Goal: Task Accomplishment & Management: Manage account settings

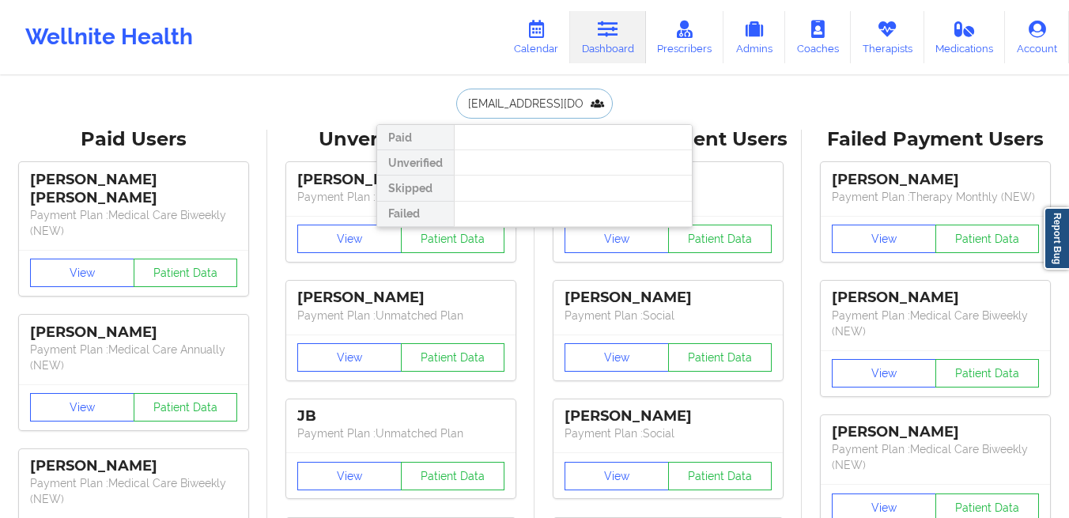
click at [535, 104] on input "sharlenisgomez99@gmail.com" at bounding box center [534, 104] width 157 height 30
paste input "2314422062@qq"
type input "2314422062@qq.com"
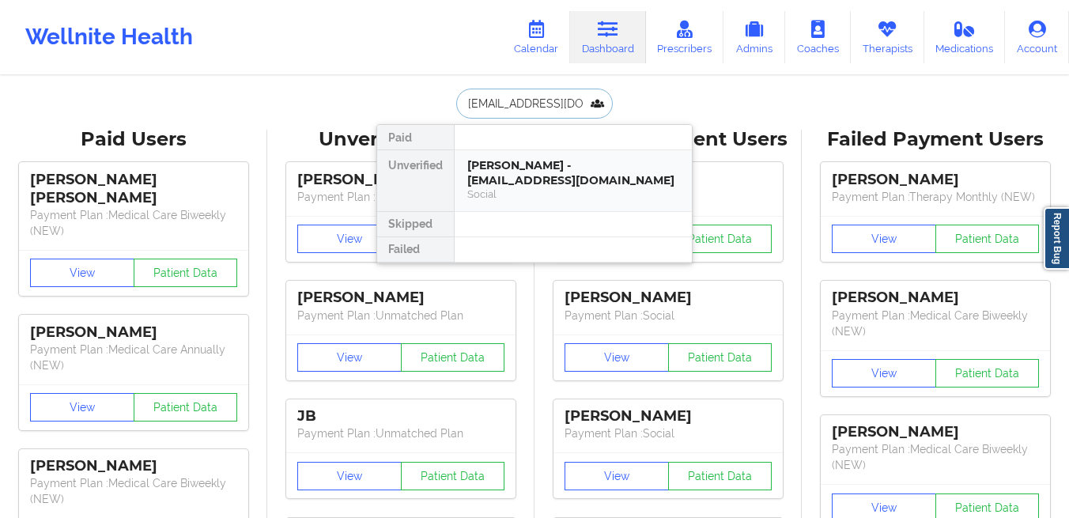
click at [511, 187] on div "Social" at bounding box center [573, 193] width 212 height 13
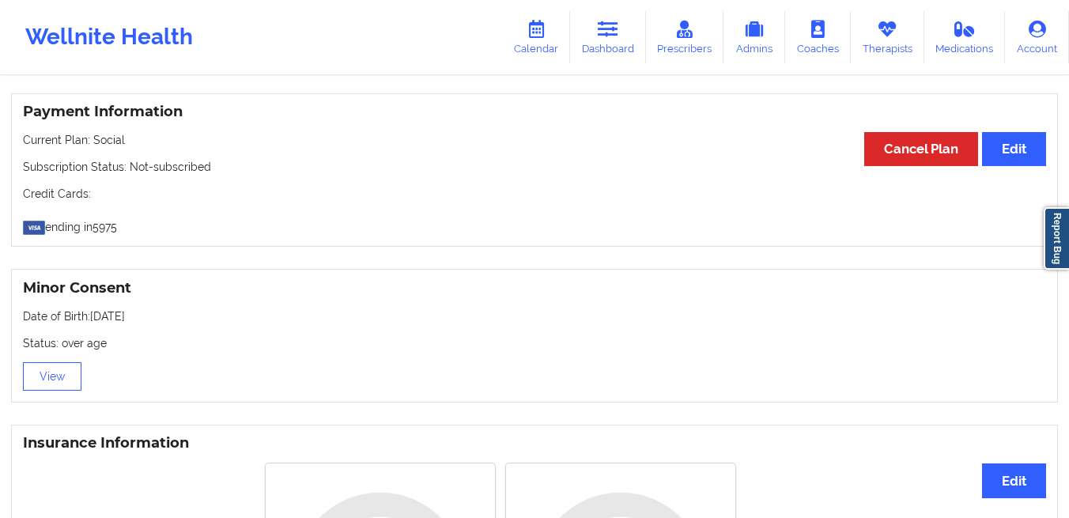
scroll to position [859, 0]
click at [878, 39] on link "Therapists" at bounding box center [888, 37] width 74 height 52
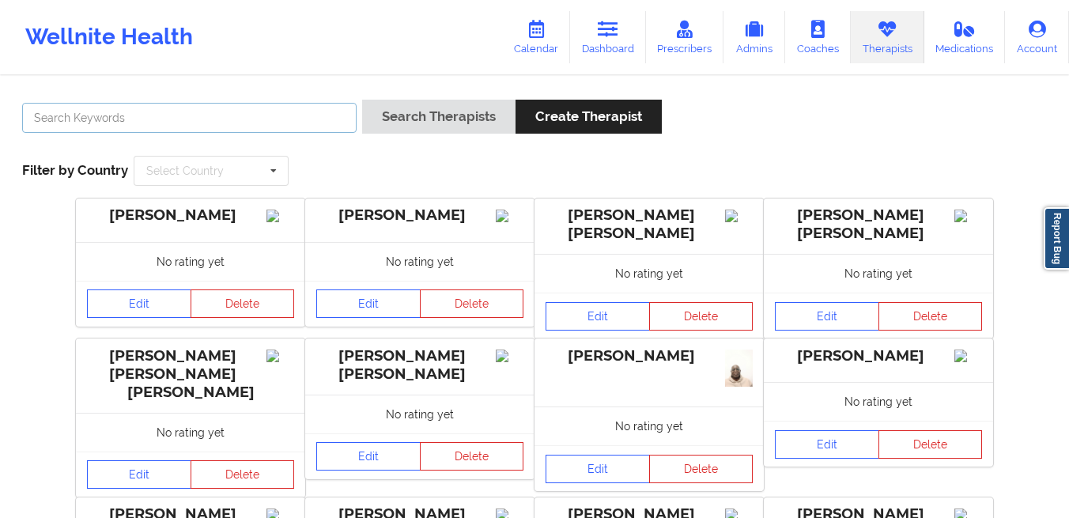
click at [293, 115] on input "text" at bounding box center [189, 118] width 335 height 30
type input "S"
type input "Dashima Green"
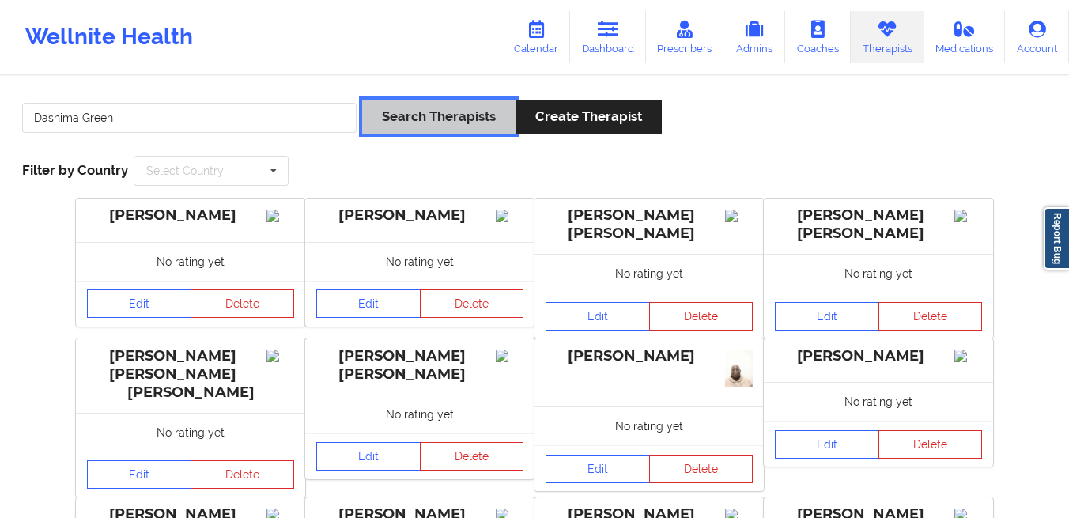
click at [453, 110] on button "Search Therapists" at bounding box center [438, 117] width 153 height 34
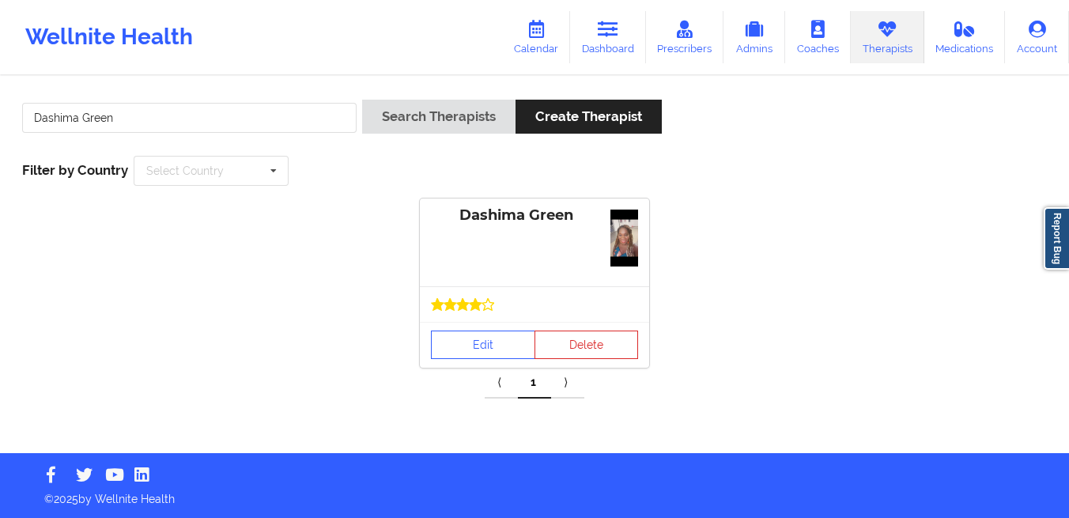
click at [471, 292] on div at bounding box center [534, 304] width 229 height 36
click at [477, 339] on link "Edit" at bounding box center [483, 345] width 104 height 28
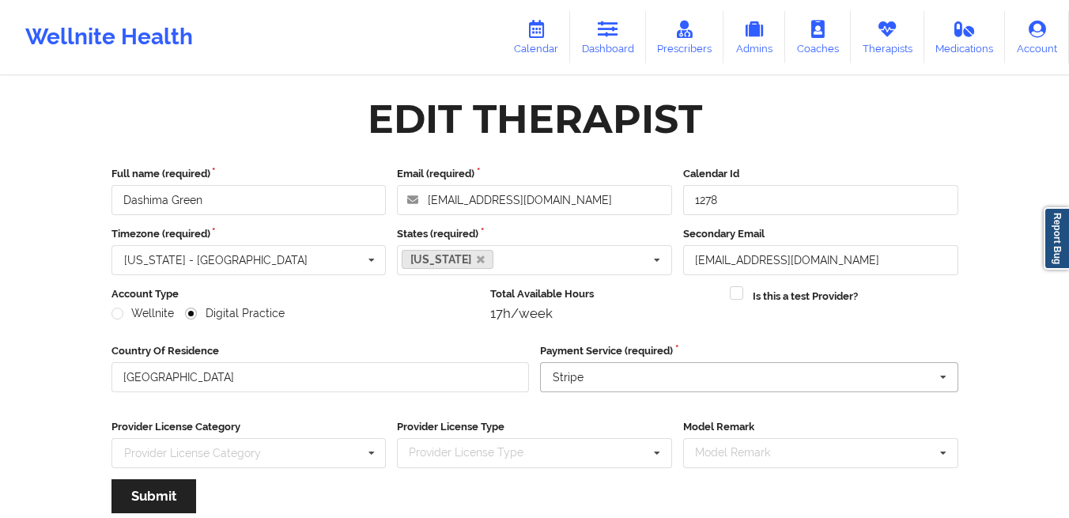
scroll to position [191, 0]
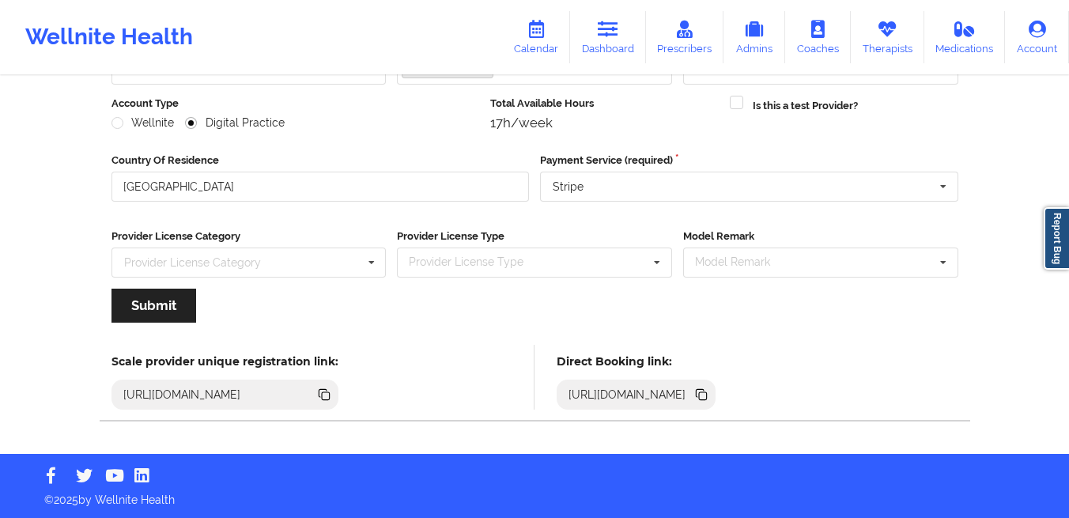
click at [707, 395] on icon at bounding box center [703, 396] width 8 height 8
click at [613, 39] on link "Dashboard" at bounding box center [608, 37] width 76 height 52
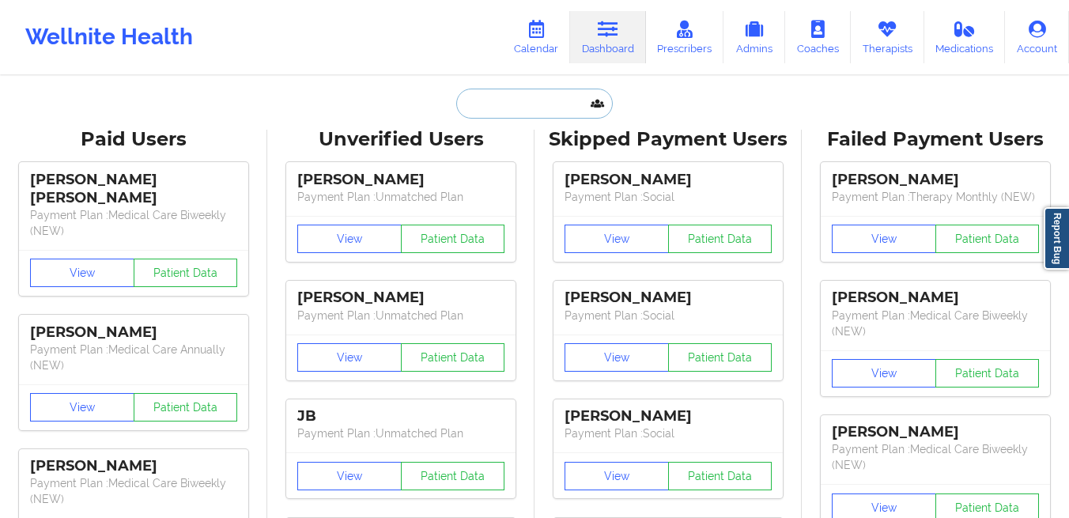
click at [464, 110] on input "text" at bounding box center [534, 104] width 157 height 30
paste input "lizzrose@gmail.com"
type input "lizzrose@gmail.com"
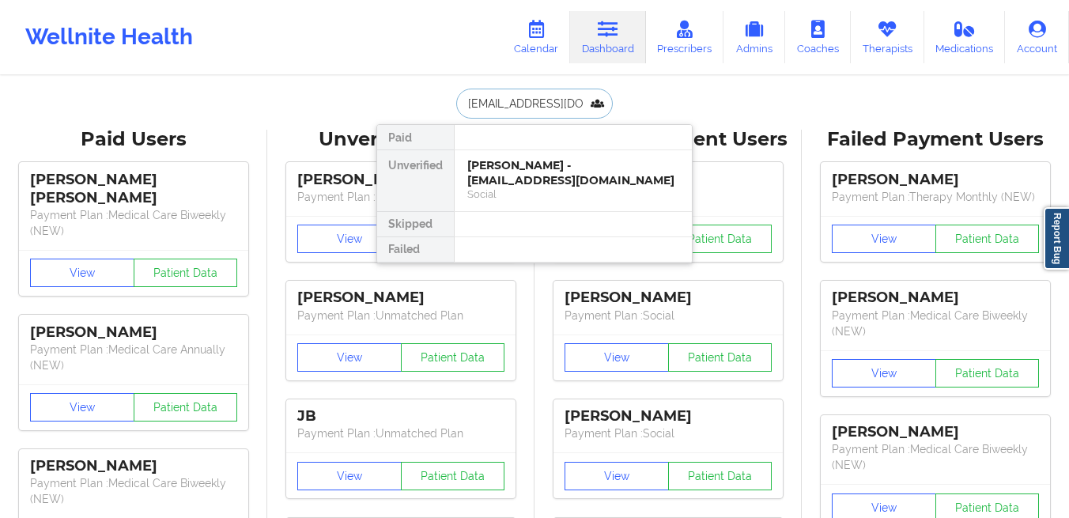
click at [486, 158] on div "Elizabeth Tasic - lizzrose@gmail.com" at bounding box center [573, 172] width 212 height 29
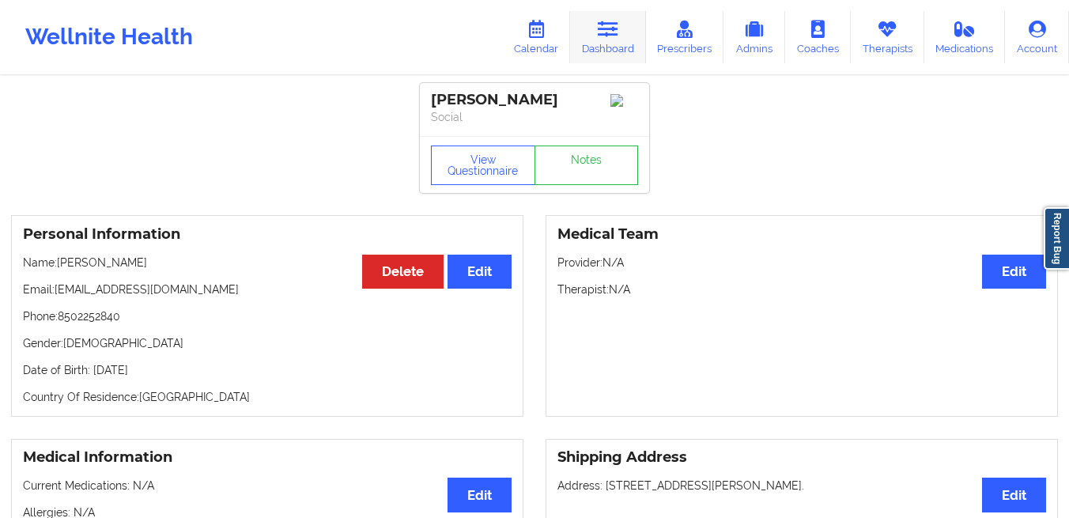
click at [606, 55] on link "Dashboard" at bounding box center [608, 37] width 76 height 52
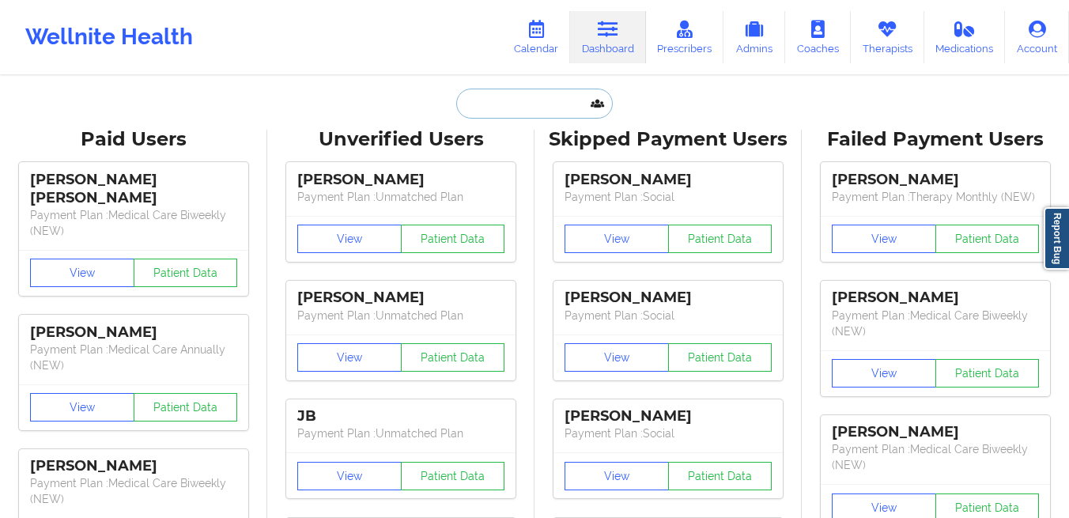
click at [497, 108] on input "text" at bounding box center [534, 104] width 157 height 30
paste input "tlbrown8806@gmail.com"
type input "tlbrown8806@gmail.com"
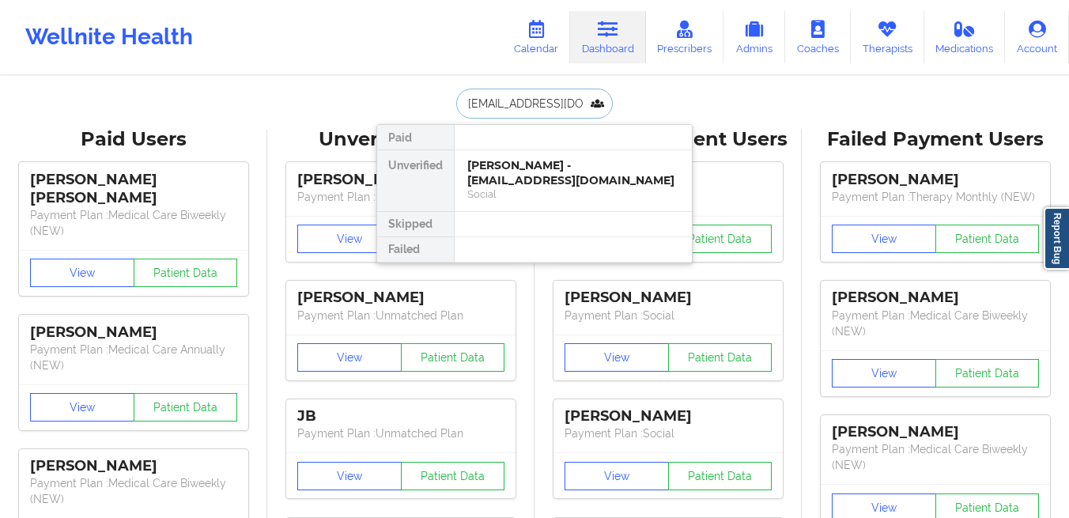
scroll to position [0, 11]
click at [492, 165] on div "Terri Brown - tlbrown8806@gmail.com" at bounding box center [573, 172] width 212 height 29
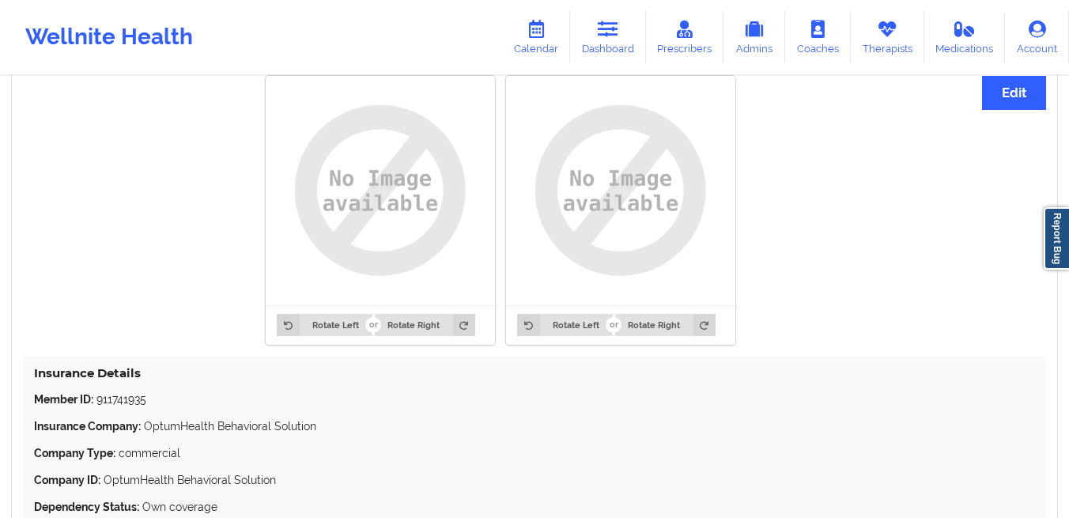
scroll to position [1319, 0]
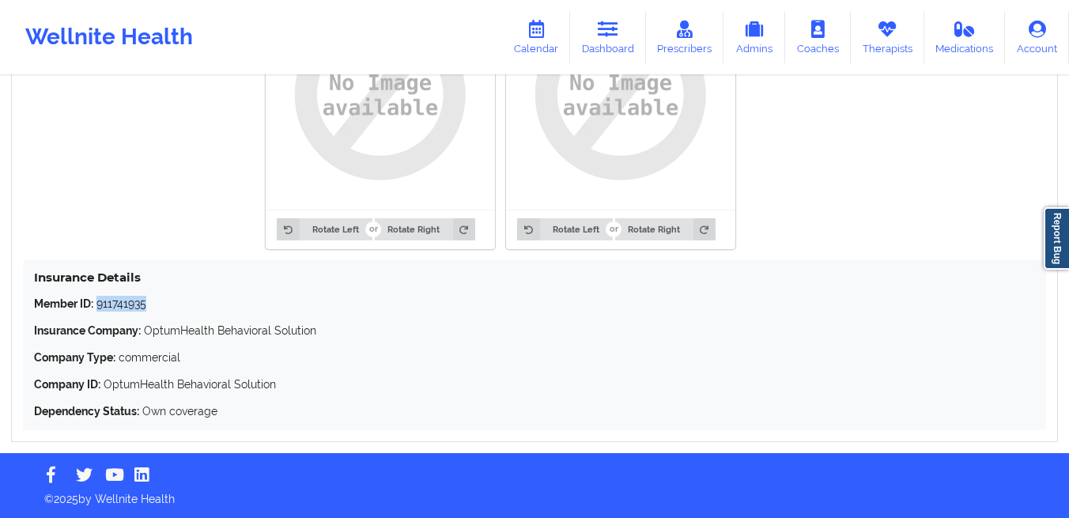
drag, startPoint x: 174, startPoint y: 311, endPoint x: 100, endPoint y: 311, distance: 74.3
click at [100, 311] on p "Member ID: 911741935" at bounding box center [534, 304] width 1001 height 16
copy p "911741935"
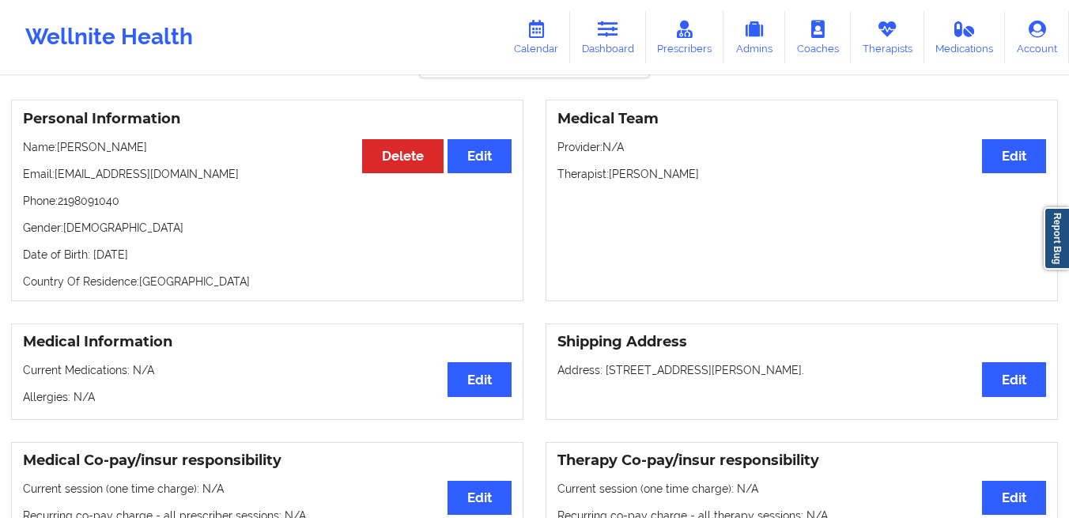
scroll to position [0, 0]
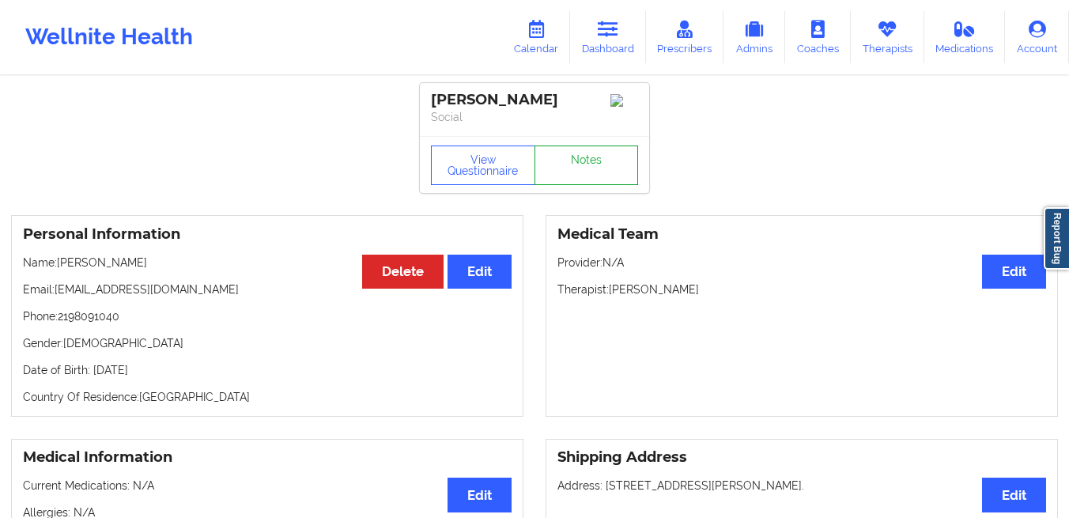
click at [586, 170] on link "Notes" at bounding box center [587, 166] width 104 height 40
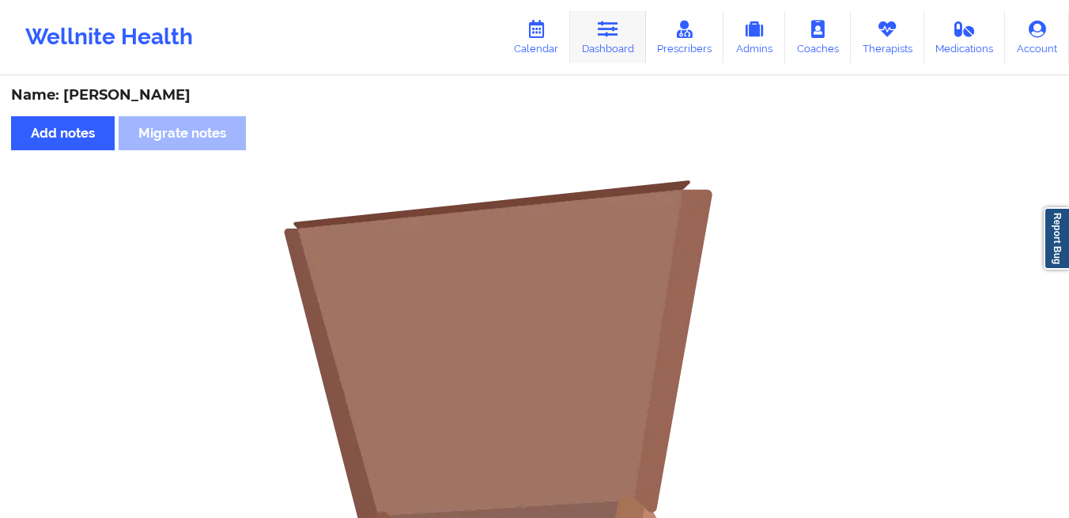
click at [619, 40] on link "Dashboard" at bounding box center [608, 37] width 76 height 52
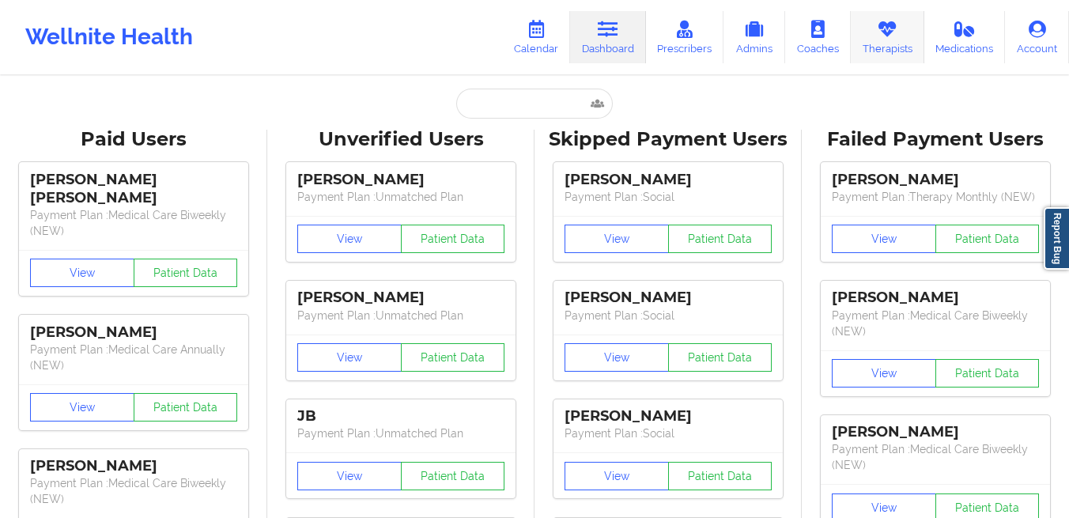
click at [877, 32] on link "Therapists" at bounding box center [888, 37] width 74 height 52
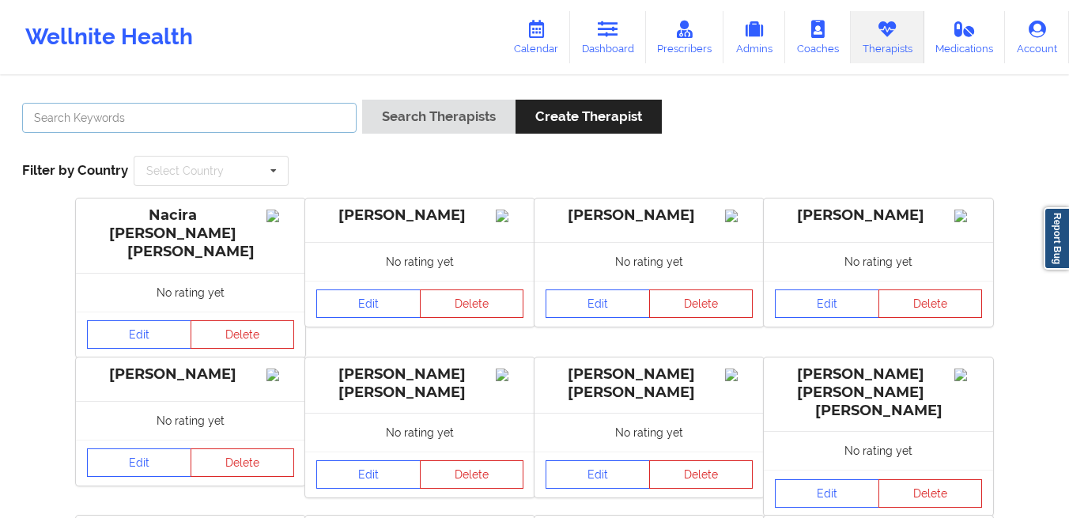
click at [319, 126] on input "text" at bounding box center [189, 118] width 335 height 30
type input "carol osher"
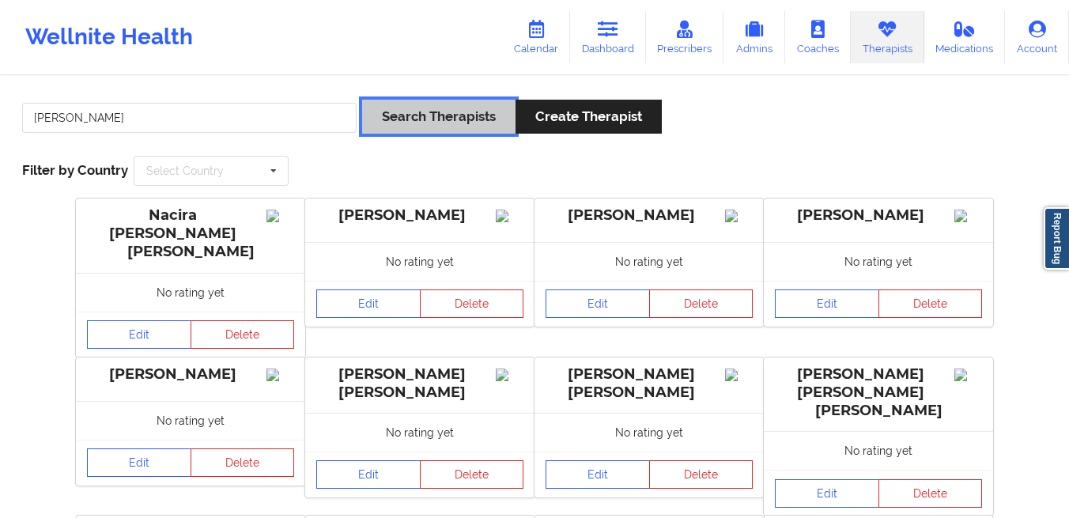
click at [418, 114] on button "Search Therapists" at bounding box center [438, 117] width 153 height 34
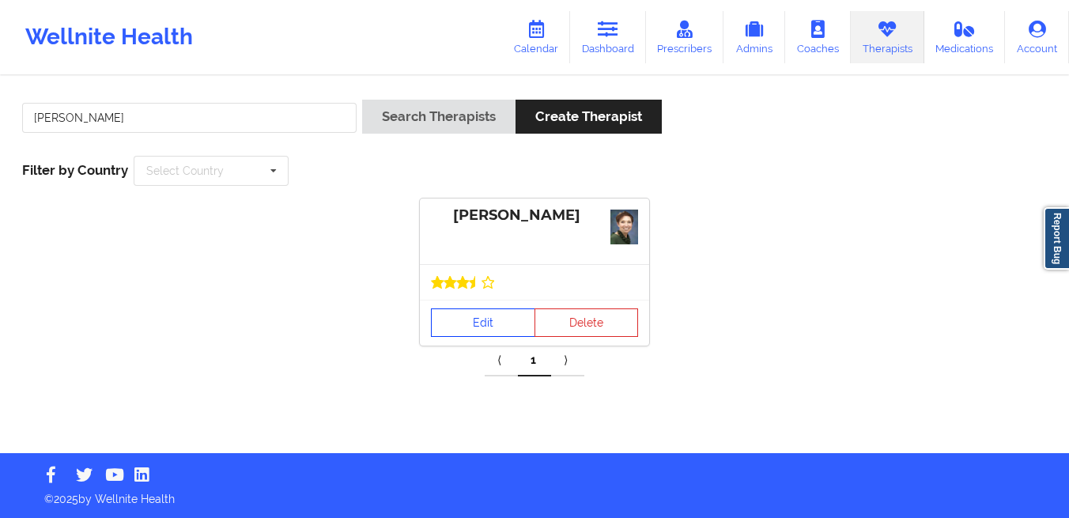
click at [442, 316] on link "Edit" at bounding box center [483, 322] width 104 height 28
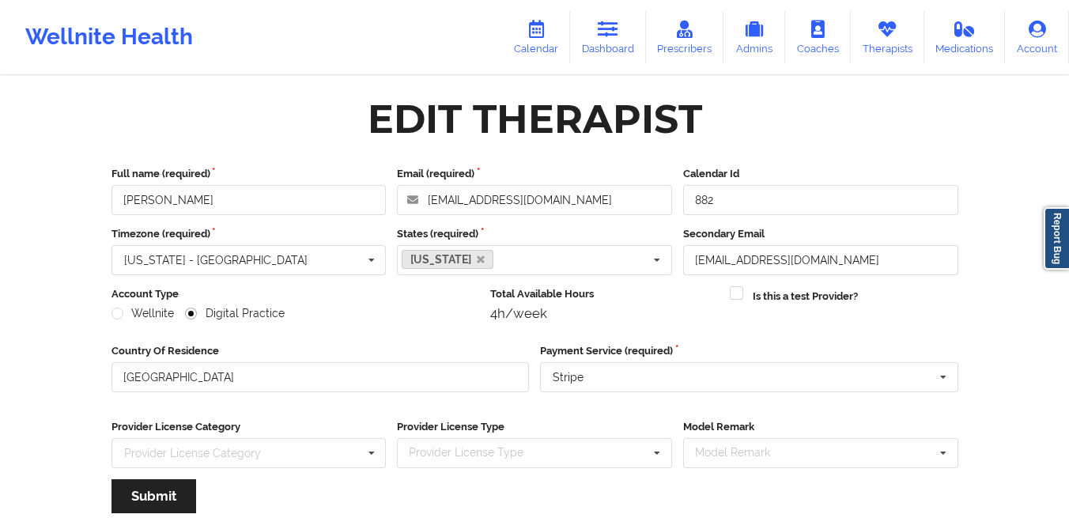
scroll to position [191, 0]
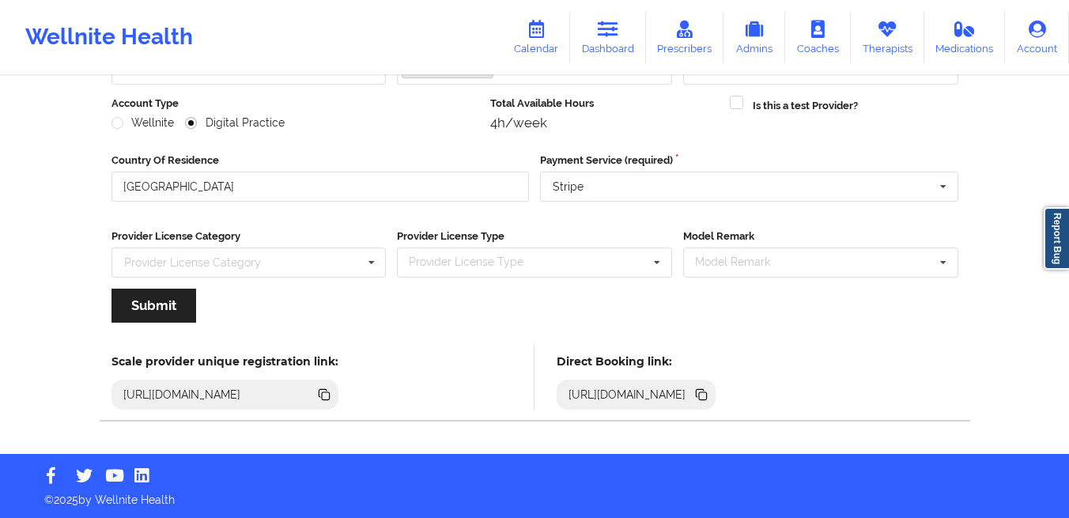
click at [704, 390] on icon at bounding box center [700, 393] width 8 height 8
click at [898, 43] on link "Therapists" at bounding box center [888, 37] width 74 height 52
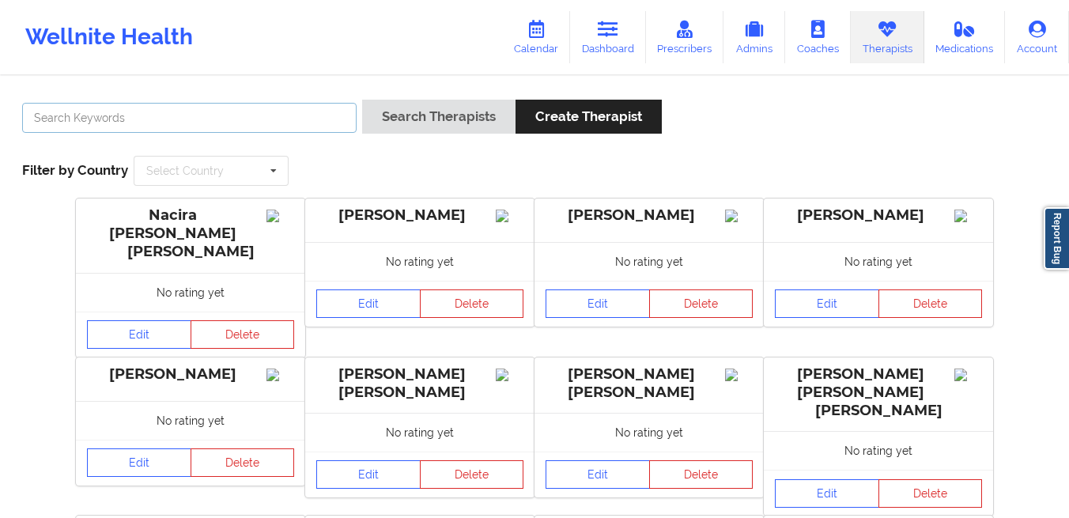
click at [235, 112] on input "text" at bounding box center [189, 118] width 335 height 30
paste input "Danielle Wright"
type input "Danielle Wright"
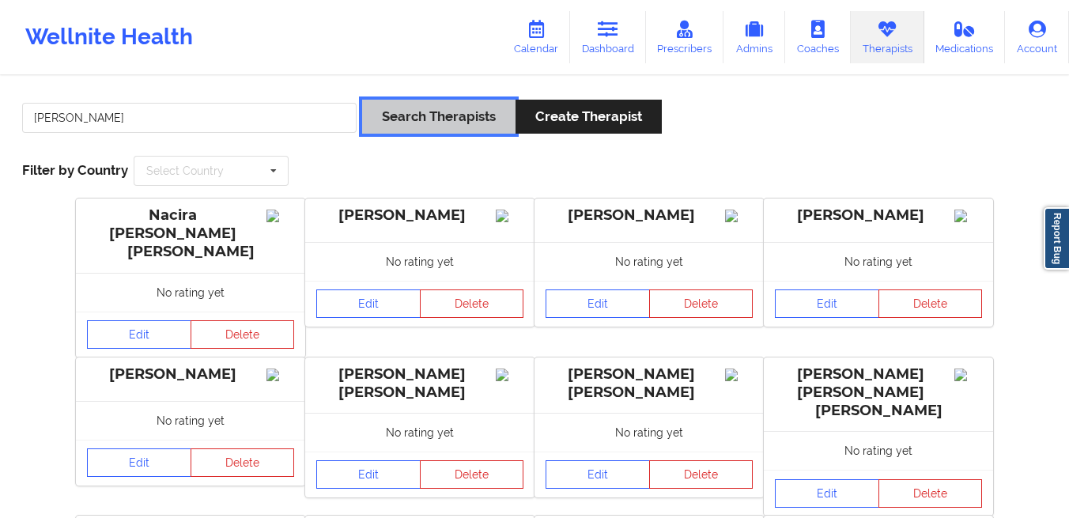
click at [403, 115] on button "Search Therapists" at bounding box center [438, 117] width 153 height 34
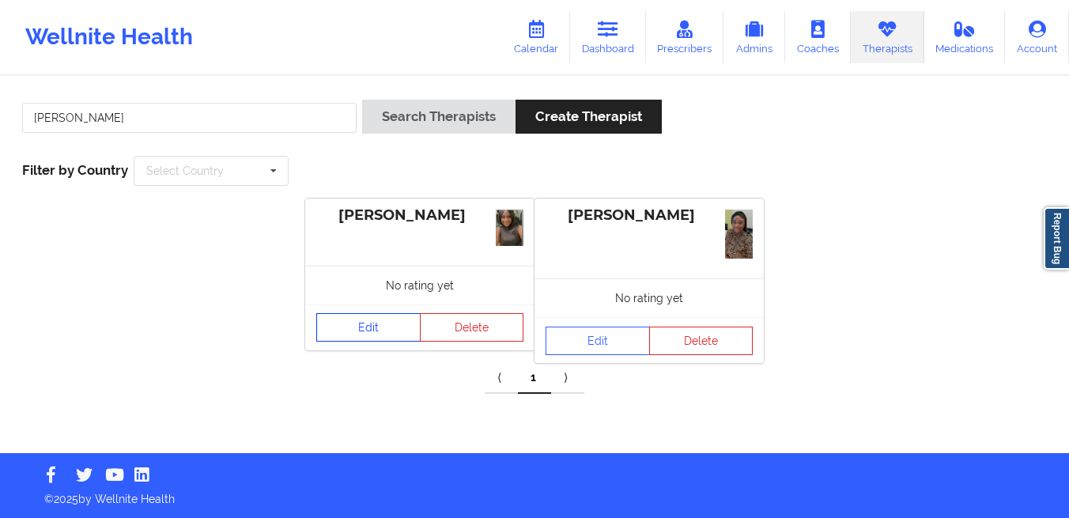
click at [377, 325] on link "Edit" at bounding box center [368, 327] width 104 height 28
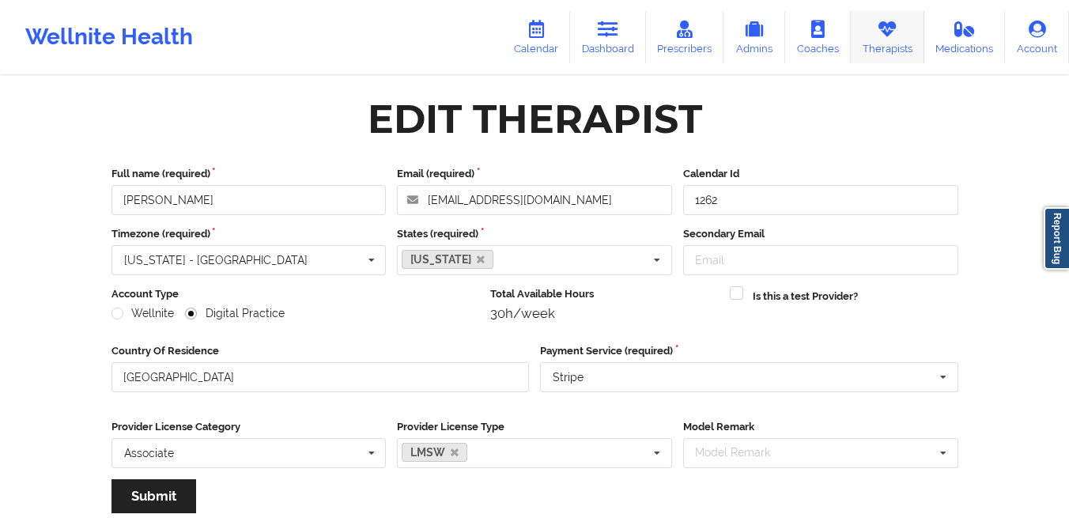
click at [872, 39] on link "Therapists" at bounding box center [888, 37] width 74 height 52
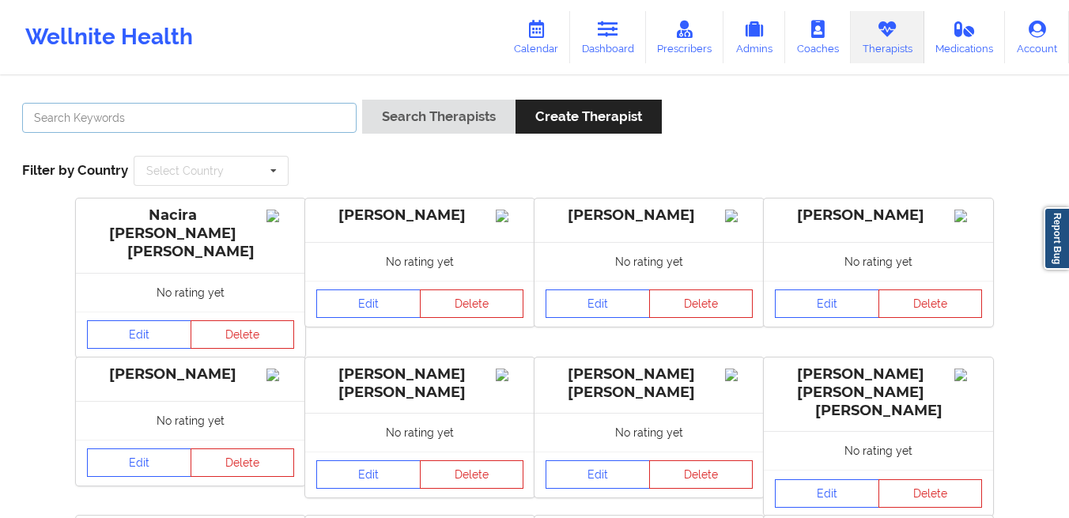
click at [321, 115] on input "text" at bounding box center [189, 118] width 335 height 30
paste input "Danielle Wright"
type input "Danielle Wright"
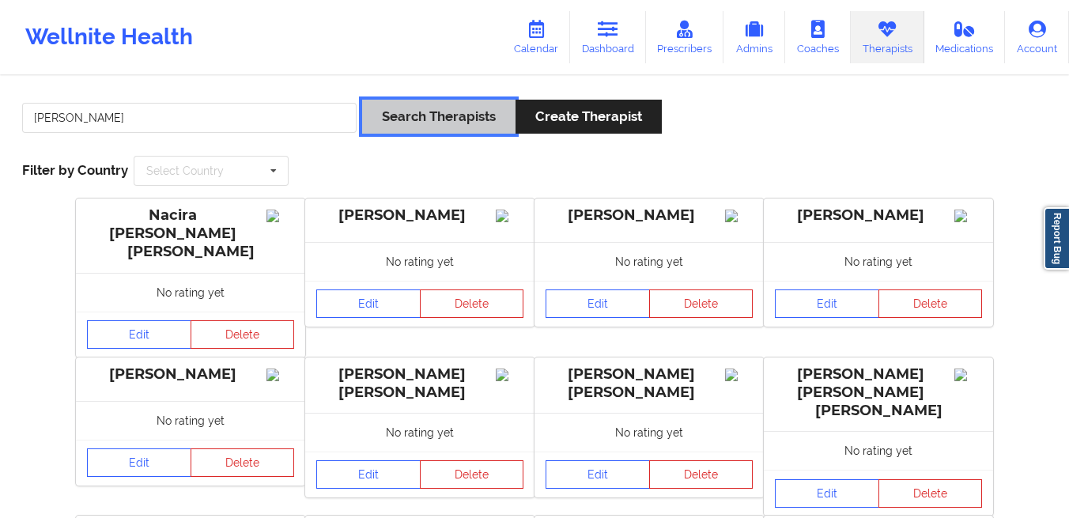
click at [452, 115] on button "Search Therapists" at bounding box center [438, 117] width 153 height 34
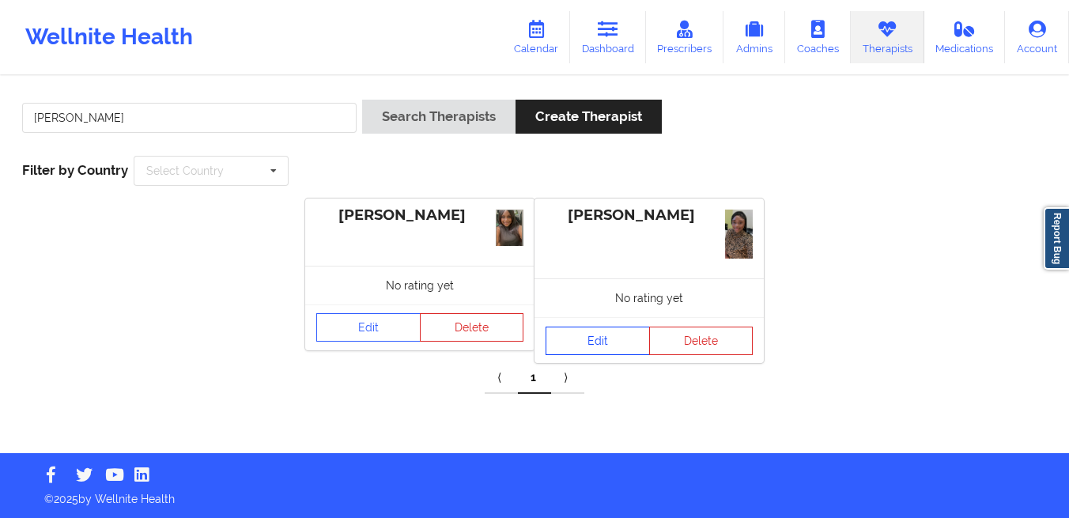
click at [601, 335] on link "Edit" at bounding box center [598, 341] width 104 height 28
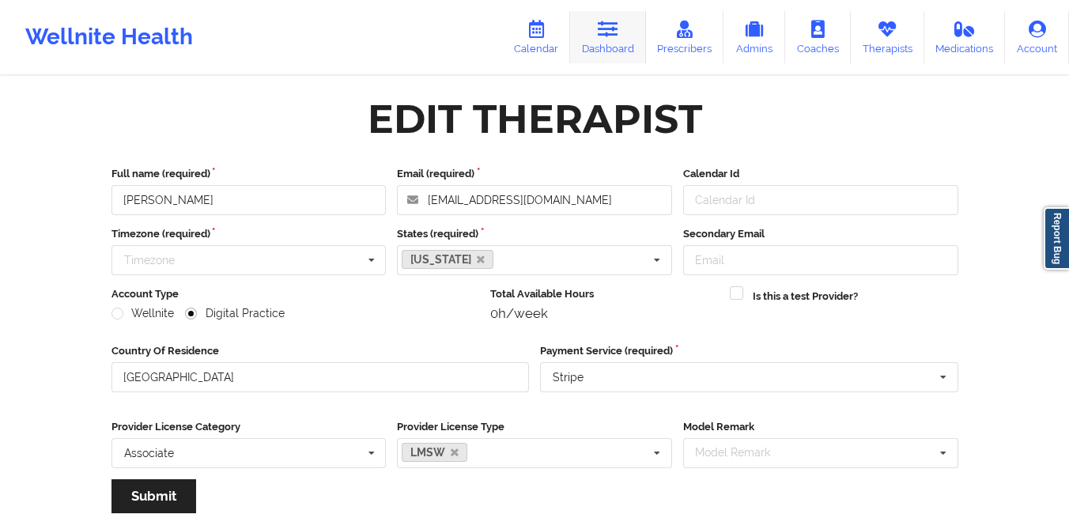
click at [610, 46] on link "Dashboard" at bounding box center [608, 37] width 76 height 52
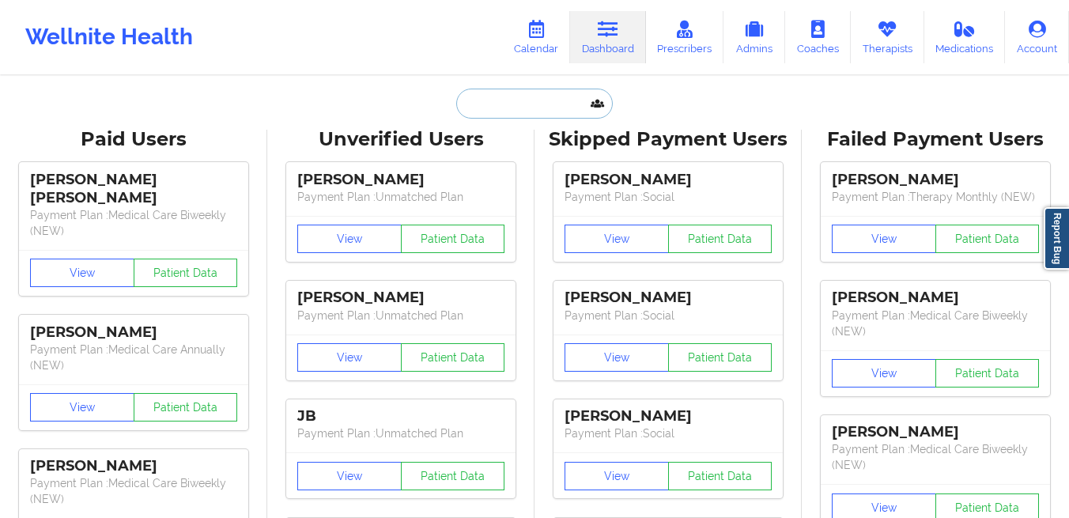
click at [552, 108] on input "text" at bounding box center [534, 104] width 157 height 30
paste input "Danielle Wright"
type input "Danielle Wright"
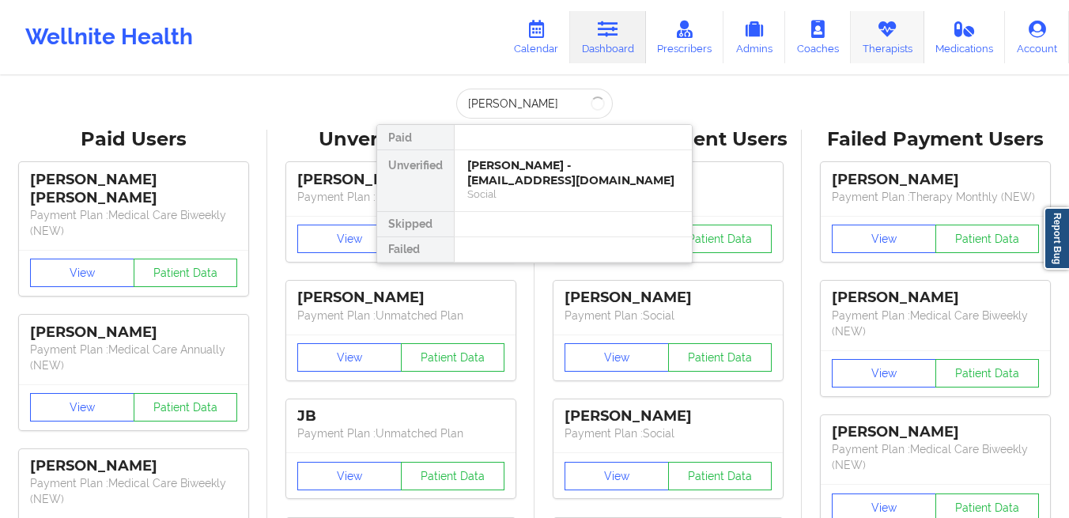
click at [878, 32] on icon at bounding box center [887, 29] width 21 height 17
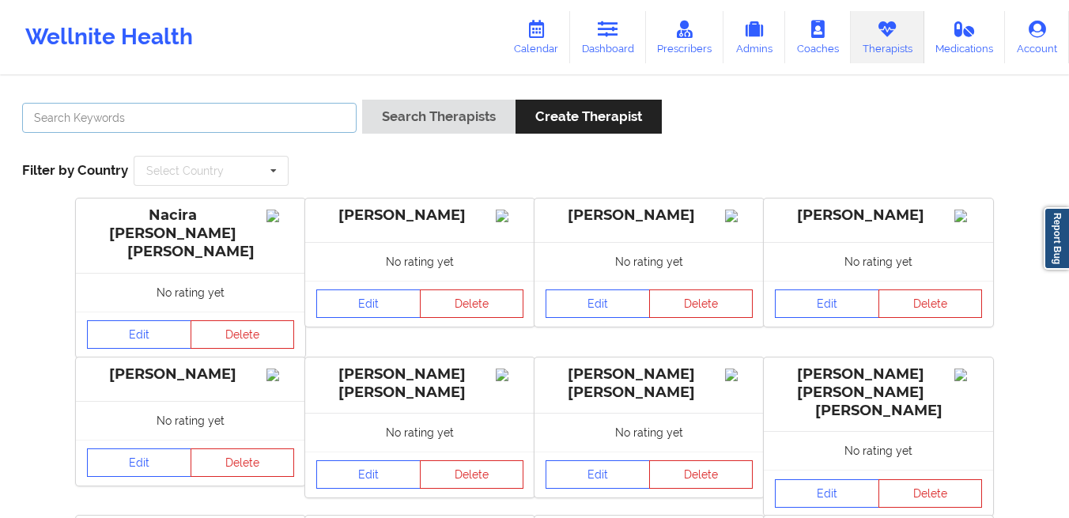
click at [301, 117] on input "text" at bounding box center [189, 118] width 335 height 30
paste input "Danielle Wright"
type input "Danielle Wright"
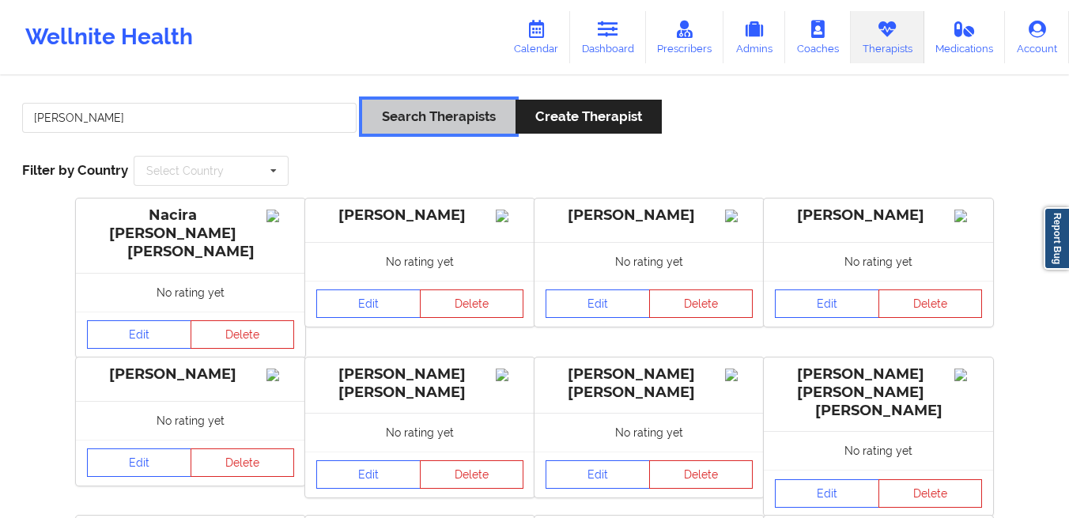
click at [396, 120] on button "Search Therapists" at bounding box center [438, 117] width 153 height 34
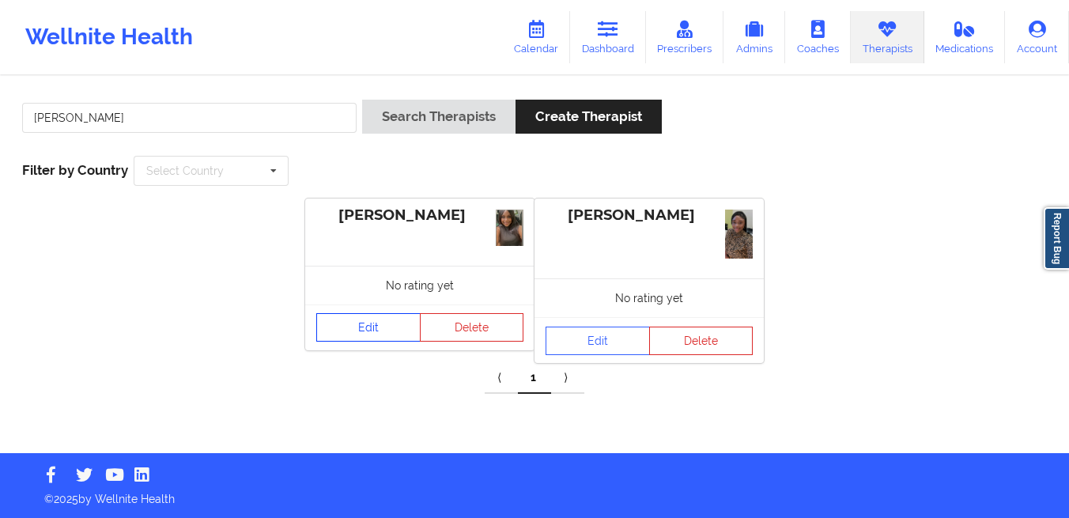
click at [365, 330] on link "Edit" at bounding box center [368, 327] width 104 height 28
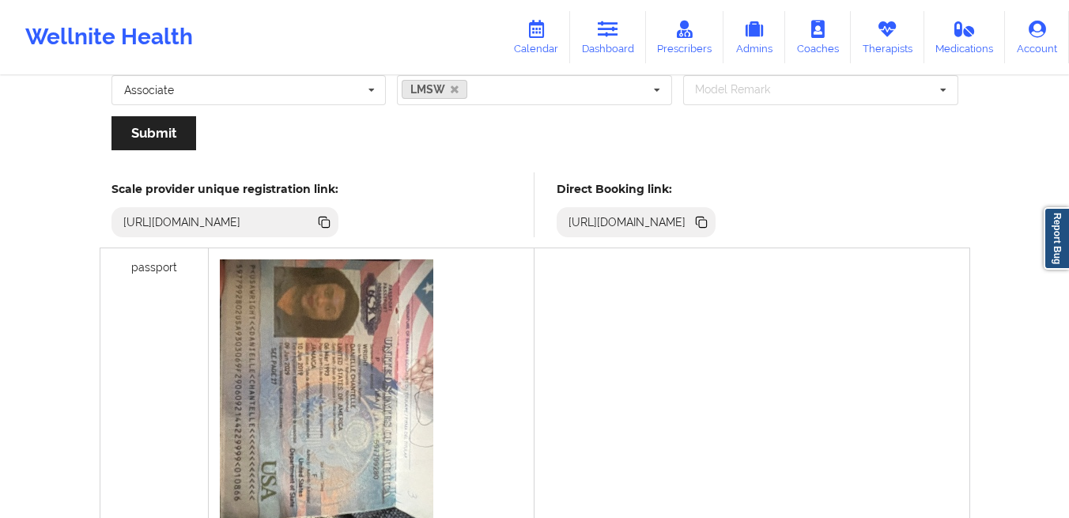
scroll to position [192, 0]
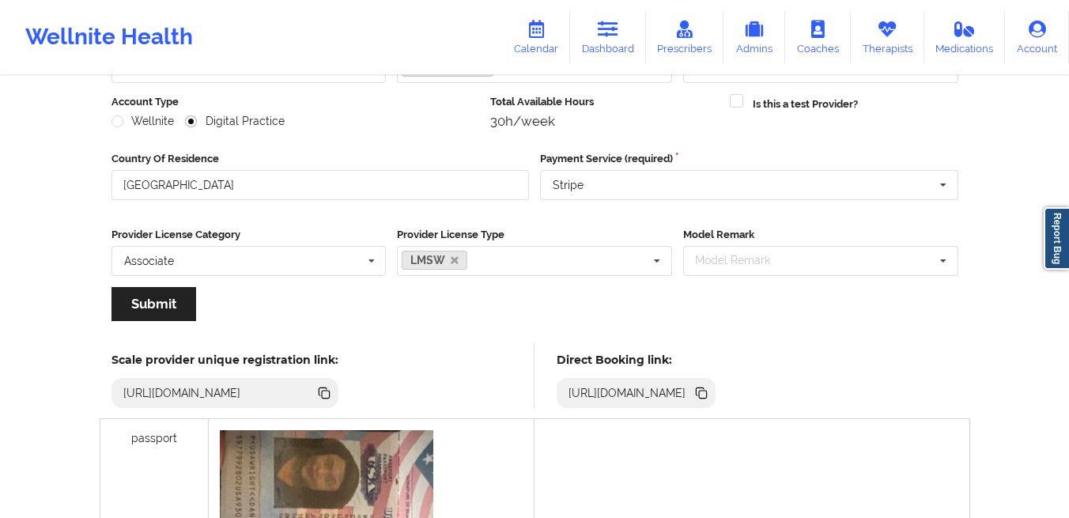
click at [707, 394] on icon at bounding box center [703, 395] width 8 height 8
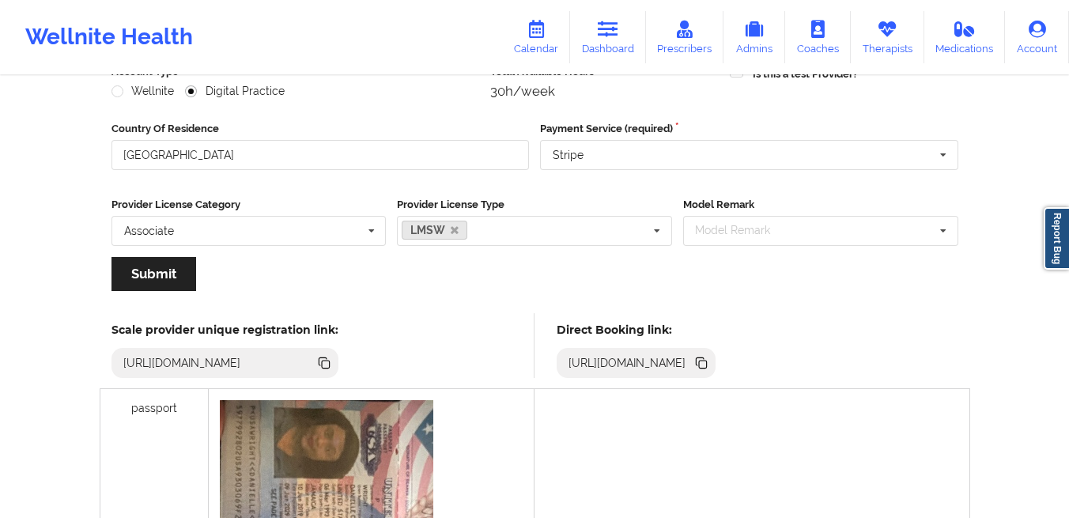
scroll to position [0, 0]
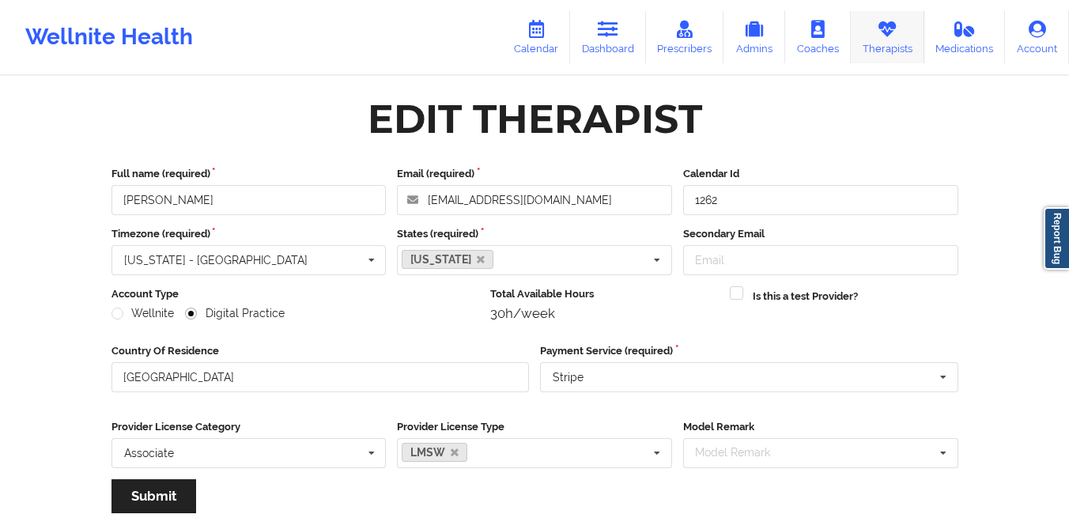
click at [874, 47] on link "Therapists" at bounding box center [888, 37] width 74 height 52
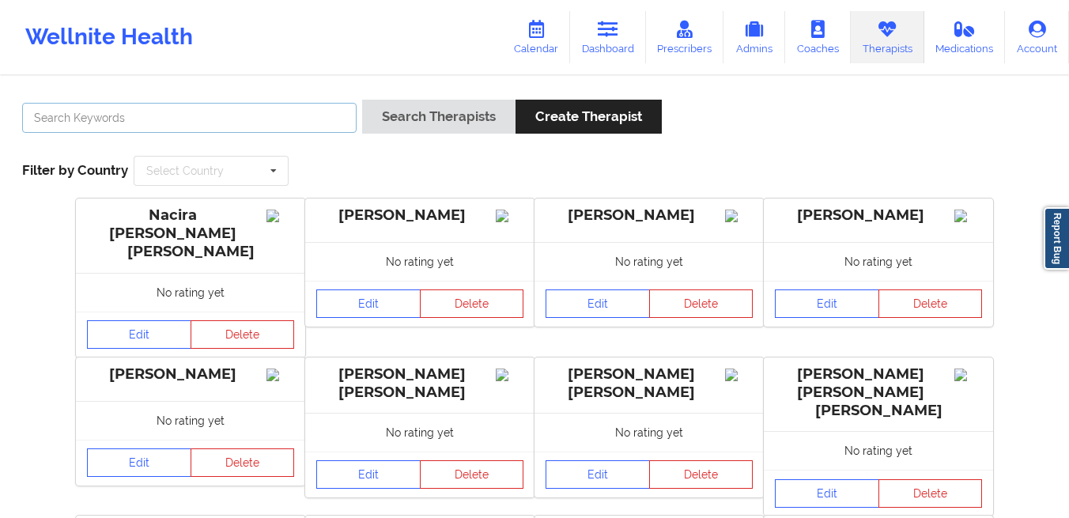
click at [264, 112] on input "text" at bounding box center [189, 118] width 335 height 30
paste input "https://www.wellnite.co/direct-booking/provider/6810df3790fac2464154b8c9"
type input "Danielle Wright"
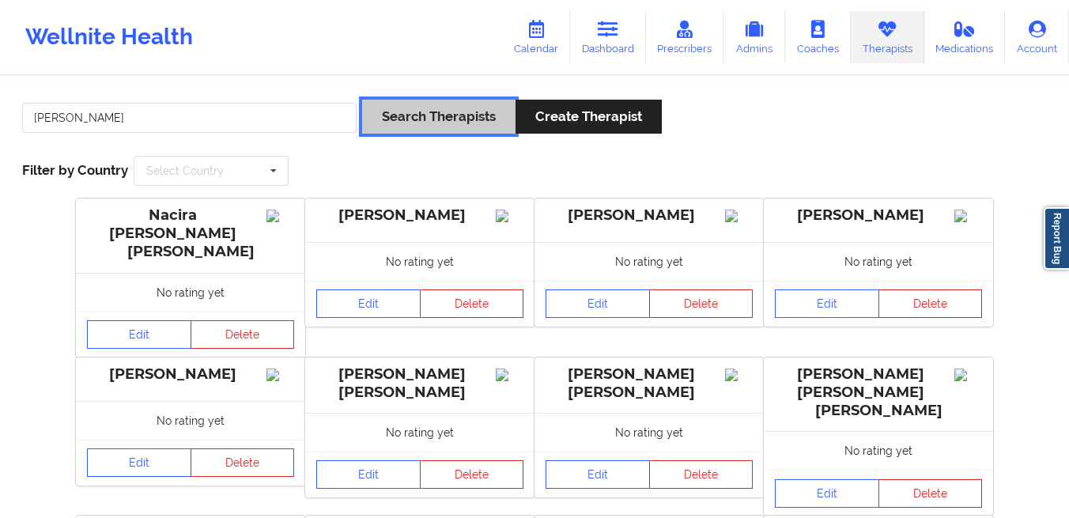
click at [479, 116] on button "Search Therapists" at bounding box center [438, 117] width 153 height 34
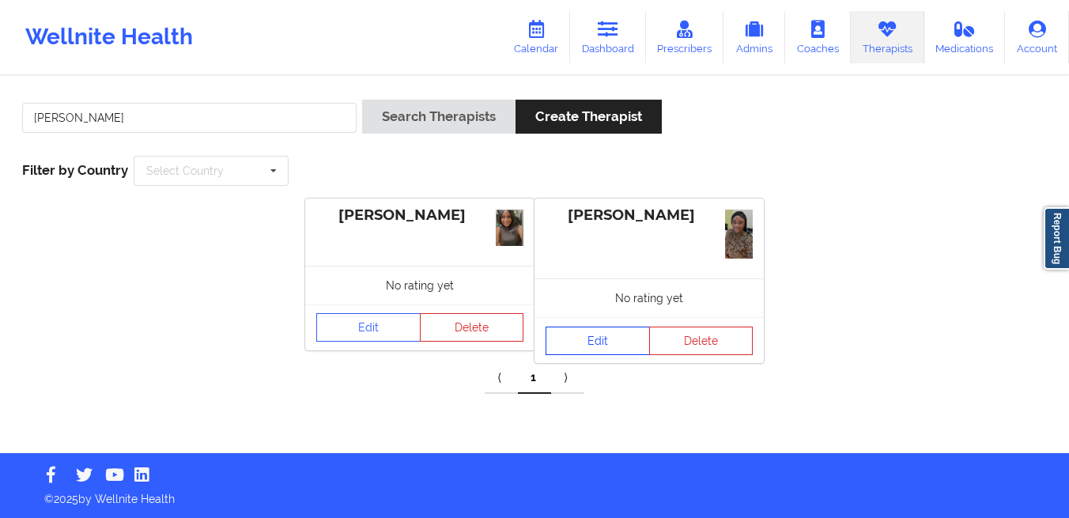
click at [579, 332] on link "Edit" at bounding box center [598, 341] width 104 height 28
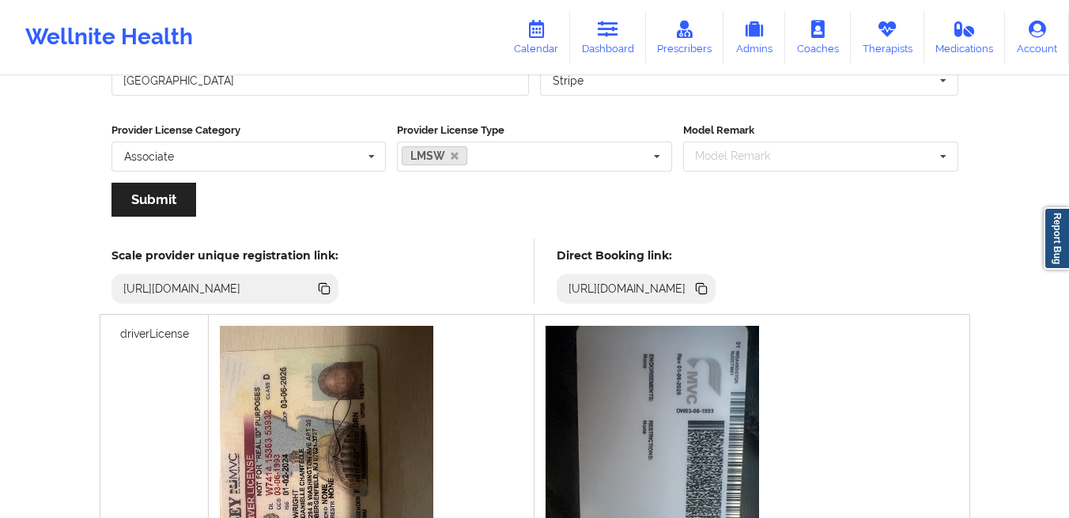
scroll to position [295, 0]
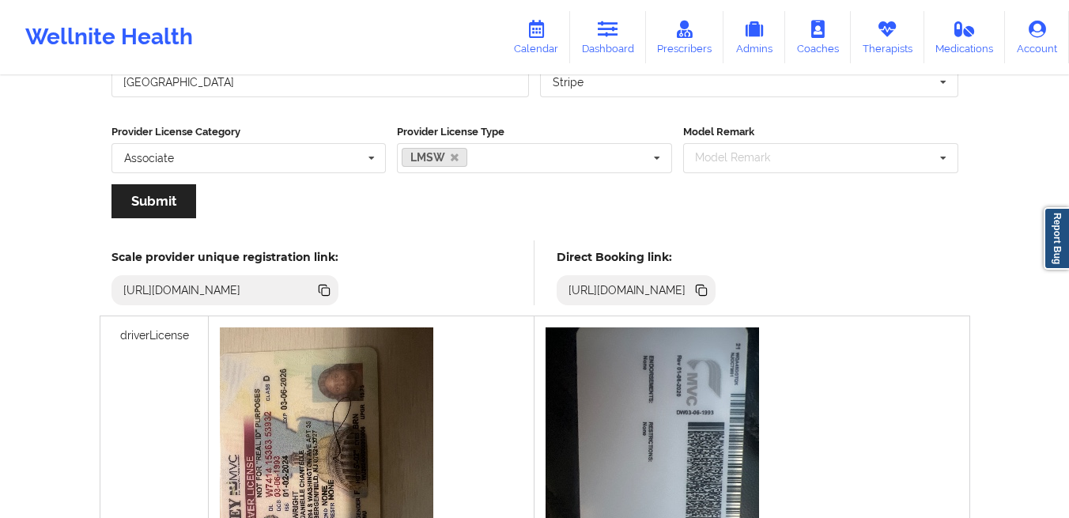
click at [707, 293] on icon at bounding box center [703, 292] width 8 height 8
click at [609, 55] on link "Dashboard" at bounding box center [608, 37] width 76 height 52
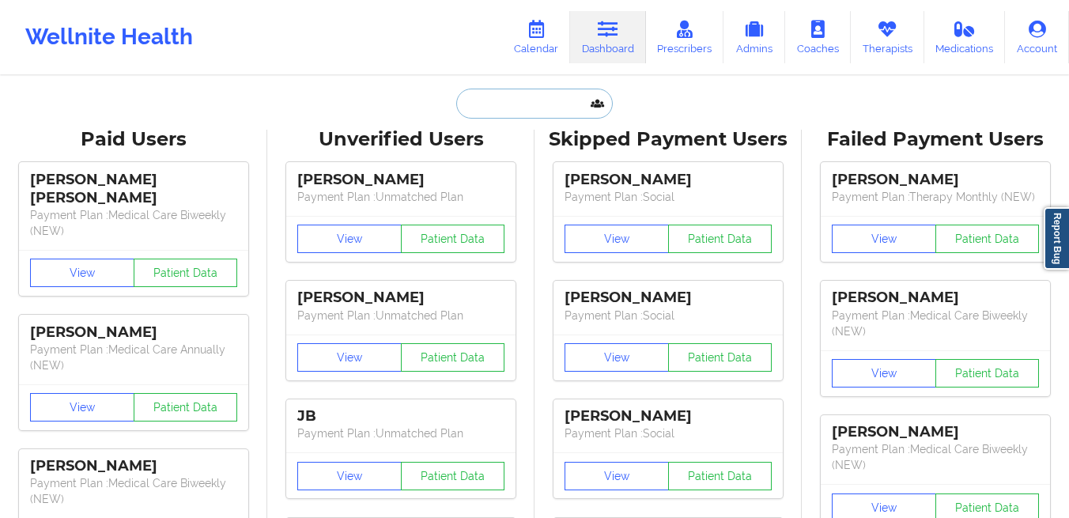
click at [486, 104] on input "text" at bounding box center [534, 104] width 157 height 30
paste input "tyeboo3@yahoo.com"
type input "tyeboo3@yahoo.com"
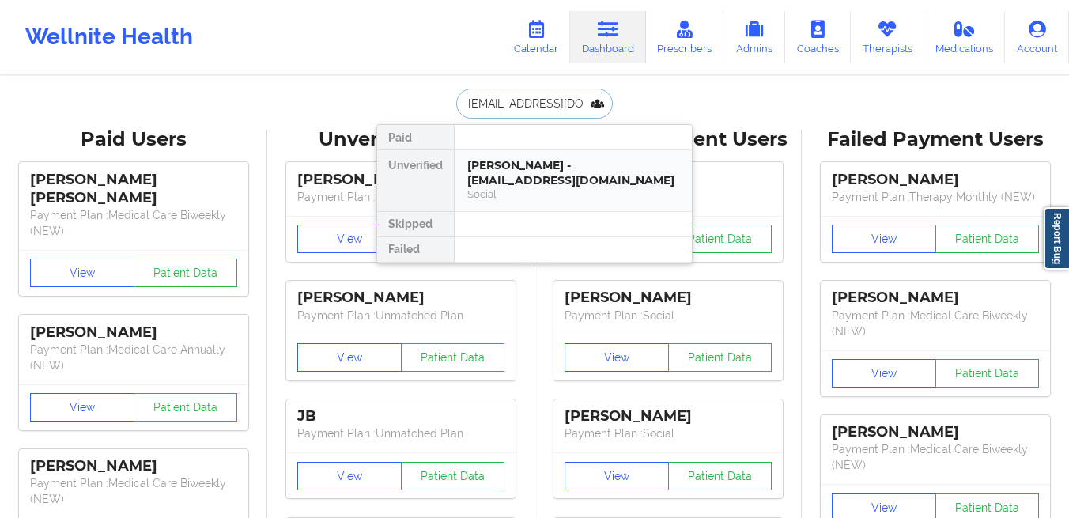
click at [496, 175] on div "Tynese Relaford - tyeboo3@yahoo.com" at bounding box center [573, 172] width 212 height 29
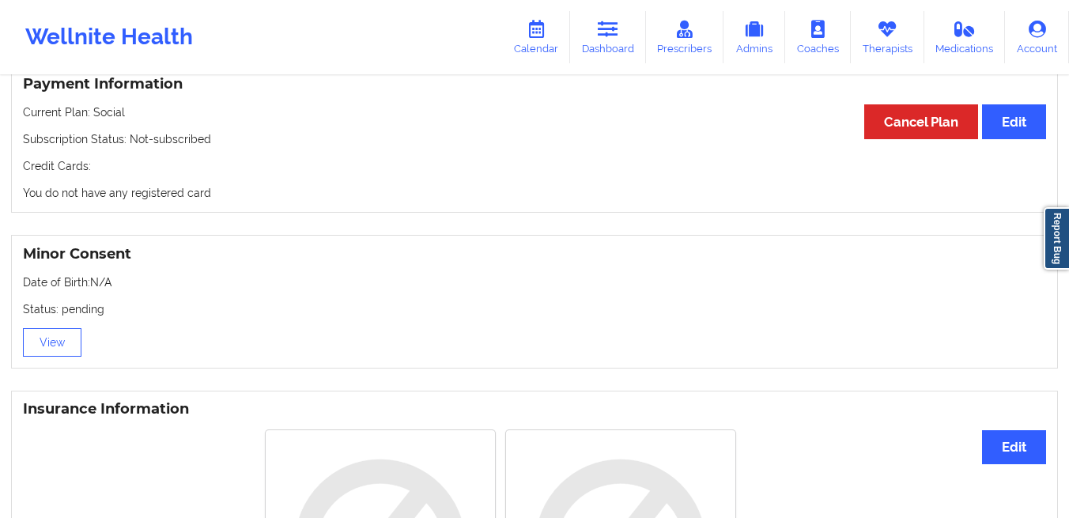
scroll to position [607, 0]
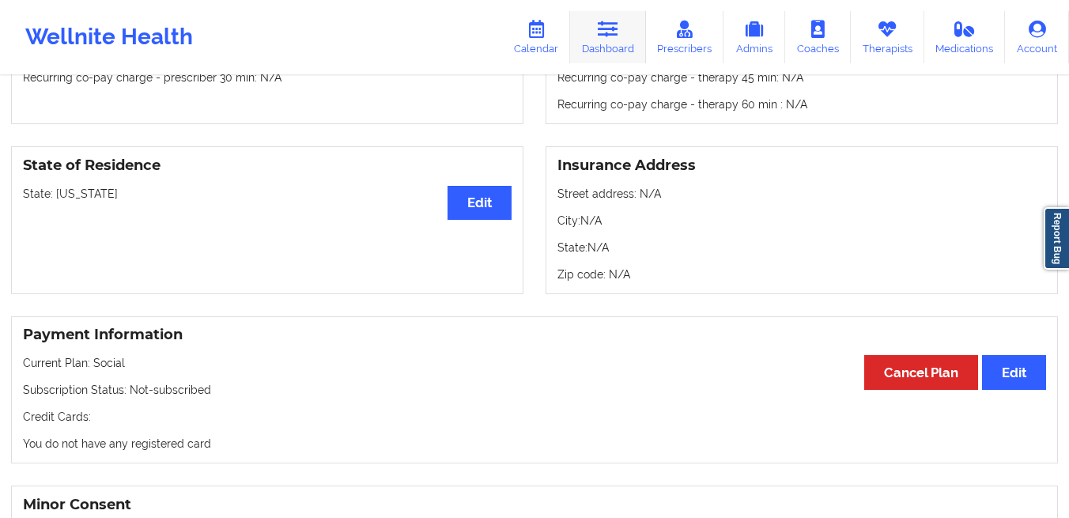
click at [578, 59] on link "Dashboard" at bounding box center [608, 37] width 76 height 52
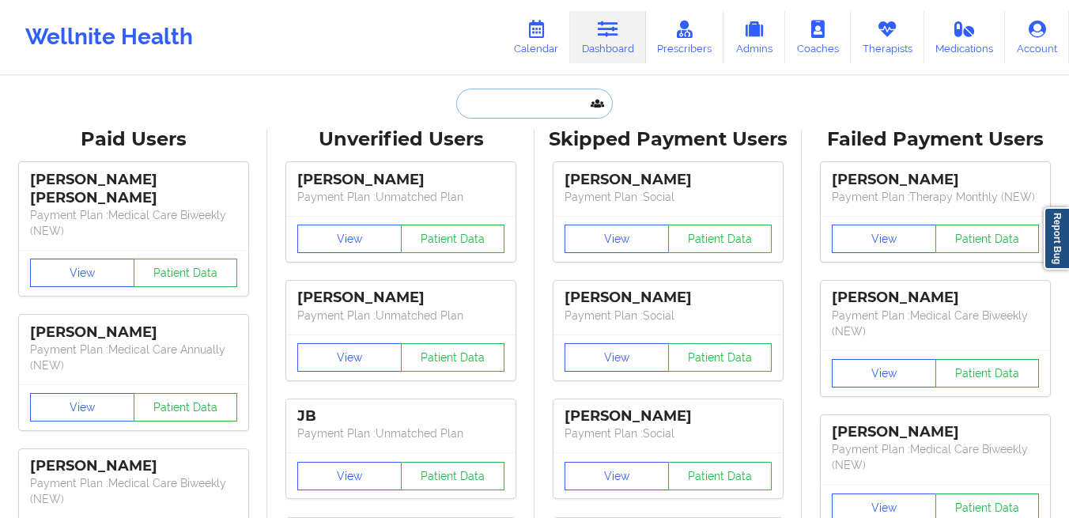
click at [475, 110] on input "text" at bounding box center [534, 104] width 157 height 30
paste input "davinarbaker@gmail.com"
type input "davinarbaker@gmail.com"
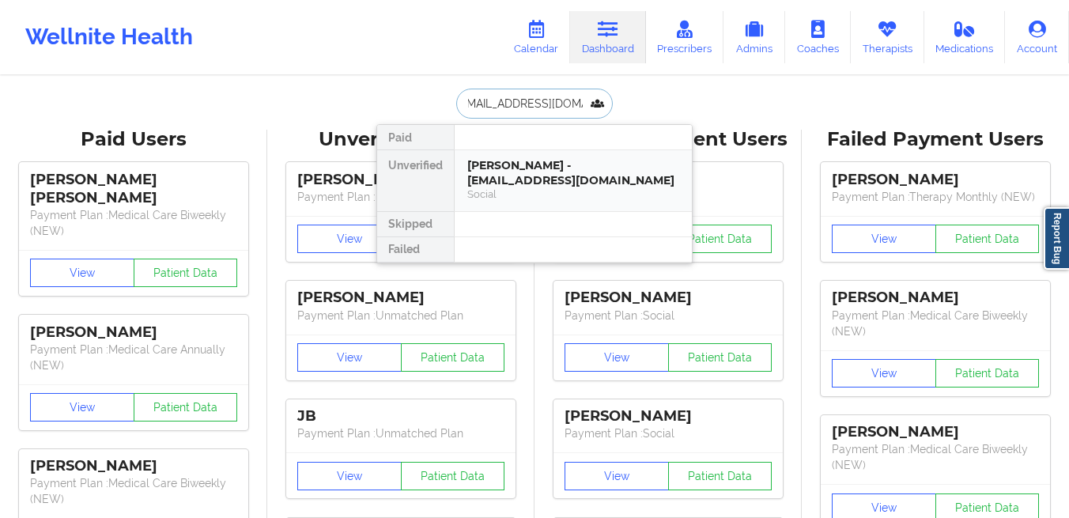
click at [486, 167] on div "Davina Baker - davinarbaker@gmail.com" at bounding box center [573, 172] width 212 height 29
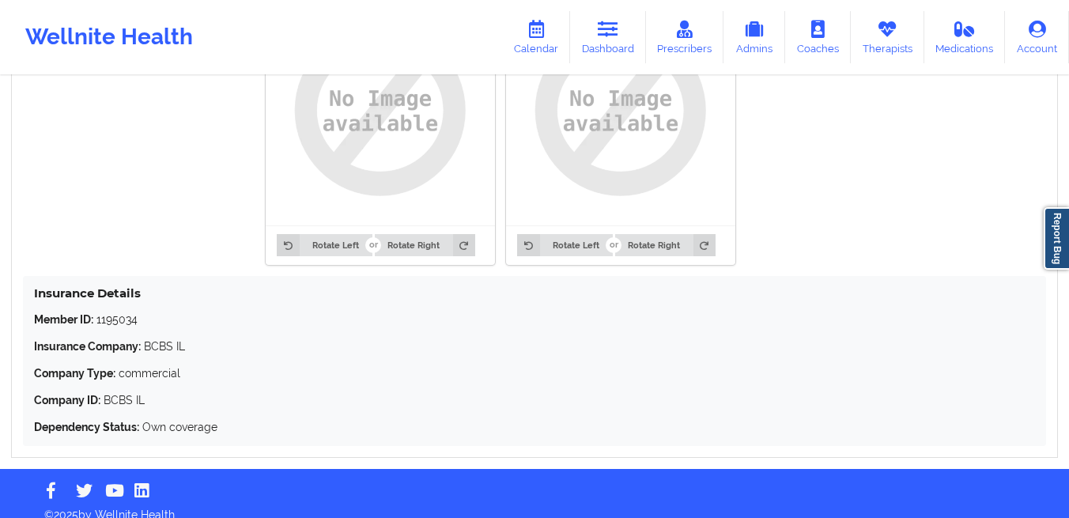
scroll to position [1319, 0]
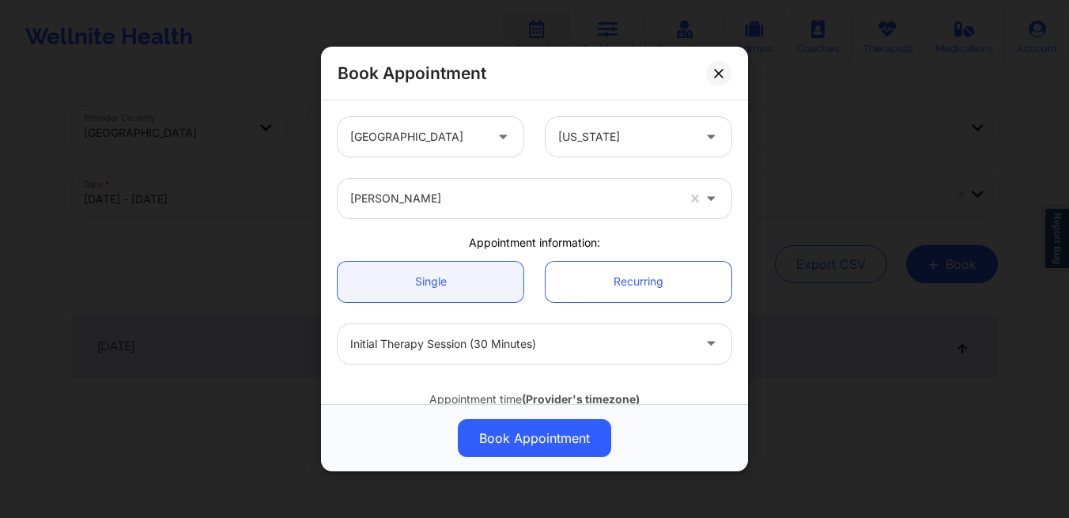
scroll to position [517, 0]
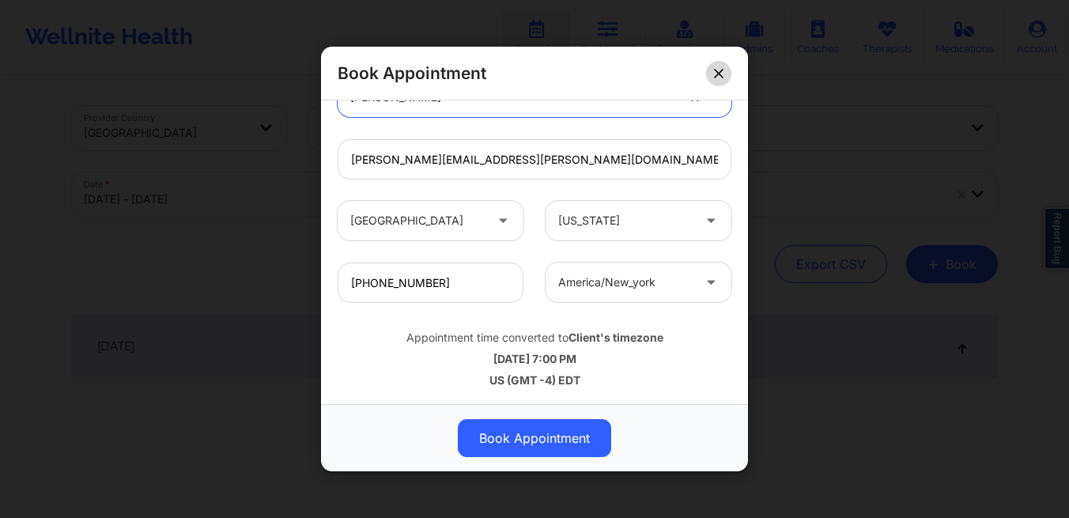
click at [715, 78] on button at bounding box center [718, 73] width 25 height 25
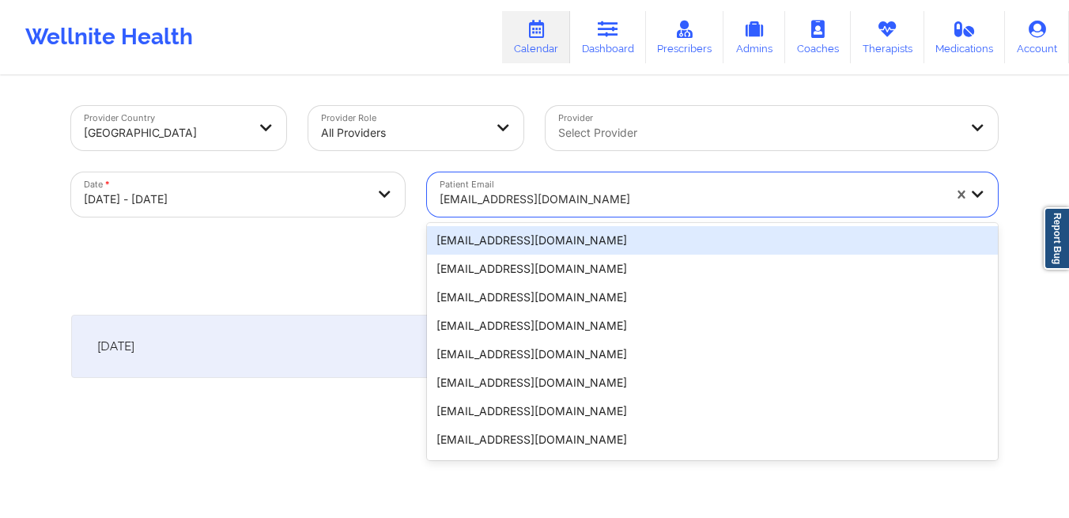
click at [617, 197] on div at bounding box center [691, 199] width 503 height 19
select select "2025-9"
select select "2025-10"
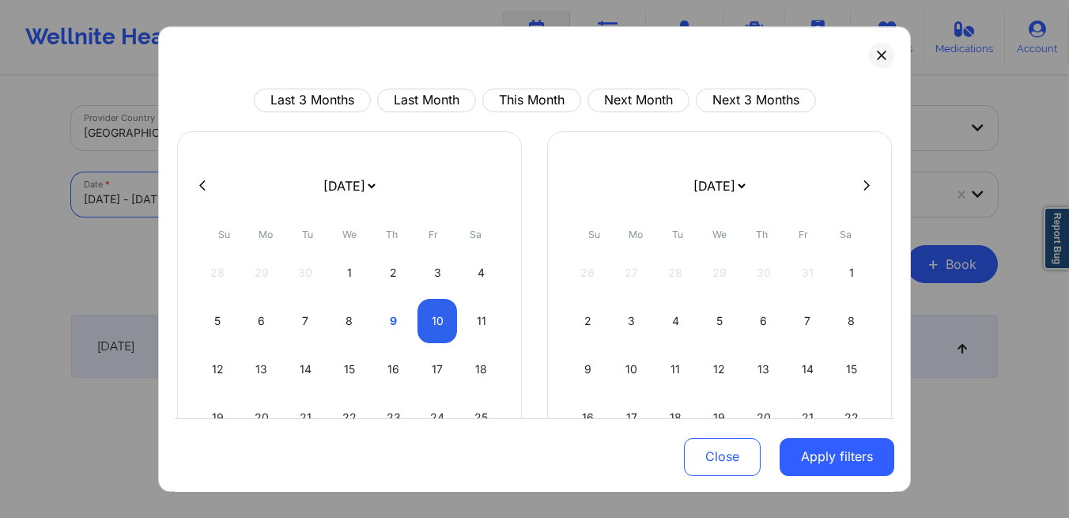
click at [378, 202] on select "[DATE] [DATE] [DATE] [DATE] [DATE] [DATE] [DATE] [DATE] [DATE] [DATE] [DATE] [D…" at bounding box center [349, 186] width 58 height 44
click at [345, 321] on div "8" at bounding box center [350, 321] width 40 height 44
select select "2025-9"
select select "2025-10"
select select "2025-9"
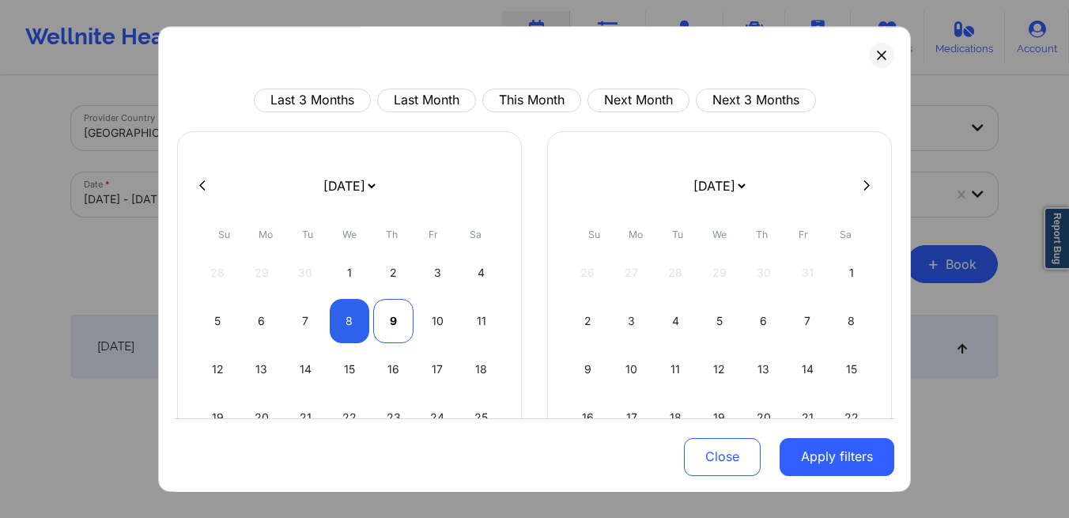
select select "2025-10"
select select "2025-9"
select select "2025-10"
click at [422, 324] on div "10" at bounding box center [438, 321] width 40 height 44
select select "2025-9"
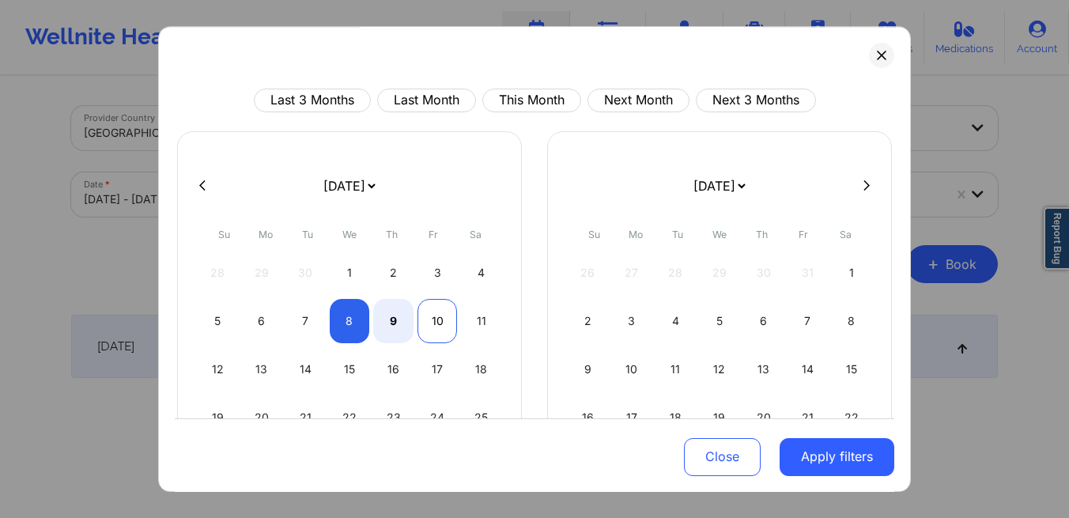
select select "2025-10"
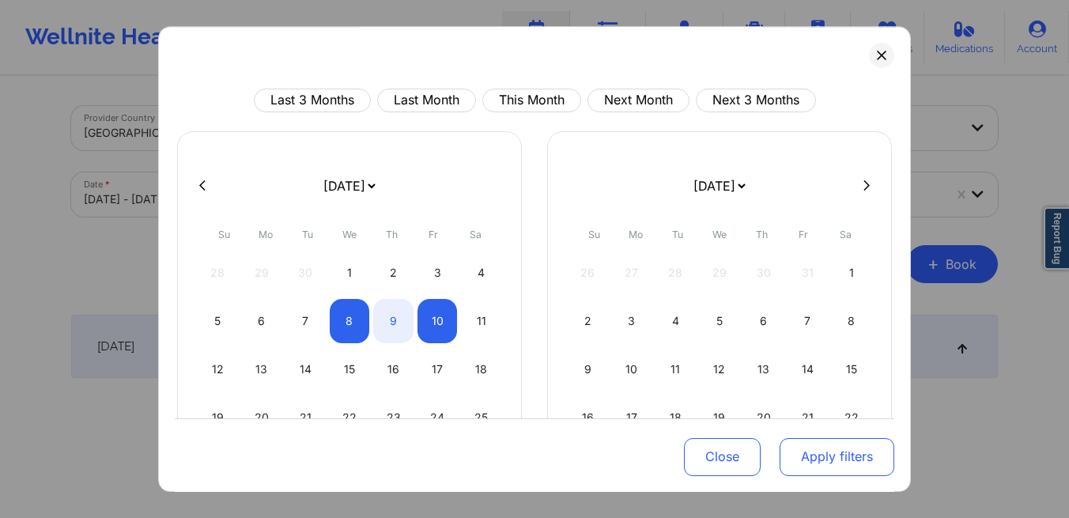
click at [801, 456] on button "Apply filters" at bounding box center [837, 456] width 115 height 38
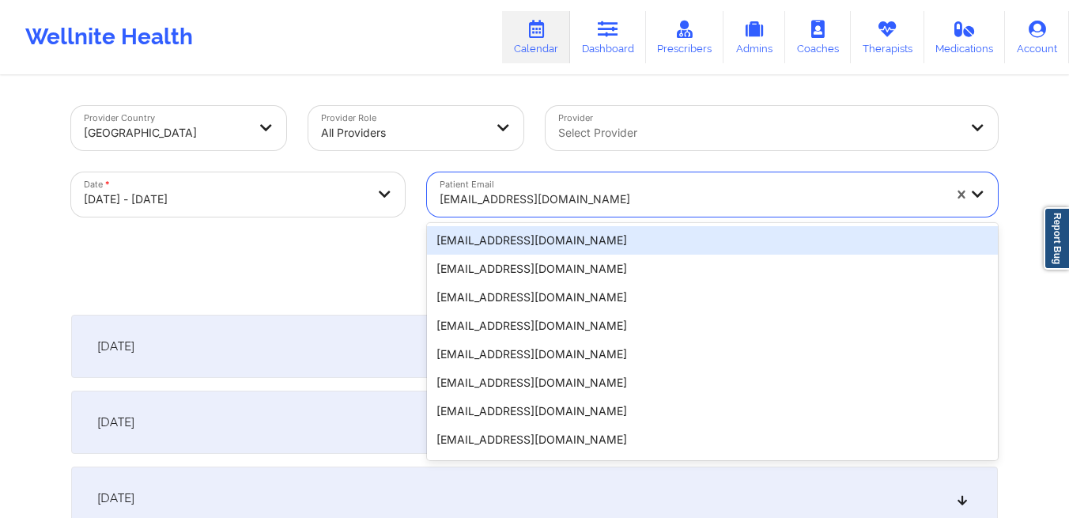
click at [633, 207] on div at bounding box center [691, 199] width 503 height 19
paste input "[EMAIL_ADDRESS][DOMAIN_NAME]"
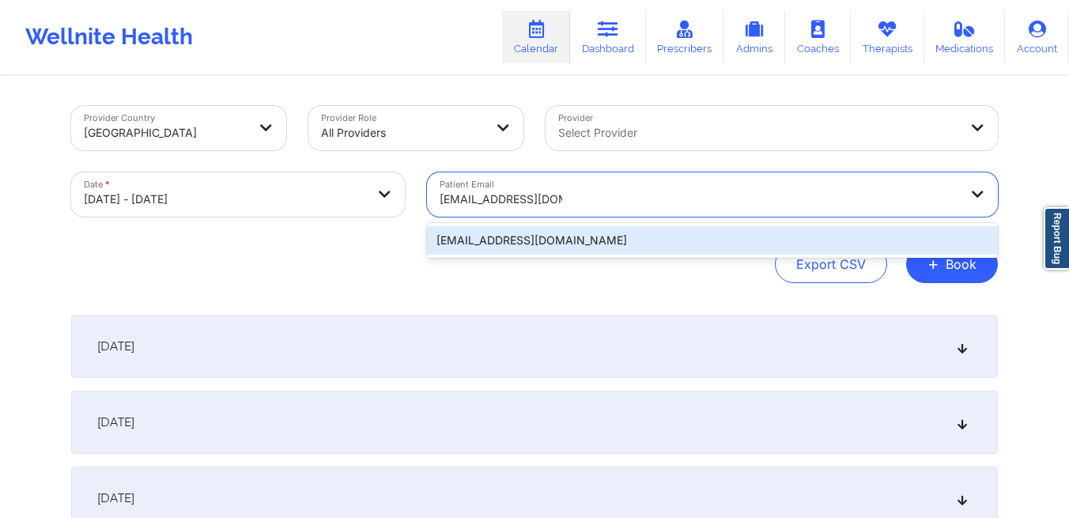
type input "[EMAIL_ADDRESS][DOMAIN_NAME]"
click at [708, 271] on div "Export CSV + Book" at bounding box center [534, 264] width 927 height 38
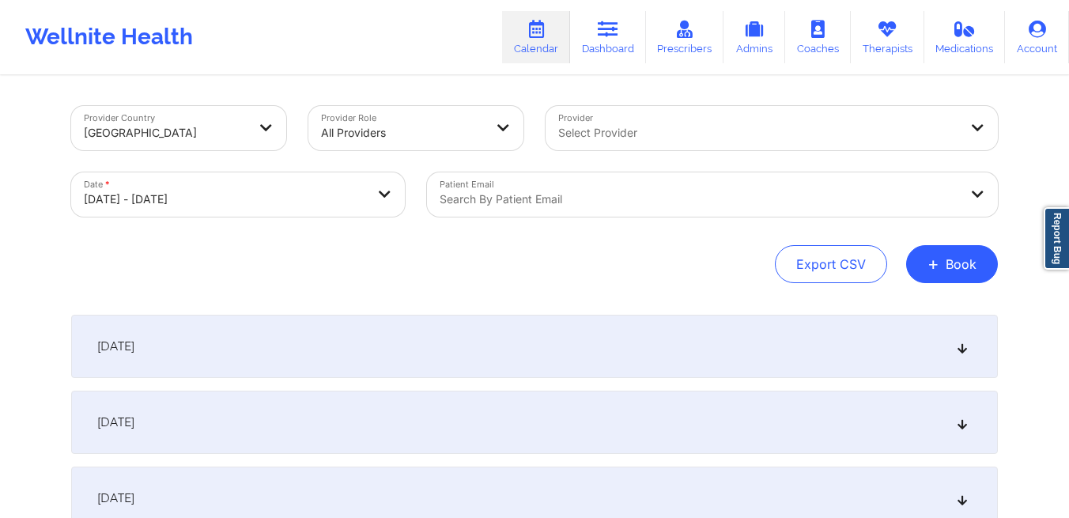
click at [573, 341] on div "[DATE]" at bounding box center [534, 346] width 927 height 63
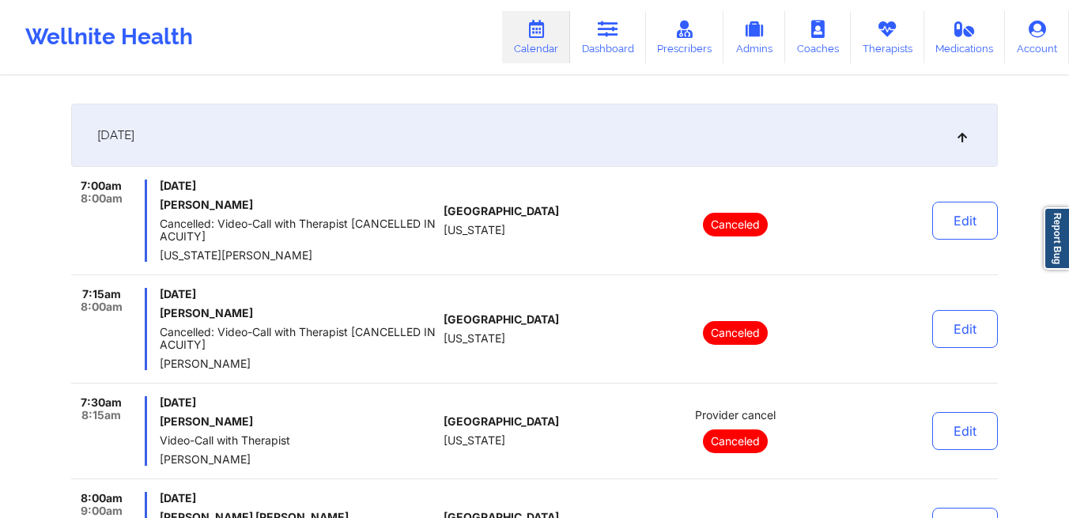
scroll to position [0, 0]
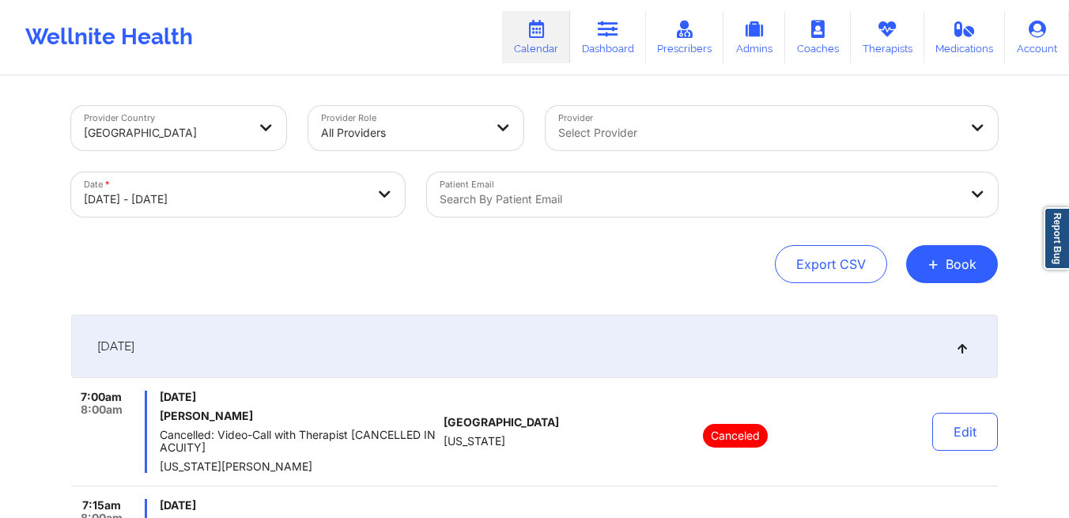
click at [602, 197] on div at bounding box center [699, 199] width 519 height 19
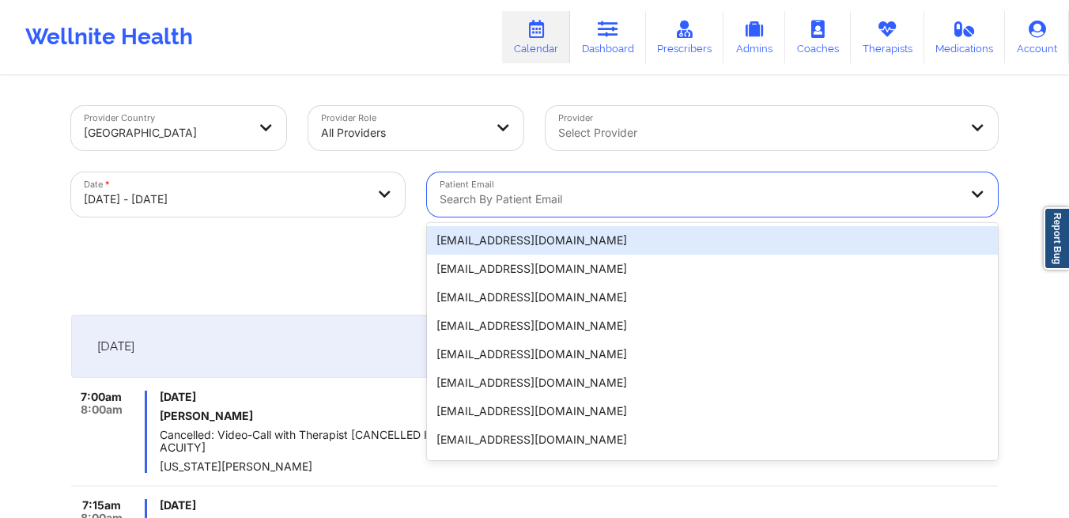
paste input "[EMAIL_ADDRESS][DOMAIN_NAME]"
type input "[EMAIL_ADDRESS][DOMAIN_NAME]"
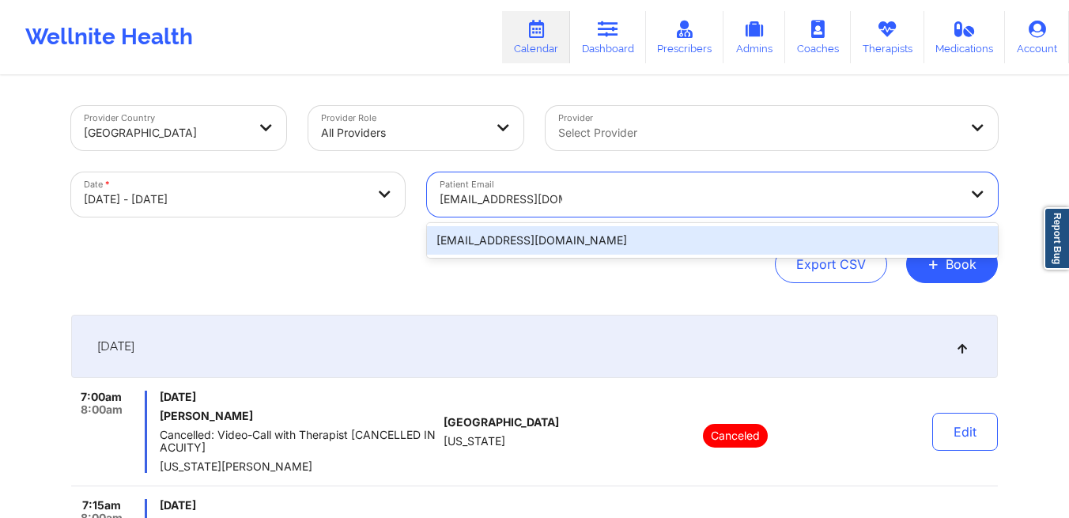
click at [512, 240] on div "[EMAIL_ADDRESS][DOMAIN_NAME]" at bounding box center [712, 240] width 571 height 28
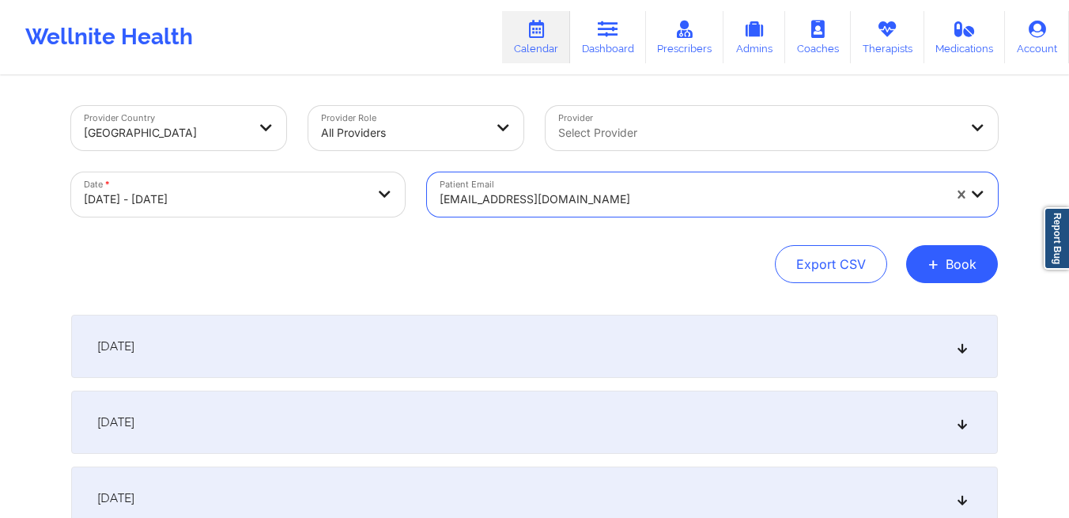
click at [459, 362] on div "[DATE]" at bounding box center [534, 346] width 927 height 63
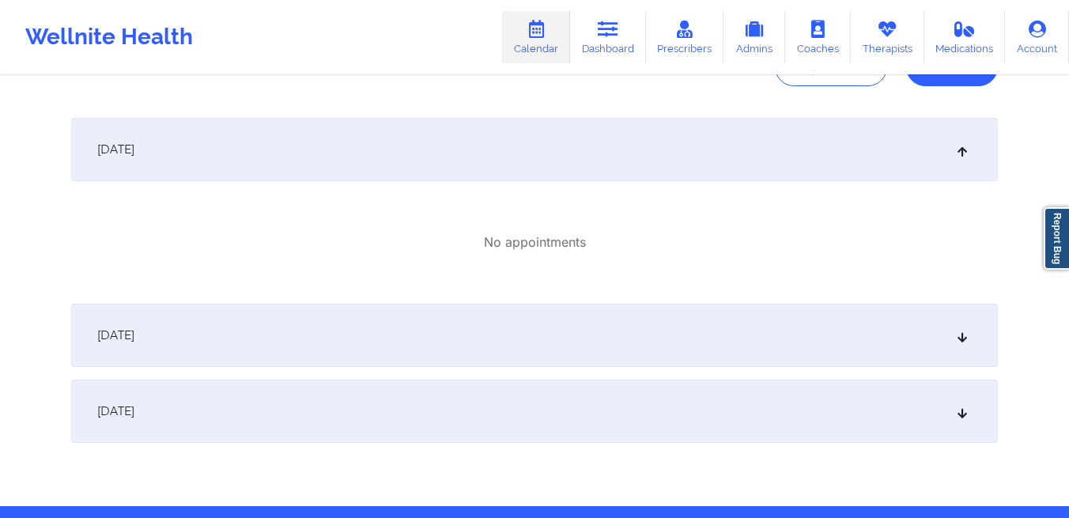
scroll to position [199, 0]
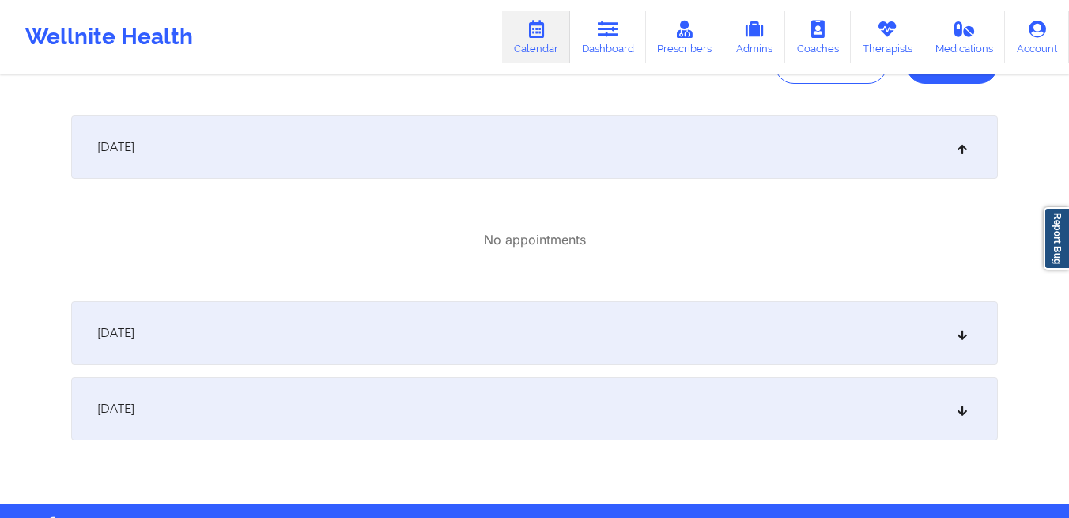
click at [440, 349] on div "[DATE]" at bounding box center [534, 332] width 927 height 63
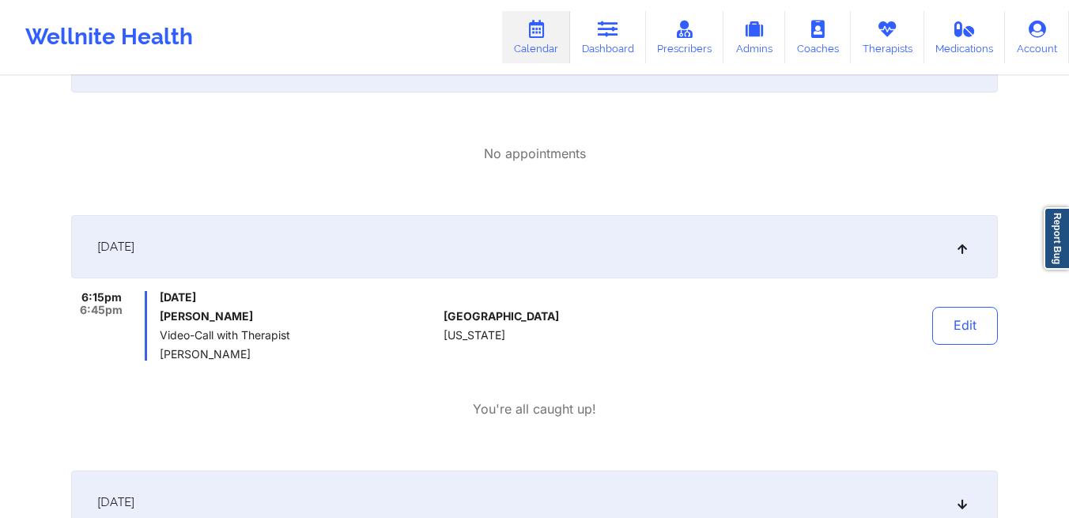
scroll to position [0, 0]
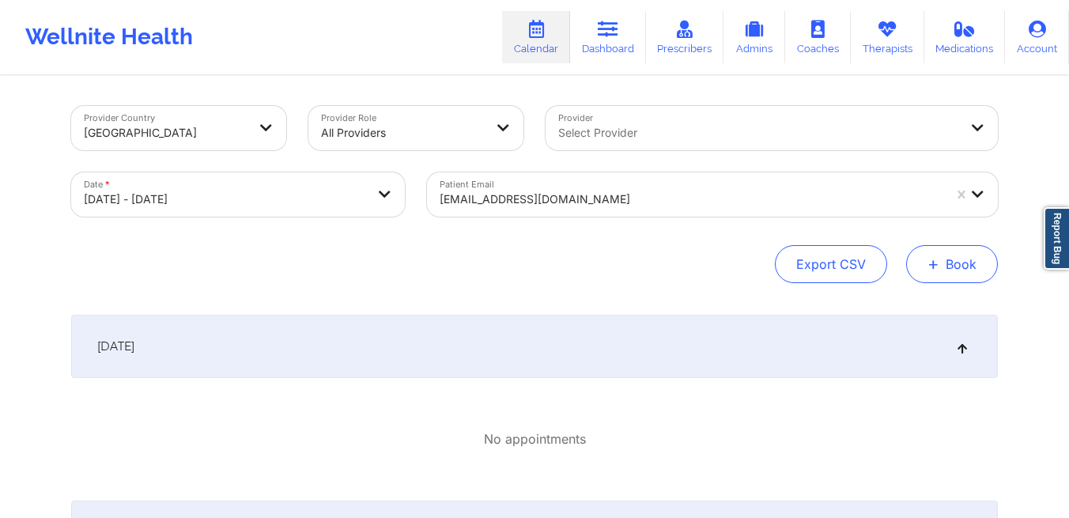
click at [954, 265] on button "+ Book" at bounding box center [952, 264] width 92 height 38
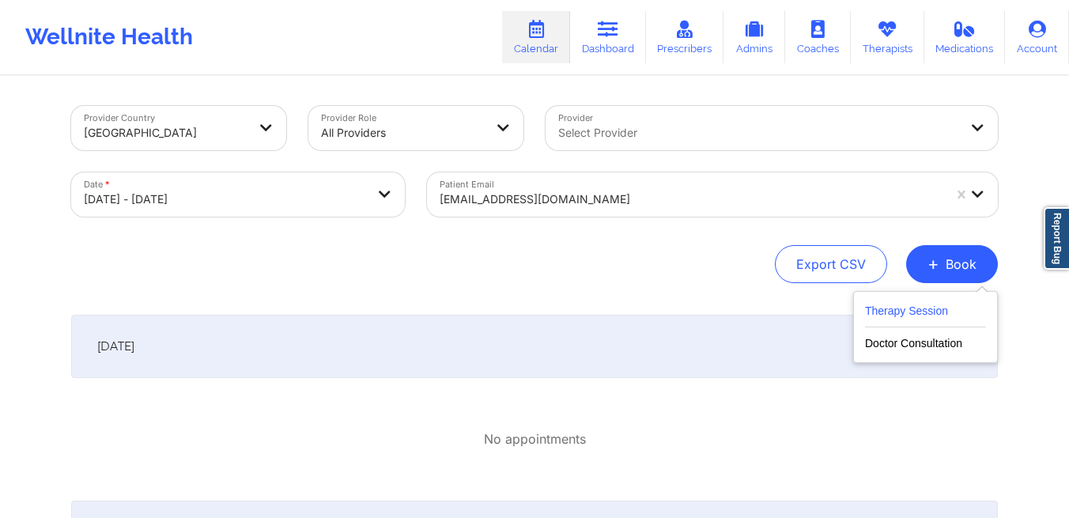
click at [937, 308] on button "Therapy Session" at bounding box center [925, 314] width 121 height 26
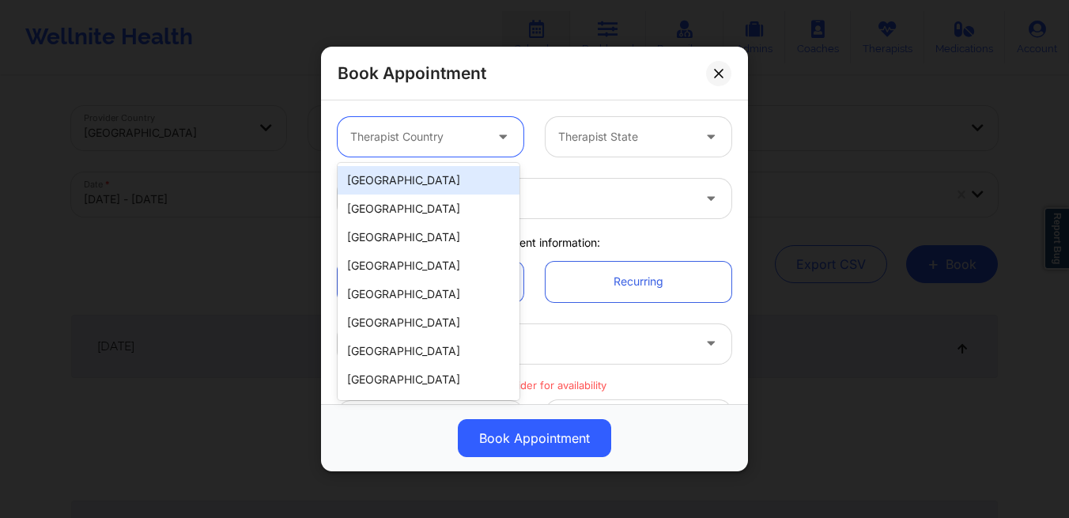
click at [469, 133] on div at bounding box center [417, 136] width 134 height 19
click at [434, 181] on div "[GEOGRAPHIC_DATA]" at bounding box center [429, 180] width 182 height 28
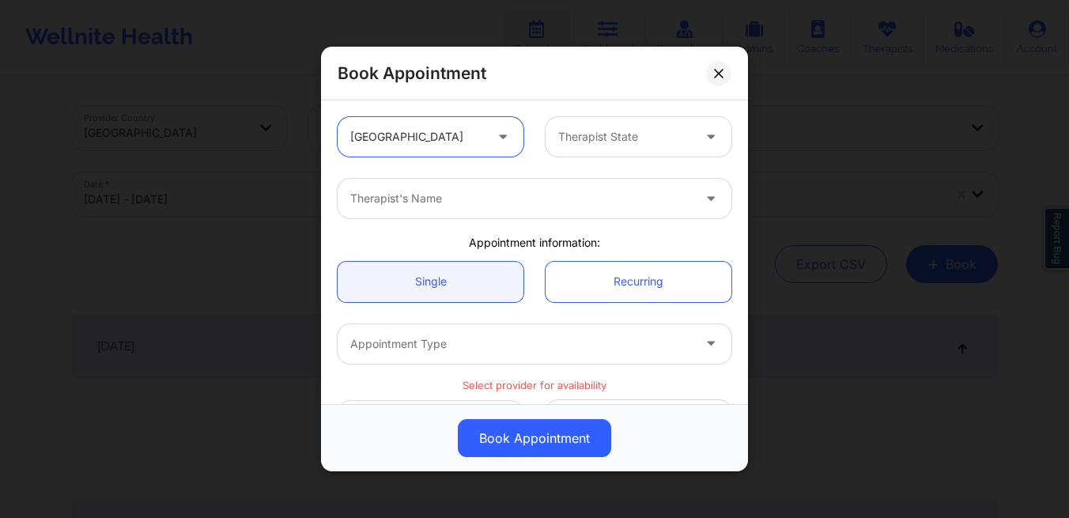
click at [613, 149] on div "Therapist State" at bounding box center [620, 137] width 148 height 40
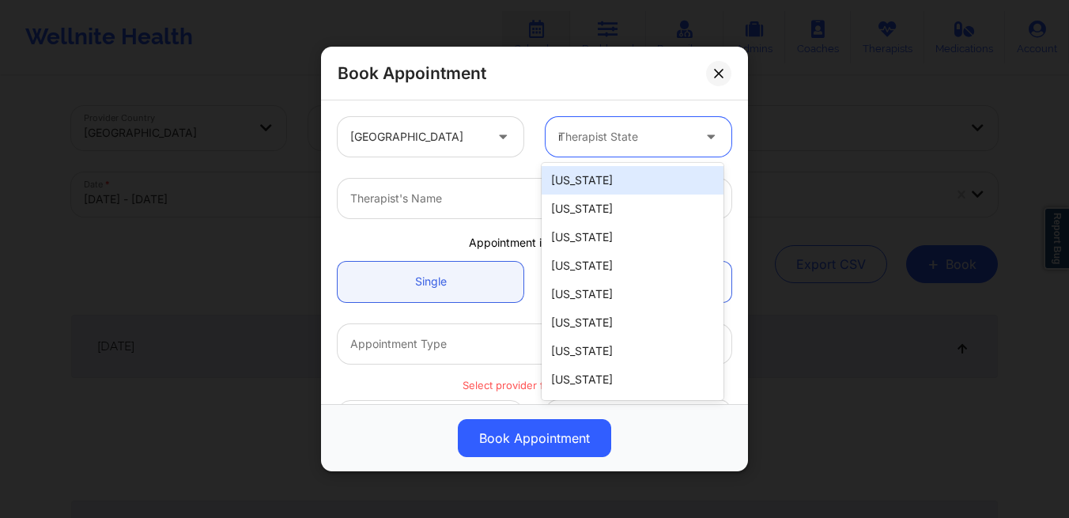
type input "ny"
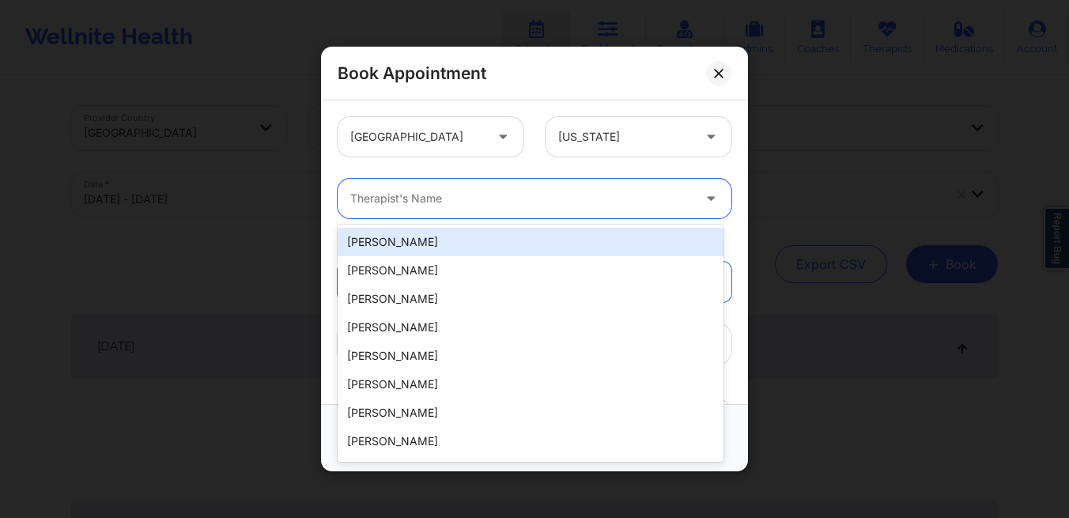
click at [497, 210] on div "Therapist's Name" at bounding box center [516, 199] width 356 height 40
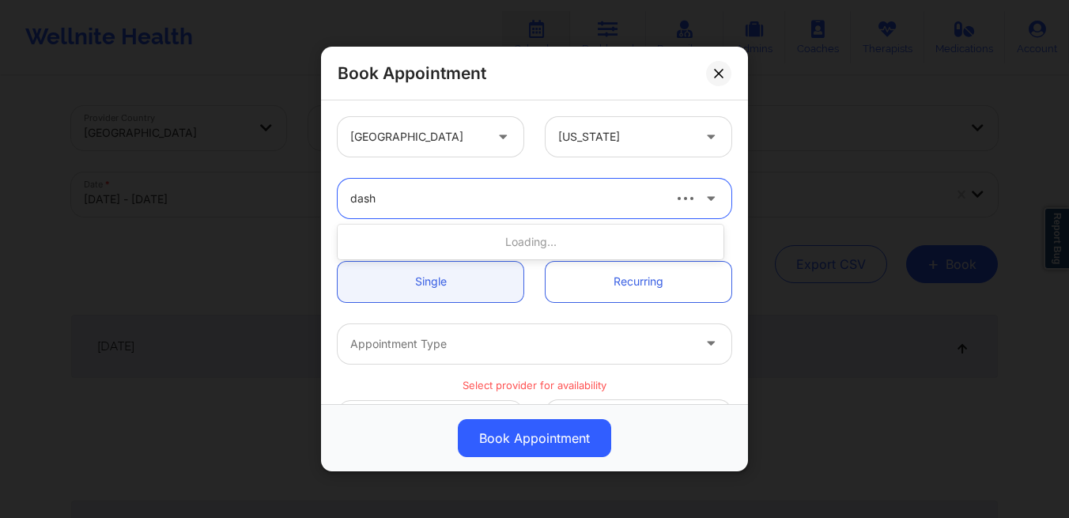
type input "dashi"
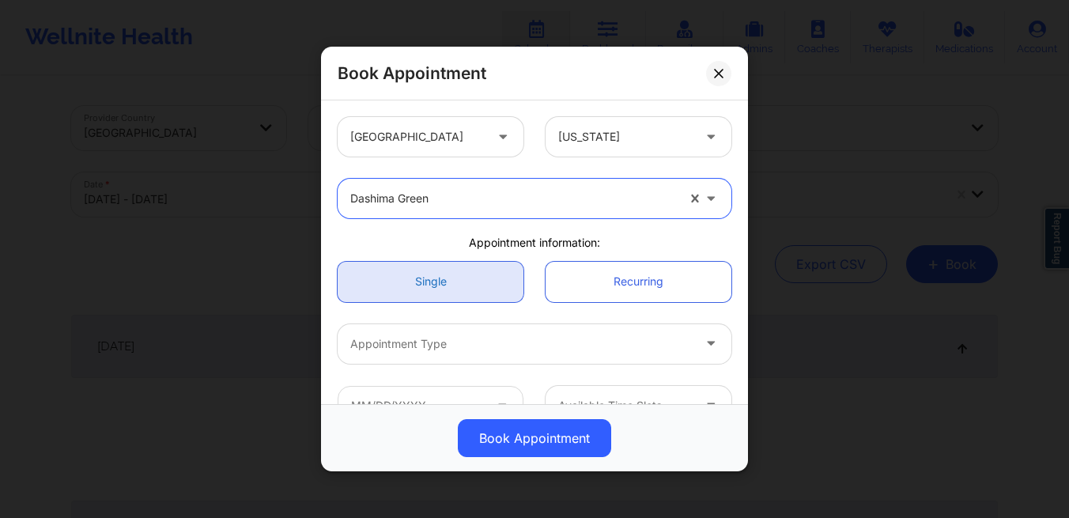
click at [472, 280] on link "Single" at bounding box center [431, 282] width 186 height 40
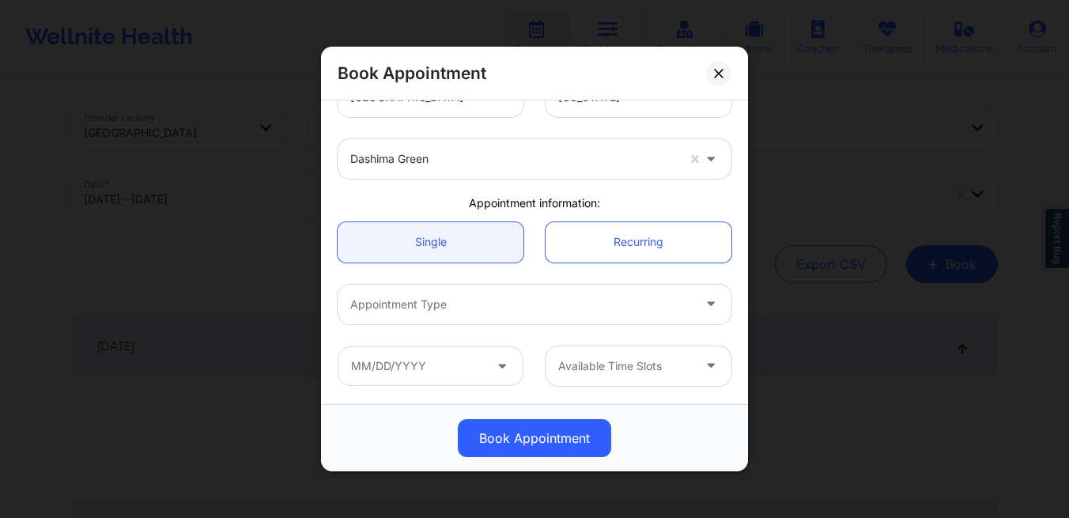
scroll to position [40, 0]
click at [470, 293] on div "Appointment Type" at bounding box center [516, 304] width 356 height 40
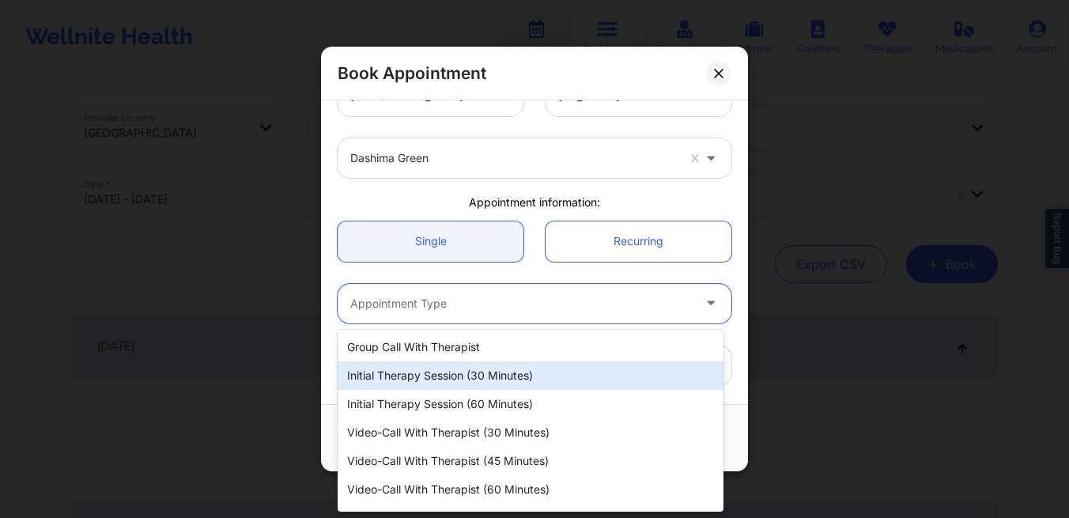
click at [437, 370] on div "Initial Therapy Session (30 minutes)" at bounding box center [531, 375] width 386 height 28
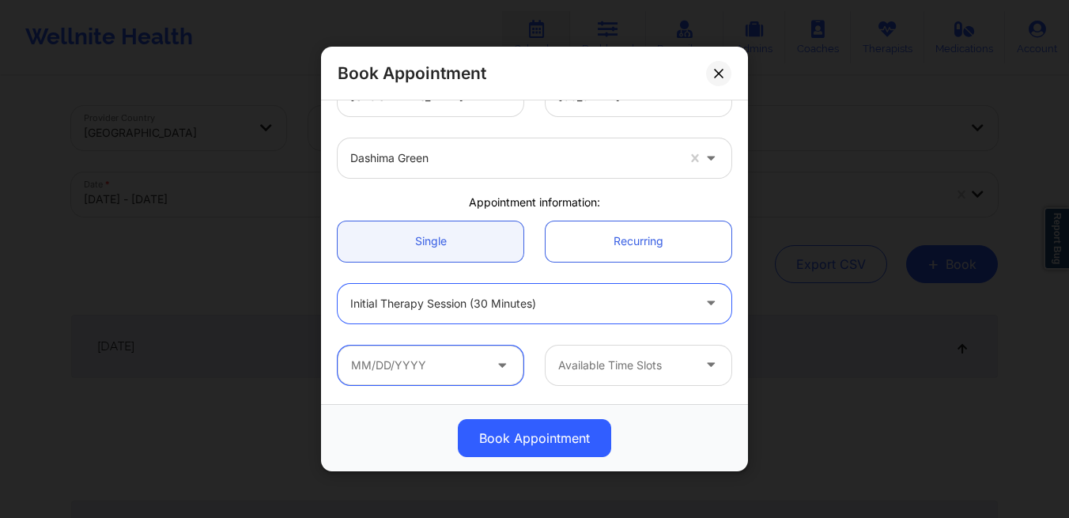
click at [437, 370] on input "text" at bounding box center [431, 366] width 186 height 40
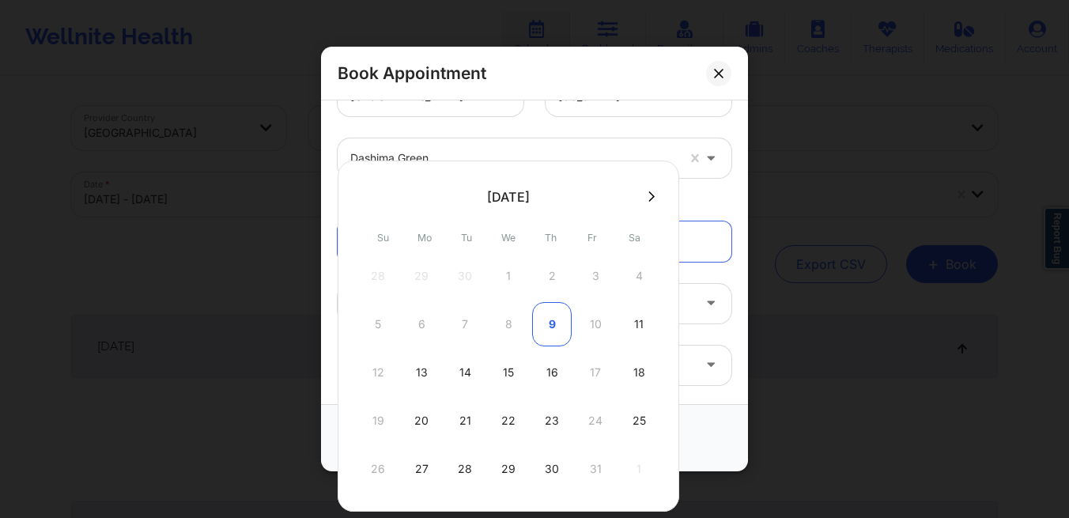
click at [550, 335] on div "9" at bounding box center [552, 324] width 40 height 44
type input "[DATE]"
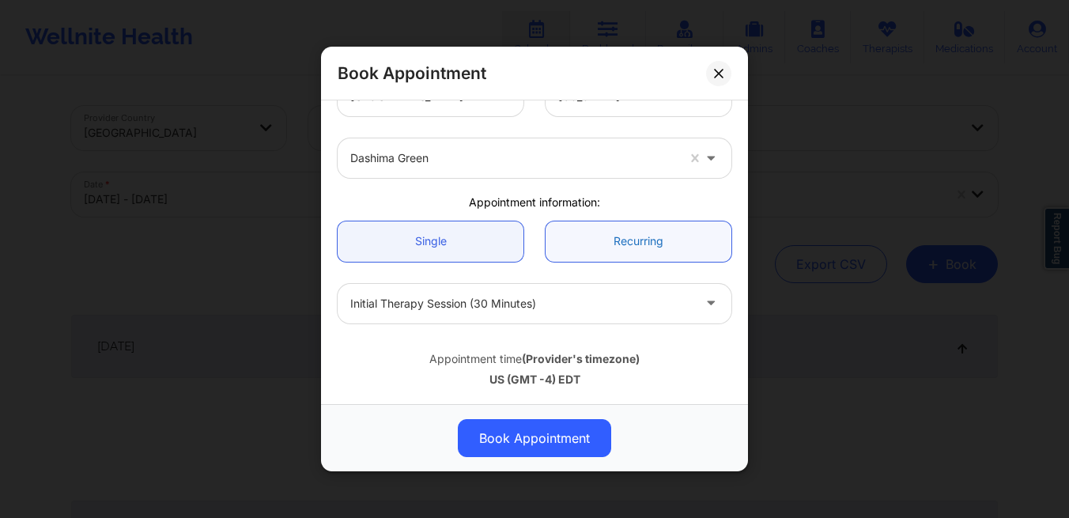
click at [611, 260] on link "Recurring" at bounding box center [639, 241] width 186 height 40
click at [463, 251] on link "Single" at bounding box center [431, 241] width 186 height 40
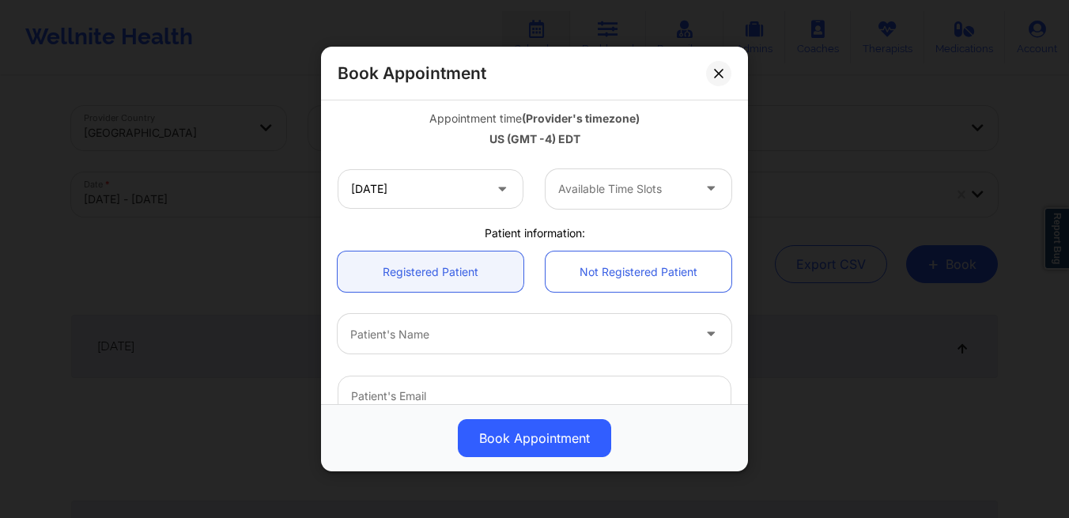
scroll to position [290, 0]
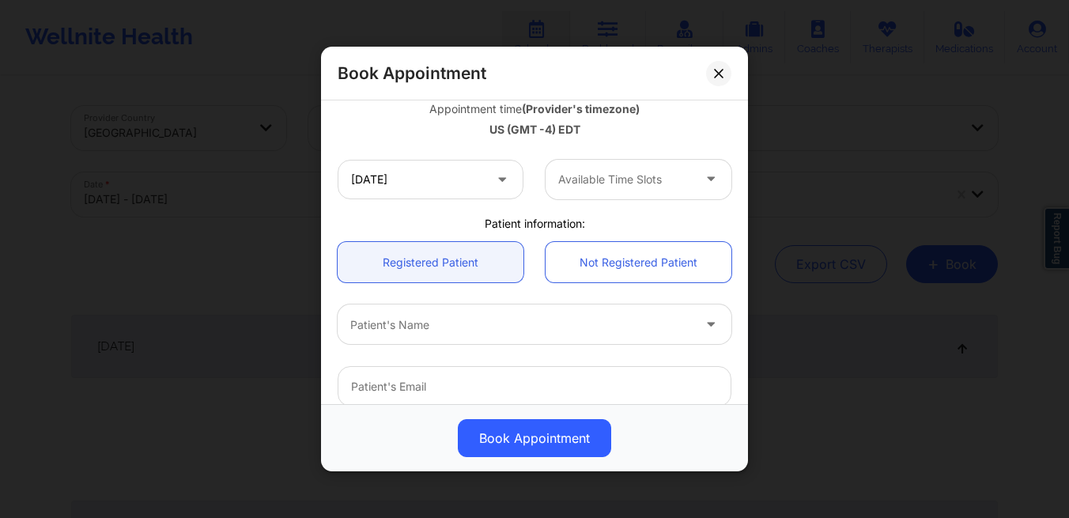
click at [592, 178] on div at bounding box center [625, 179] width 134 height 19
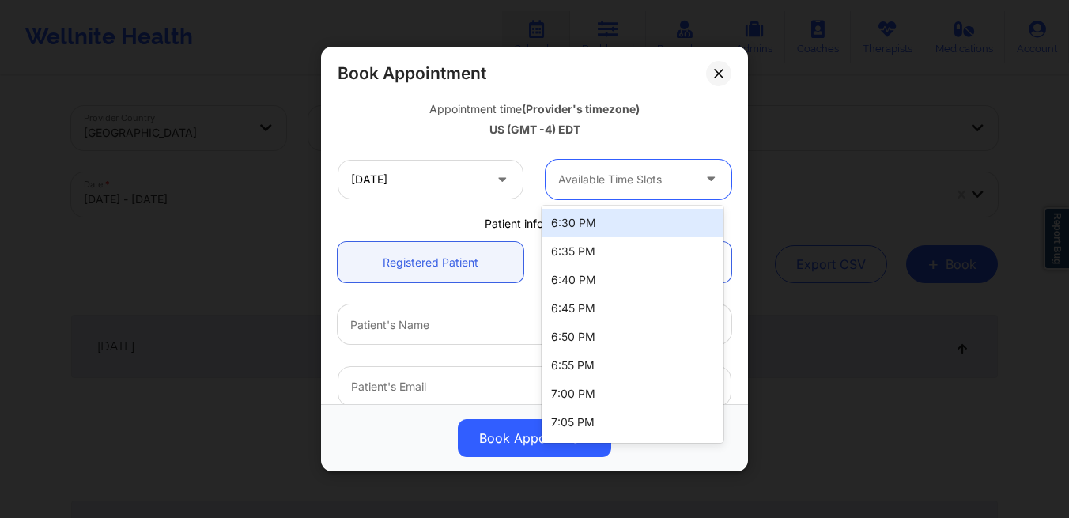
click at [584, 226] on div "6:30 PM" at bounding box center [633, 223] width 182 height 28
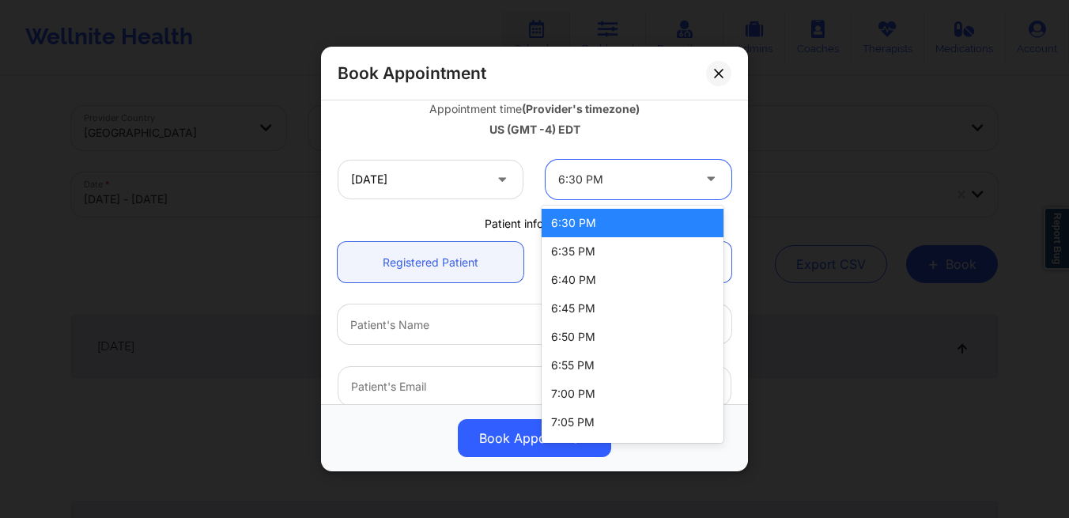
click at [577, 180] on div at bounding box center [625, 179] width 134 height 19
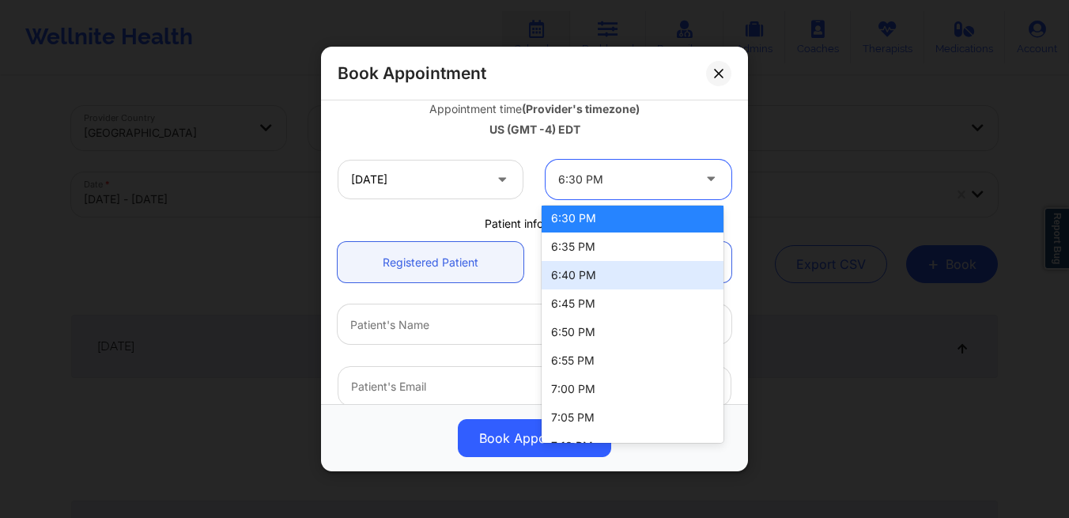
click at [442, 223] on div "Patient information:" at bounding box center [535, 224] width 416 height 16
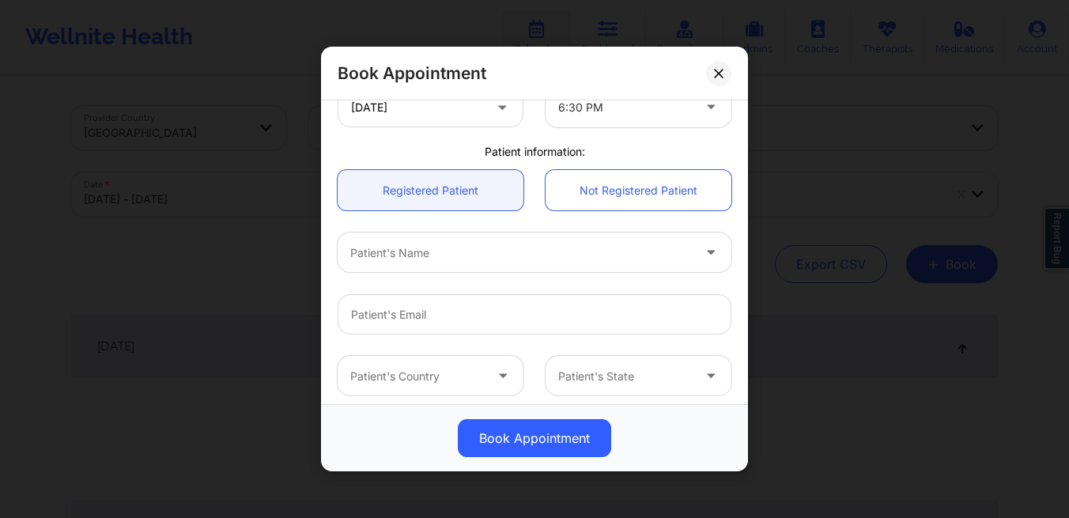
scroll to position [364, 0]
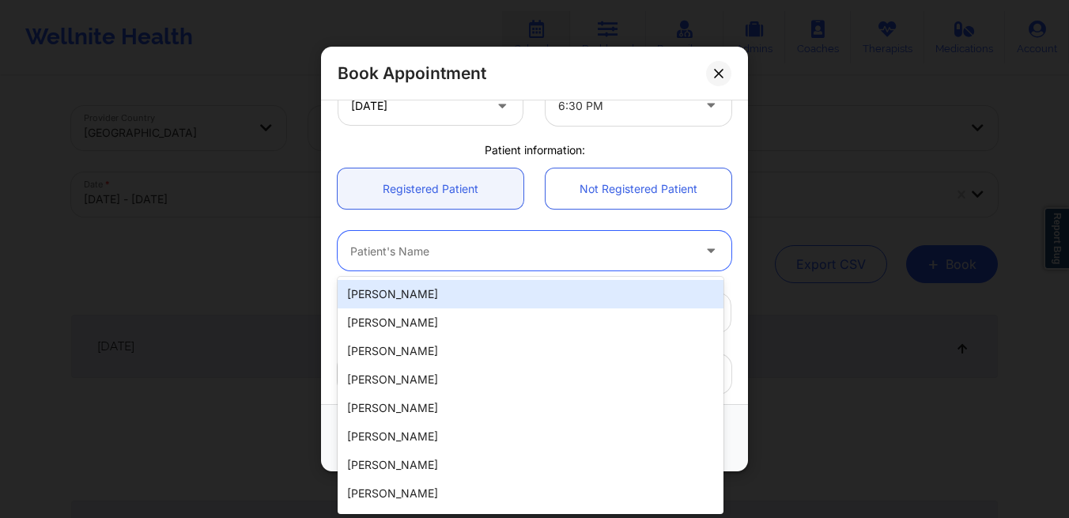
click at [437, 248] on div at bounding box center [521, 251] width 342 height 19
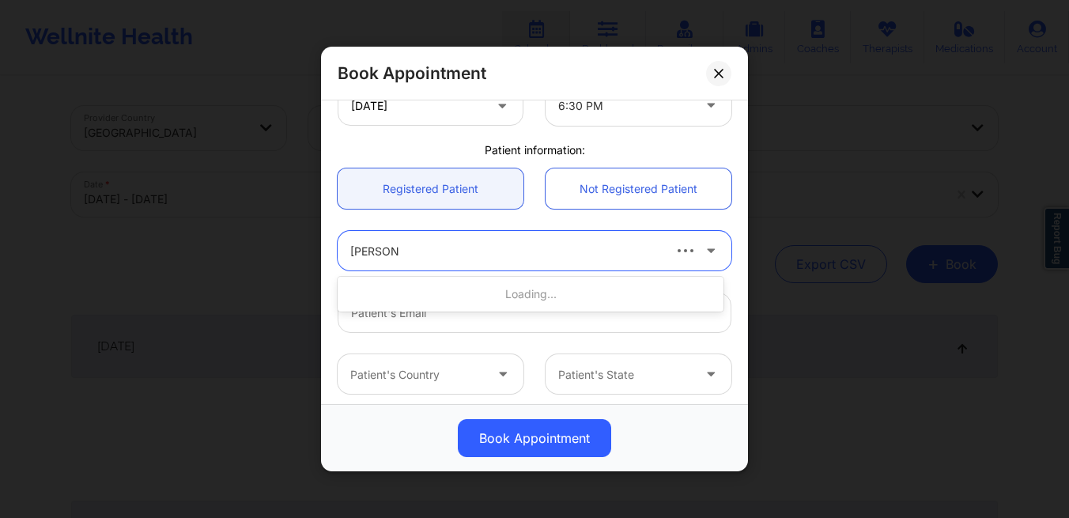
type input "[PERSON_NAME]"
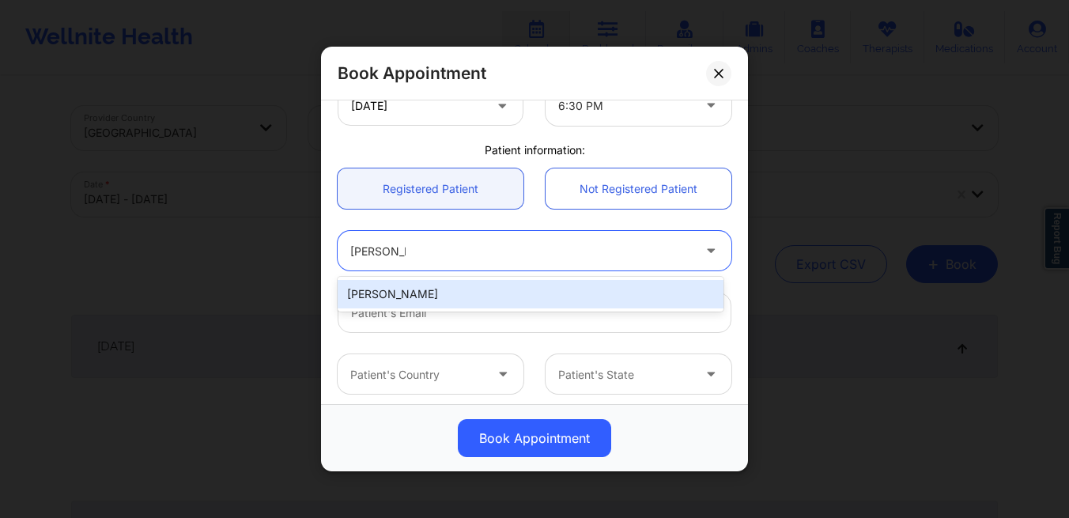
click at [380, 300] on div "[PERSON_NAME]" at bounding box center [531, 294] width 386 height 28
type input "[EMAIL_ADDRESS][DOMAIN_NAME]"
type input "[PHONE_NUMBER]"
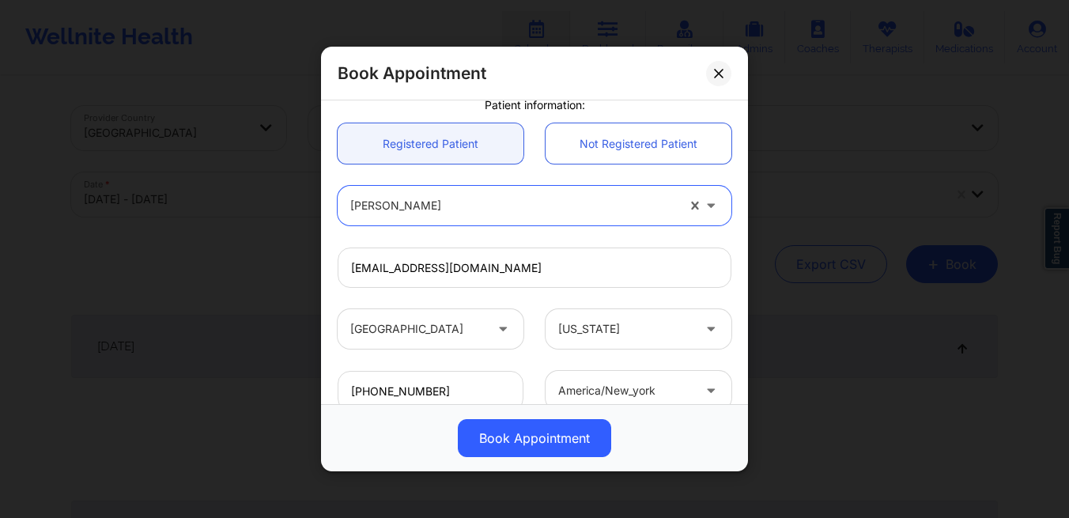
scroll to position [517, 0]
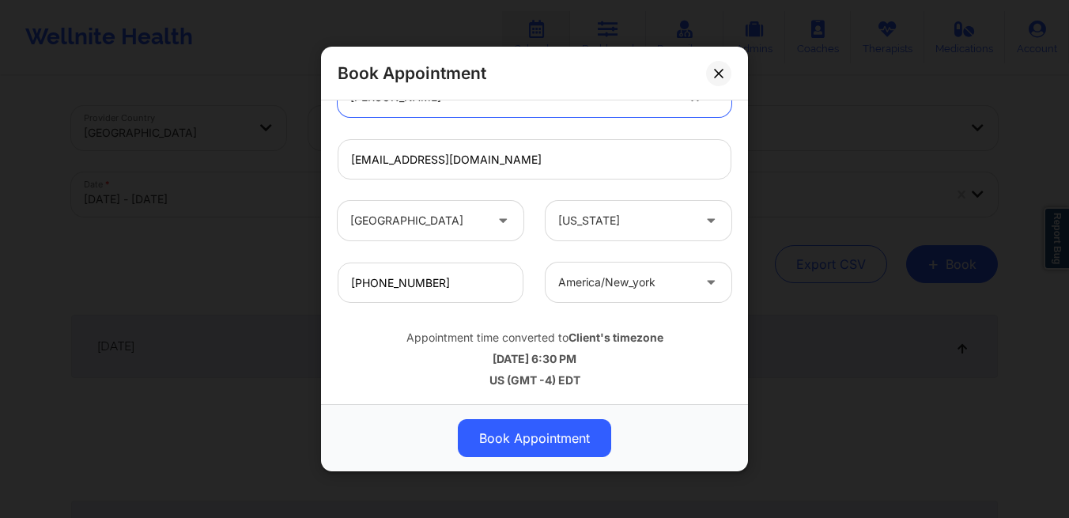
click at [886, 354] on div "Book Appointment [GEOGRAPHIC_DATA] [US_STATE] Dashima Green Appointment informa…" at bounding box center [534, 259] width 1069 height 518
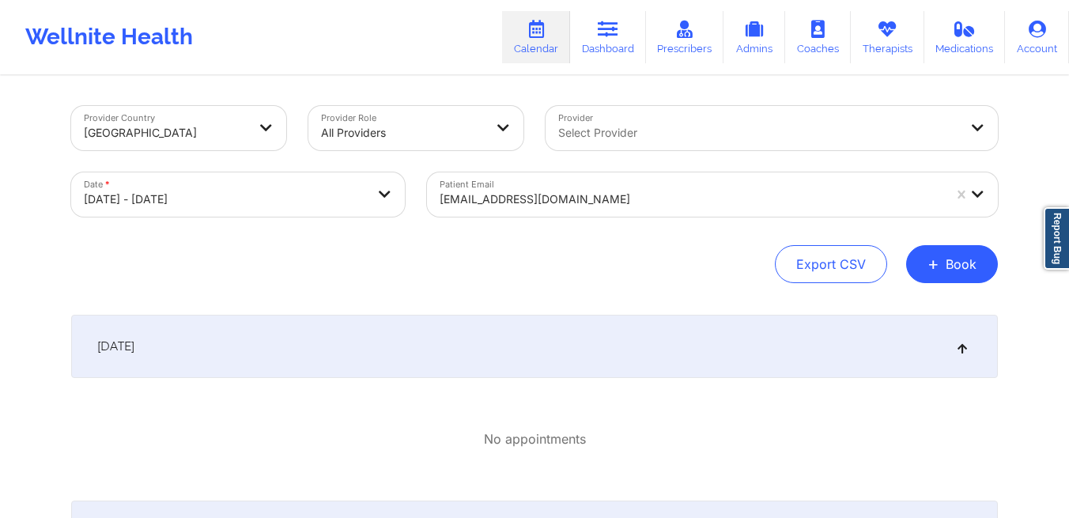
click at [330, 338] on div "[DATE]" at bounding box center [534, 346] width 927 height 63
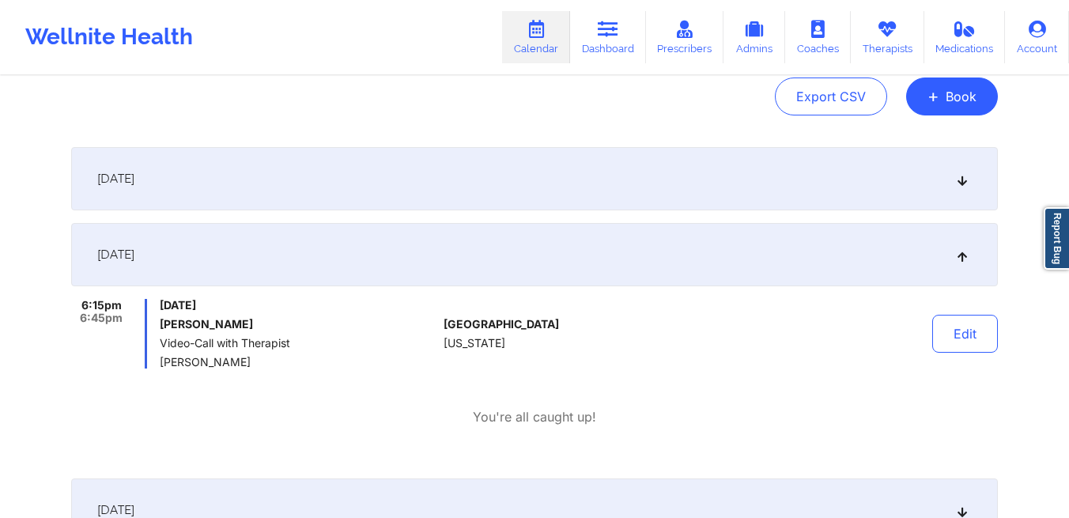
scroll to position [173, 0]
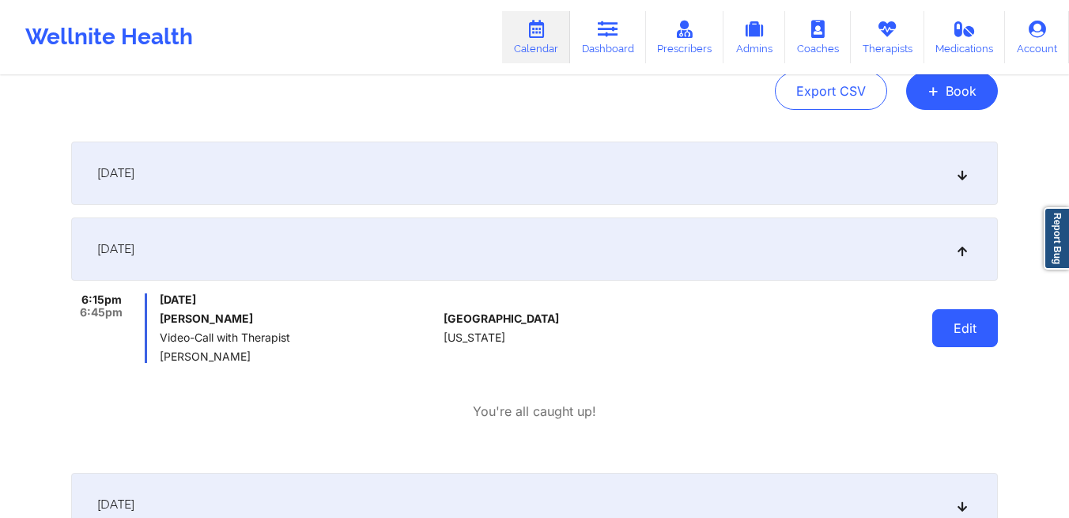
click at [948, 321] on button "Edit" at bounding box center [965, 328] width 66 height 38
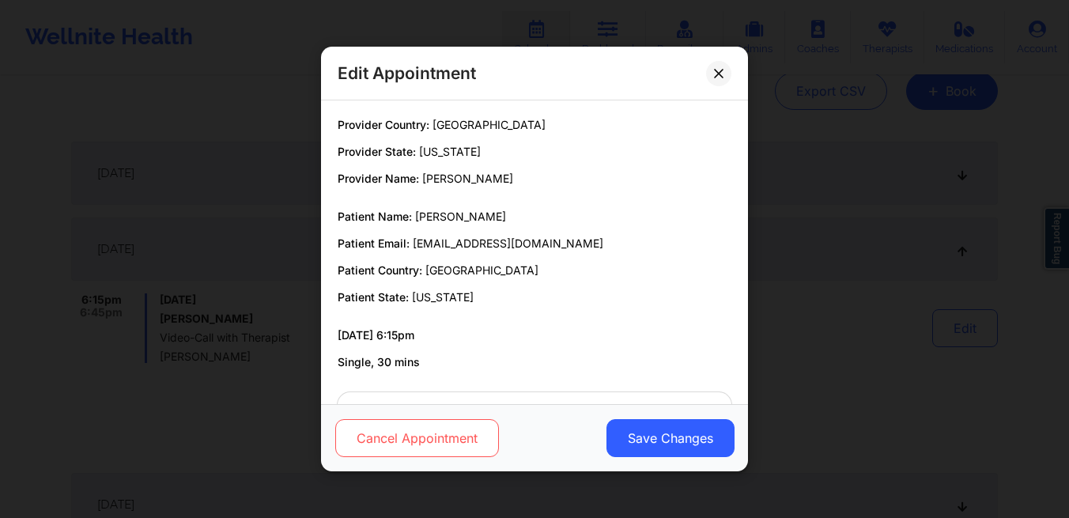
click at [434, 443] on button "Cancel Appointment" at bounding box center [417, 438] width 164 height 38
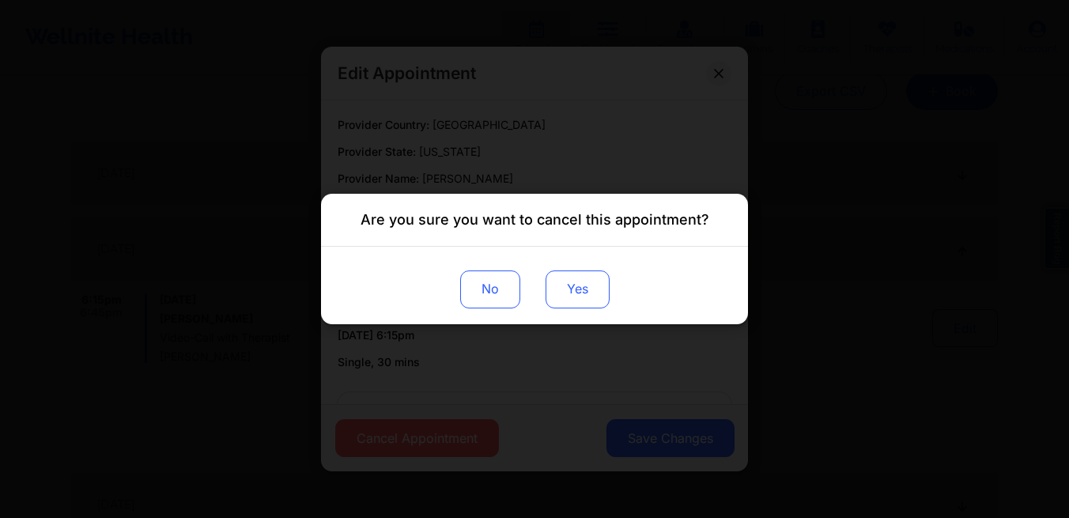
click at [577, 301] on button "Yes" at bounding box center [578, 289] width 64 height 38
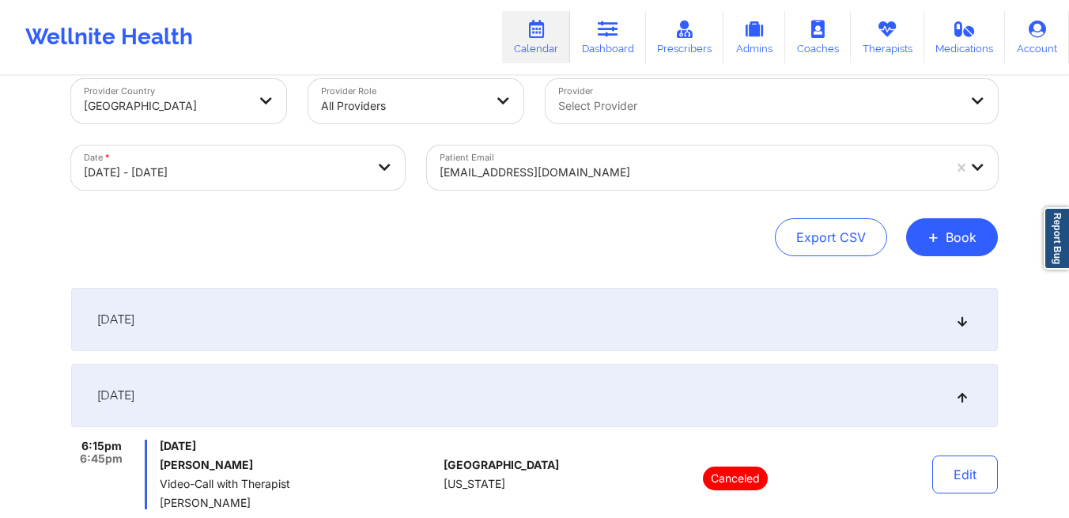
scroll to position [0, 0]
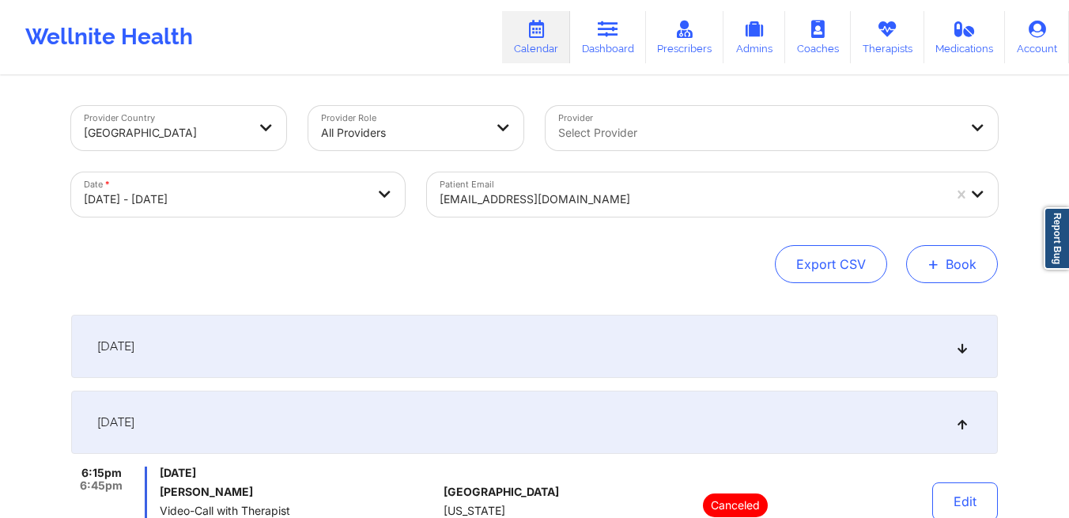
click at [959, 267] on button "+ Book" at bounding box center [952, 264] width 92 height 38
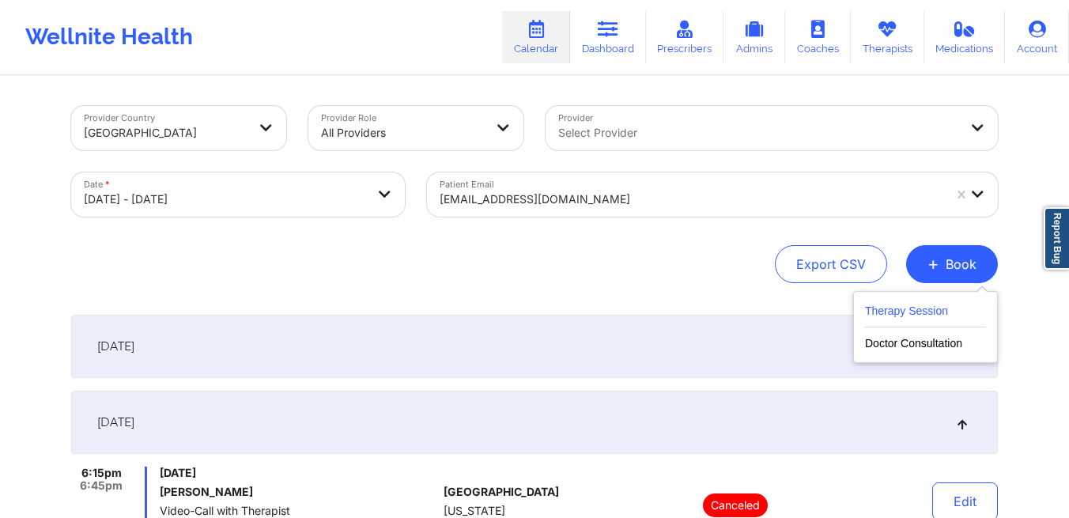
click at [898, 317] on button "Therapy Session" at bounding box center [925, 314] width 121 height 26
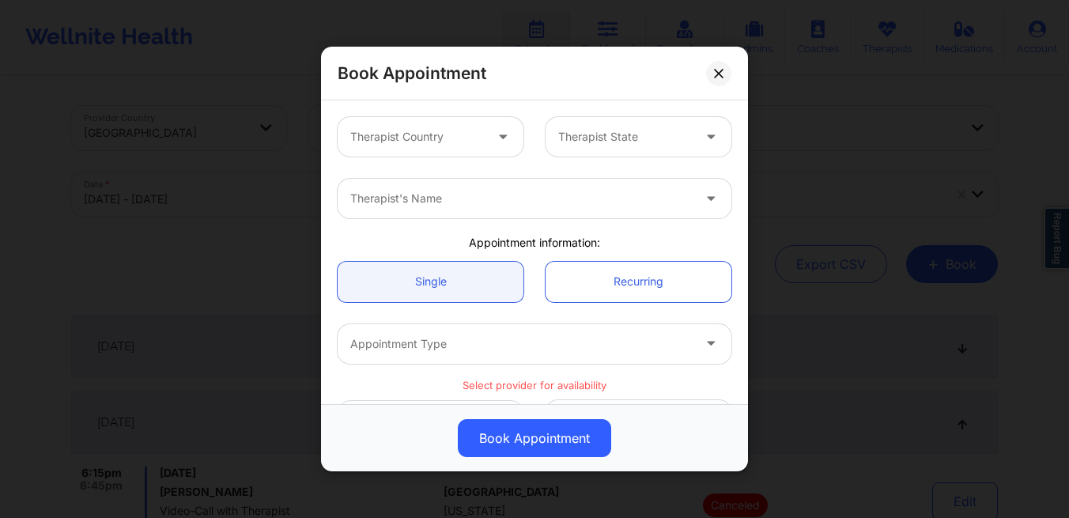
click at [472, 149] on div "Therapist Country" at bounding box center [412, 137] width 148 height 40
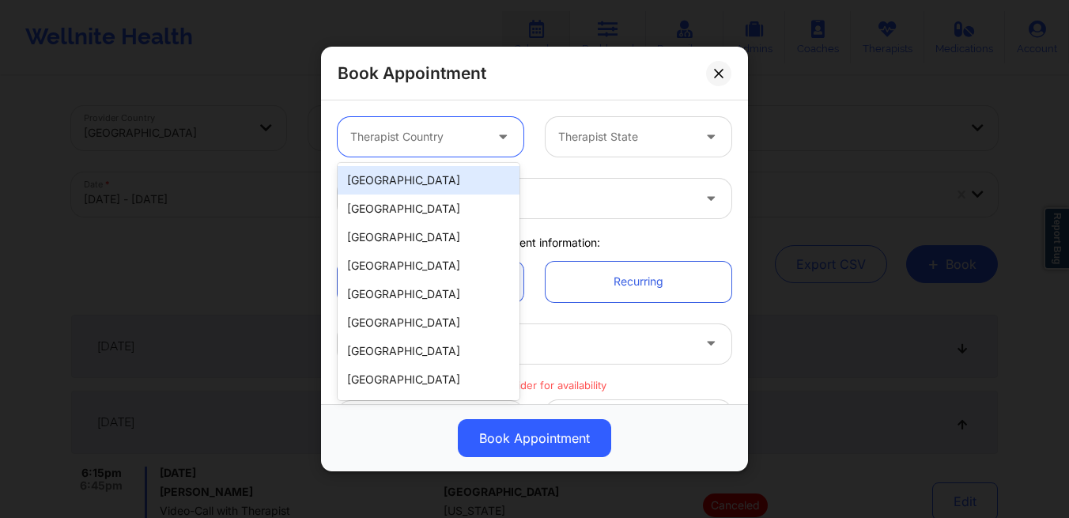
click at [455, 179] on div "[GEOGRAPHIC_DATA]" at bounding box center [429, 180] width 182 height 28
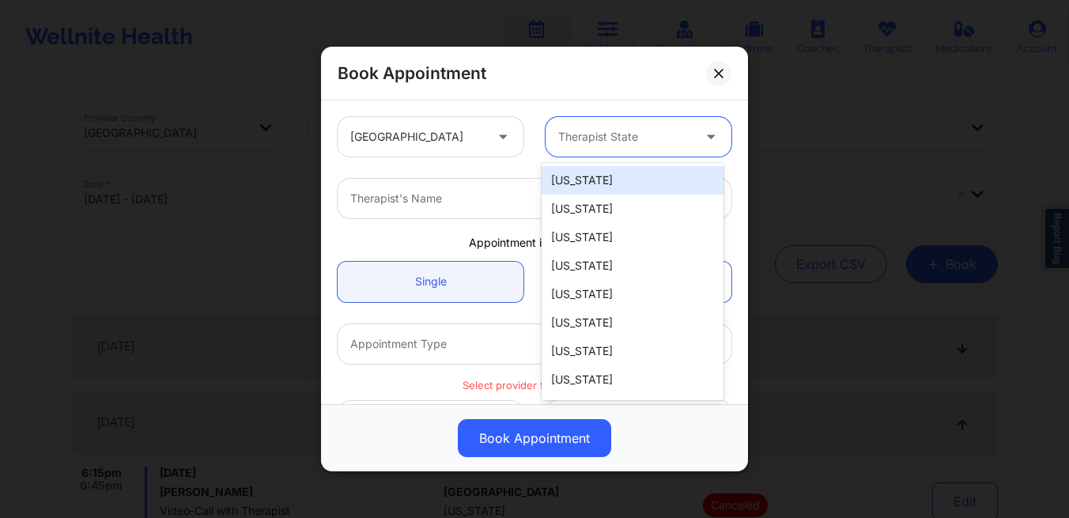
click at [619, 150] on div "Therapist State" at bounding box center [620, 137] width 148 height 40
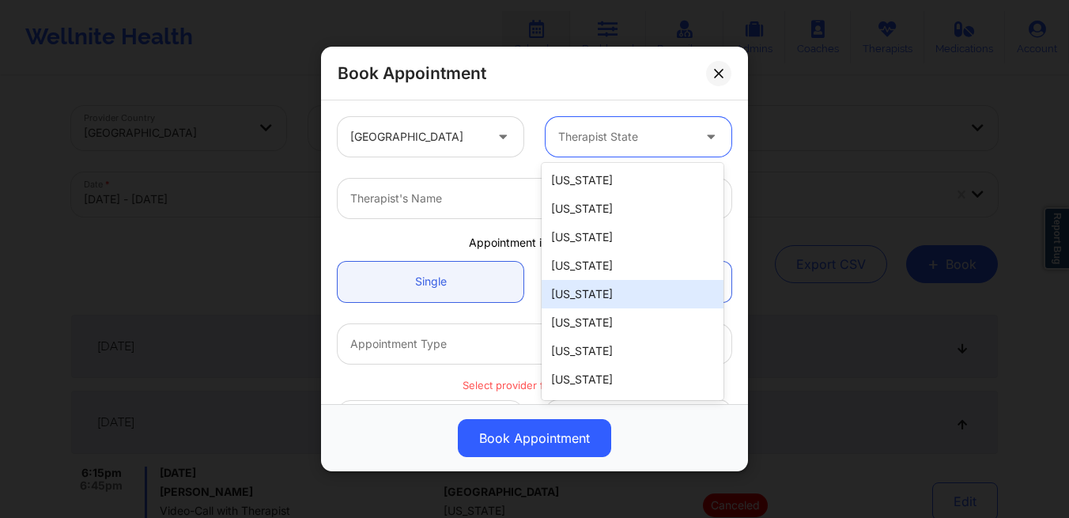
click at [607, 296] on div "[US_STATE]" at bounding box center [633, 294] width 182 height 28
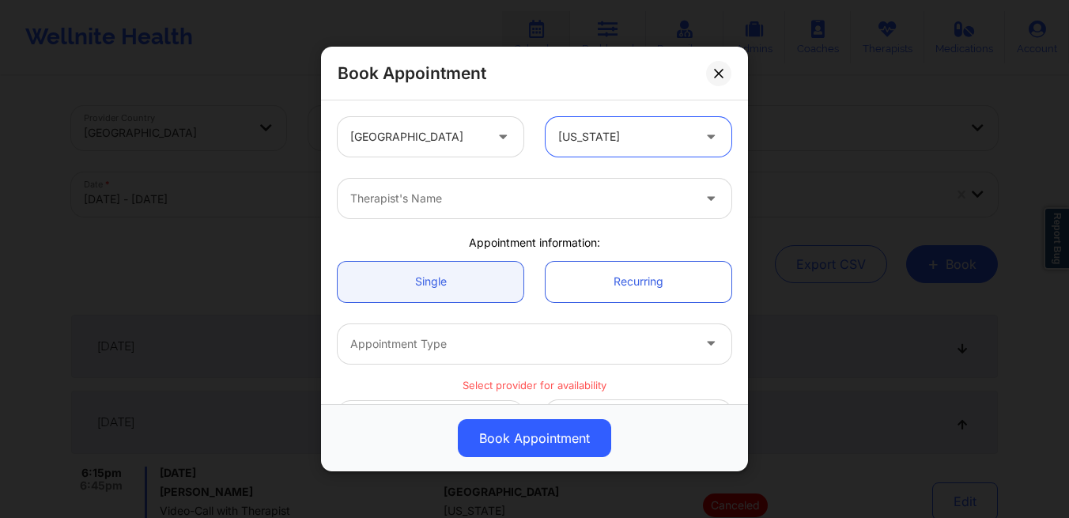
click at [504, 199] on div at bounding box center [521, 198] width 342 height 19
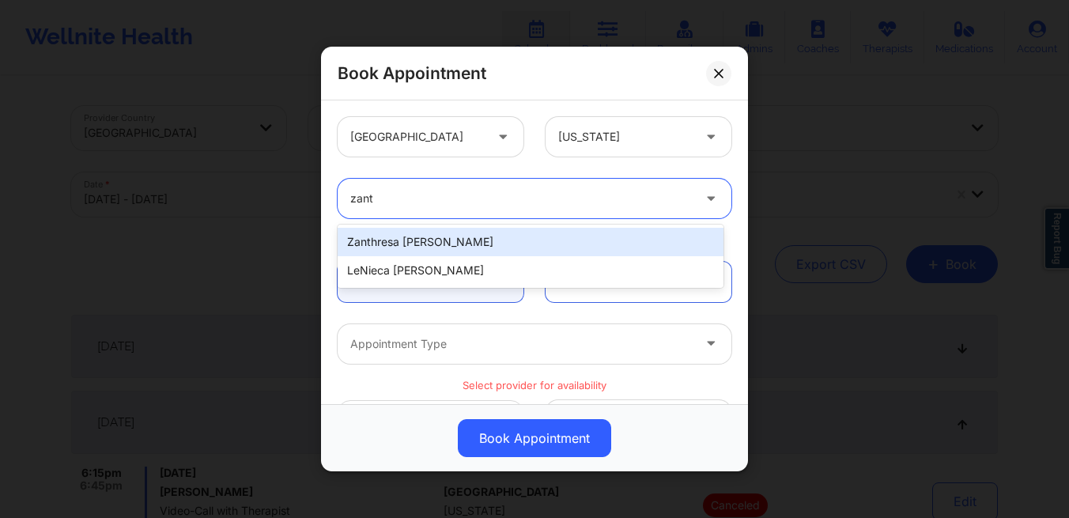
type input "zanth"
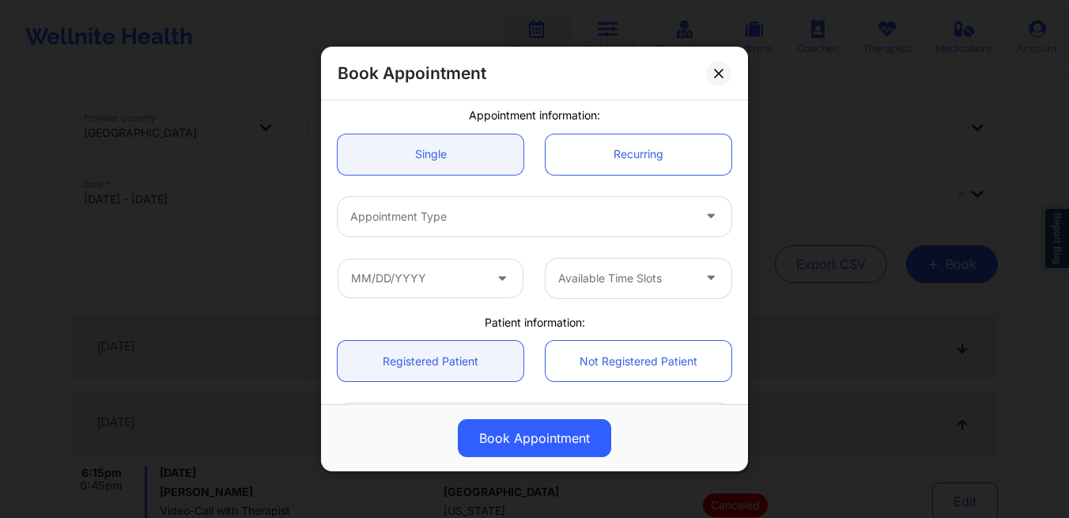
scroll to position [129, 0]
click at [498, 223] on div at bounding box center [521, 215] width 342 height 19
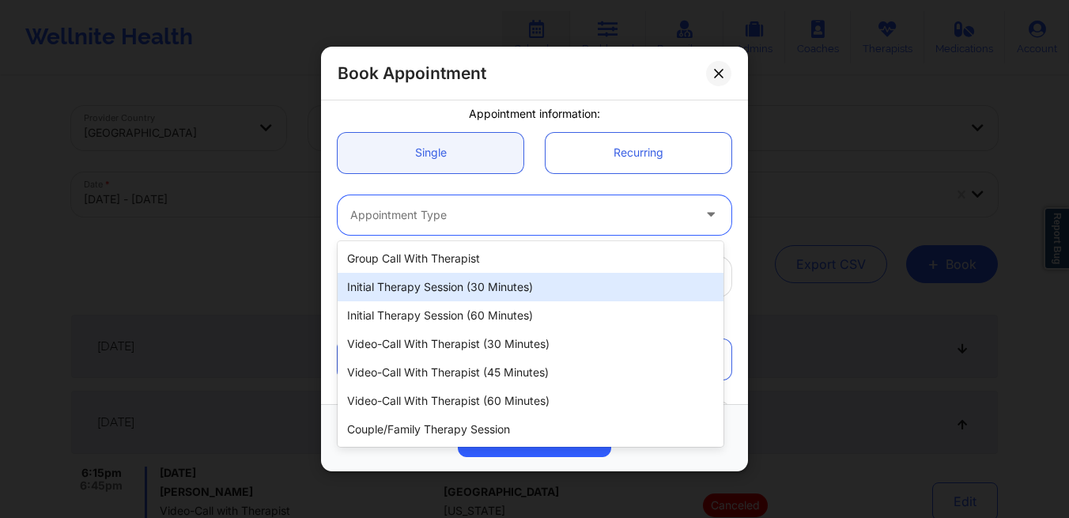
click at [450, 289] on div "Initial Therapy Session (30 minutes)" at bounding box center [531, 287] width 386 height 28
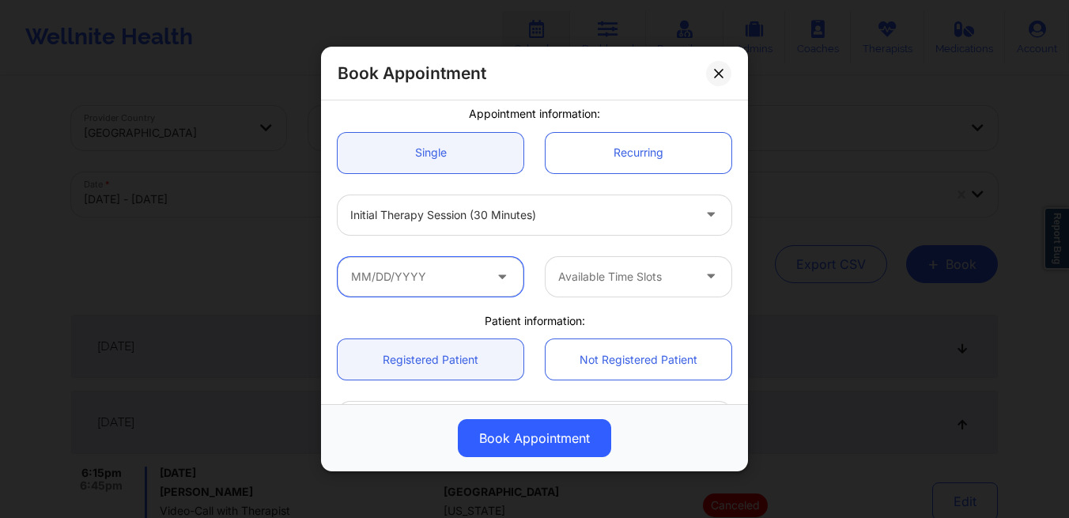
click at [431, 288] on input "text" at bounding box center [431, 277] width 186 height 40
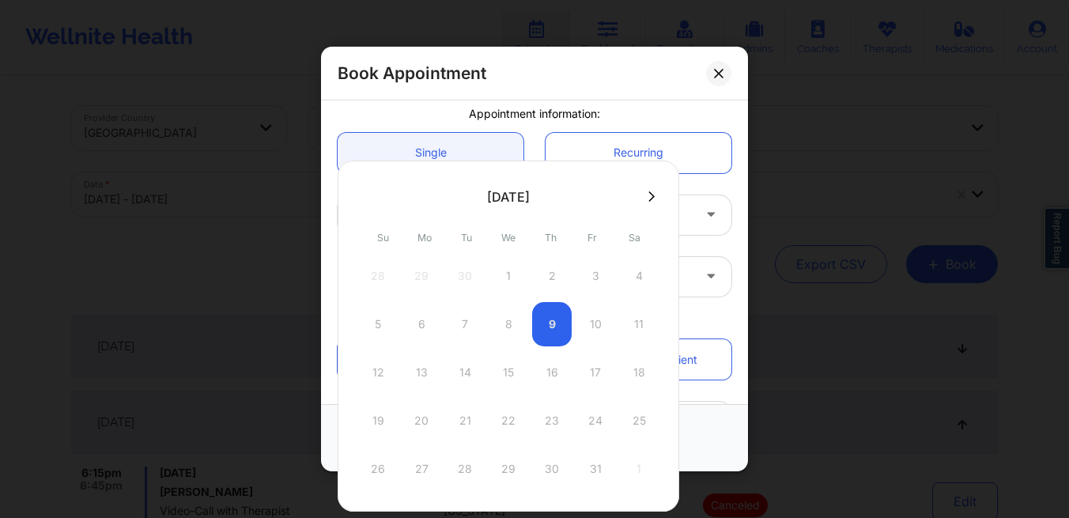
click at [545, 366] on div "12 13 14 15 16 17 18" at bounding box center [508, 372] width 301 height 44
click at [703, 283] on div at bounding box center [712, 277] width 19 height 20
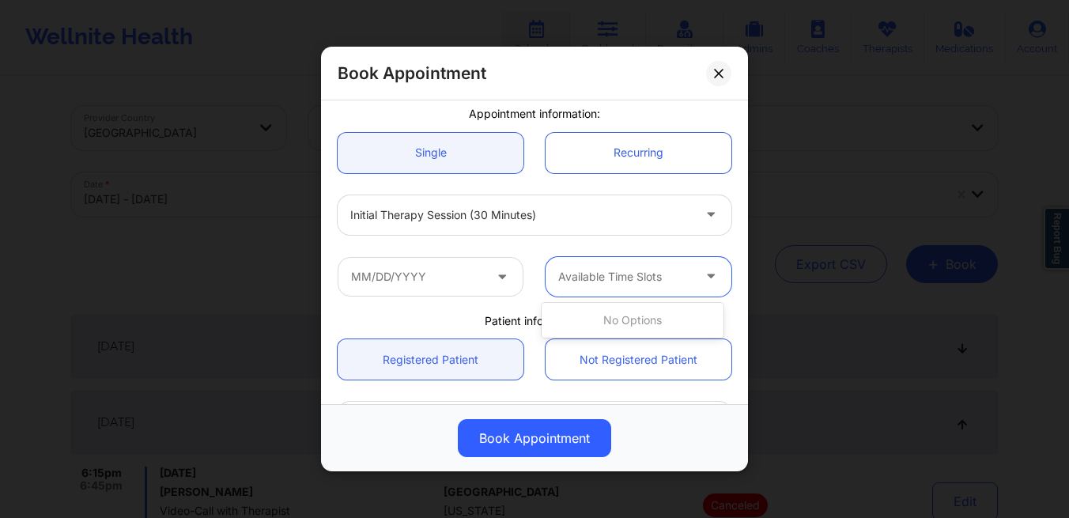
click at [703, 283] on div at bounding box center [712, 277] width 19 height 20
click at [505, 282] on span at bounding box center [503, 277] width 19 height 20
click at [497, 280] on icon at bounding box center [502, 273] width 16 height 13
click at [497, 275] on icon at bounding box center [502, 273] width 16 height 13
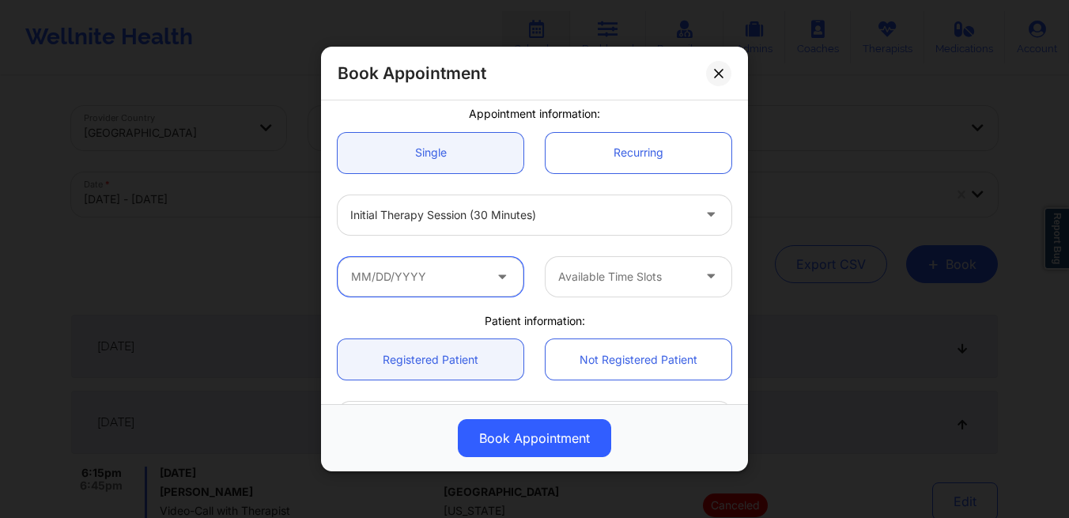
click at [437, 275] on input "text" at bounding box center [431, 277] width 186 height 40
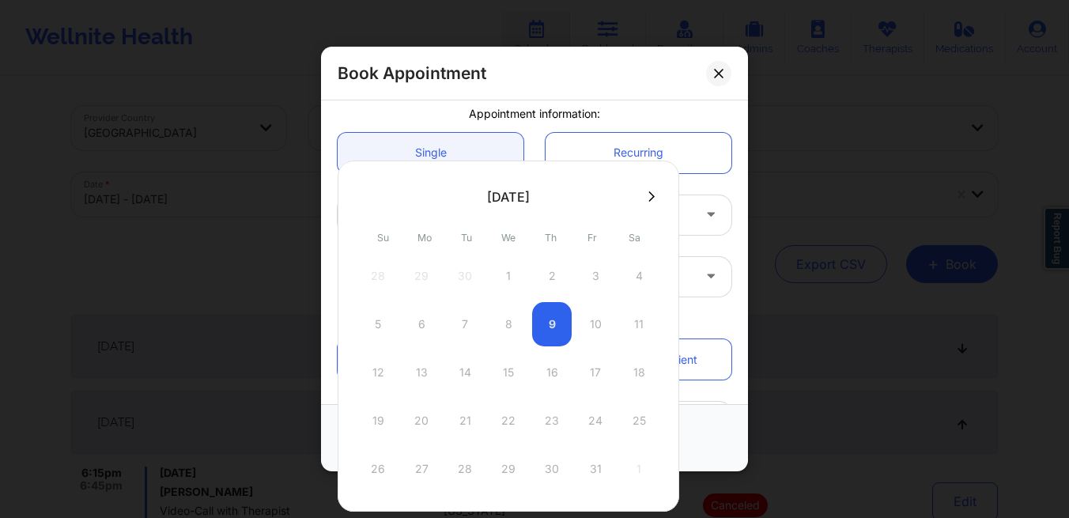
click at [504, 372] on div "12 13 14 15 16 17 18" at bounding box center [508, 372] width 301 height 44
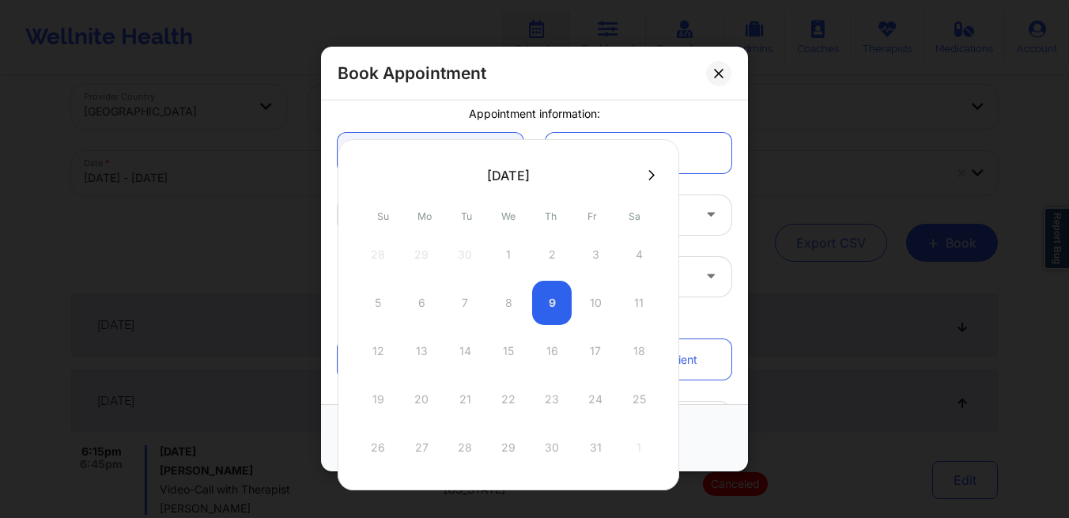
scroll to position [38, 0]
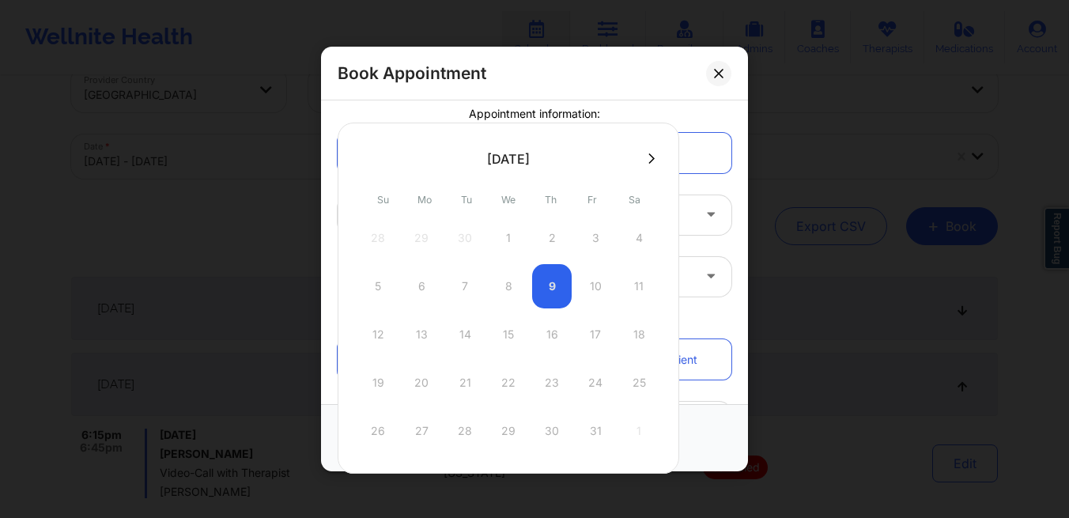
click at [649, 159] on icon at bounding box center [652, 159] width 6 height 12
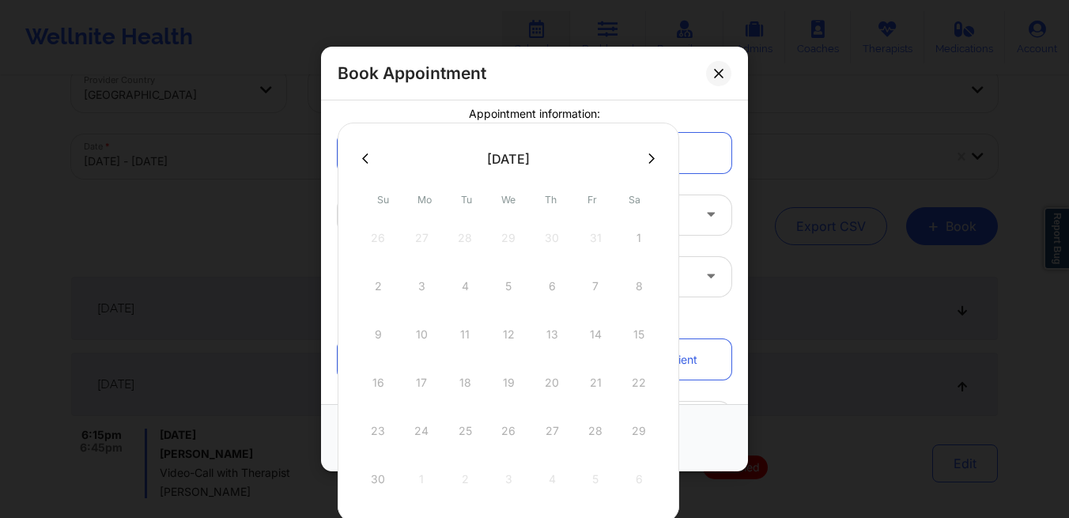
click at [649, 159] on icon at bounding box center [652, 159] width 6 height 12
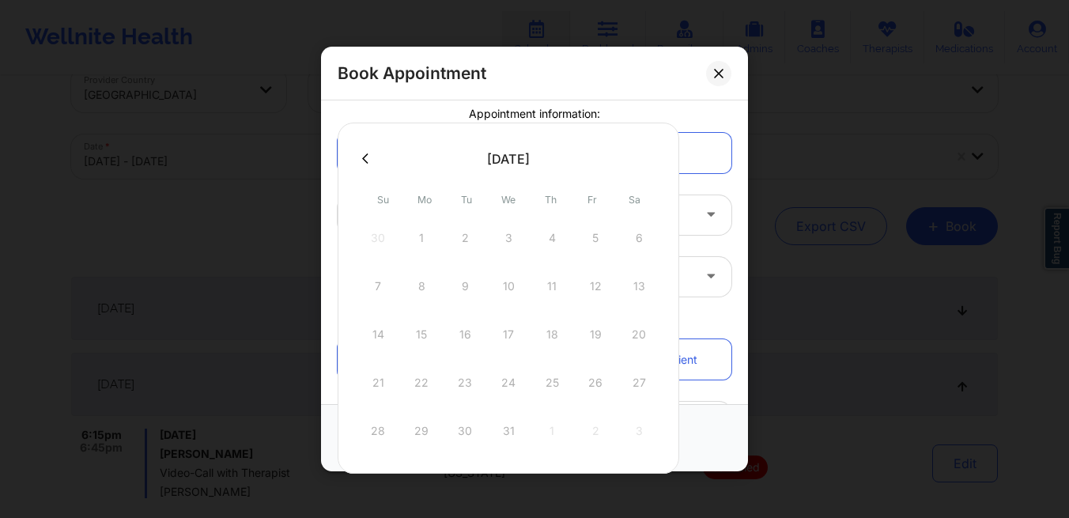
click at [363, 161] on icon at bounding box center [365, 159] width 6 height 12
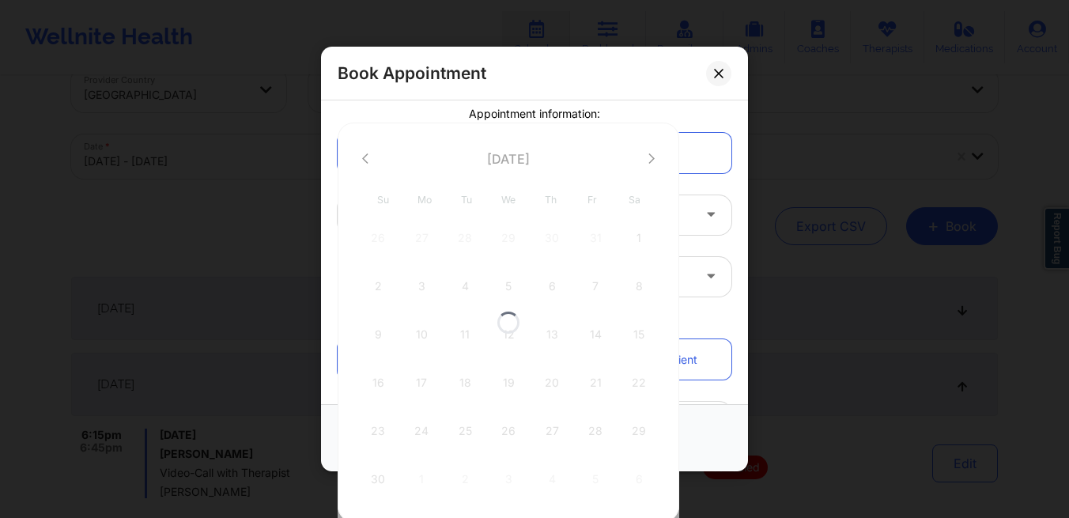
click at [363, 161] on div at bounding box center [509, 322] width 342 height 399
click at [363, 161] on icon at bounding box center [365, 159] width 6 height 12
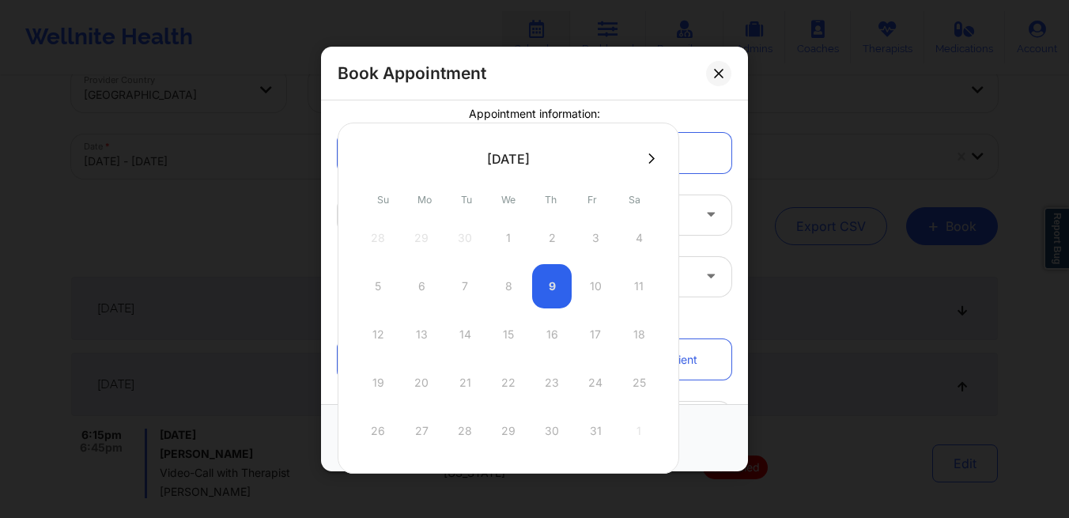
click at [363, 161] on div at bounding box center [509, 158] width 342 height 24
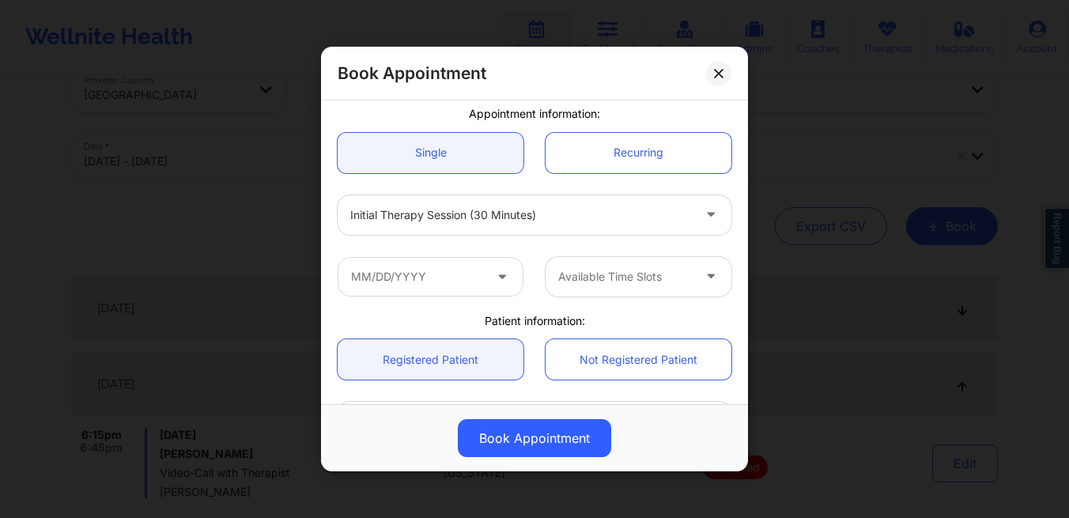
click at [802, 108] on div "Book Appointment [GEOGRAPHIC_DATA] [US_STATE] [GEOGRAPHIC_DATA] [PERSON_NAME] A…" at bounding box center [534, 259] width 1069 height 518
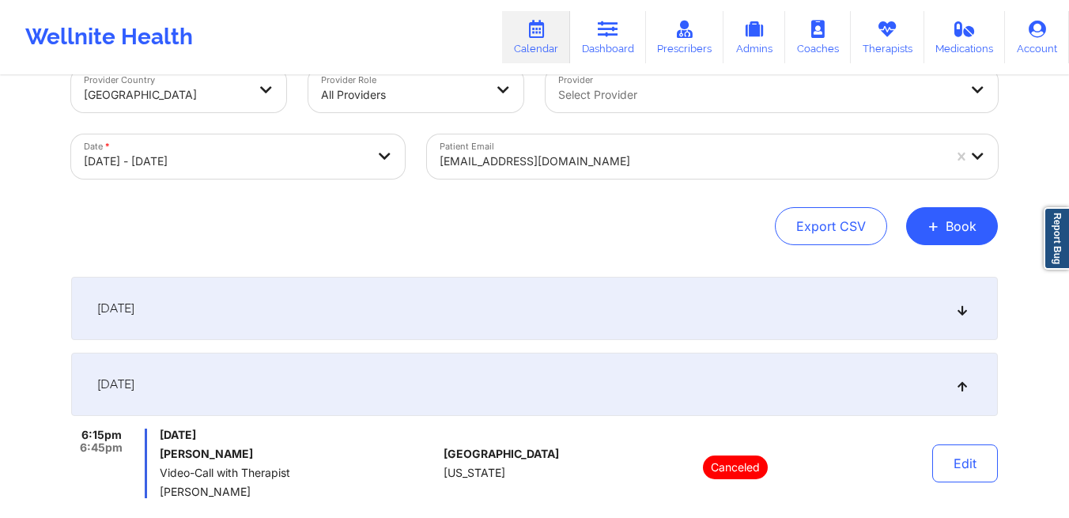
click at [346, 162] on body "Wellnite Health Calendar Dashboard Prescribers Admins Coaches Therapists Medica…" at bounding box center [534, 221] width 1069 height 518
select select "2025-9"
select select "2025-10"
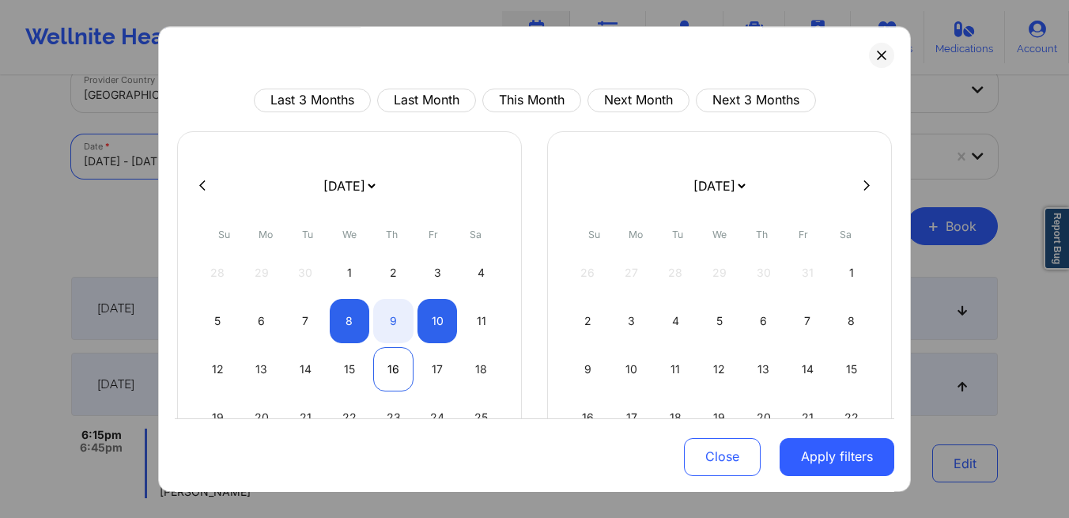
click at [382, 371] on div "16" at bounding box center [393, 369] width 40 height 44
select select "2025-9"
select select "2025-10"
click at [382, 371] on div "16" at bounding box center [393, 369] width 40 height 44
select select "2025-9"
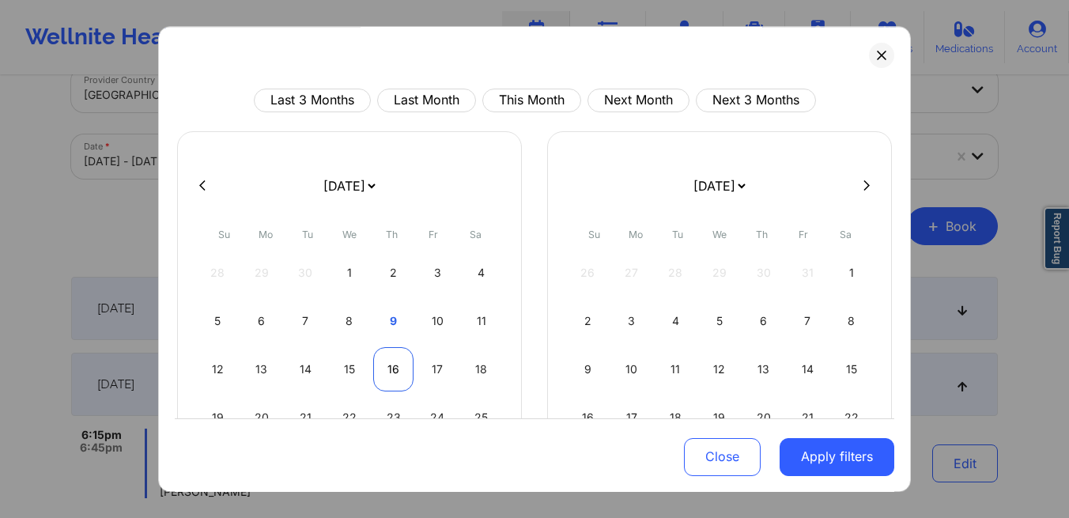
select select "2025-10"
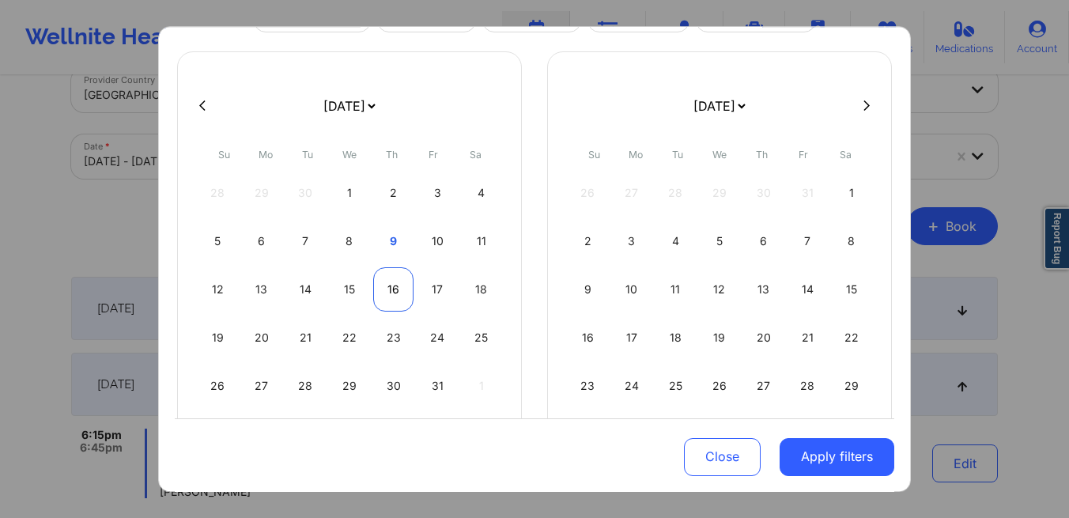
scroll to position [79, 0]
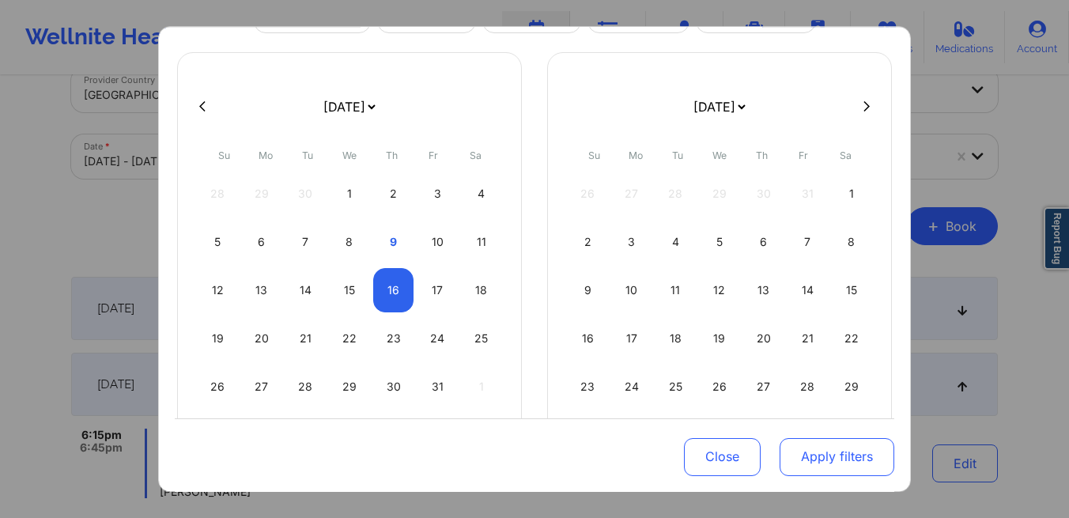
click at [810, 450] on button "Apply filters" at bounding box center [837, 456] width 115 height 38
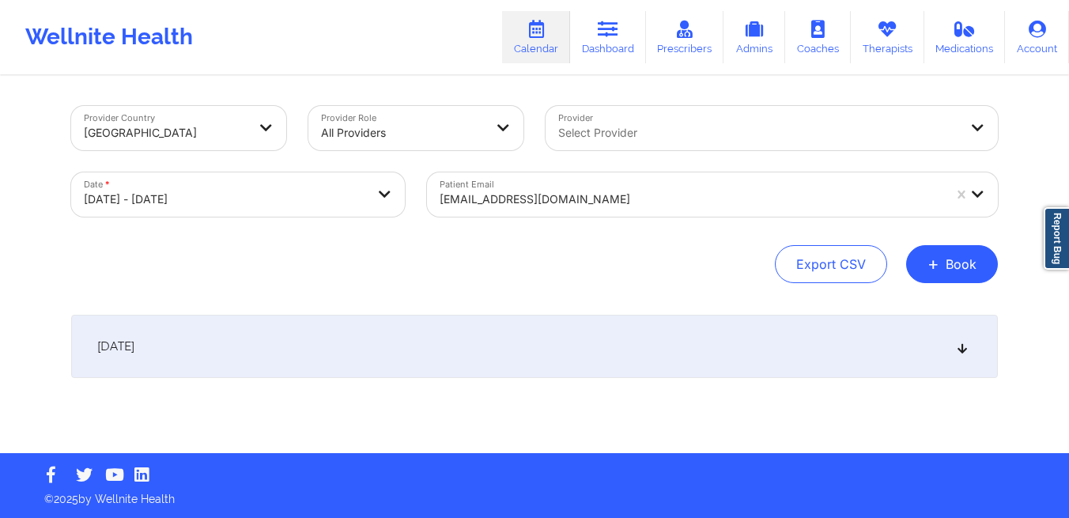
scroll to position [0, 0]
click at [636, 133] on div at bounding box center [758, 132] width 400 height 19
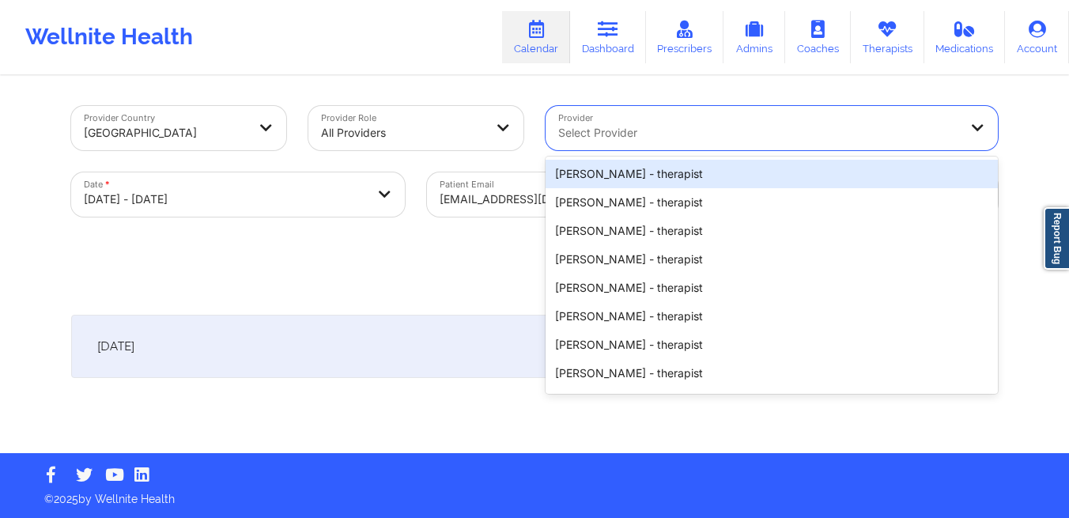
click at [525, 187] on div "[EMAIL_ADDRESS][DOMAIN_NAME]" at bounding box center [691, 199] width 503 height 35
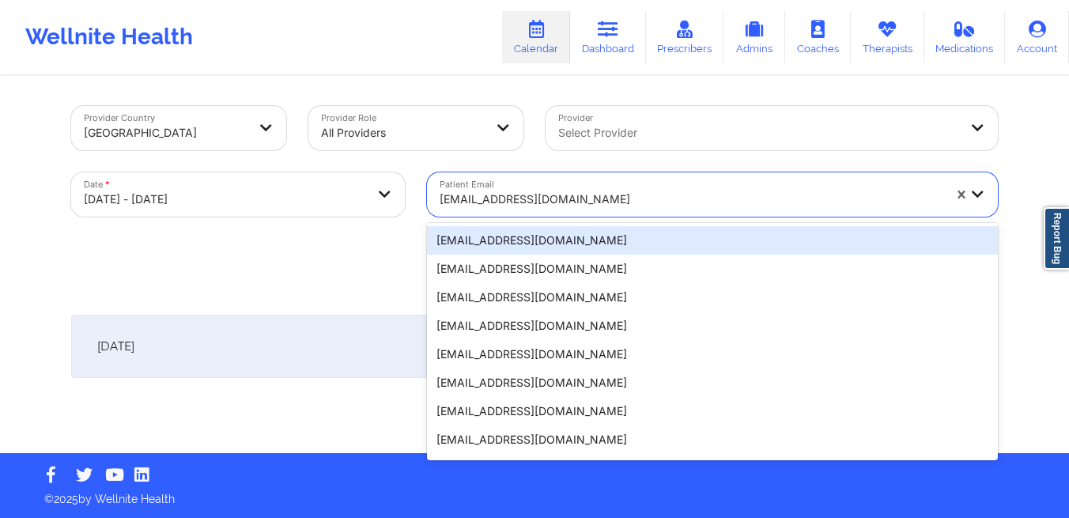
click at [525, 187] on div "[EMAIL_ADDRESS][DOMAIN_NAME]" at bounding box center [691, 199] width 503 height 35
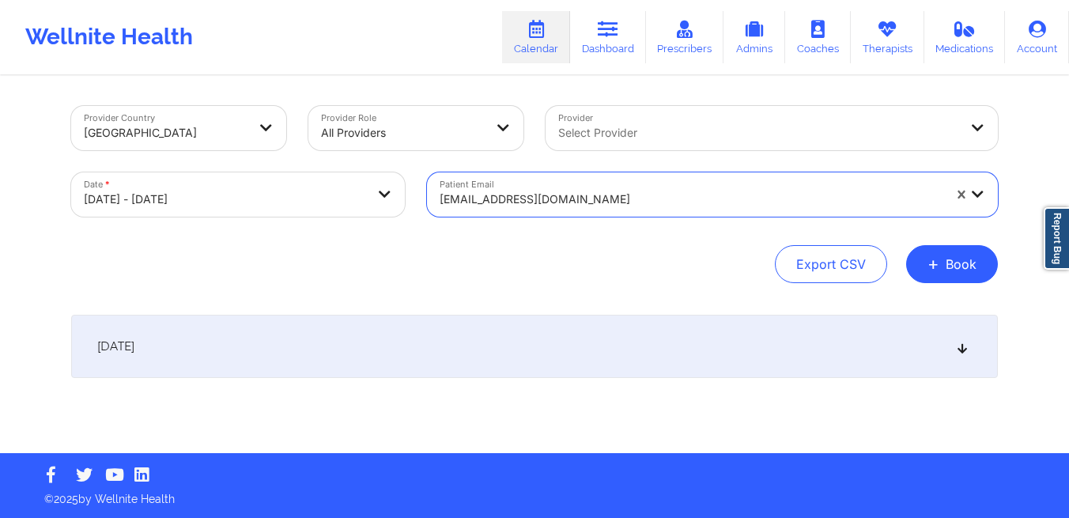
click at [525, 187] on div "[EMAIL_ADDRESS][DOMAIN_NAME]" at bounding box center [691, 199] width 503 height 35
click at [540, 201] on div at bounding box center [691, 199] width 503 height 19
paste input "[EMAIL_ADDRESS][DOMAIN_NAME]"
type input "[EMAIL_ADDRESS][DOMAIN_NAME]"
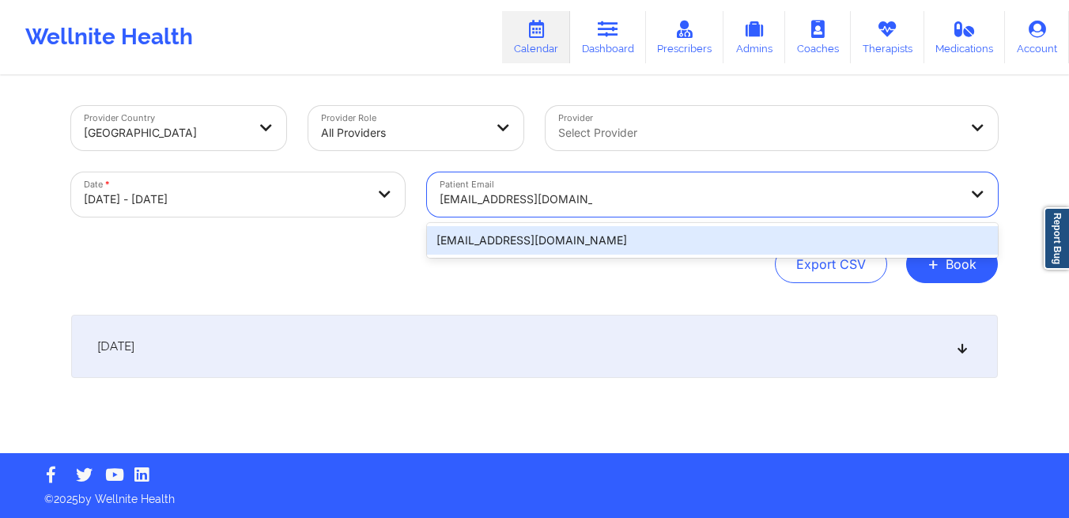
click at [706, 237] on div "[EMAIL_ADDRESS][DOMAIN_NAME]" at bounding box center [712, 240] width 571 height 28
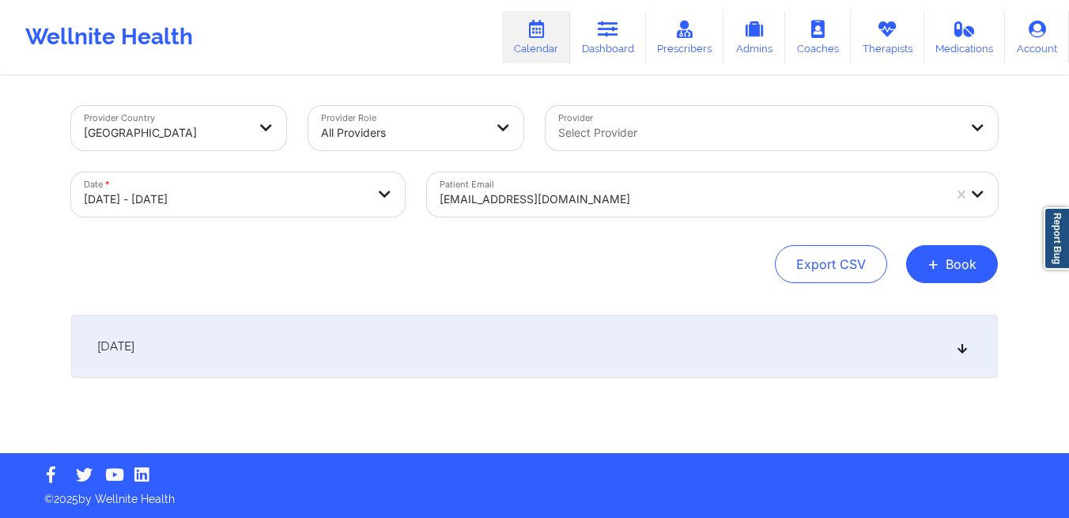
click at [540, 334] on div "[DATE]" at bounding box center [534, 346] width 927 height 63
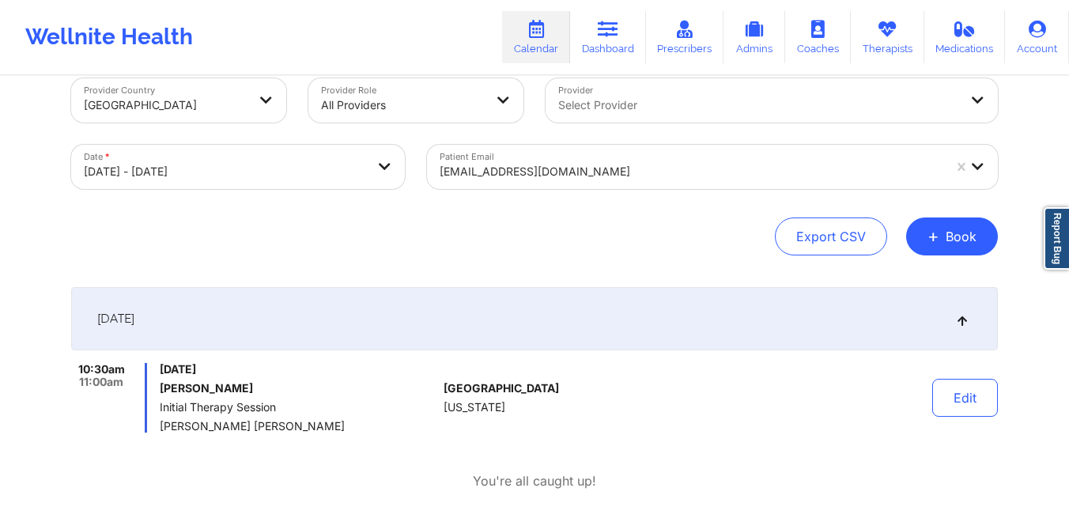
scroll to position [33, 0]
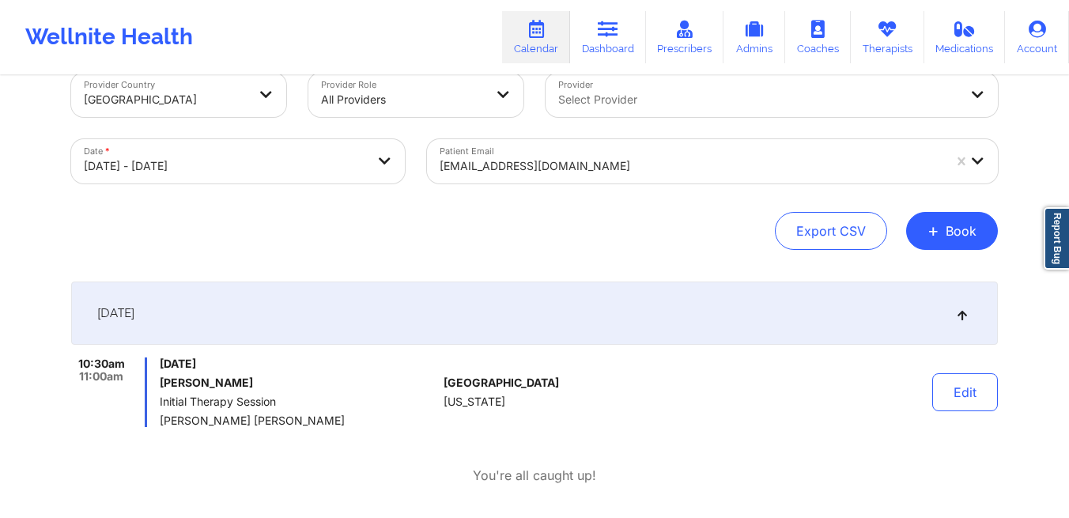
drag, startPoint x: 315, startPoint y: 361, endPoint x: 217, endPoint y: 359, distance: 97.3
click at [217, 359] on span "[DATE]" at bounding box center [299, 363] width 278 height 13
copy span "[DATE]"
select select "2025-9"
select select "2025-10"
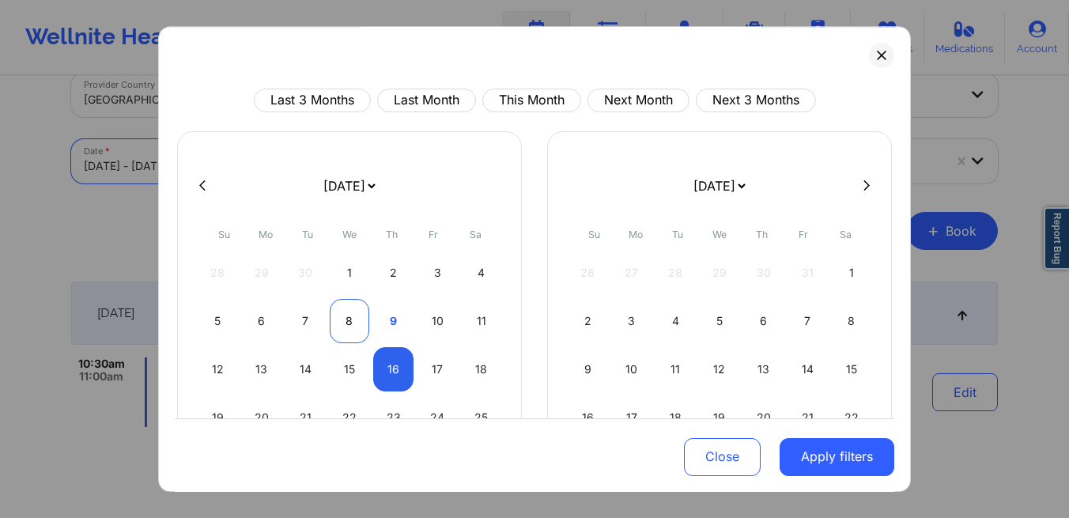
click at [357, 329] on div "8" at bounding box center [350, 321] width 40 height 44
select select "2025-9"
select select "2025-10"
click at [357, 329] on div "8" at bounding box center [350, 321] width 40 height 44
select select "2025-9"
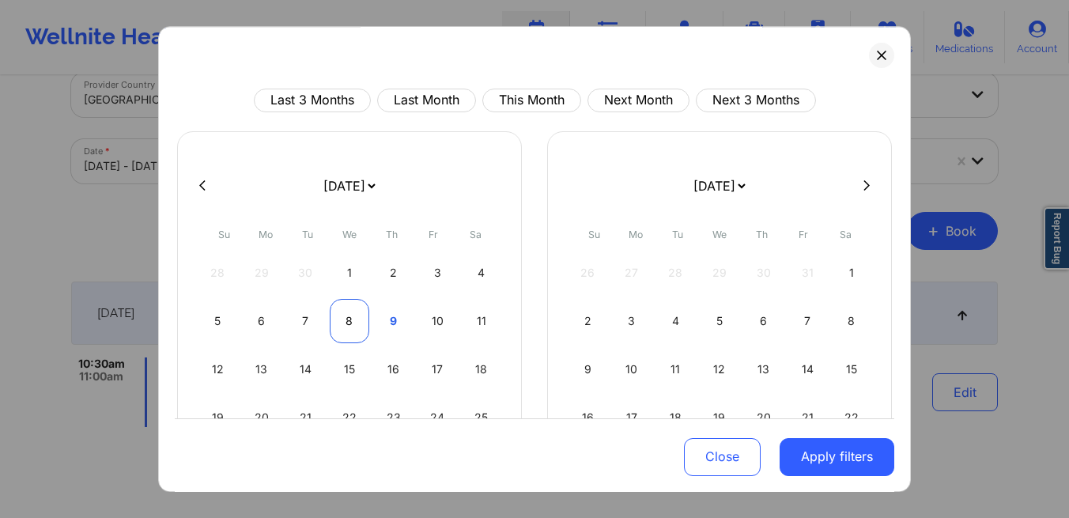
select select "2025-10"
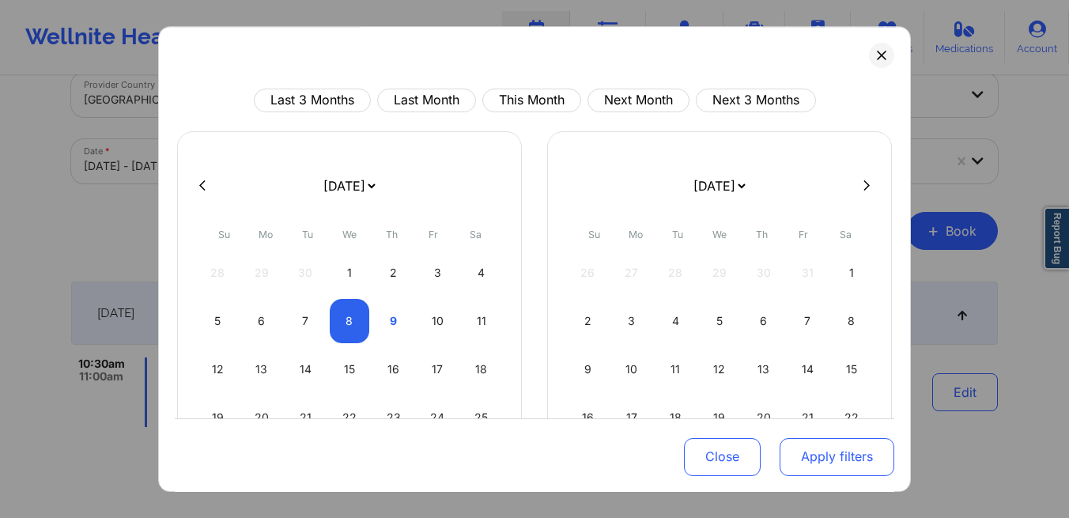
click at [808, 467] on button "Apply filters" at bounding box center [837, 456] width 115 height 38
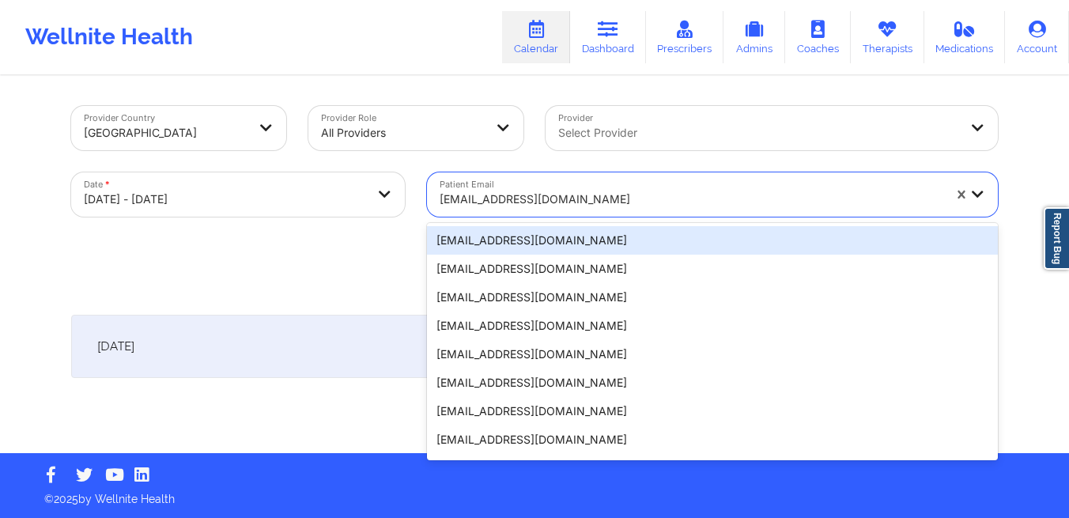
click at [647, 194] on div at bounding box center [691, 199] width 503 height 19
paste input "[EMAIL_ADDRESS][DOMAIN_NAME]"
type input "[EMAIL_ADDRESS][DOMAIN_NAME]"
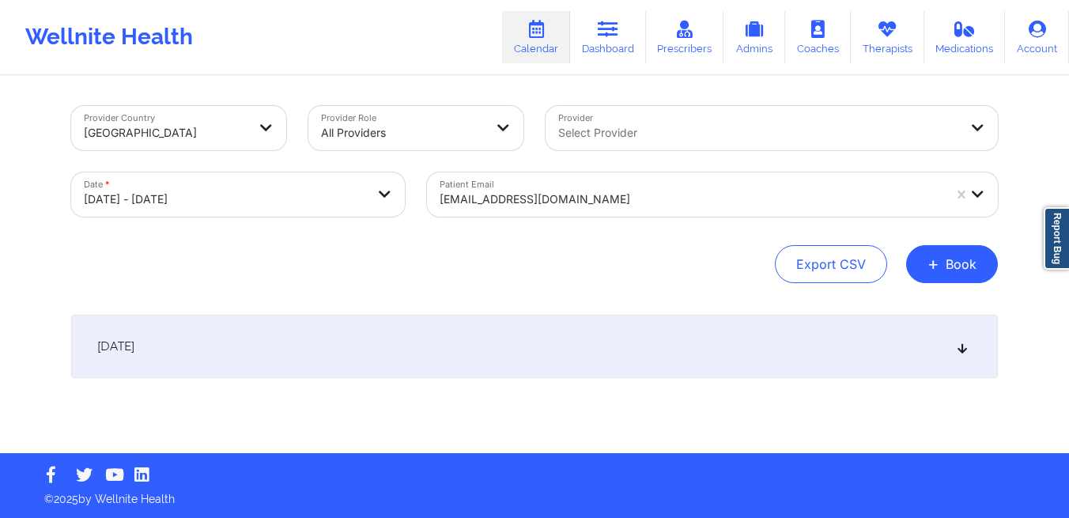
click at [562, 352] on div "[DATE]" at bounding box center [534, 346] width 927 height 63
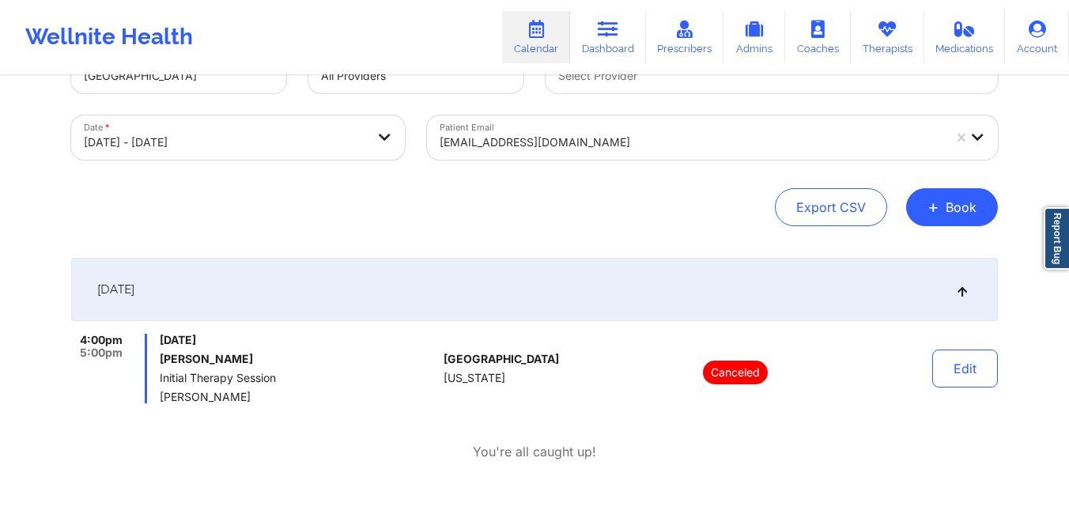
scroll to position [52, 0]
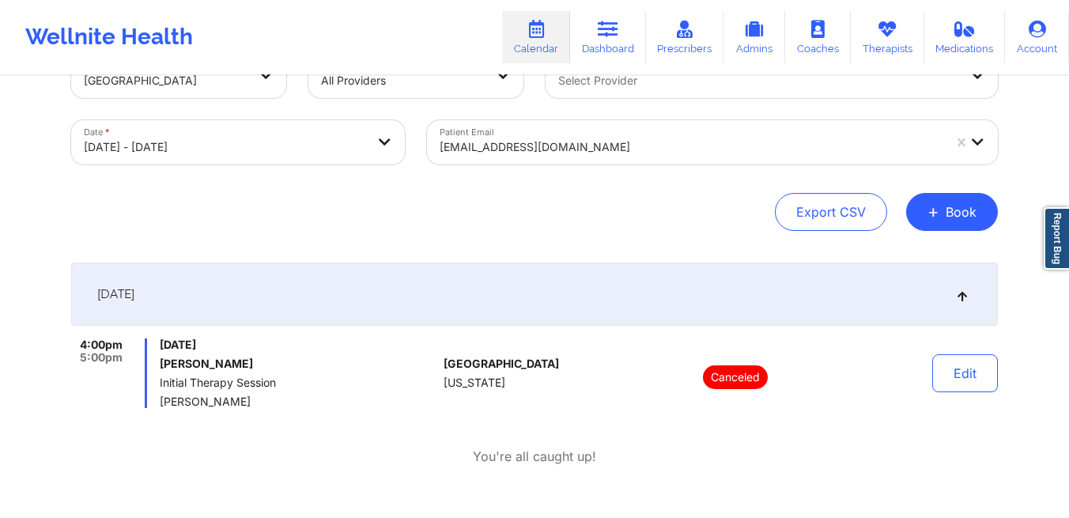
click at [519, 147] on div at bounding box center [691, 147] width 503 height 19
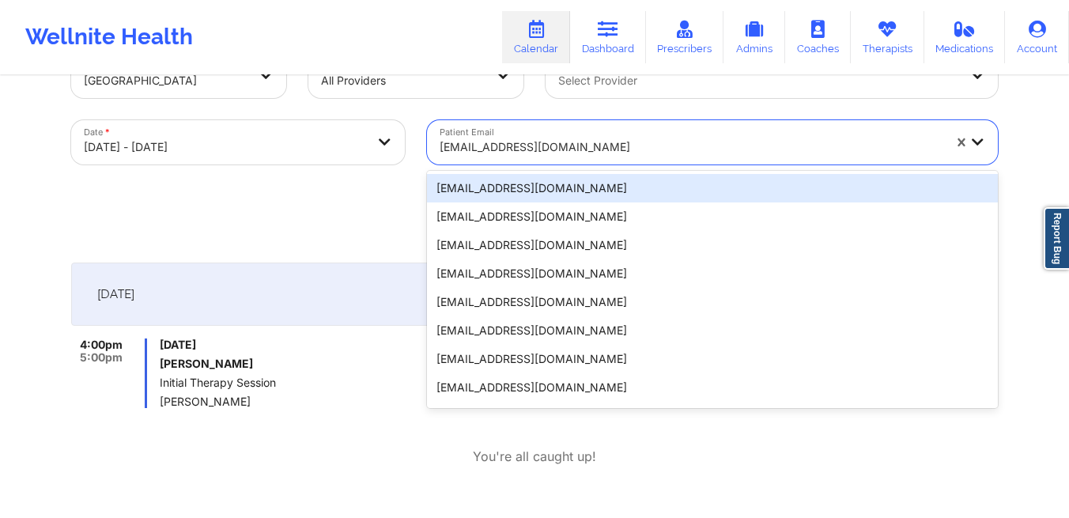
paste input "[EMAIL_ADDRESS][DOMAIN_NAME]"
type input "[EMAIL_ADDRESS][DOMAIN_NAME]"
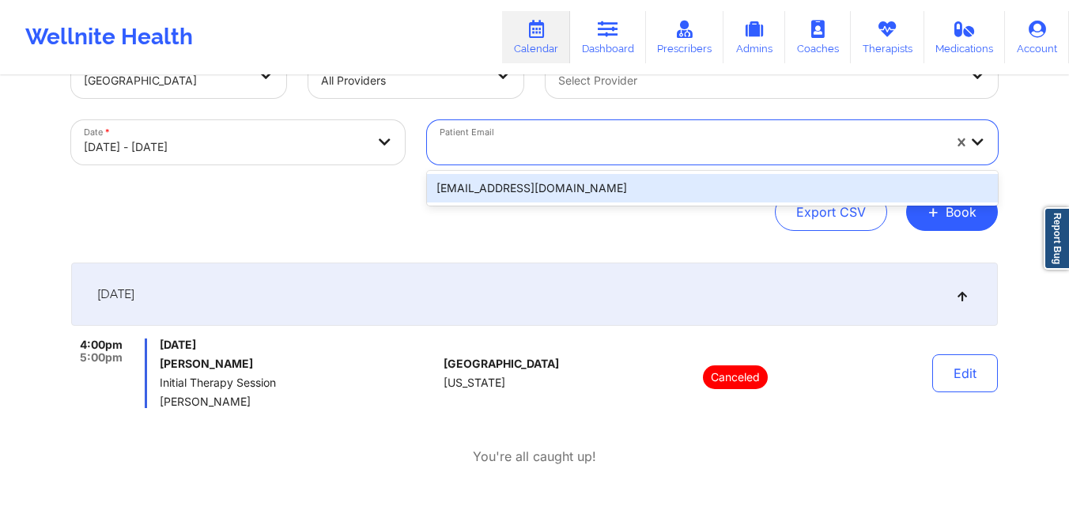
scroll to position [0, 0]
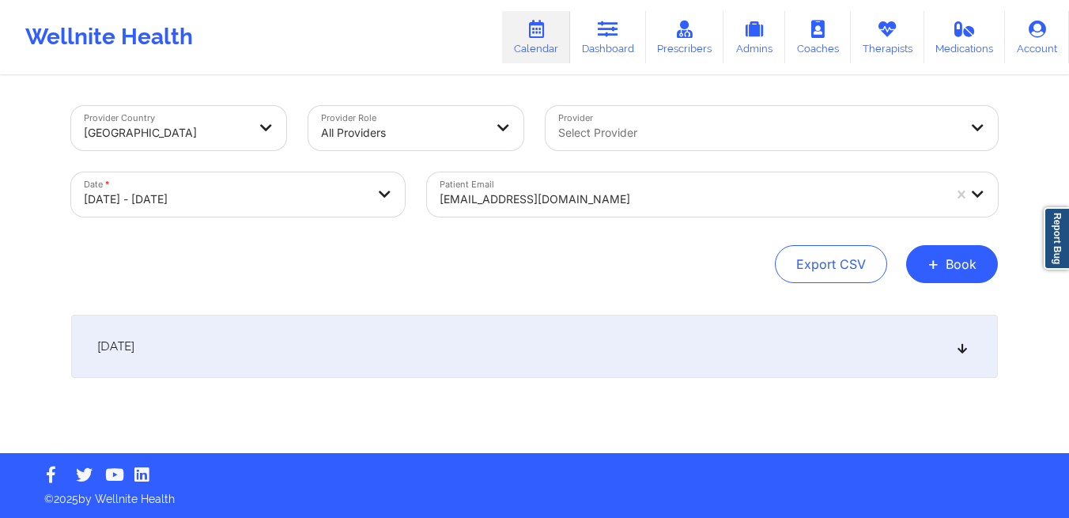
click at [462, 344] on div "[DATE]" at bounding box center [534, 346] width 927 height 63
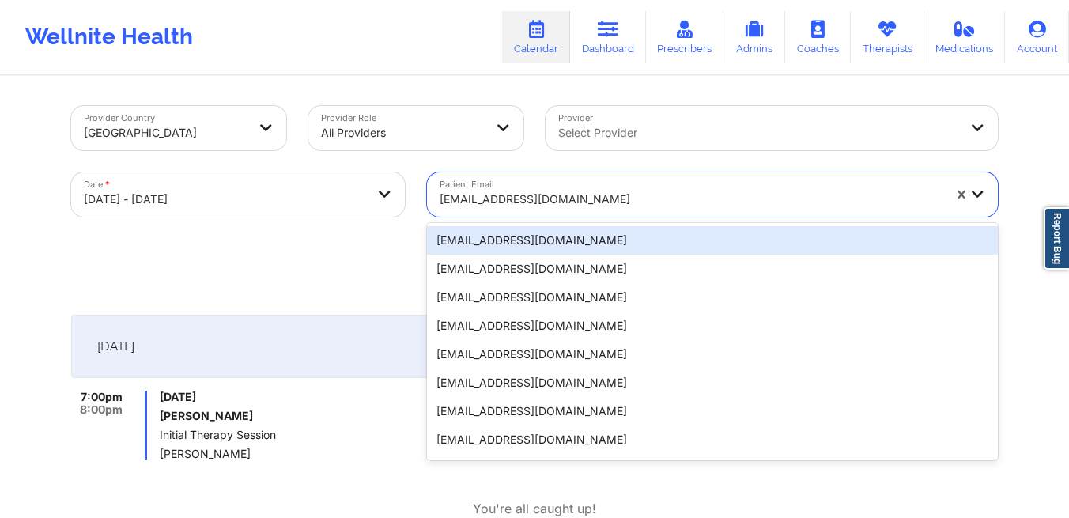
click at [565, 209] on div "[EMAIL_ADDRESS][DOMAIN_NAME]" at bounding box center [691, 199] width 503 height 35
select select "2025-9"
select select "2025-10"
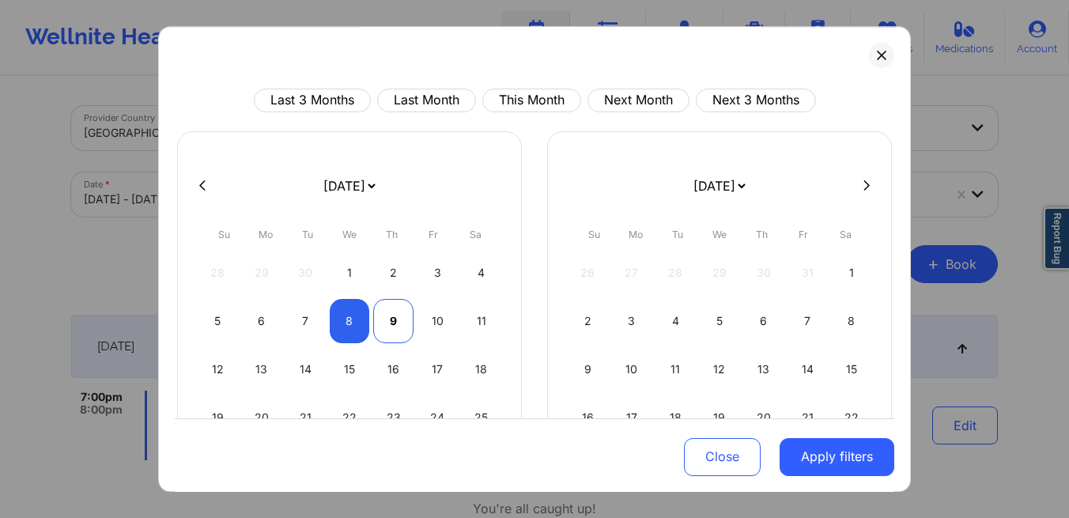
click at [392, 324] on div "9" at bounding box center [393, 321] width 40 height 44
select select "2025-9"
select select "2025-10"
click at [392, 324] on div "9" at bounding box center [393, 321] width 40 height 44
select select "2025-9"
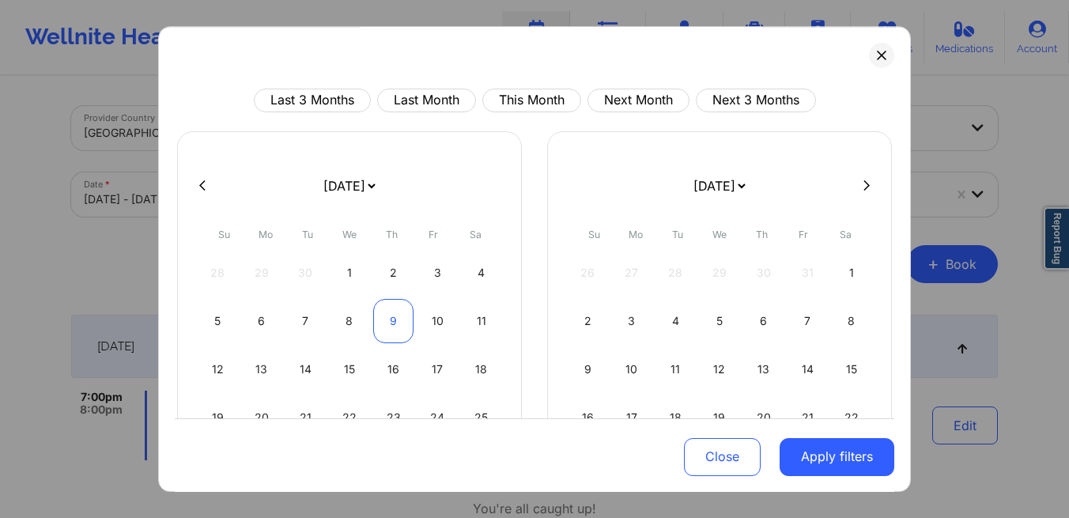
select select "2025-10"
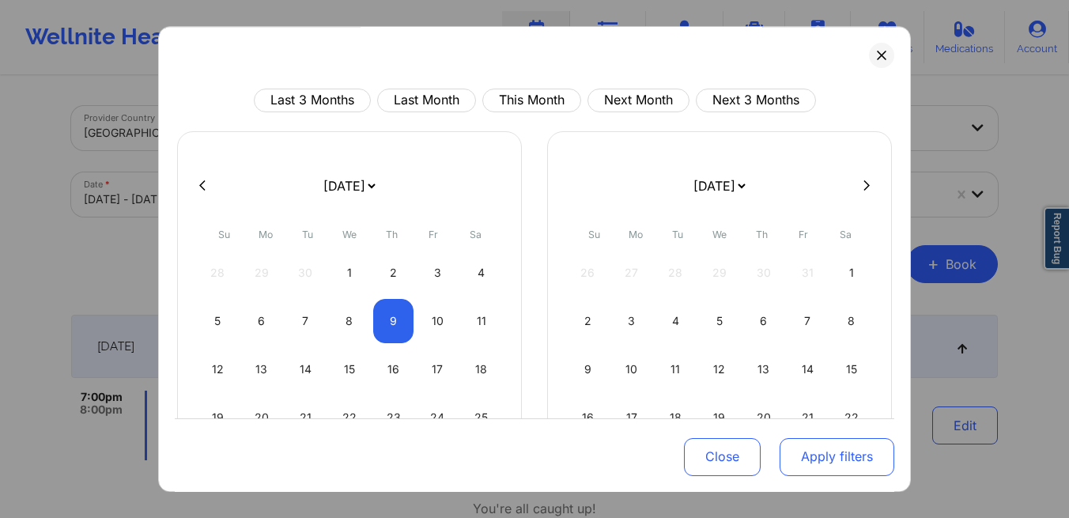
click at [802, 462] on button "Apply filters" at bounding box center [837, 456] width 115 height 38
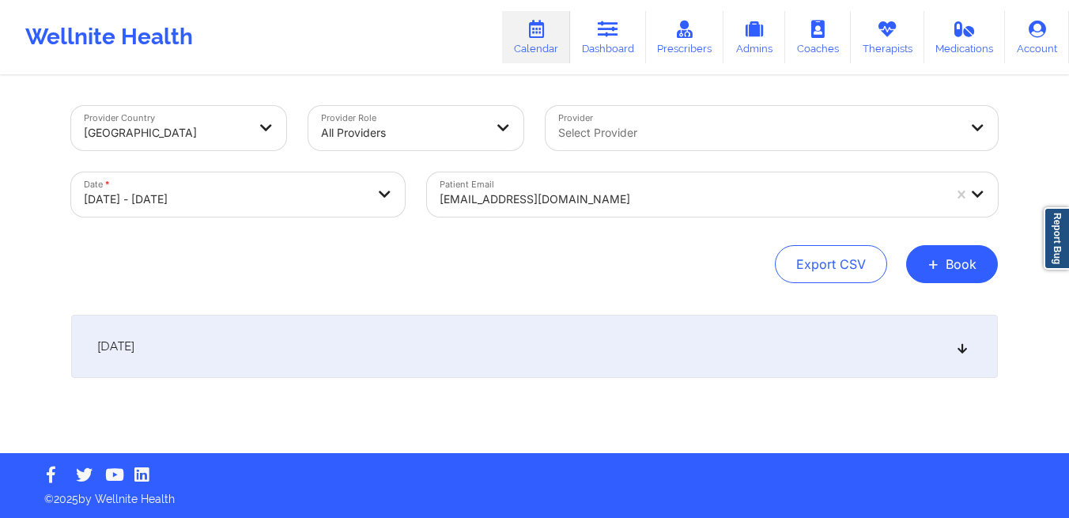
click at [589, 196] on div at bounding box center [691, 199] width 503 height 19
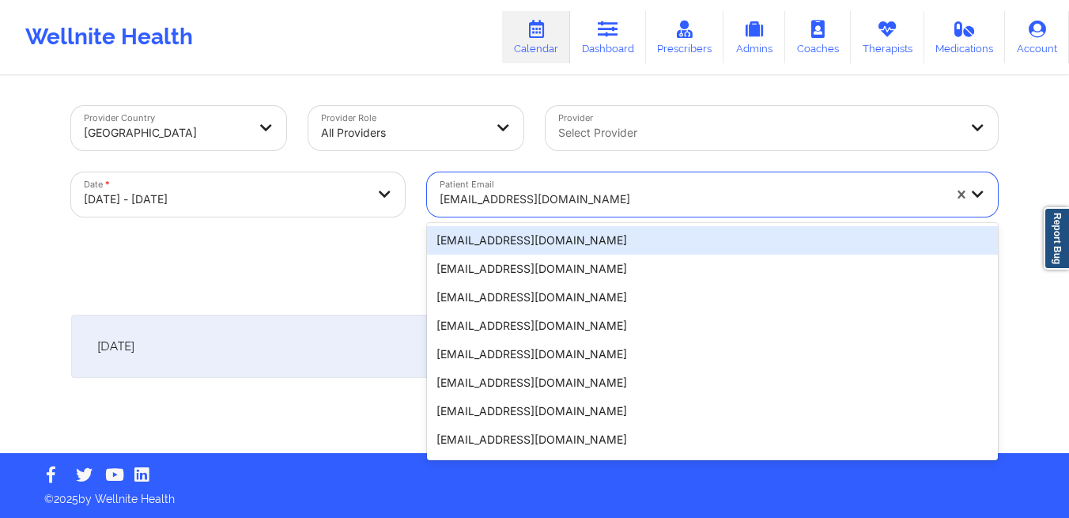
paste input "[PERSON_NAME][EMAIL_ADDRESS][DOMAIN_NAME]"
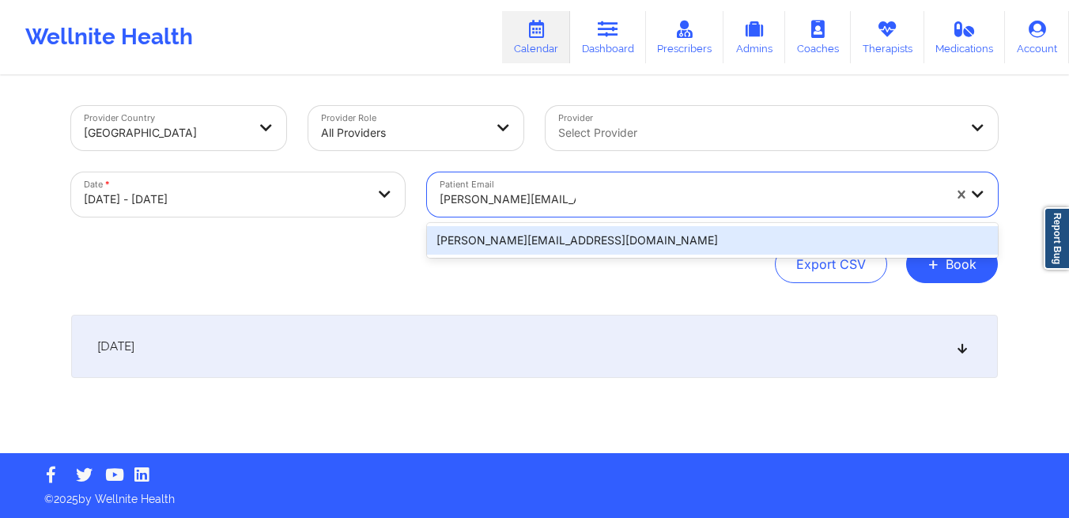
type input "[PERSON_NAME][EMAIL_ADDRESS][DOMAIN_NAME]"
click at [690, 288] on div "Provider Country [GEOGRAPHIC_DATA] Provider Role All Providers Provider Select …" at bounding box center [534, 266] width 949 height 376
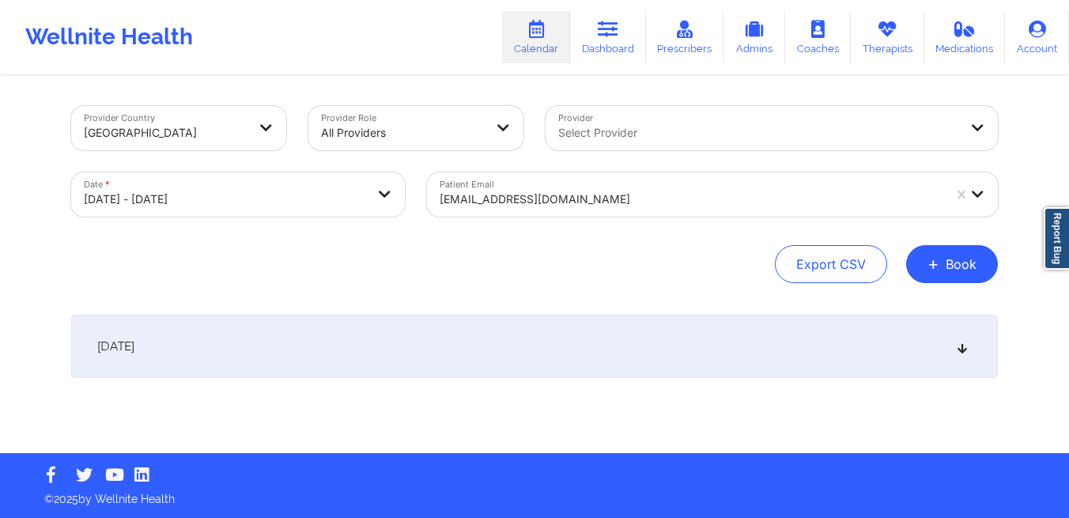
click at [637, 201] on div at bounding box center [691, 199] width 503 height 19
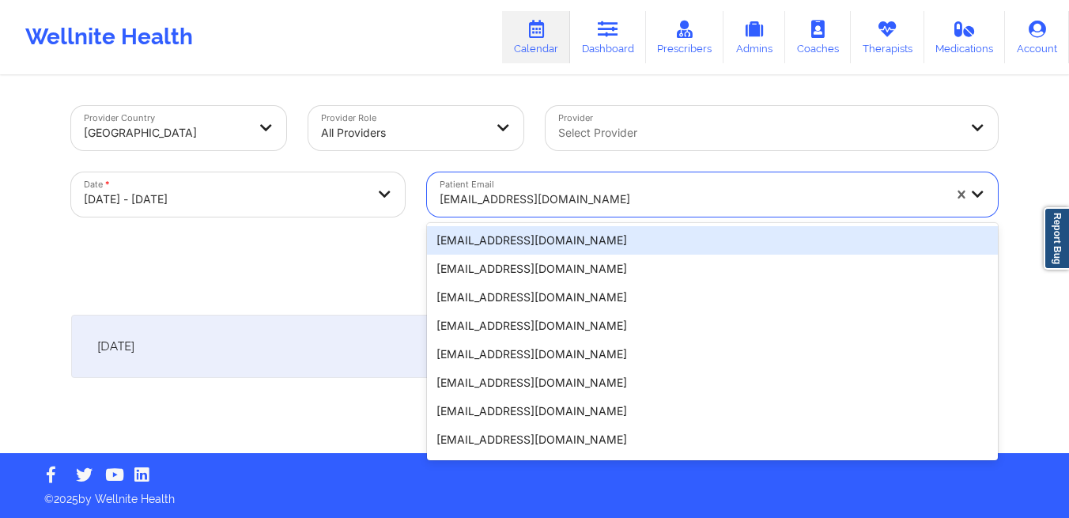
paste input "[PERSON_NAME][EMAIL_ADDRESS][DOMAIN_NAME]"
type input "[PERSON_NAME][EMAIL_ADDRESS][DOMAIN_NAME]"
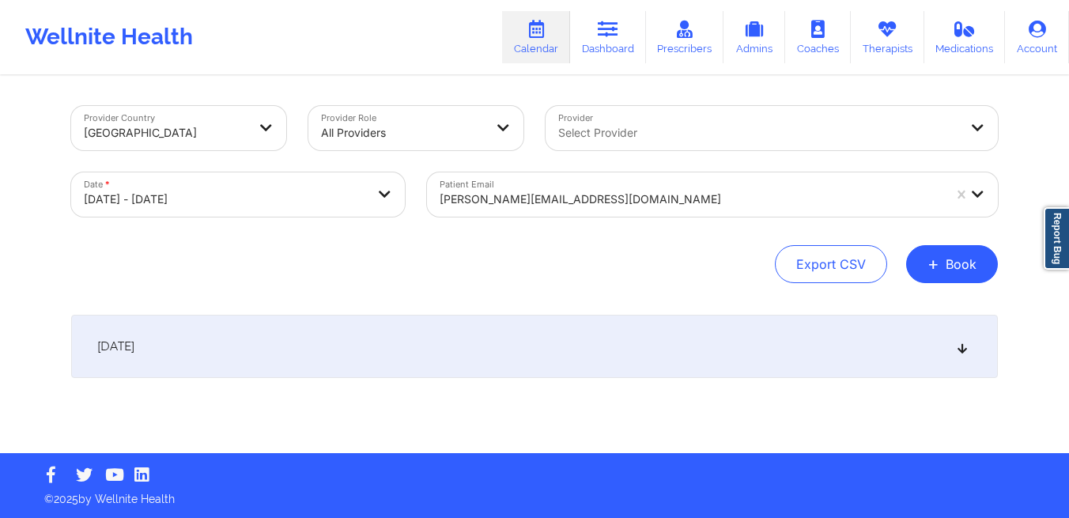
click at [606, 337] on div "[DATE]" at bounding box center [534, 346] width 927 height 63
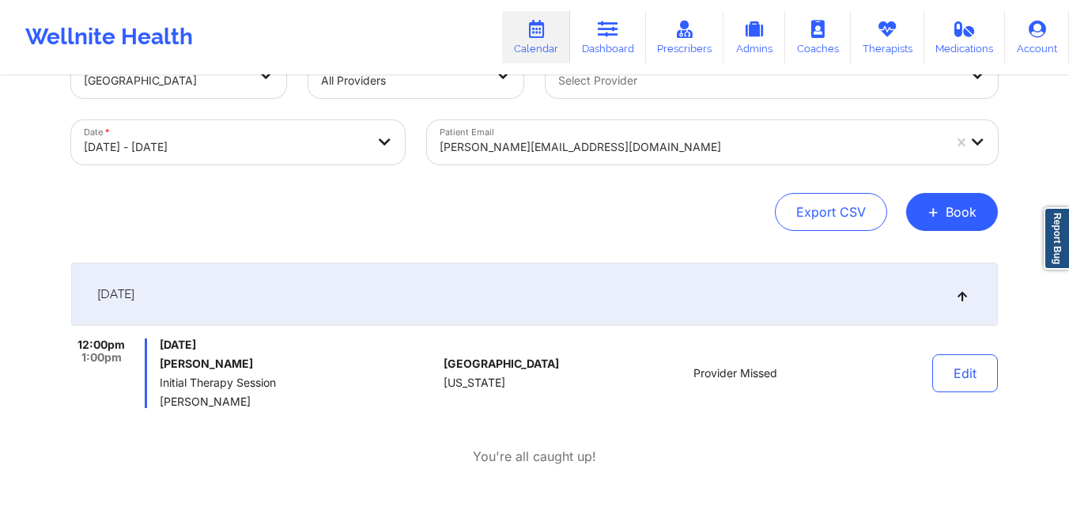
scroll to position [8, 0]
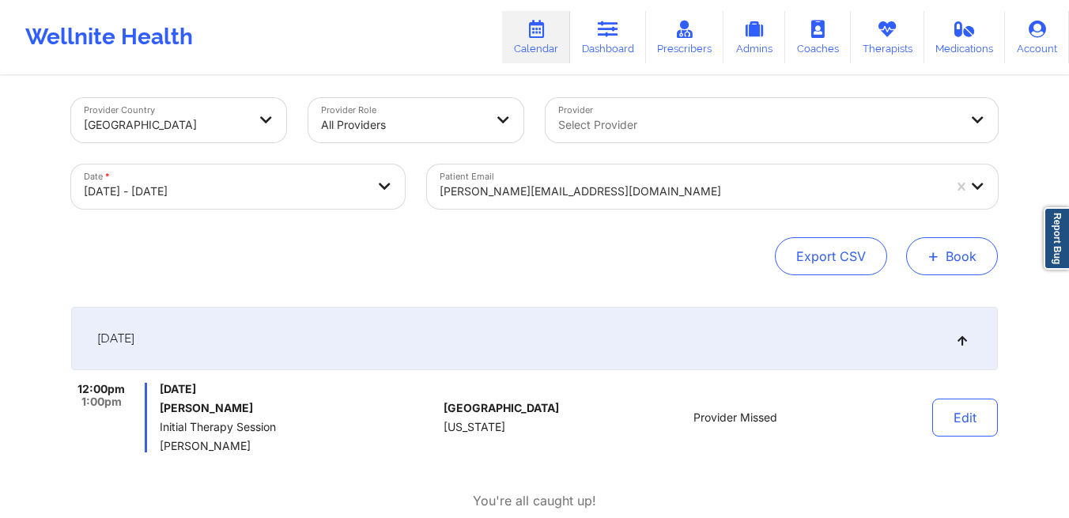
click at [936, 267] on button "+ Book" at bounding box center [952, 256] width 92 height 38
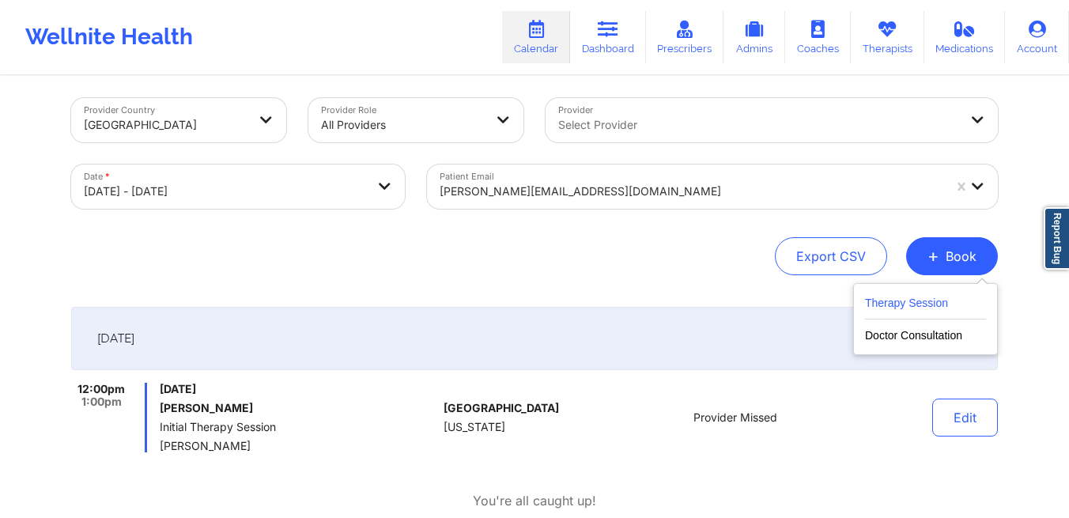
click at [887, 296] on button "Therapy Session" at bounding box center [925, 306] width 121 height 26
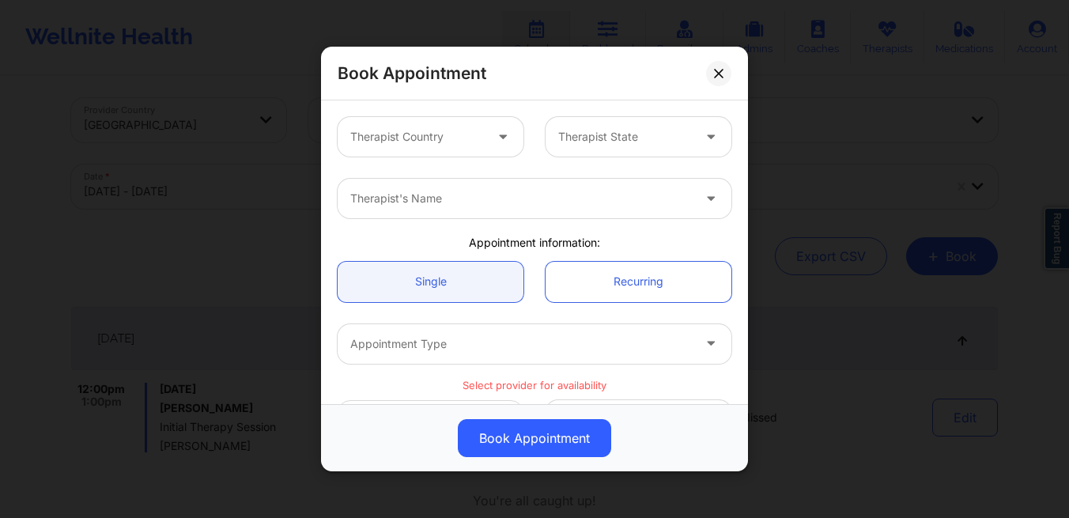
click at [400, 148] on div "Therapist Country" at bounding box center [412, 137] width 148 height 40
type input "new"
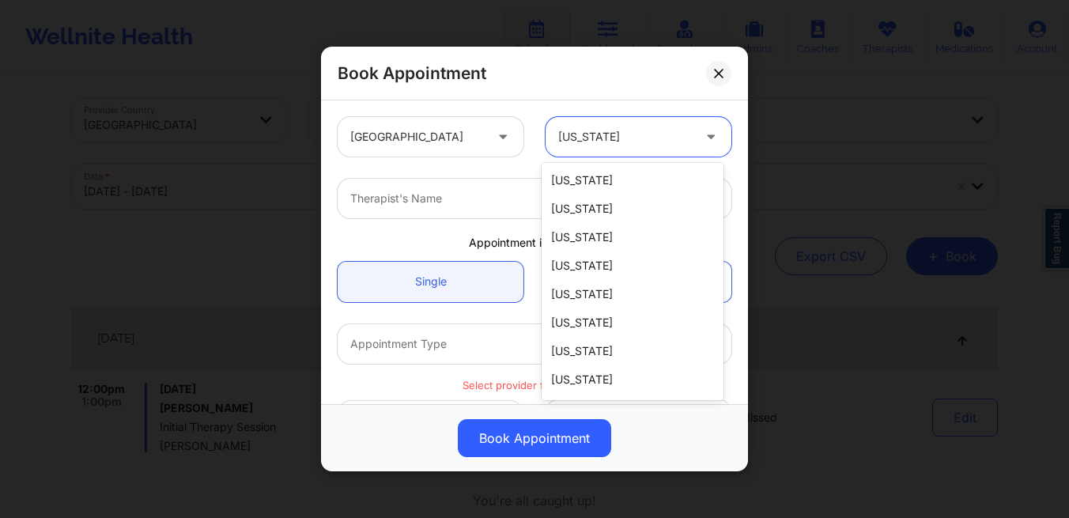
click at [595, 140] on div at bounding box center [625, 136] width 134 height 19
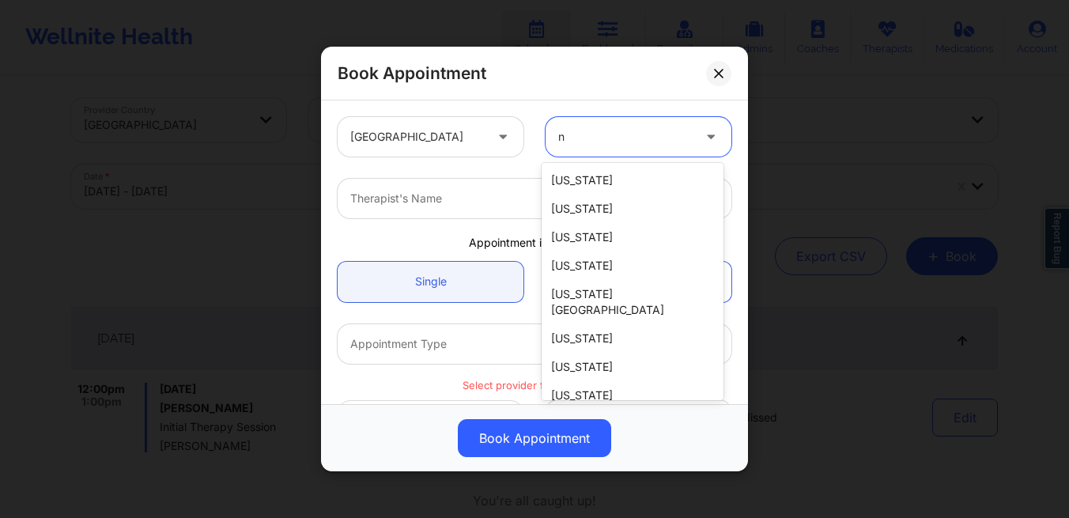
scroll to position [0, 0]
type input "ny"
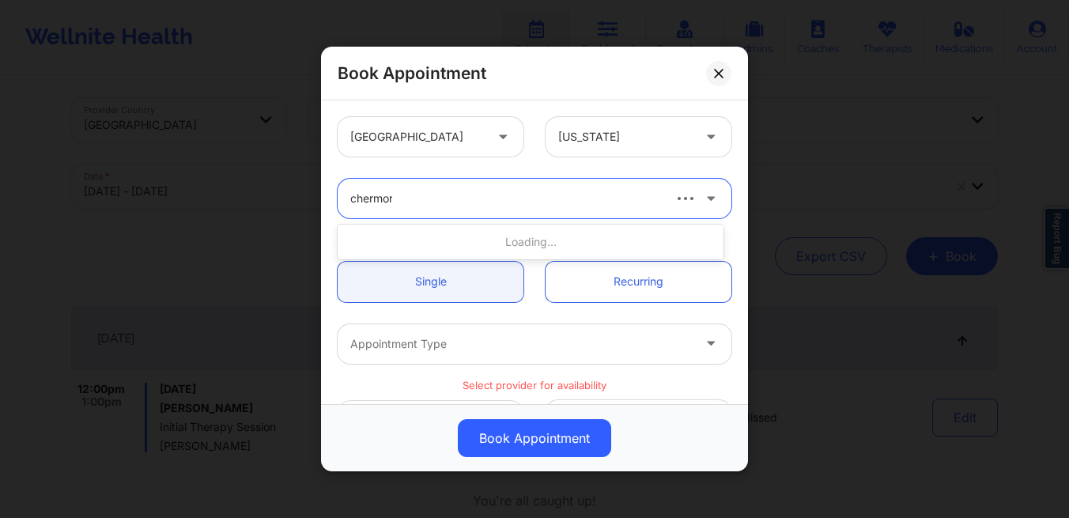
type input "chermora"
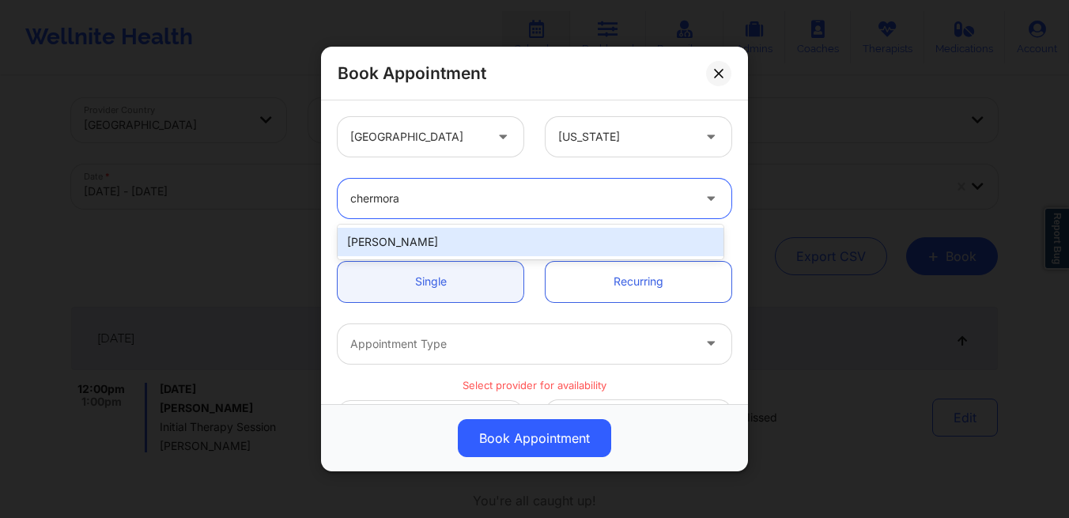
click at [578, 244] on div "[PERSON_NAME]" at bounding box center [531, 242] width 386 height 28
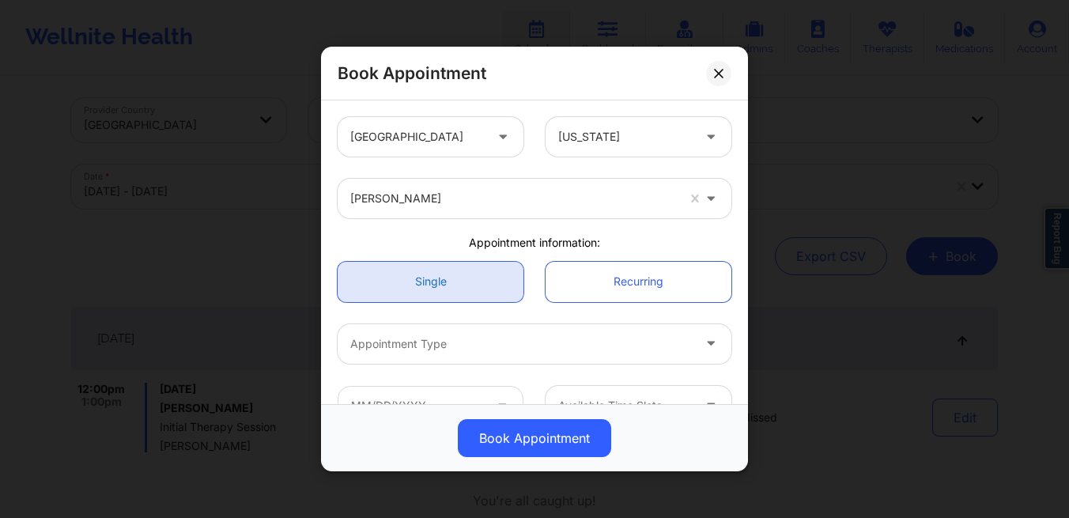
click at [478, 273] on link "Single" at bounding box center [431, 282] width 186 height 40
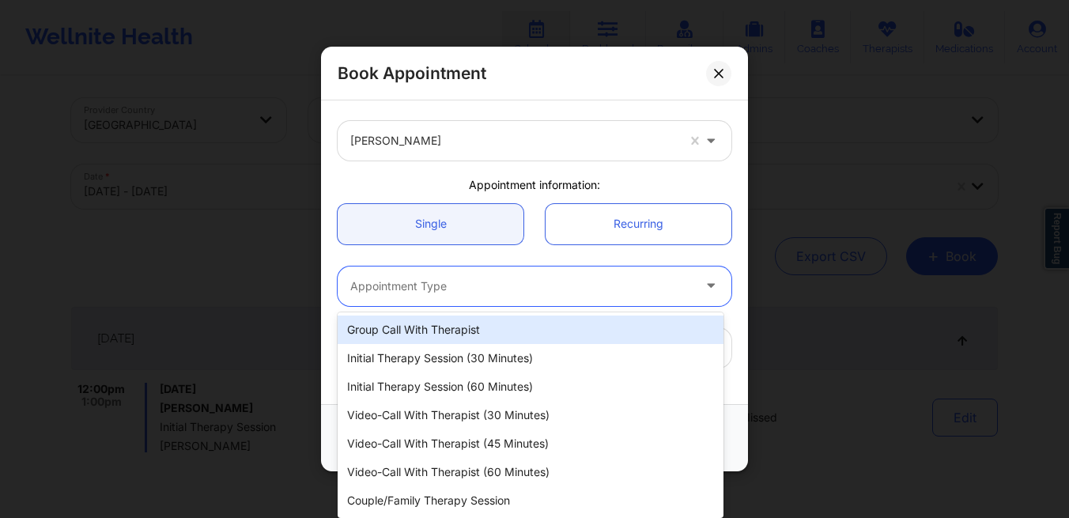
click at [476, 280] on div at bounding box center [521, 286] width 342 height 19
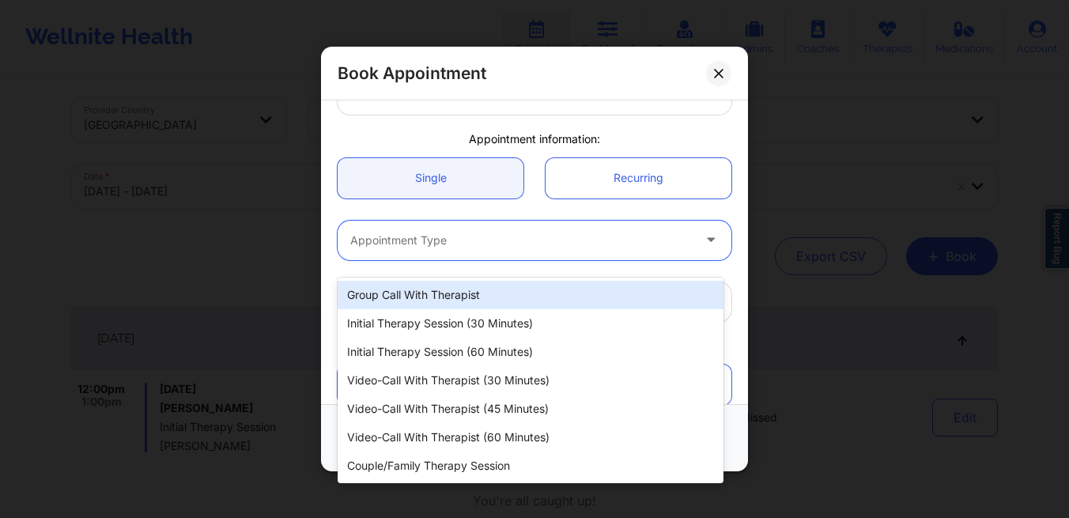
scroll to position [112, 0]
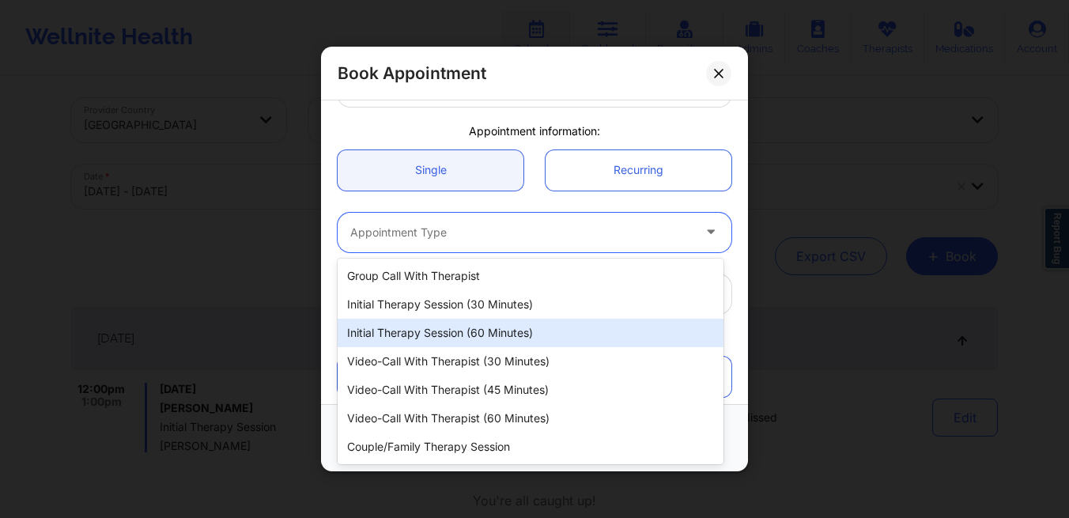
click at [467, 338] on div "Initial Therapy Session (60 minutes)" at bounding box center [531, 333] width 386 height 28
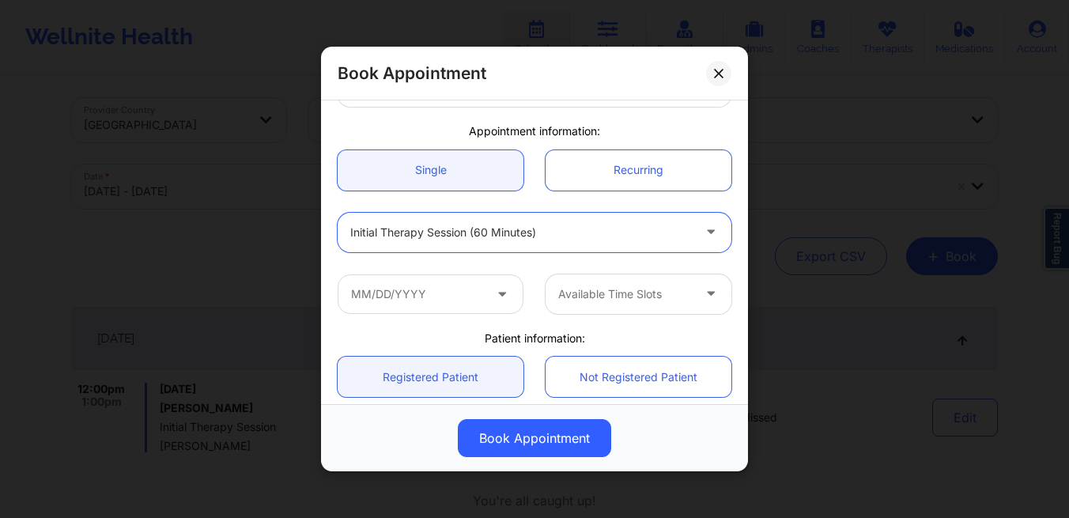
click at [494, 295] on icon at bounding box center [502, 290] width 16 height 13
click at [440, 294] on input "text" at bounding box center [431, 294] width 186 height 40
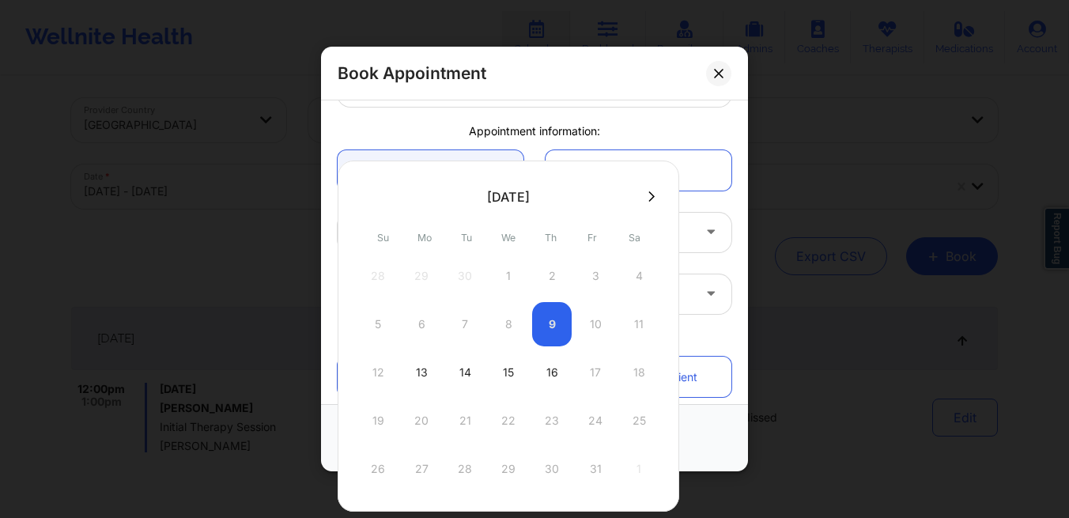
click at [594, 322] on div "5 6 7 8 9 10 11" at bounding box center [508, 324] width 301 height 44
click at [433, 367] on div "13" at bounding box center [422, 372] width 40 height 44
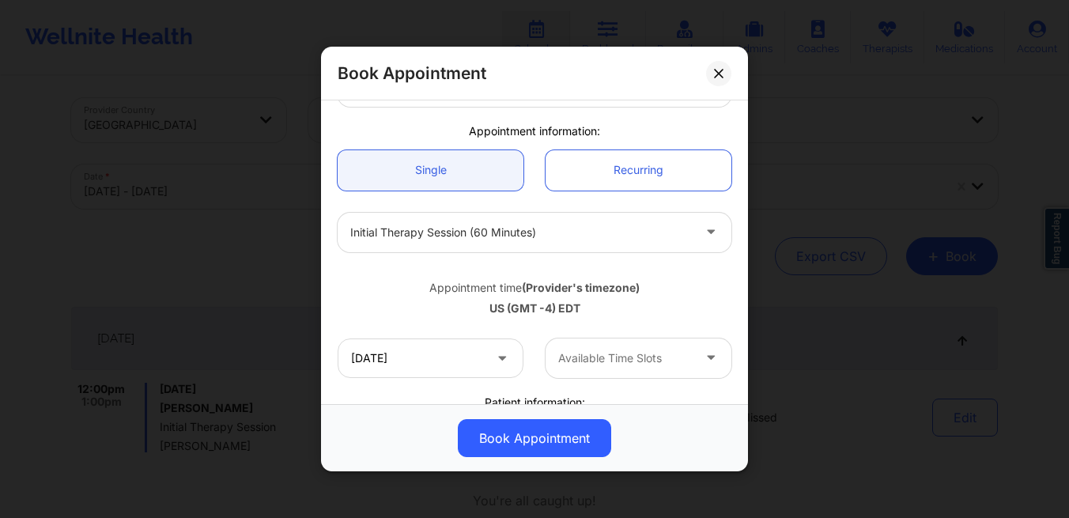
click at [606, 357] on div at bounding box center [625, 358] width 134 height 19
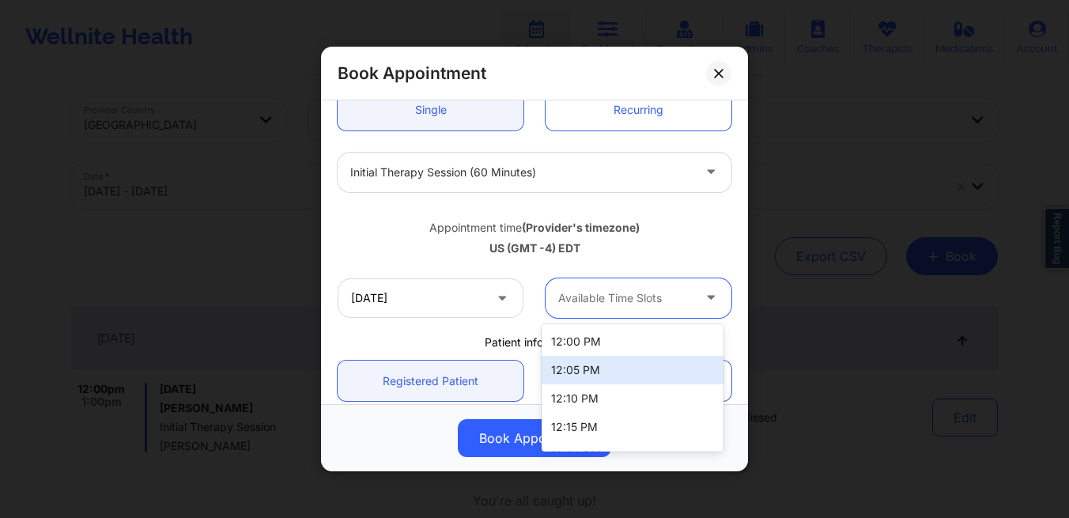
click at [606, 357] on div "12:05 PM" at bounding box center [633, 370] width 182 height 28
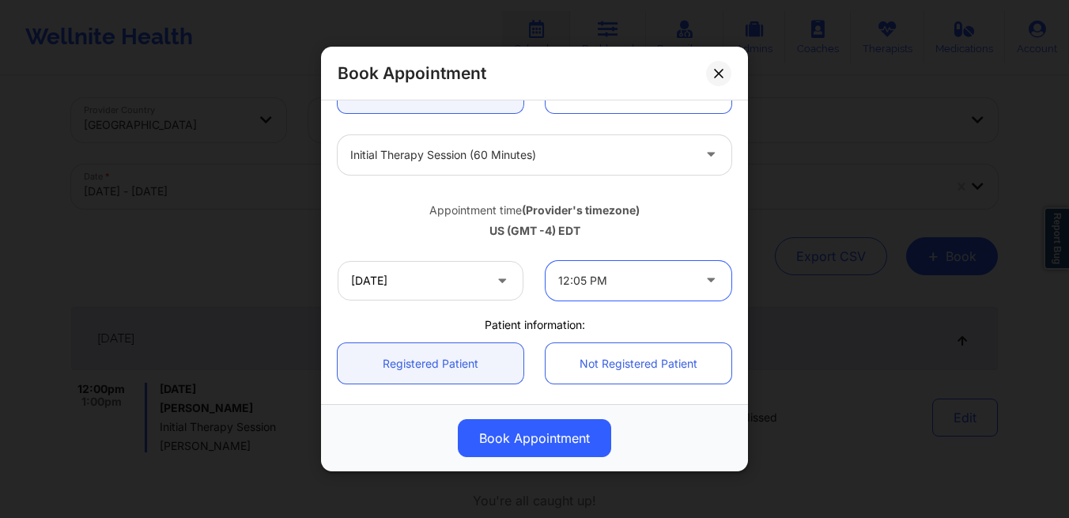
scroll to position [190, 0]
click at [631, 289] on div "12:05 PM" at bounding box center [625, 280] width 134 height 40
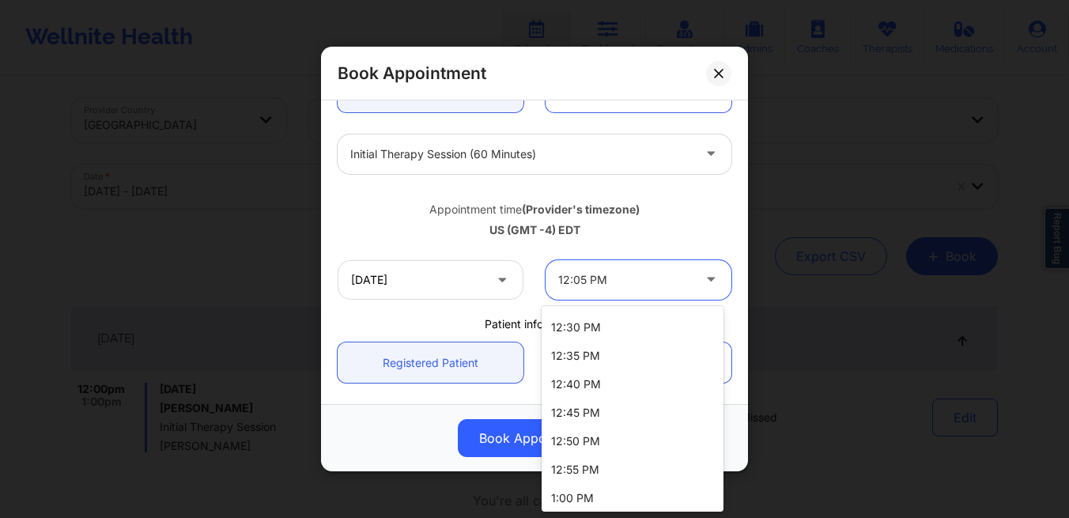
scroll to position [171, 0]
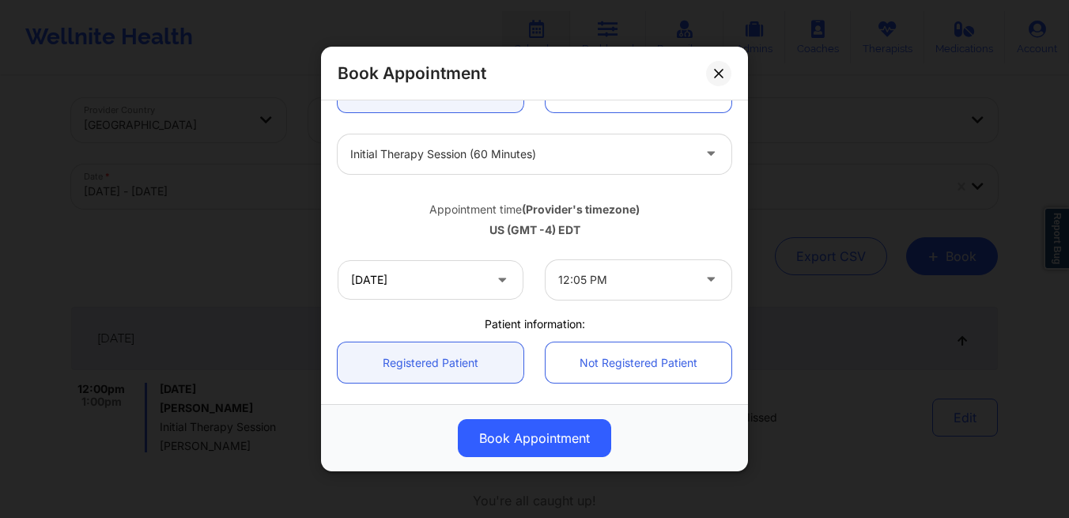
click at [497, 283] on icon at bounding box center [502, 276] width 16 height 13
click at [494, 283] on icon at bounding box center [502, 276] width 16 height 13
click at [454, 279] on input "[DATE]" at bounding box center [431, 280] width 186 height 40
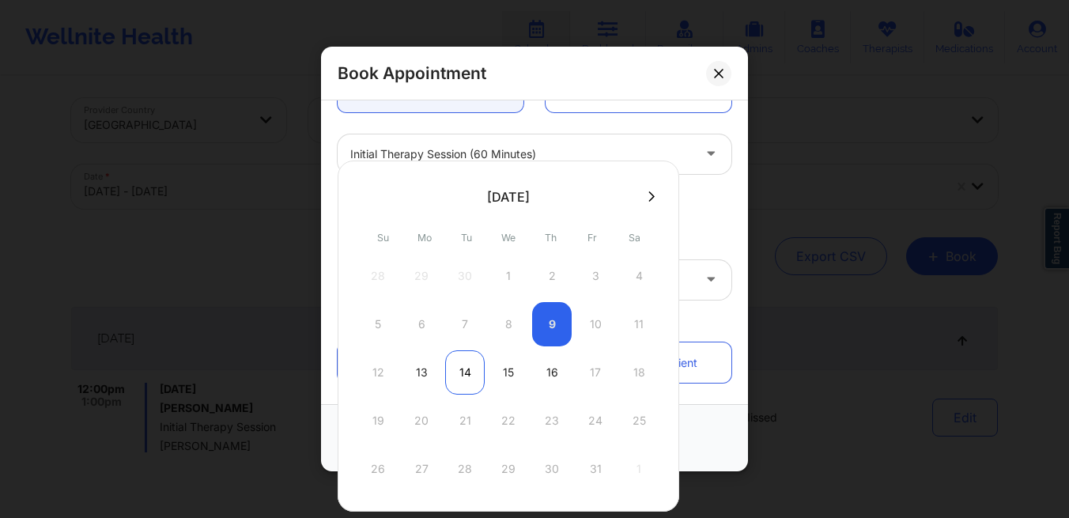
click at [463, 377] on div "14" at bounding box center [465, 372] width 40 height 44
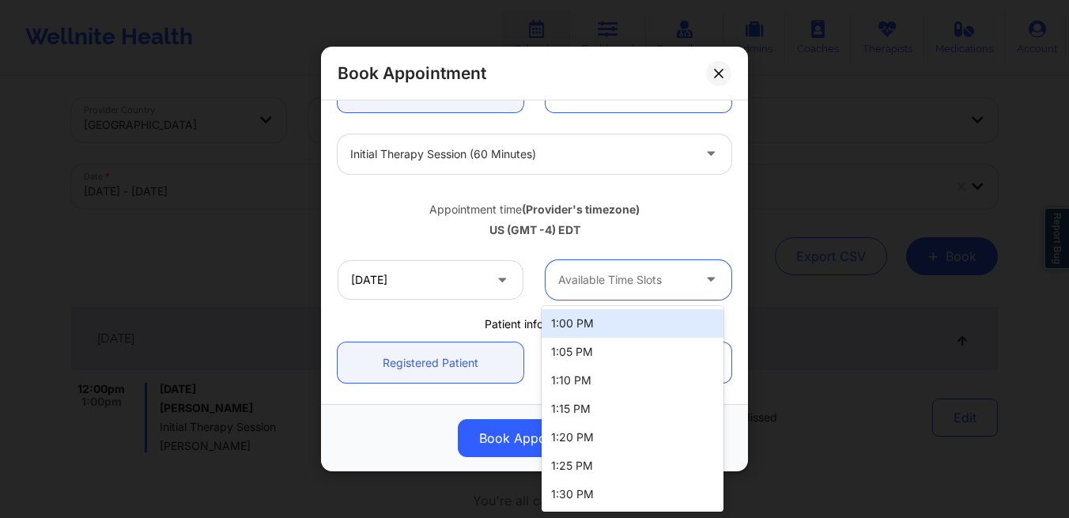
click at [602, 278] on div at bounding box center [625, 279] width 134 height 19
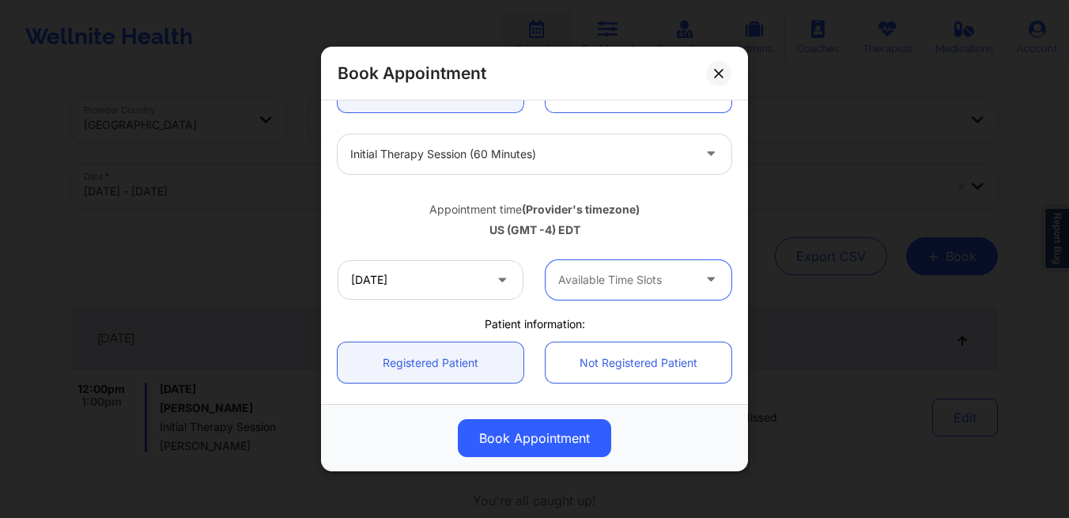
click at [571, 286] on div at bounding box center [625, 279] width 134 height 19
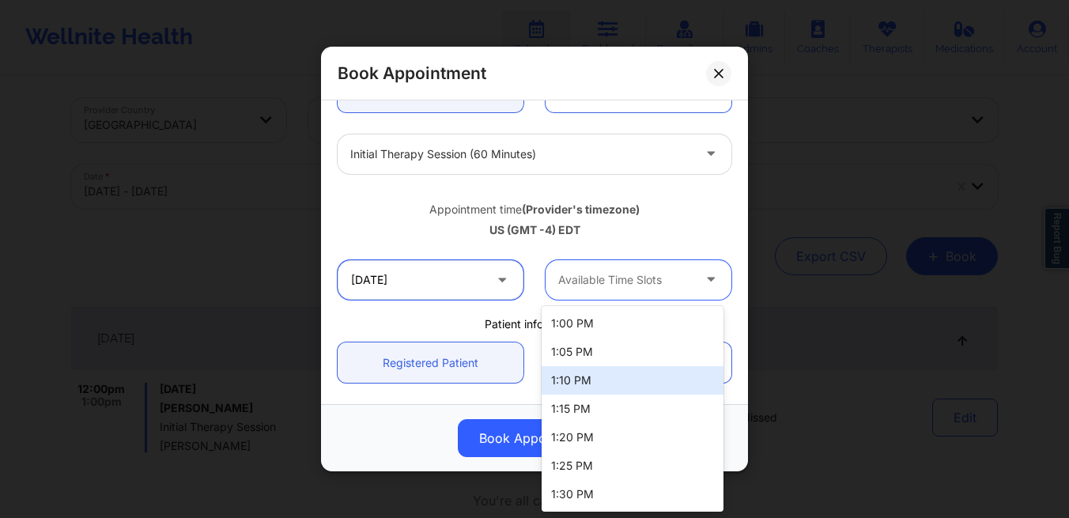
click at [467, 291] on input "[DATE]" at bounding box center [431, 280] width 186 height 40
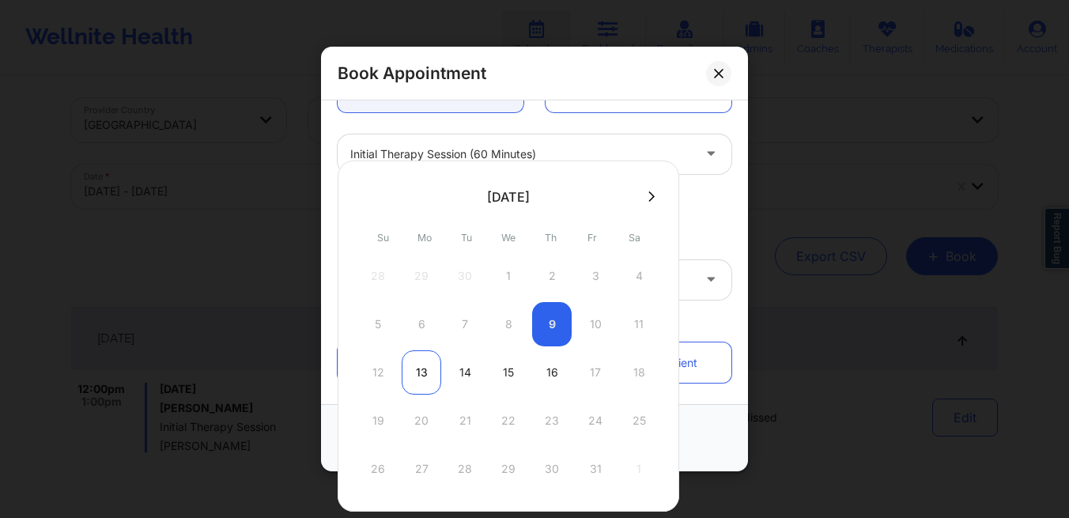
click at [409, 378] on div "13" at bounding box center [422, 372] width 40 height 44
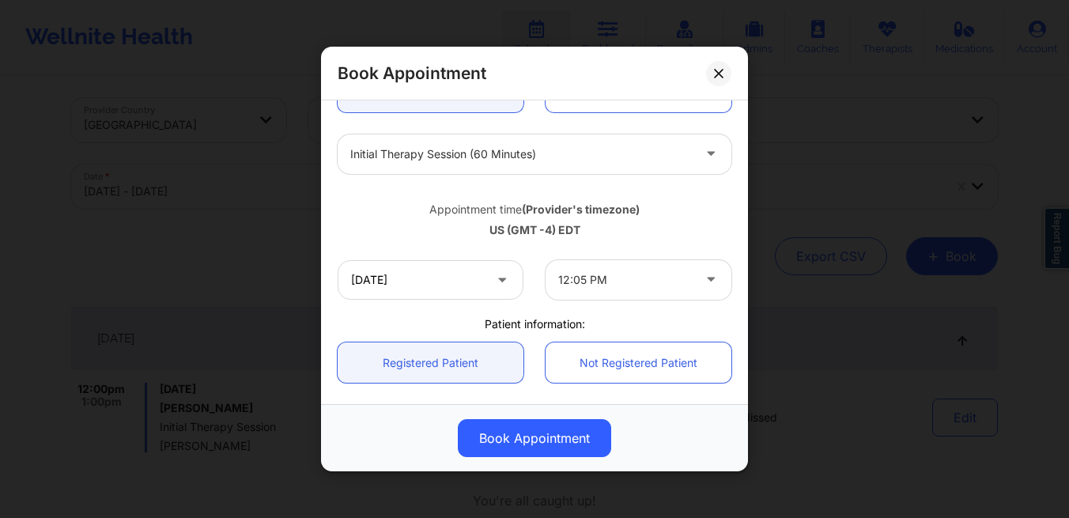
click at [574, 281] on div at bounding box center [625, 279] width 134 height 19
click at [448, 282] on input "[DATE]" at bounding box center [431, 280] width 186 height 40
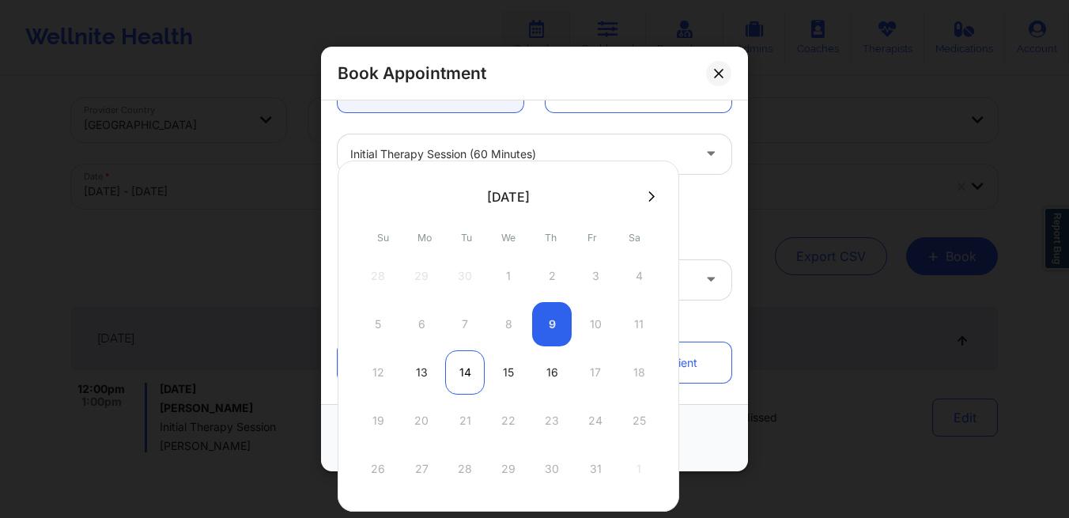
click at [459, 376] on div "14" at bounding box center [465, 372] width 40 height 44
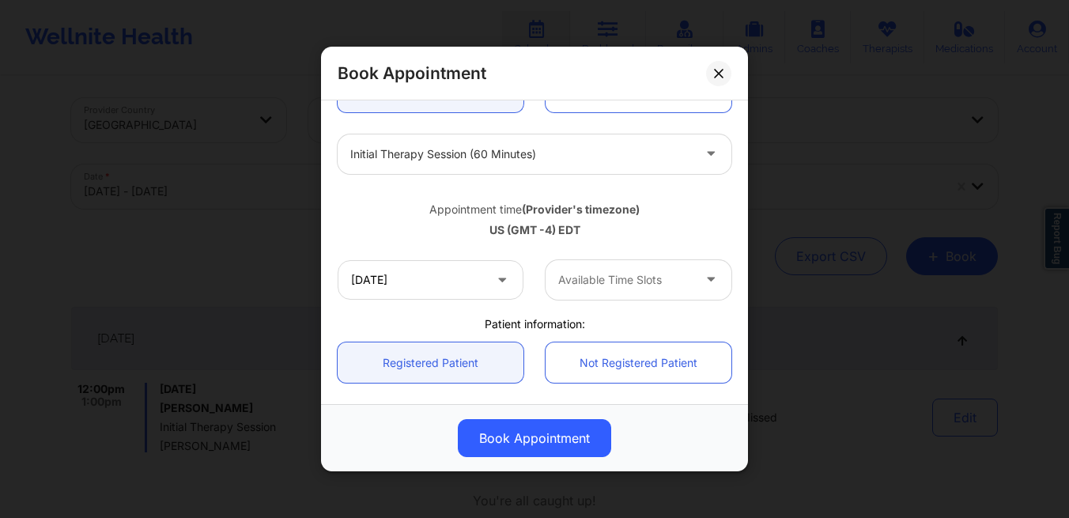
click at [611, 287] on div at bounding box center [625, 279] width 134 height 19
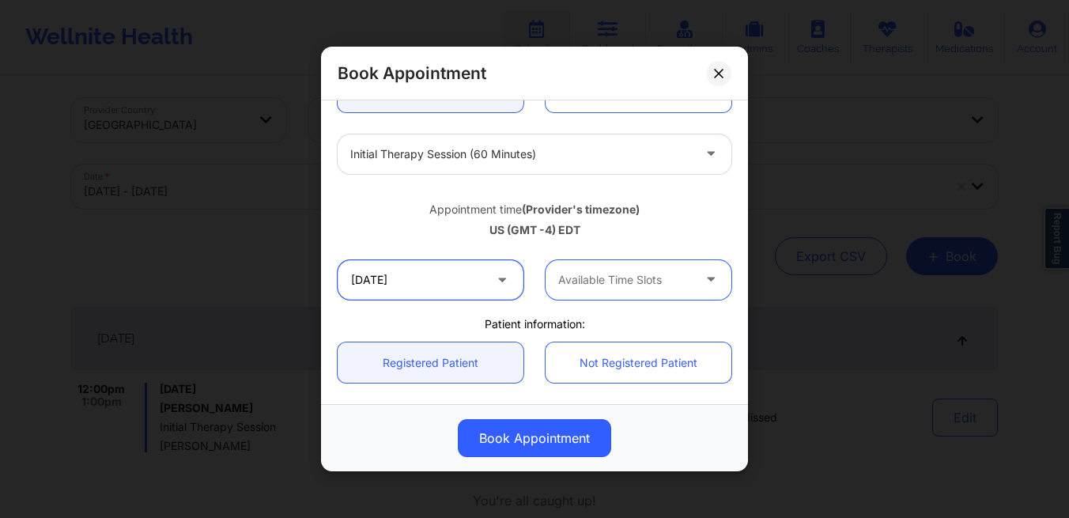
click at [471, 281] on input "[DATE]" at bounding box center [431, 280] width 186 height 40
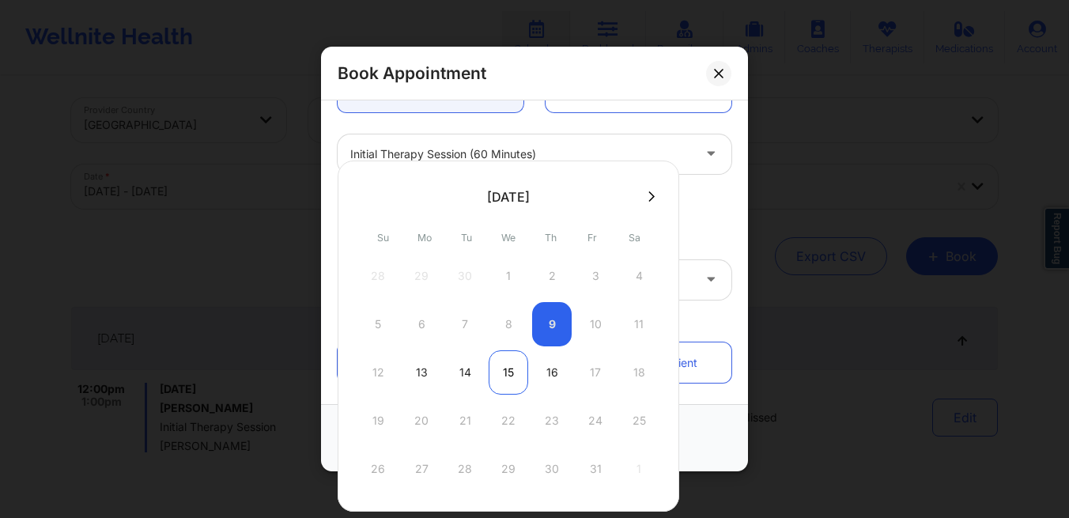
click at [501, 372] on div "15" at bounding box center [509, 372] width 40 height 44
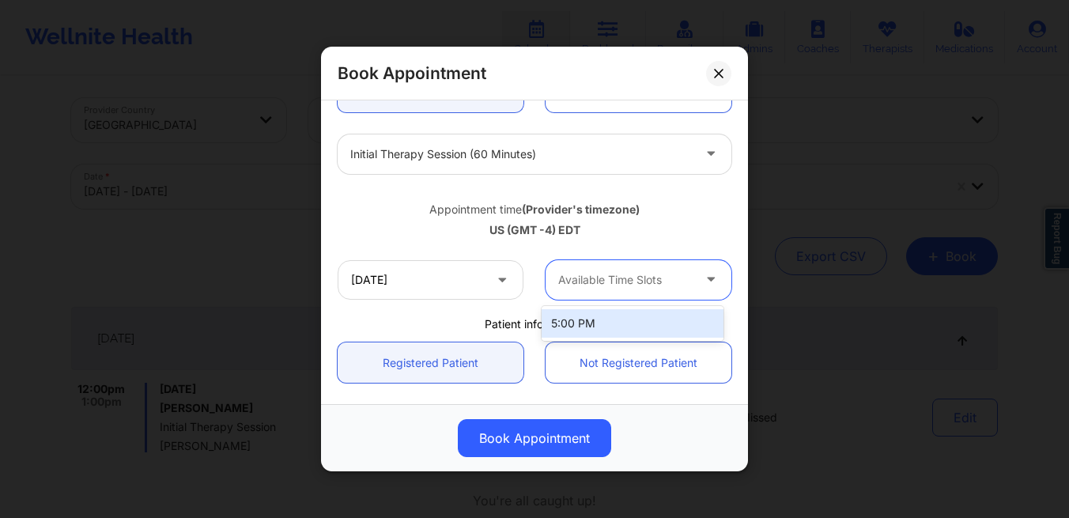
click at [579, 275] on div at bounding box center [625, 279] width 134 height 19
click at [607, 295] on div "Available Time Slots" at bounding box center [620, 280] width 148 height 40
click at [481, 291] on input "[DATE]" at bounding box center [431, 280] width 186 height 40
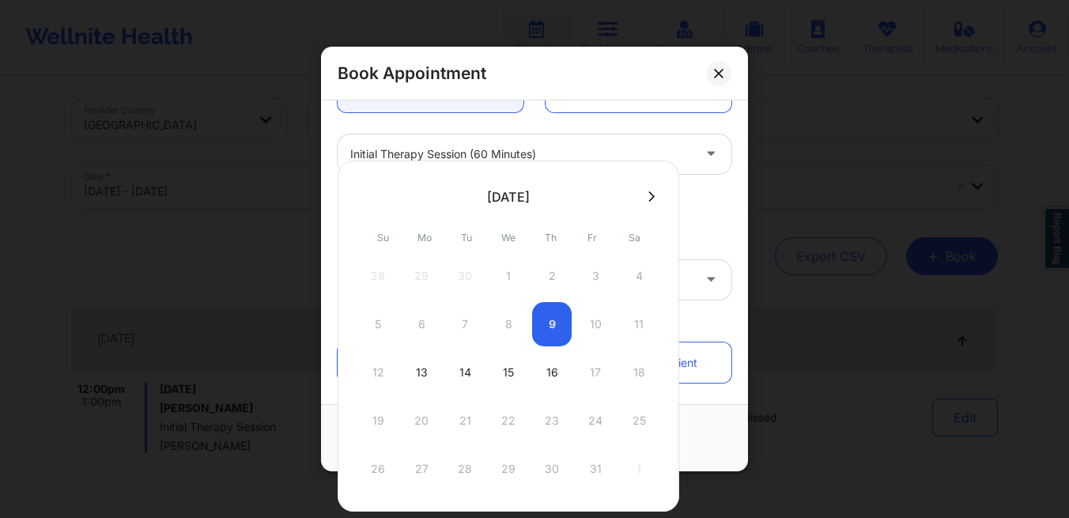
click at [481, 291] on div "28 29 30 1 2 3 4" at bounding box center [508, 276] width 301 height 44
click at [546, 370] on div "16" at bounding box center [552, 372] width 40 height 44
type input "[DATE]"
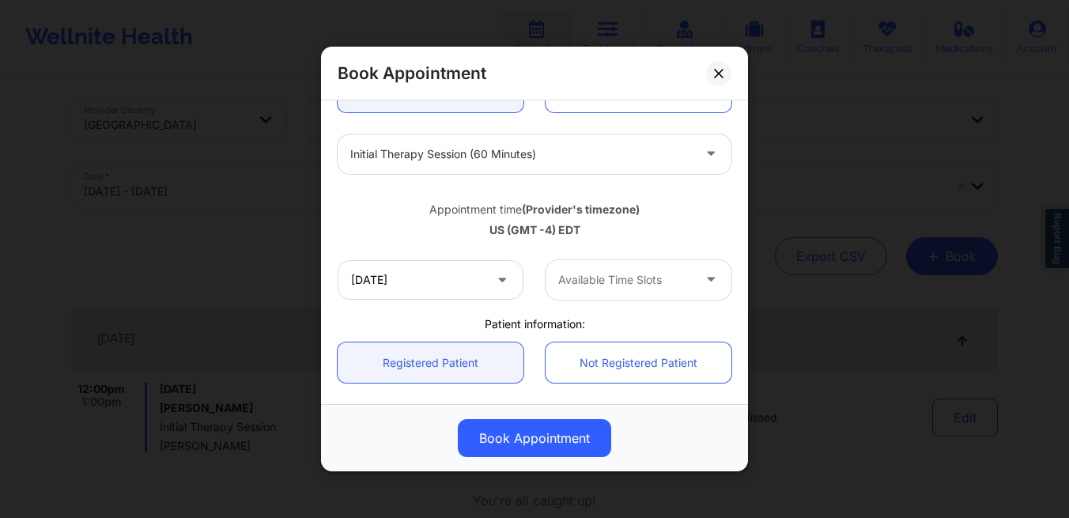
click at [599, 276] on div at bounding box center [625, 279] width 134 height 19
click at [728, 74] on button at bounding box center [718, 73] width 25 height 25
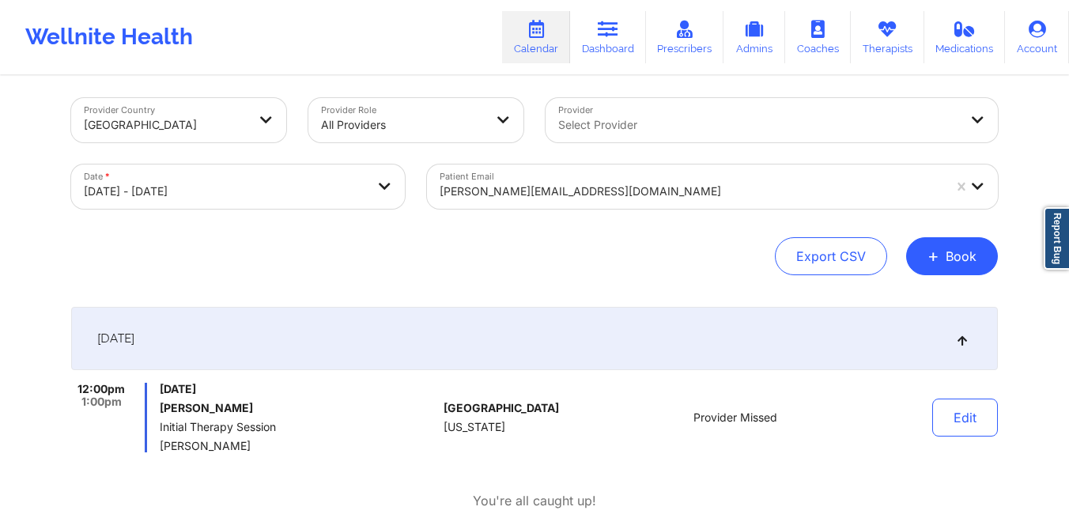
click at [660, 191] on div at bounding box center [691, 191] width 503 height 19
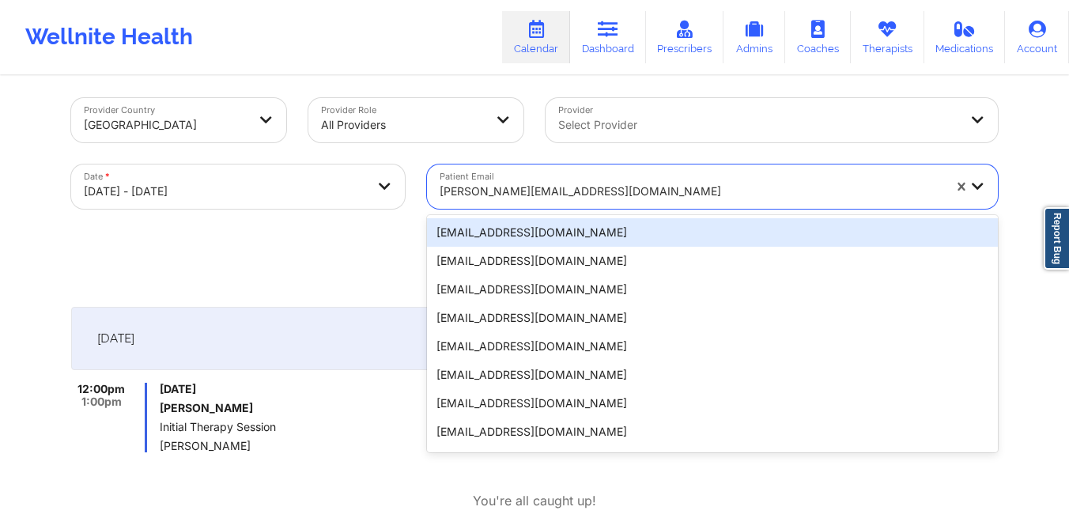
paste input "[EMAIL_ADDRESS][DOMAIN_NAME]"
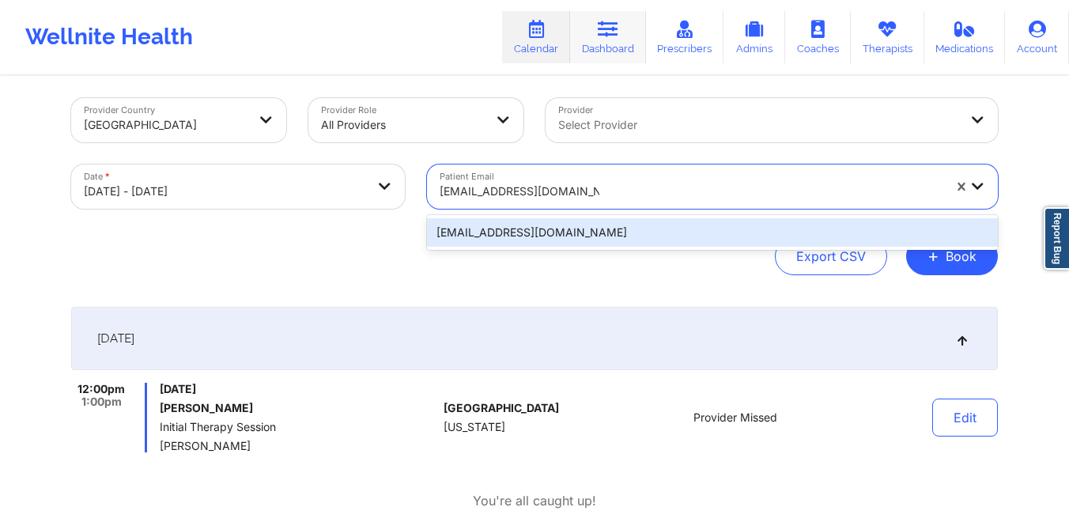
type input "[EMAIL_ADDRESS][DOMAIN_NAME]"
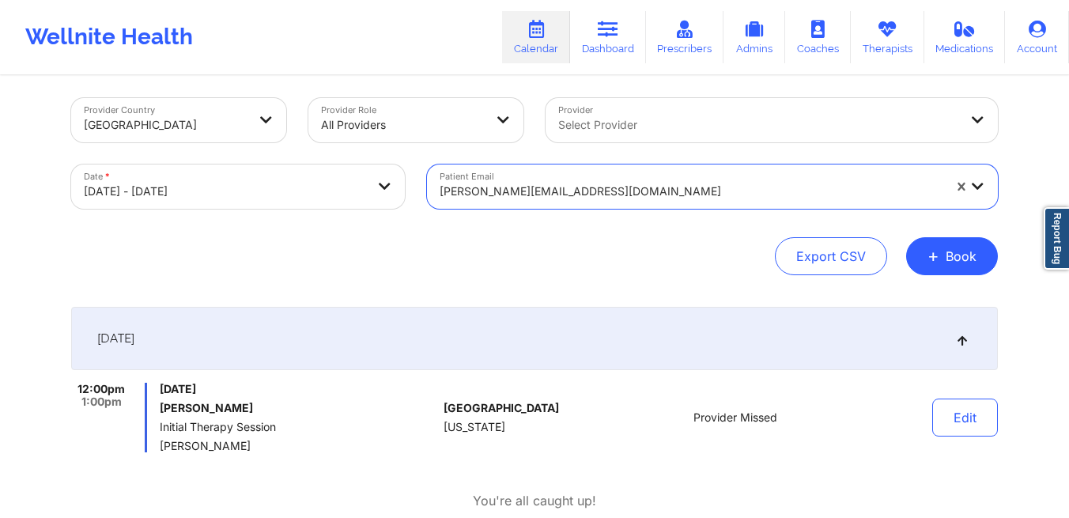
click at [304, 182] on body "Wellnite Health Calendar Dashboard Prescribers Admins Coaches Therapists Medica…" at bounding box center [534, 251] width 1069 height 518
select select "2025-9"
select select "2025-10"
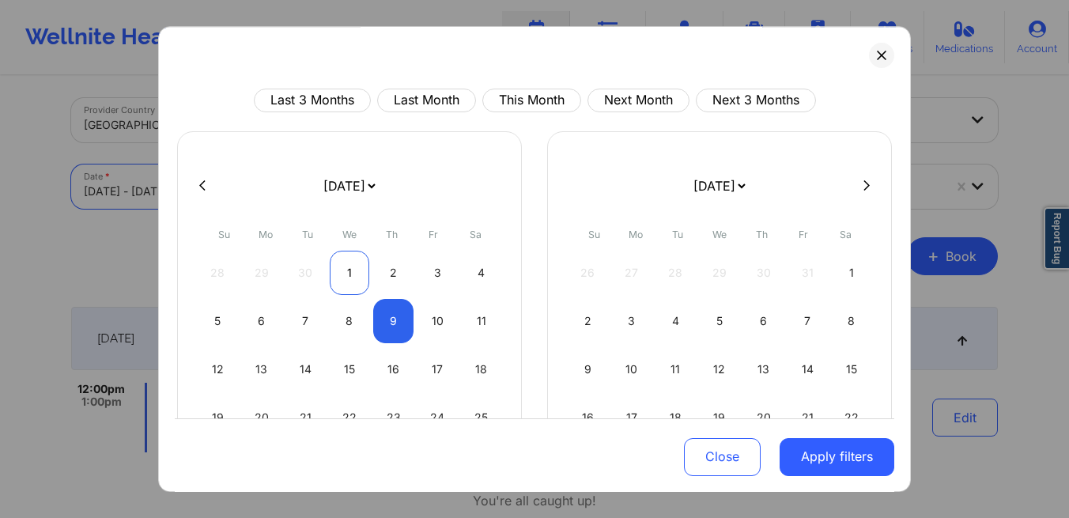
click at [337, 272] on div "1" at bounding box center [350, 273] width 40 height 44
select select "2025-9"
select select "2025-10"
click at [337, 272] on div "1" at bounding box center [350, 273] width 40 height 44
select select "2025-9"
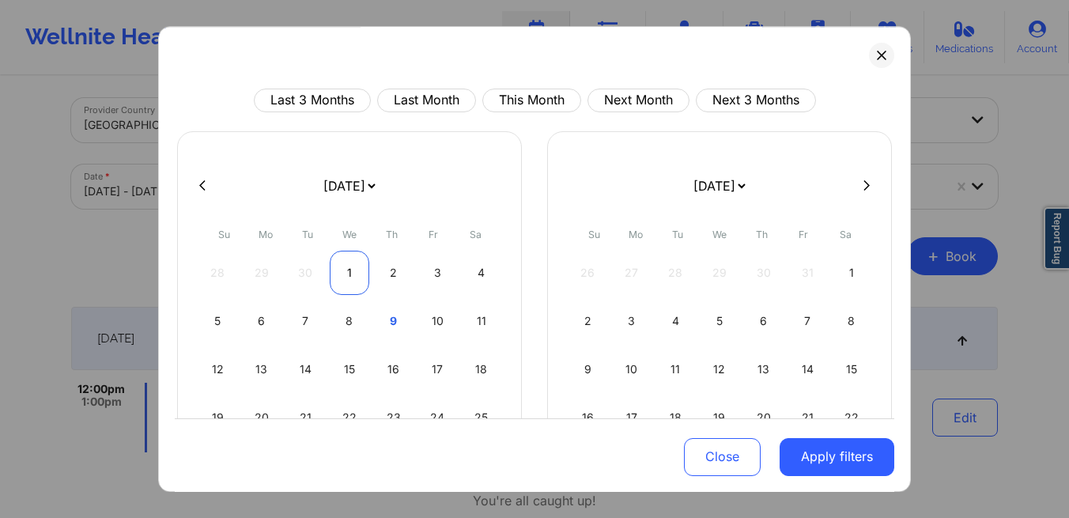
select select "2025-10"
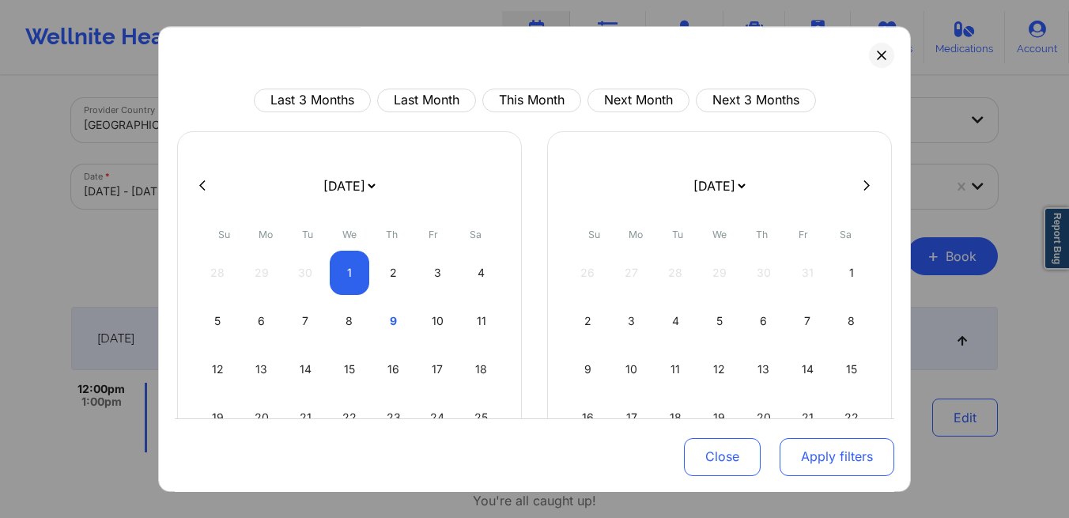
click at [802, 458] on button "Apply filters" at bounding box center [837, 456] width 115 height 38
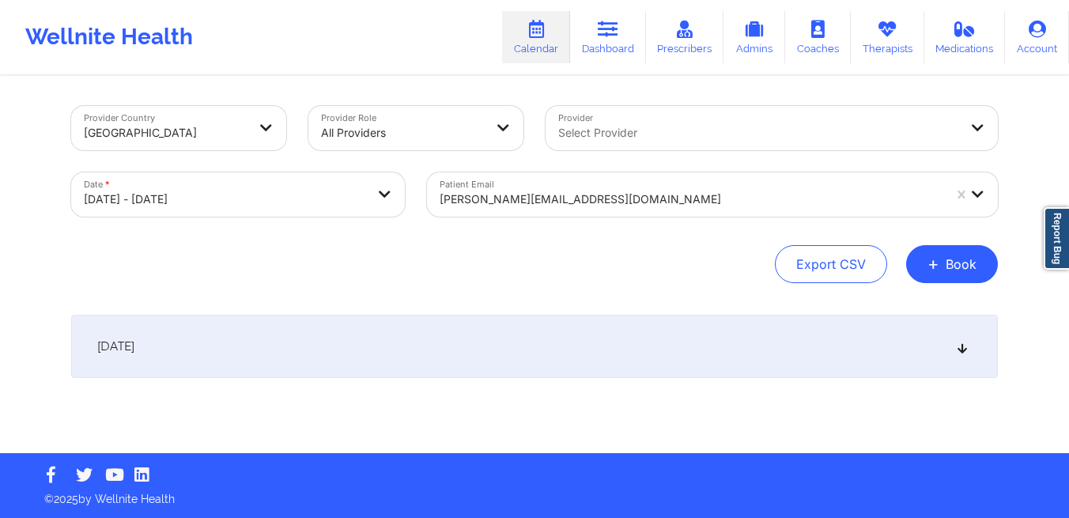
scroll to position [0, 0]
click at [616, 204] on div at bounding box center [691, 199] width 503 height 19
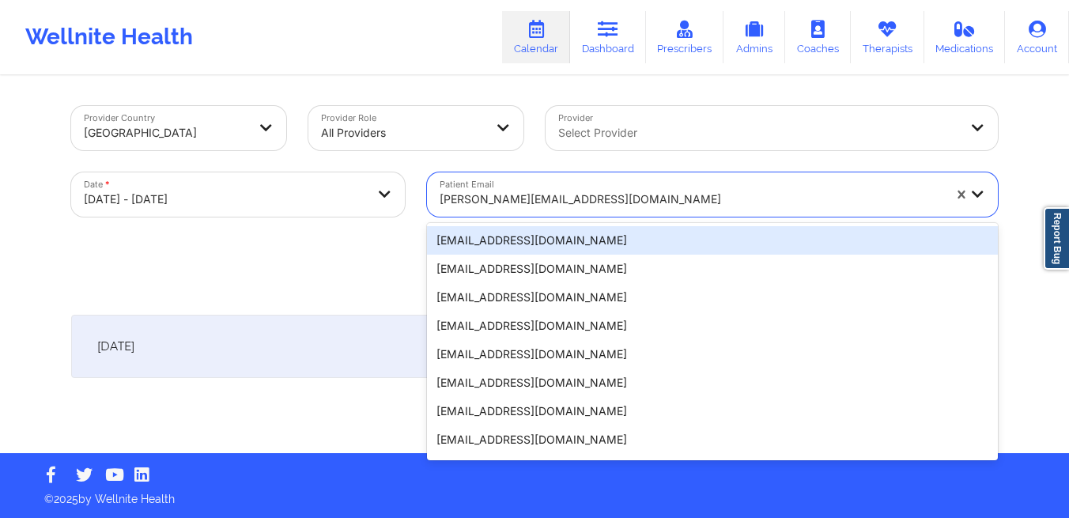
paste input "[EMAIL_ADDRESS][DOMAIN_NAME]"
type input "[EMAIL_ADDRESS][DOMAIN_NAME]"
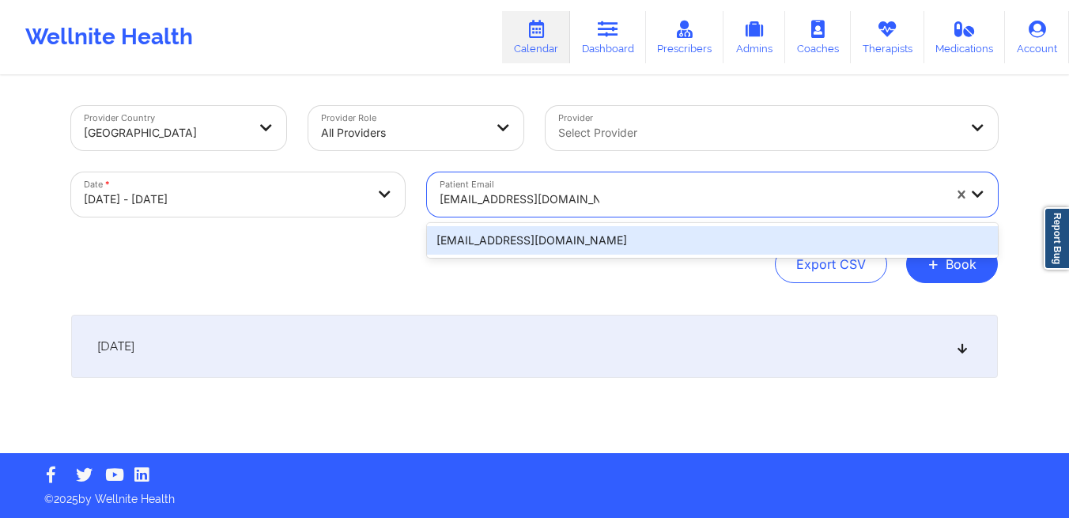
click at [590, 240] on div "[EMAIL_ADDRESS][DOMAIN_NAME]" at bounding box center [712, 240] width 571 height 28
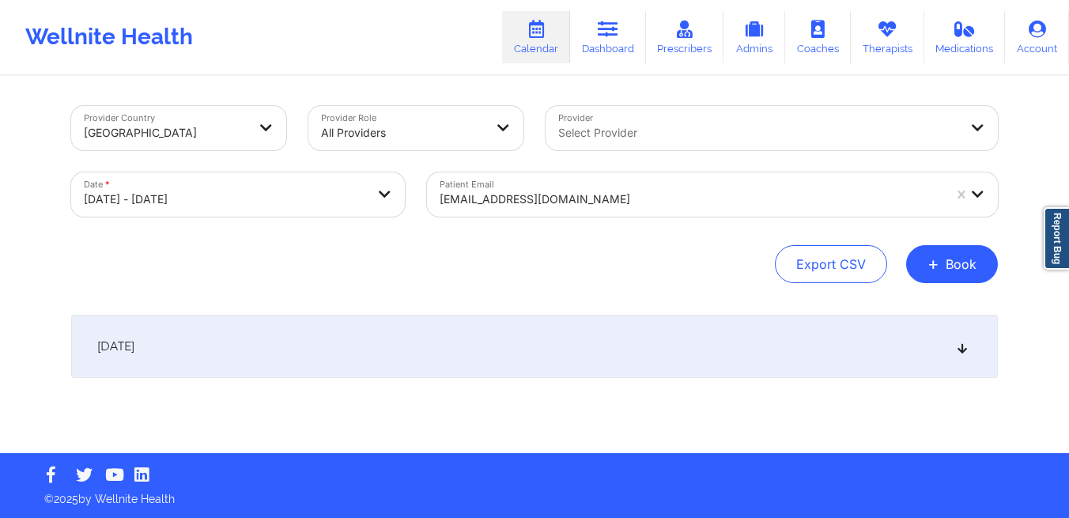
click at [783, 335] on div "[DATE]" at bounding box center [534, 346] width 927 height 63
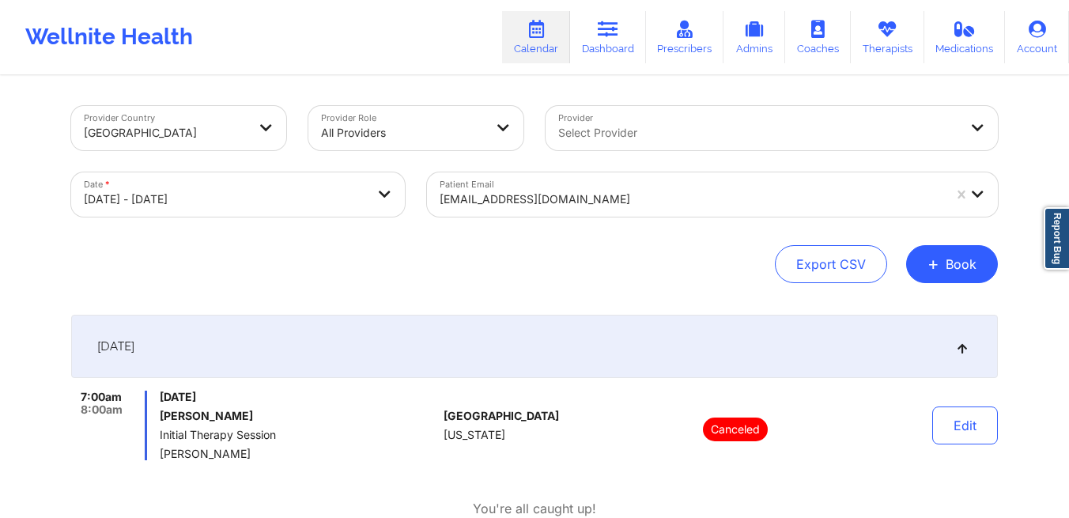
click at [546, 204] on div at bounding box center [691, 199] width 503 height 19
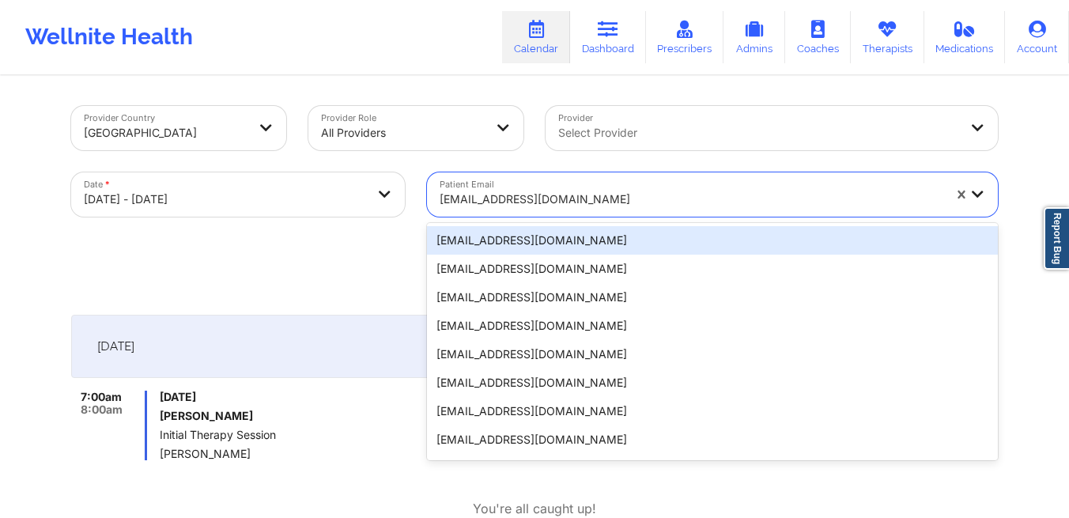
paste input "[EMAIL_ADDRESS][DOMAIN_NAME]"
type input "[EMAIL_ADDRESS][DOMAIN_NAME]"
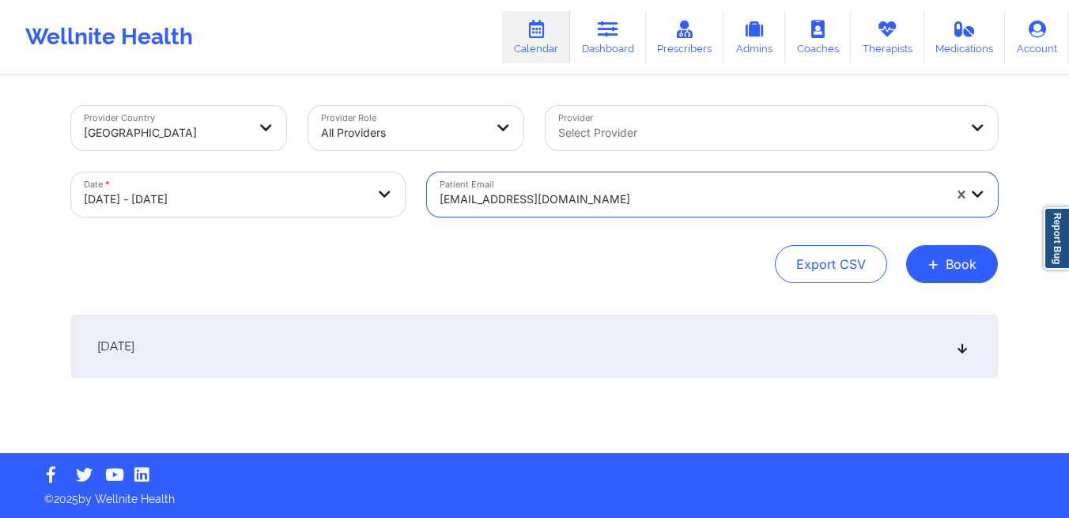
select select "2025-9"
select select "2025-10"
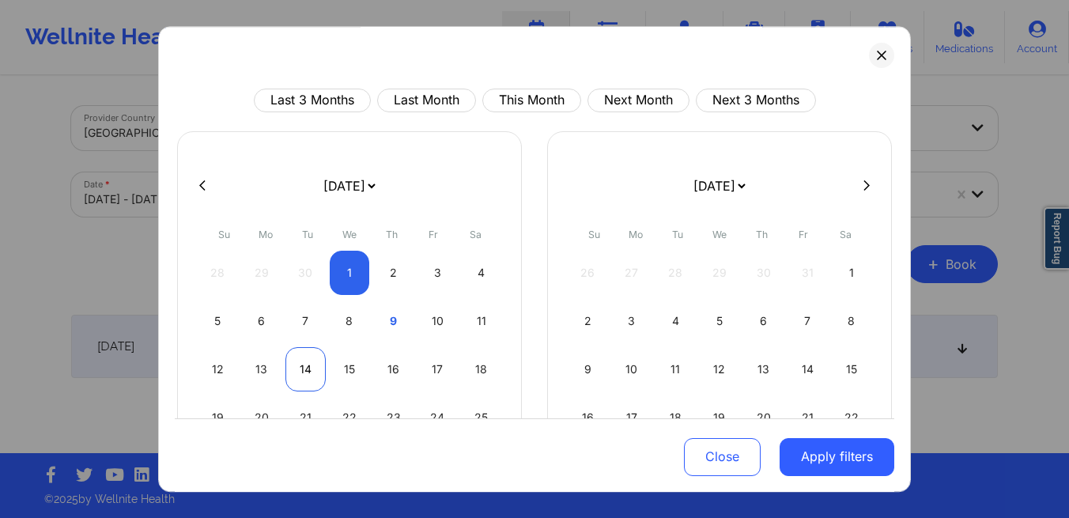
click at [297, 376] on div "14" at bounding box center [306, 369] width 40 height 44
select select "2025-9"
select select "2025-10"
click at [297, 376] on div "14" at bounding box center [306, 369] width 40 height 44
select select "2025-9"
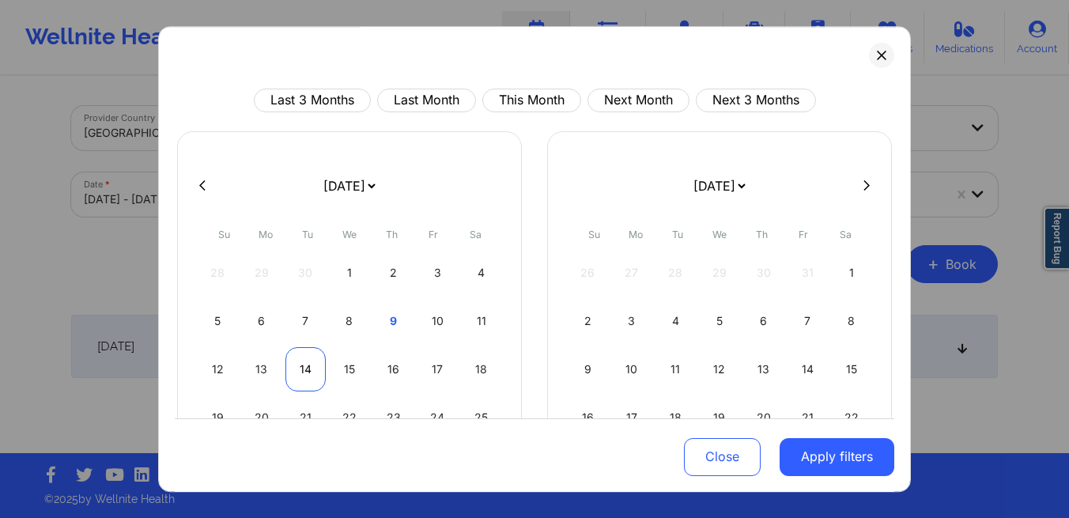
select select "2025-10"
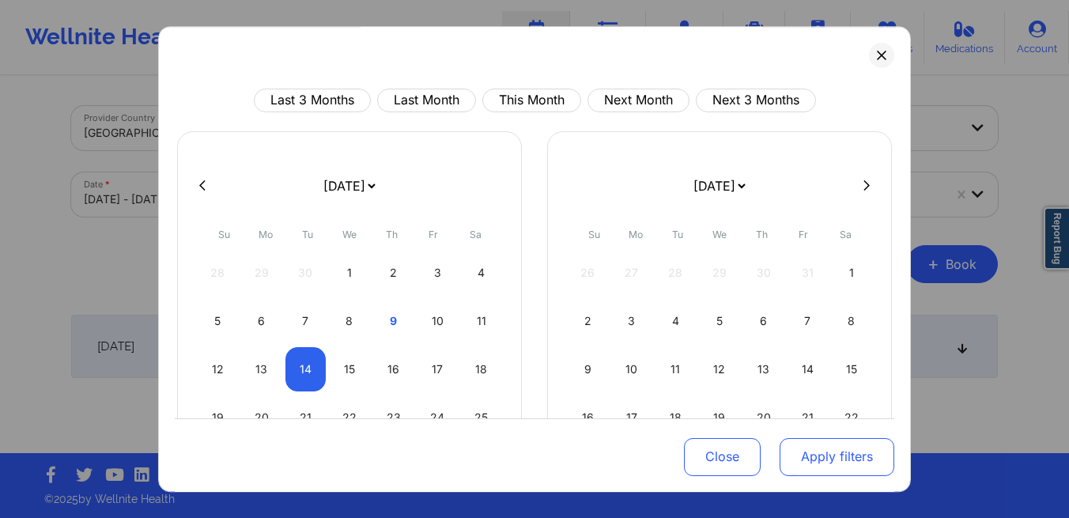
click at [831, 458] on button "Apply filters" at bounding box center [837, 456] width 115 height 38
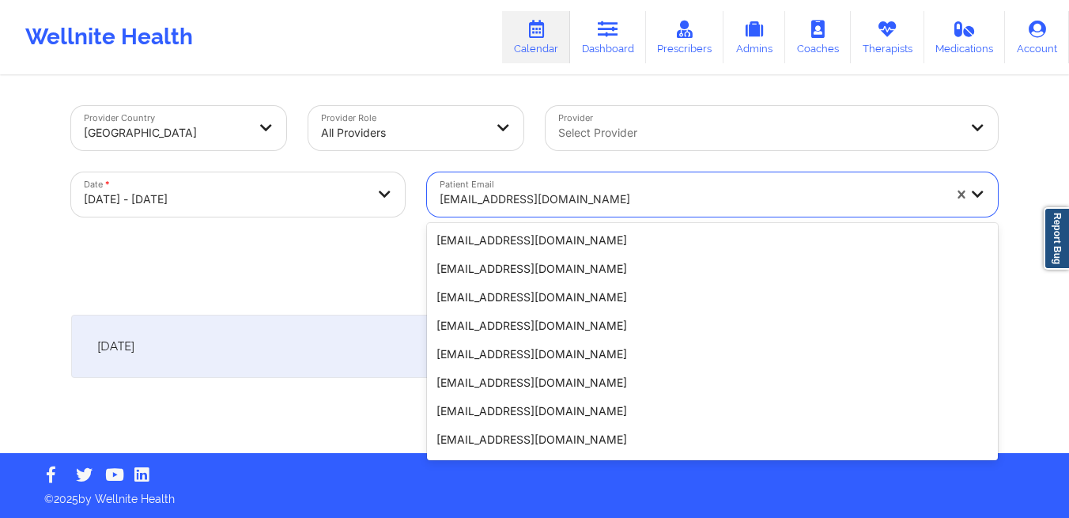
click at [673, 204] on div at bounding box center [691, 199] width 503 height 19
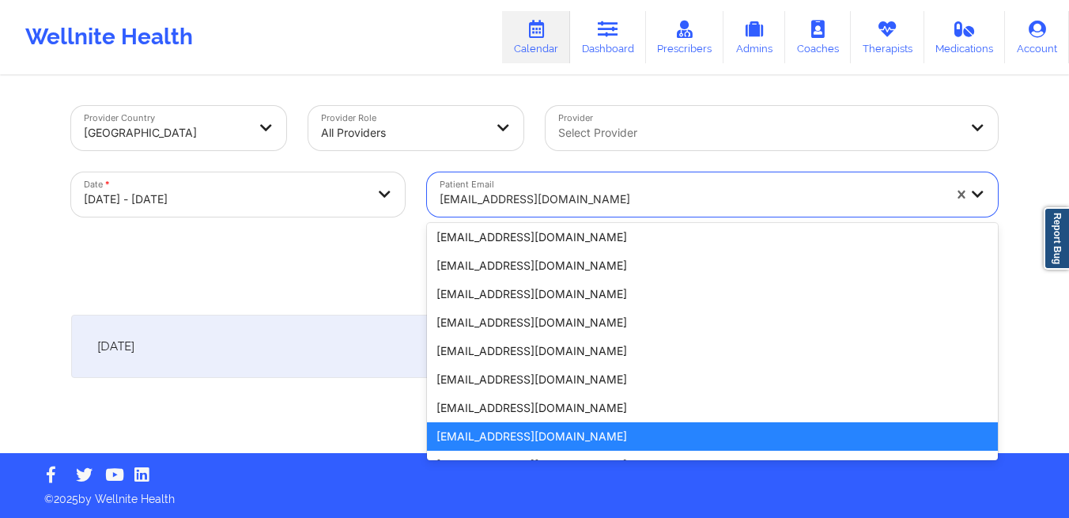
paste input "[EMAIL_ADDRESS][DOMAIN_NAME]"
type input "[EMAIL_ADDRESS][DOMAIN_NAME]"
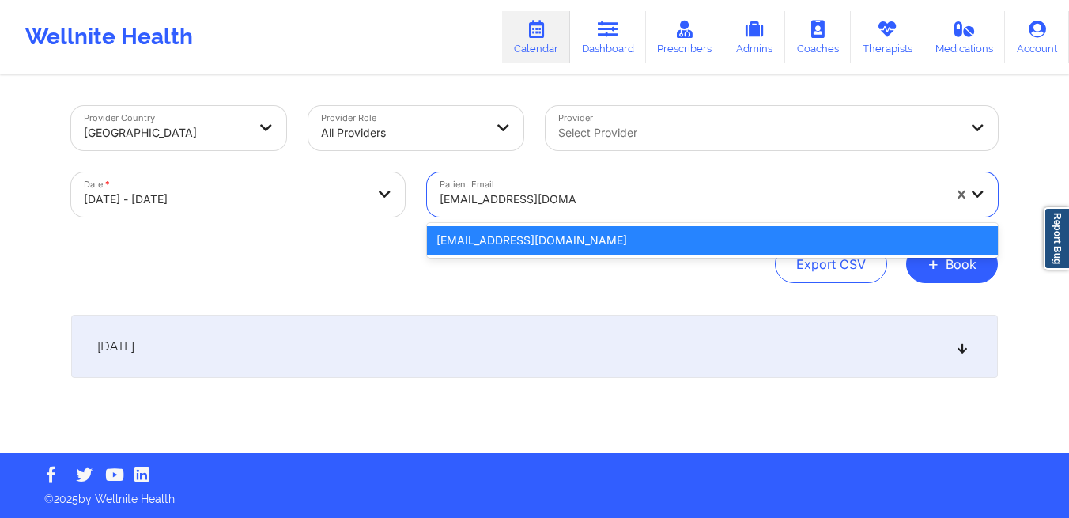
scroll to position [0, 0]
click at [674, 248] on div "[EMAIL_ADDRESS][DOMAIN_NAME]" at bounding box center [712, 240] width 571 height 28
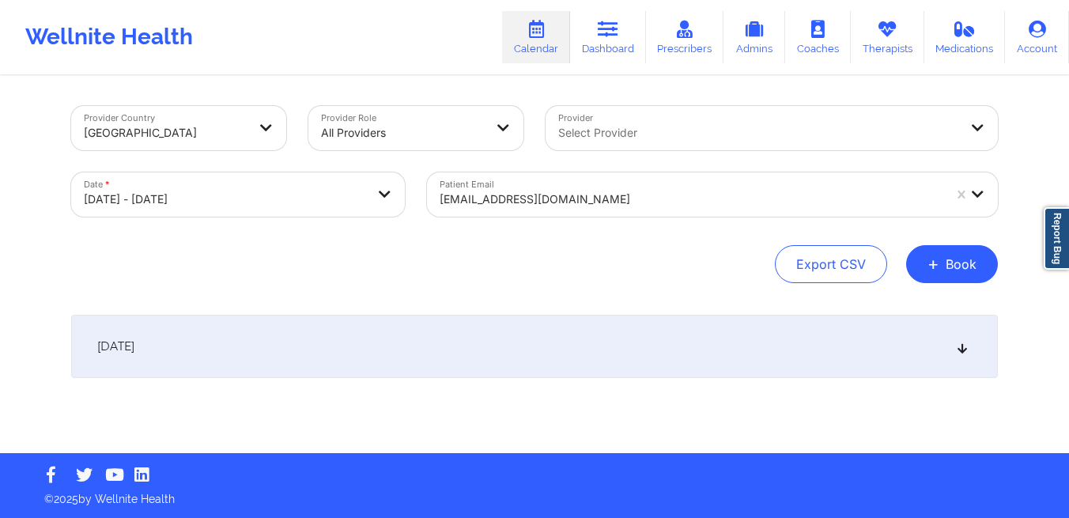
click at [597, 349] on div "[DATE]" at bounding box center [534, 346] width 927 height 63
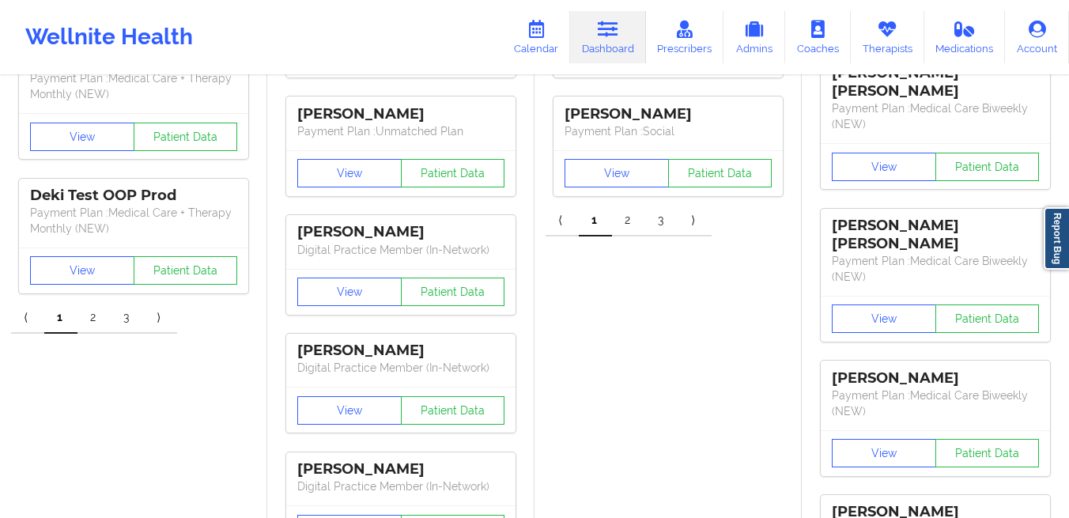
scroll to position [202, 0]
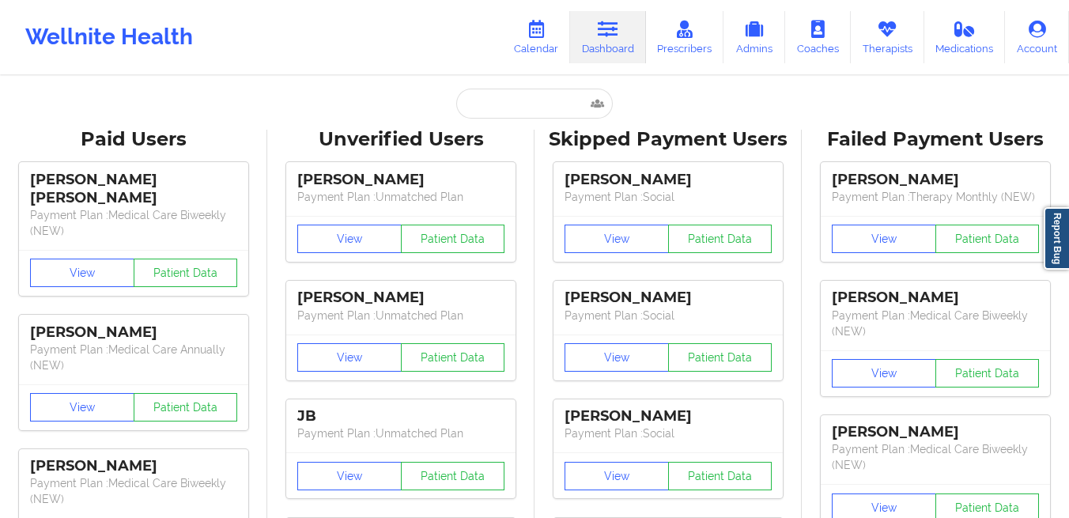
scroll to position [202, 0]
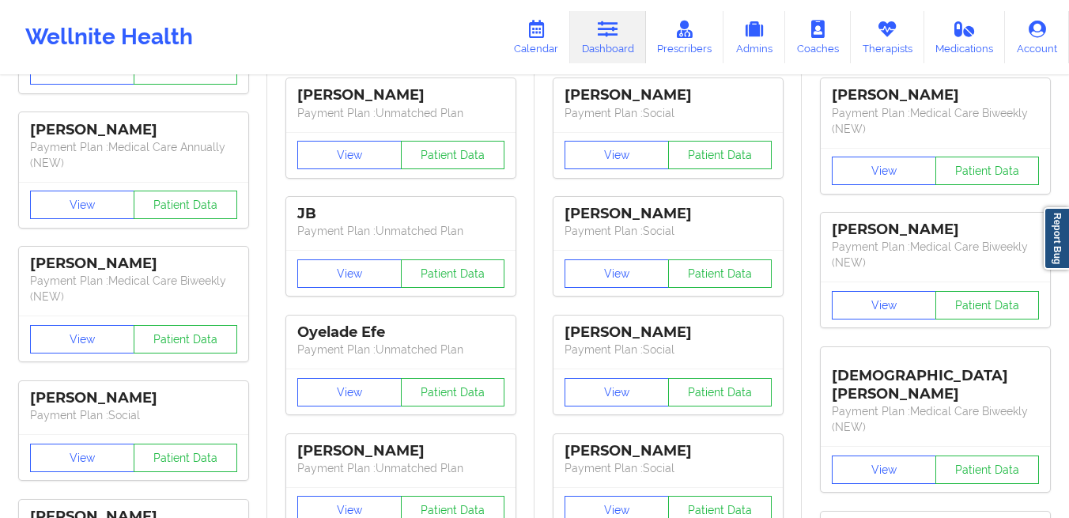
click at [883, 43] on link "Therapists" at bounding box center [888, 37] width 74 height 52
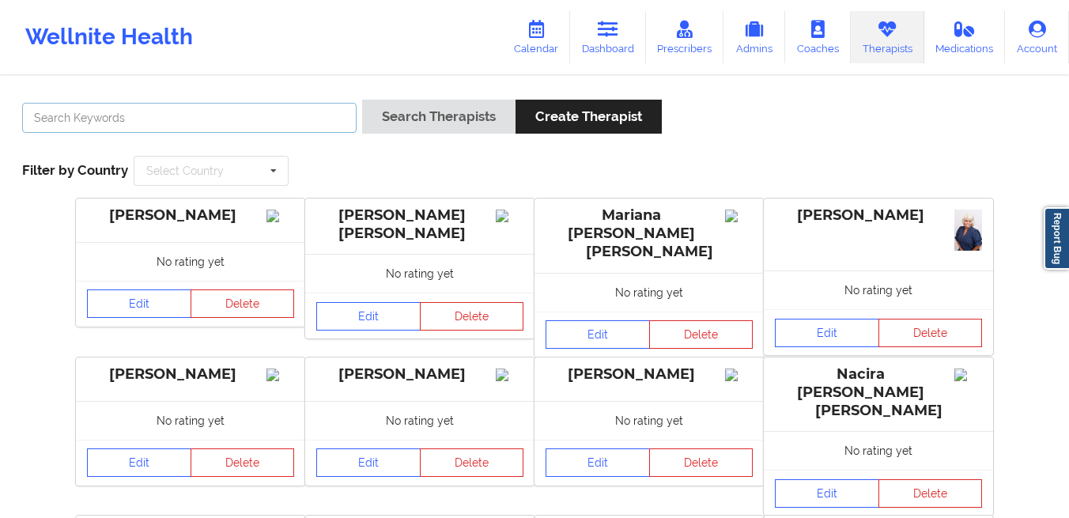
click at [320, 122] on input "text" at bounding box center [189, 118] width 335 height 30
type input "scheree lau"
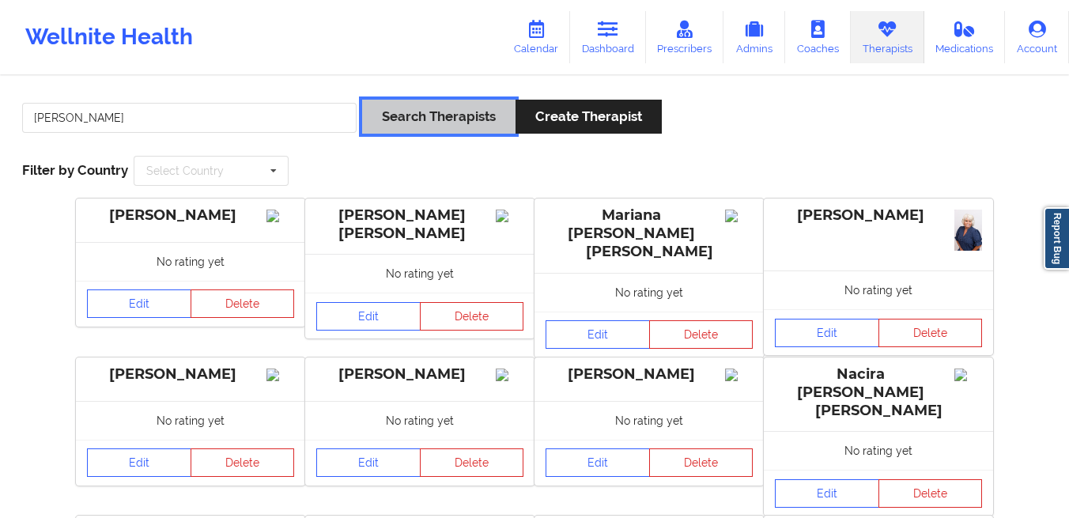
click at [448, 112] on button "Search Therapists" at bounding box center [438, 117] width 153 height 34
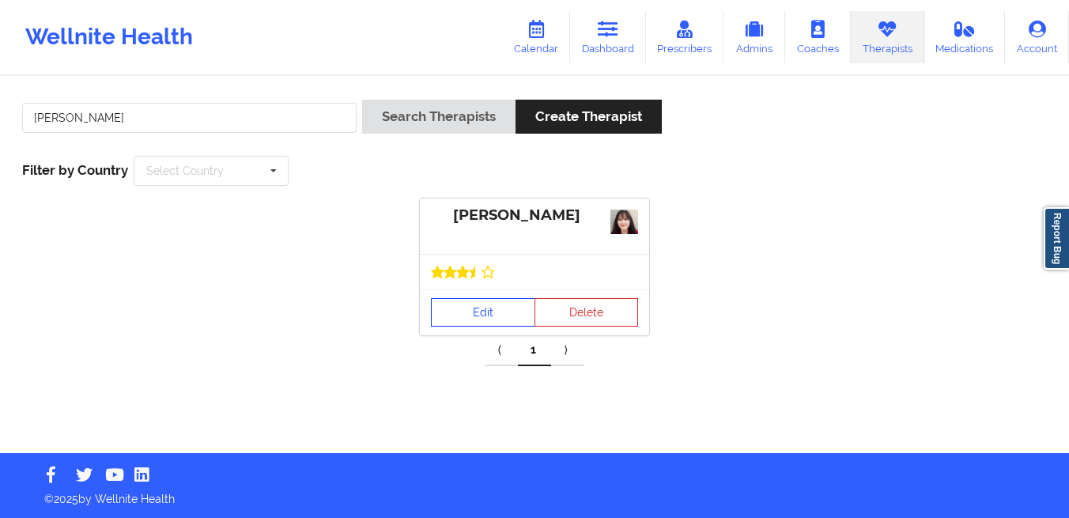
click at [453, 312] on link "Edit" at bounding box center [483, 312] width 104 height 28
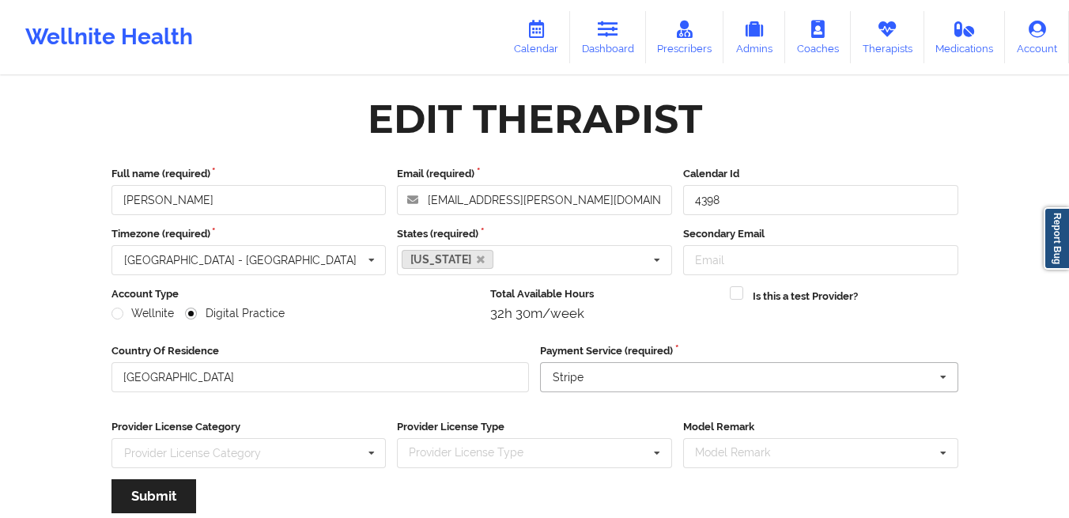
scroll to position [191, 0]
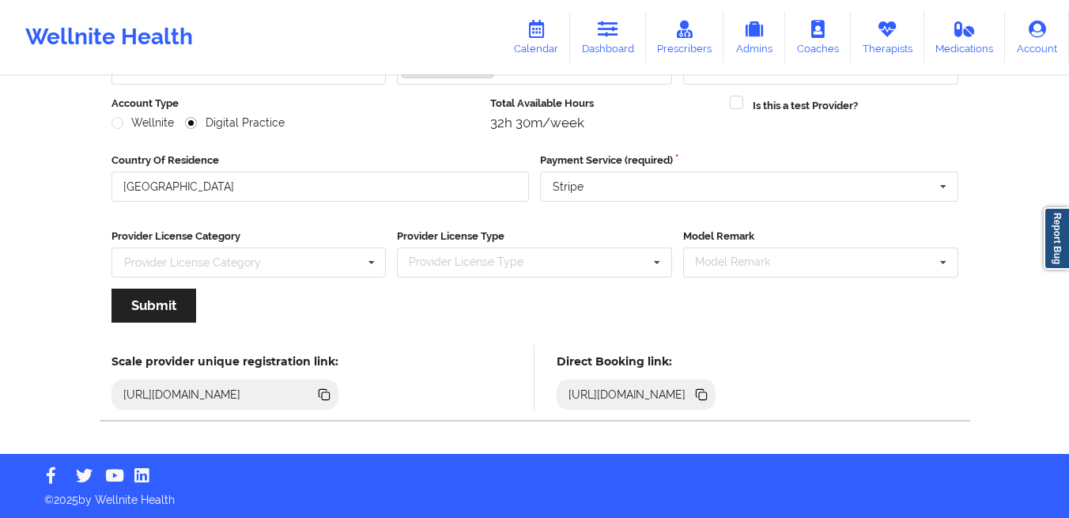
click at [707, 395] on icon at bounding box center [703, 396] width 8 height 8
click at [611, 43] on link "Dashboard" at bounding box center [608, 37] width 76 height 52
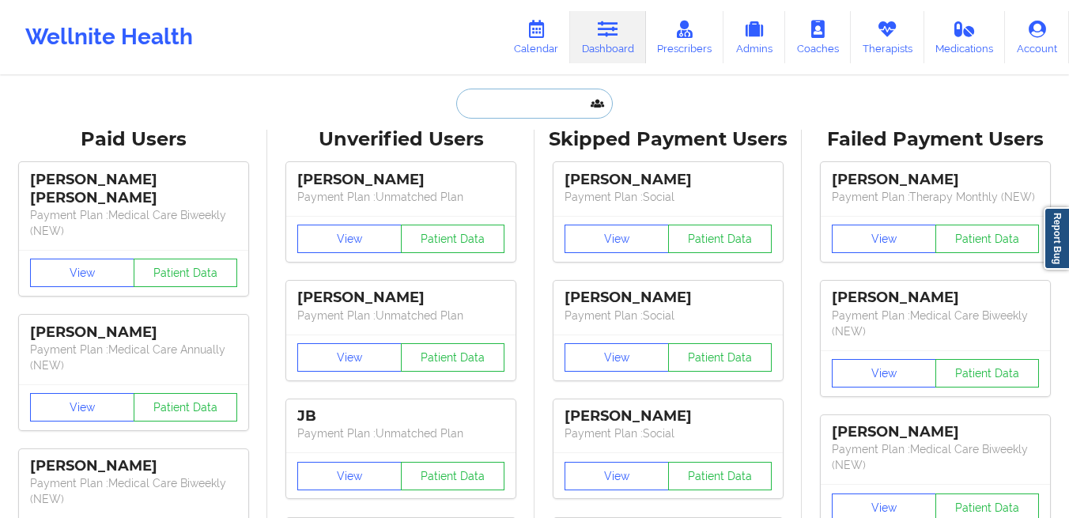
click at [475, 107] on input "text" at bounding box center [534, 104] width 157 height 30
paste input "cwhirley1280@gmail.com"
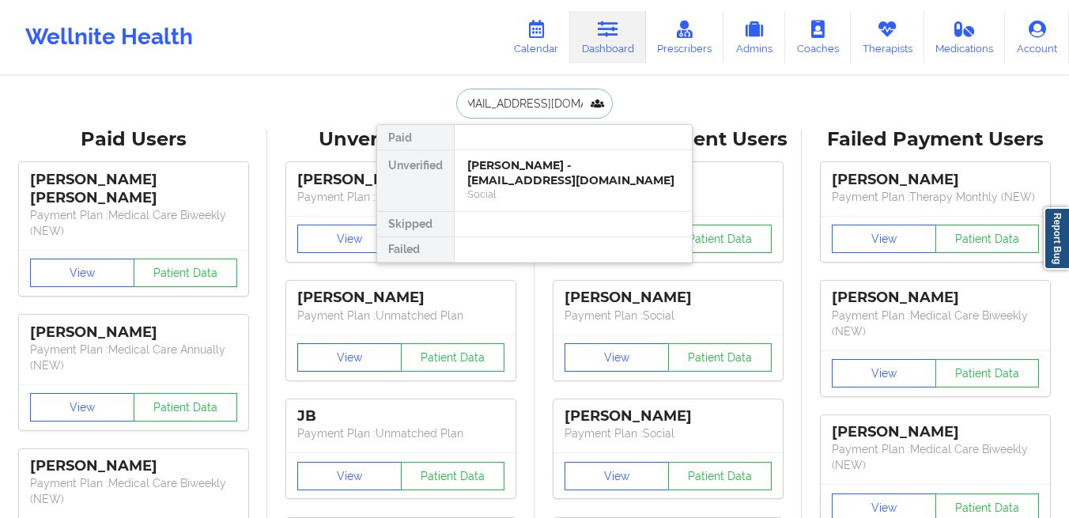
type input "cwhirley1280@gmail.com"
click at [490, 163] on div "Cheyenne Johnson - cwhirley1280@gmail.com" at bounding box center [573, 172] width 212 height 29
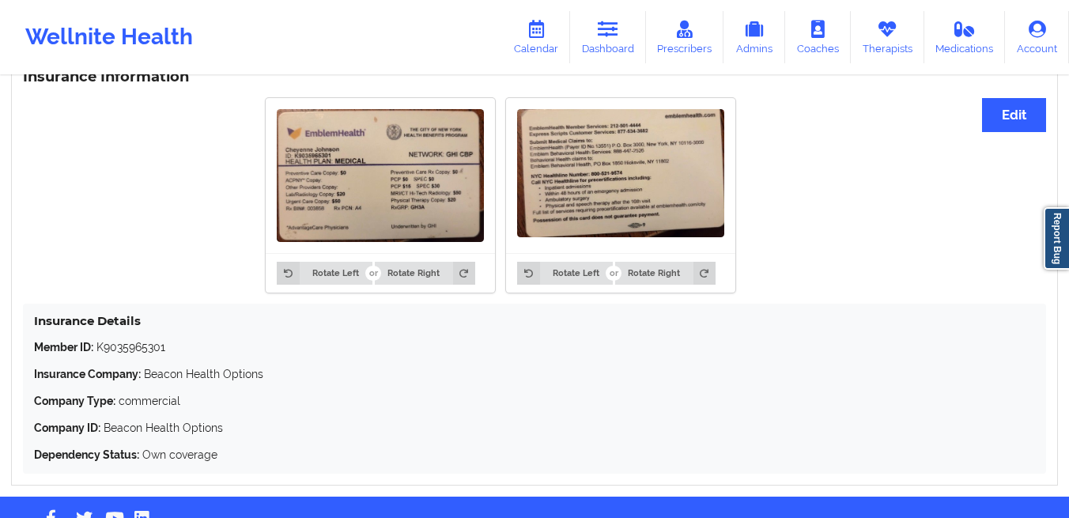
scroll to position [1245, 0]
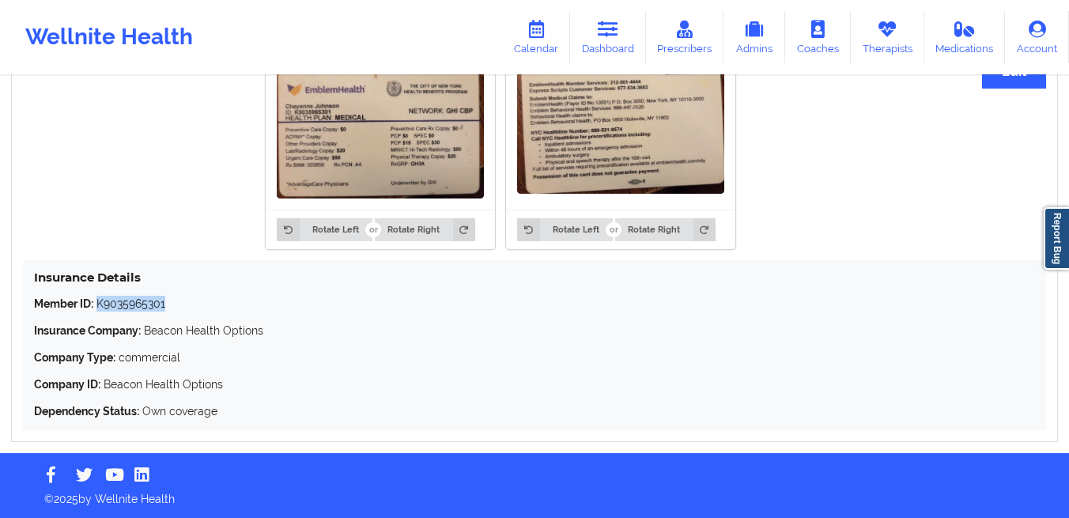
drag, startPoint x: 183, startPoint y: 309, endPoint x: 99, endPoint y: 308, distance: 83.8
click at [99, 308] on p "Member ID: K9035965301" at bounding box center [534, 304] width 1001 height 16
copy p "K9035965301"
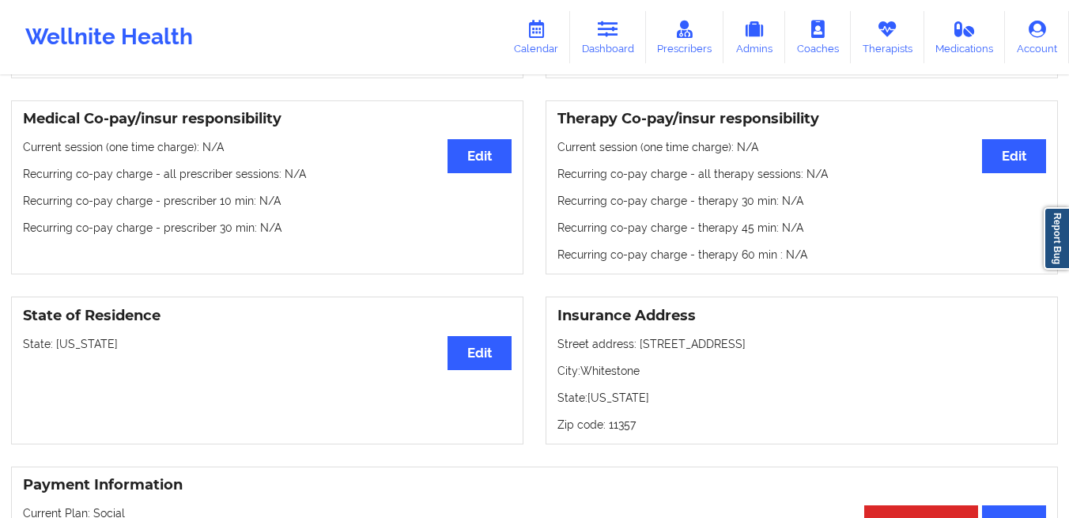
scroll to position [359, 0]
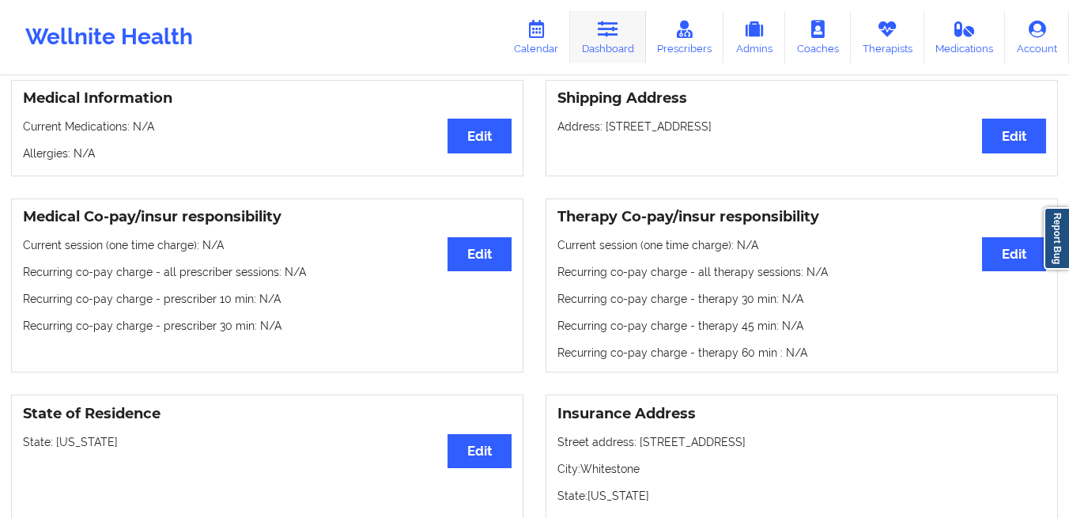
click at [611, 43] on link "Dashboard" at bounding box center [608, 37] width 76 height 52
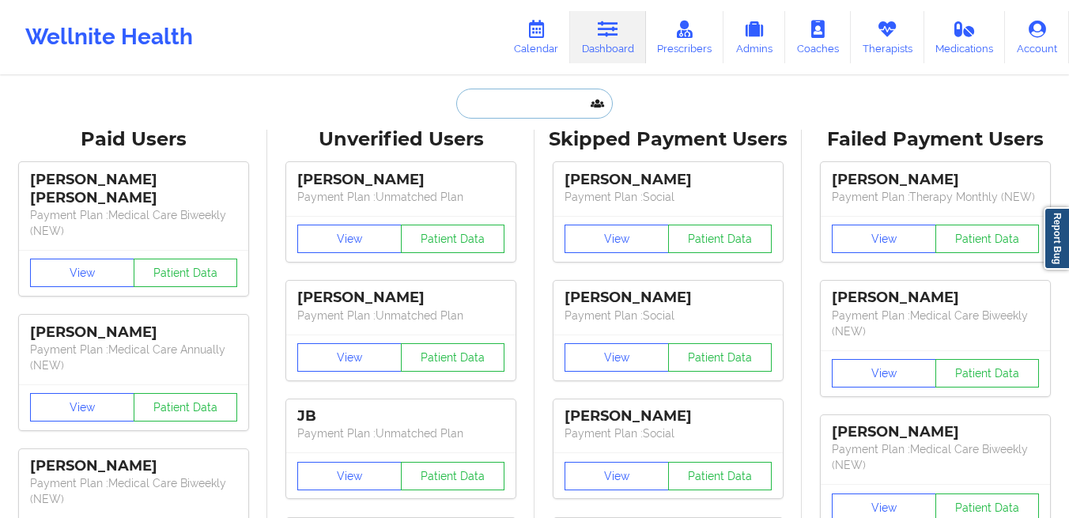
click at [483, 96] on input "text" at bounding box center [534, 104] width 157 height 30
paste input "lennonmariebyrd@outlook.ie"
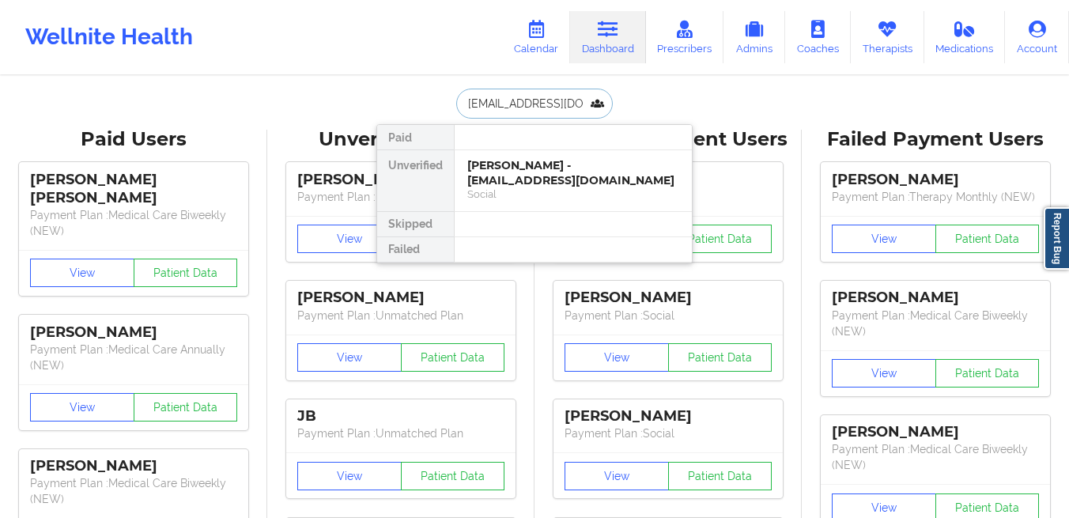
scroll to position [0, 30]
type input "lennonmariebyrd@outlook.ie"
click at [487, 181] on div "Lennon Byrd - lennonmariebyrd@outlook.ie" at bounding box center [573, 172] width 212 height 29
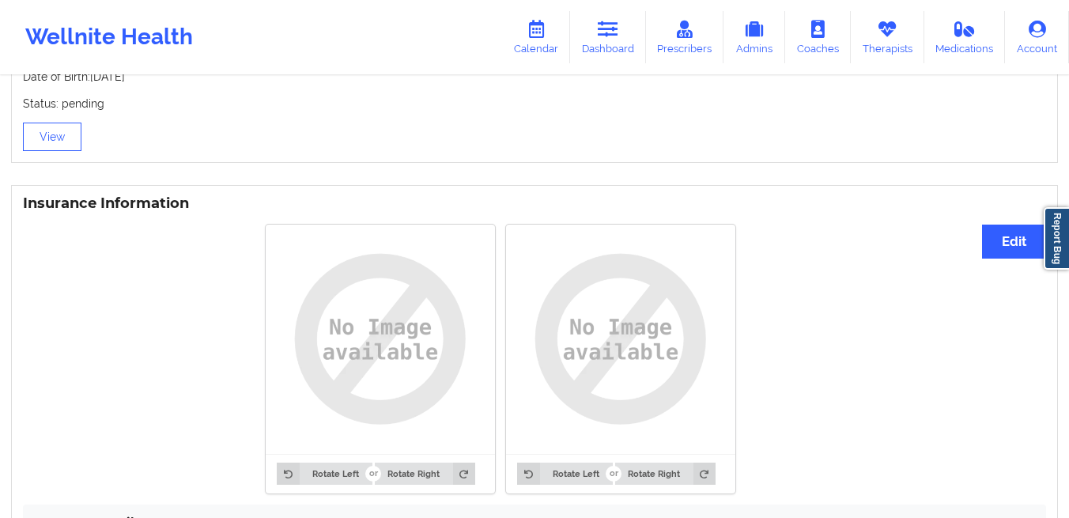
scroll to position [1212, 0]
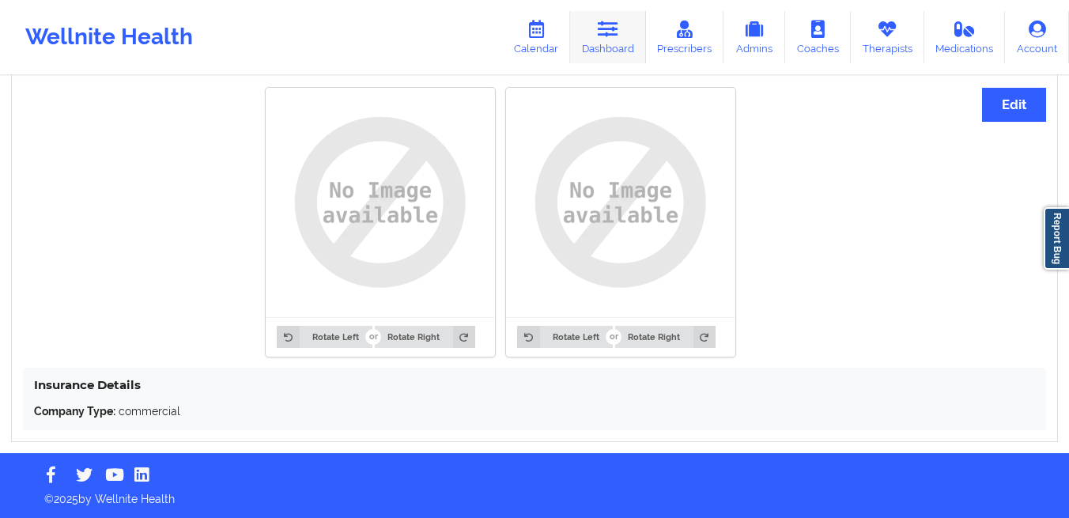
click at [601, 47] on link "Dashboard" at bounding box center [608, 37] width 76 height 52
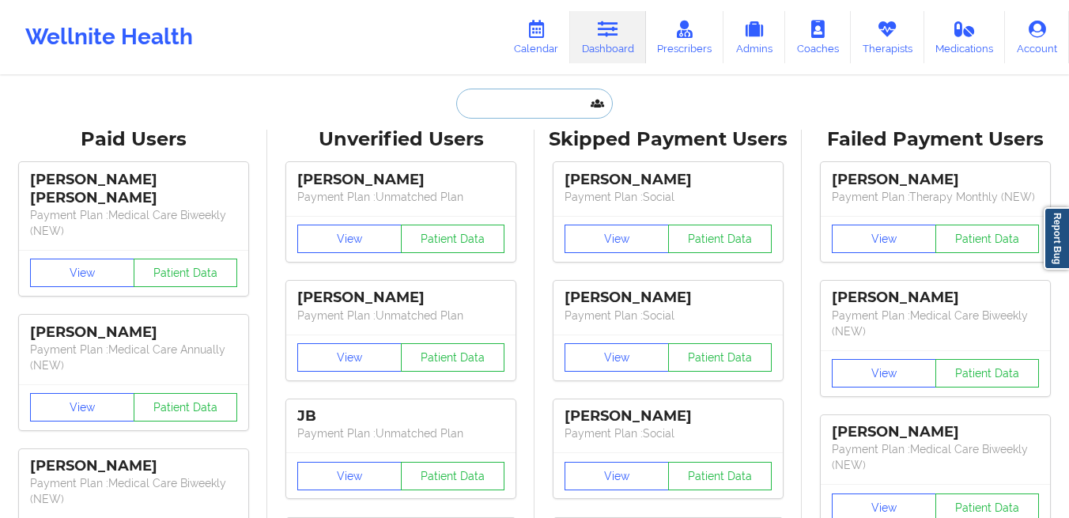
click at [534, 106] on input "text" at bounding box center [534, 104] width 157 height 30
paste input "[EMAIL_ADDRESS][DOMAIN_NAME]"
type input "[EMAIL_ADDRESS][DOMAIN_NAME]"
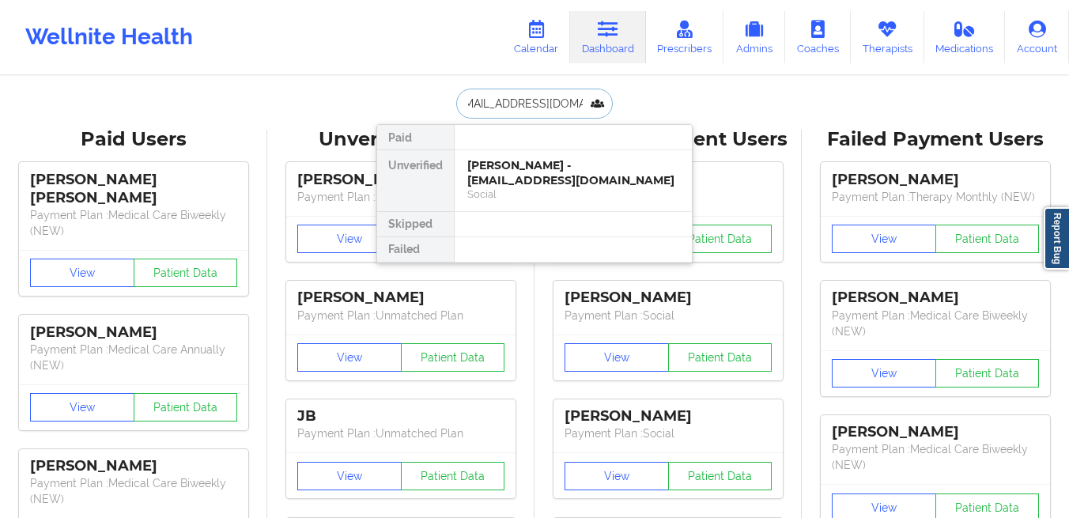
click at [500, 172] on div "Jenny Lee - leejennyh027@gmail.com" at bounding box center [573, 172] width 212 height 29
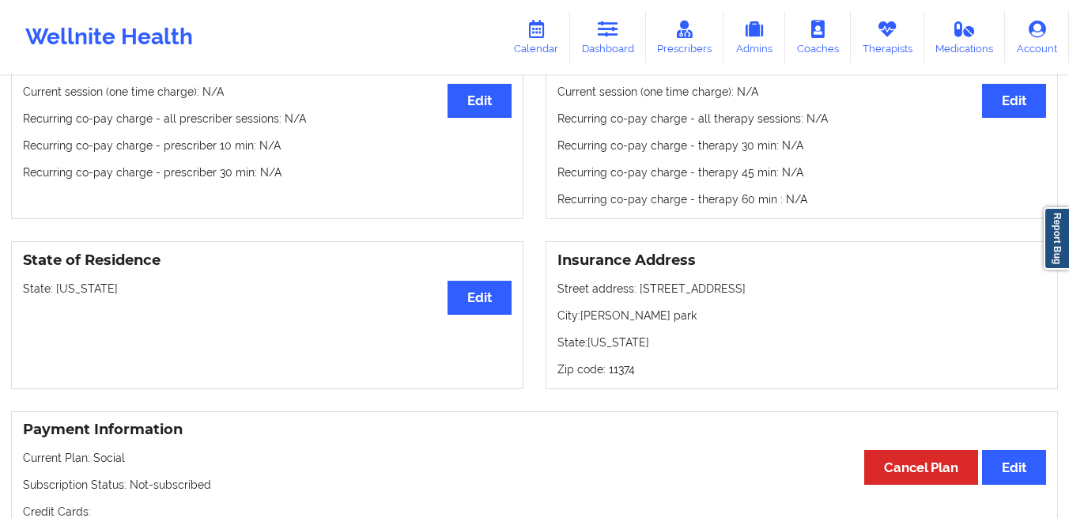
scroll to position [381, 0]
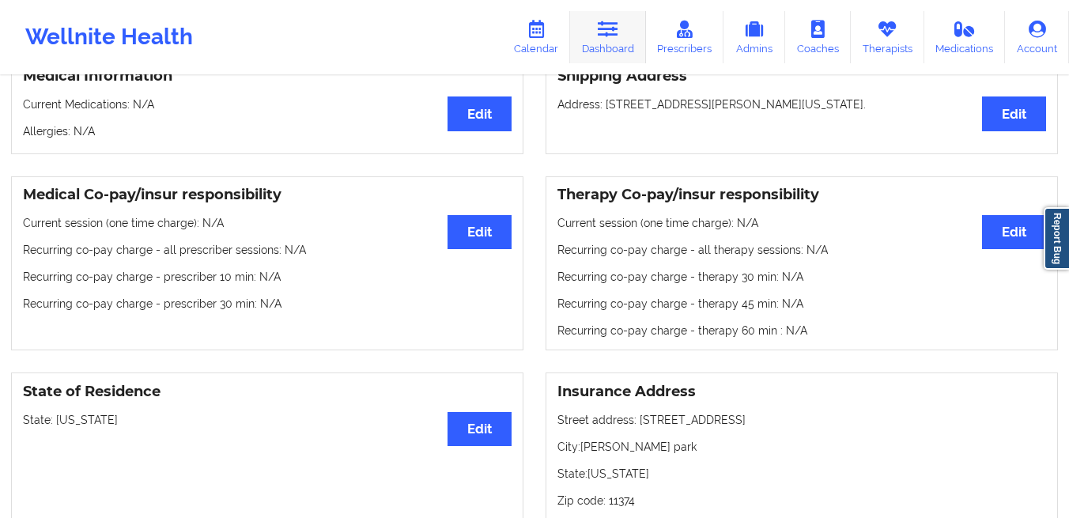
click at [605, 44] on link "Dashboard" at bounding box center [608, 37] width 76 height 52
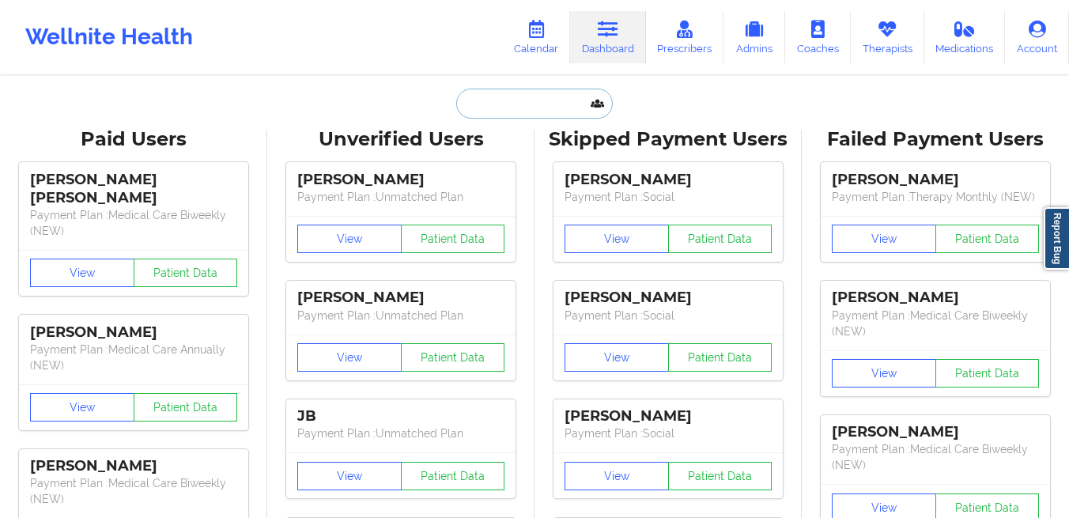
click at [521, 104] on input "text" at bounding box center [534, 104] width 157 height 30
paste input "[EMAIL_ADDRESS][DOMAIN_NAME]"
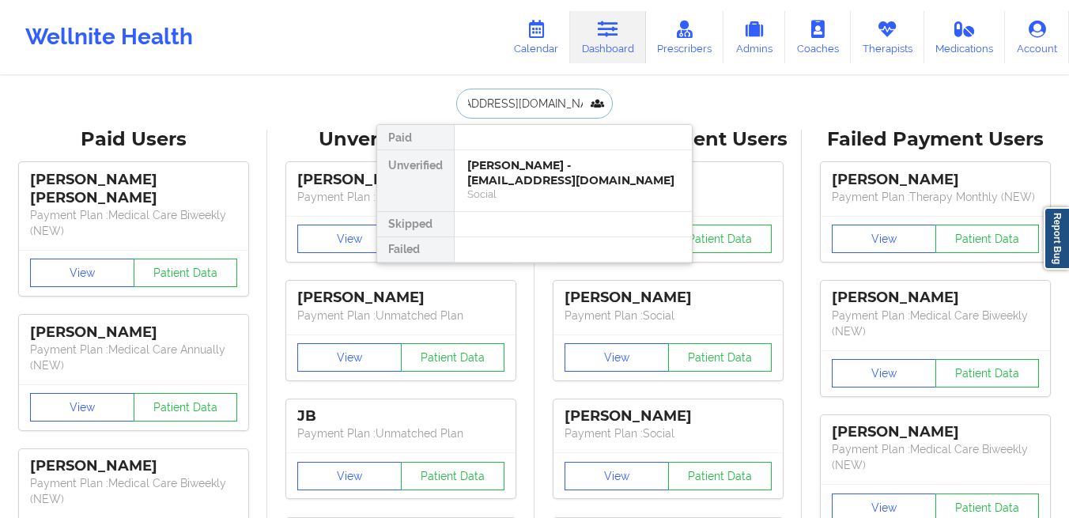
type input "[EMAIL_ADDRESS][DOMAIN_NAME]"
click at [490, 168] on div "Lillian Norman - walkbyfaith1271999@gmail.com" at bounding box center [573, 172] width 212 height 29
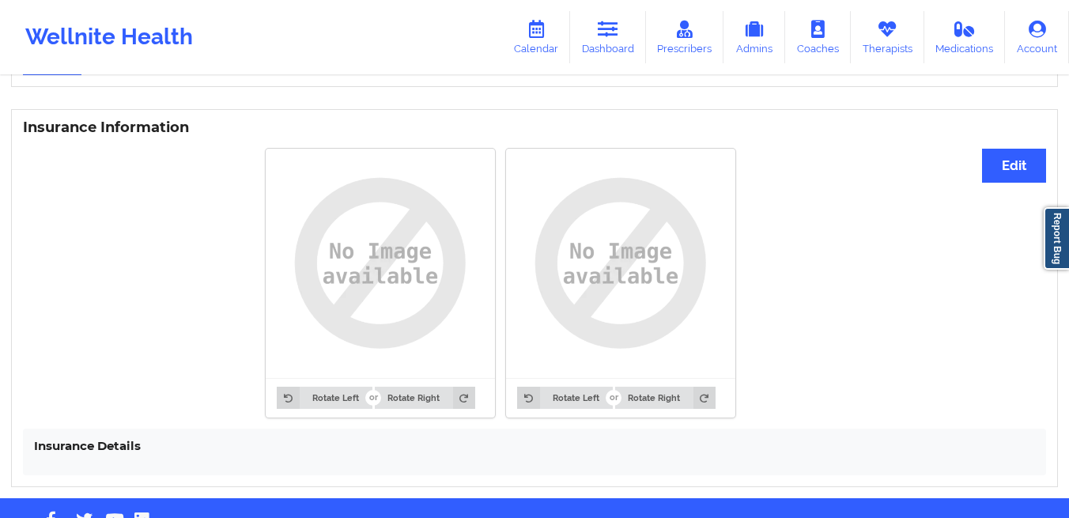
scroll to position [1189, 0]
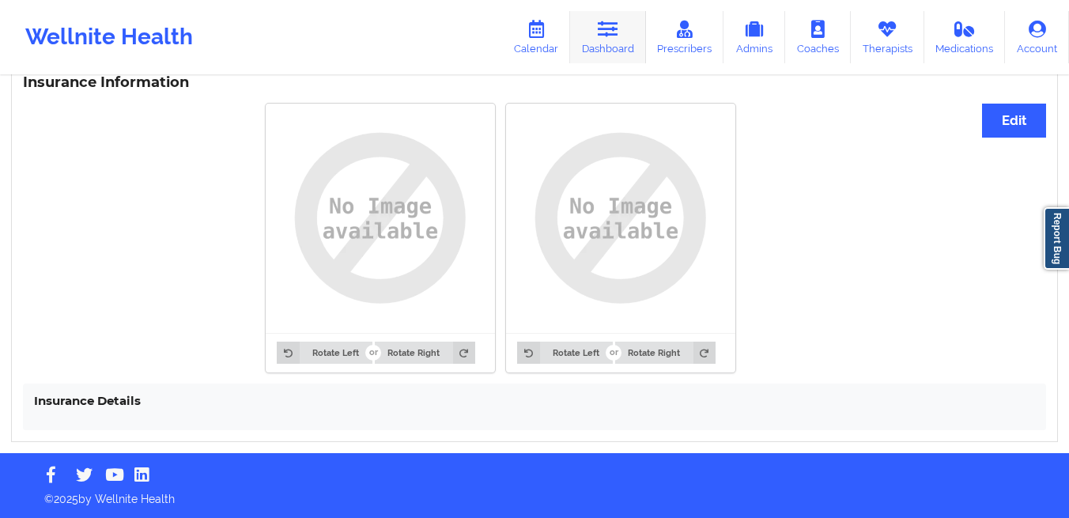
click at [602, 27] on icon at bounding box center [608, 29] width 21 height 17
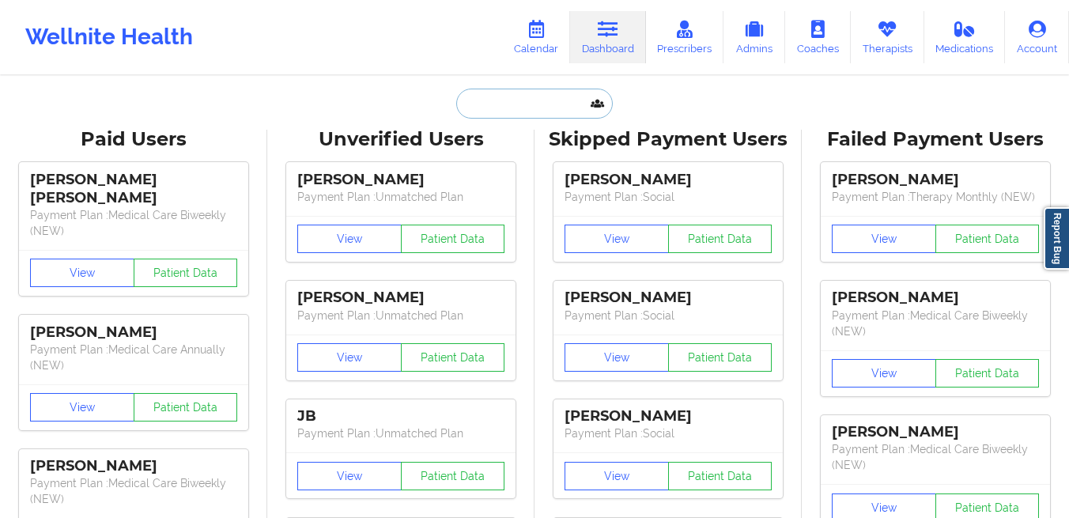
click at [533, 98] on input "text" at bounding box center [534, 104] width 157 height 30
paste input "audreyquick16@gmail.com"
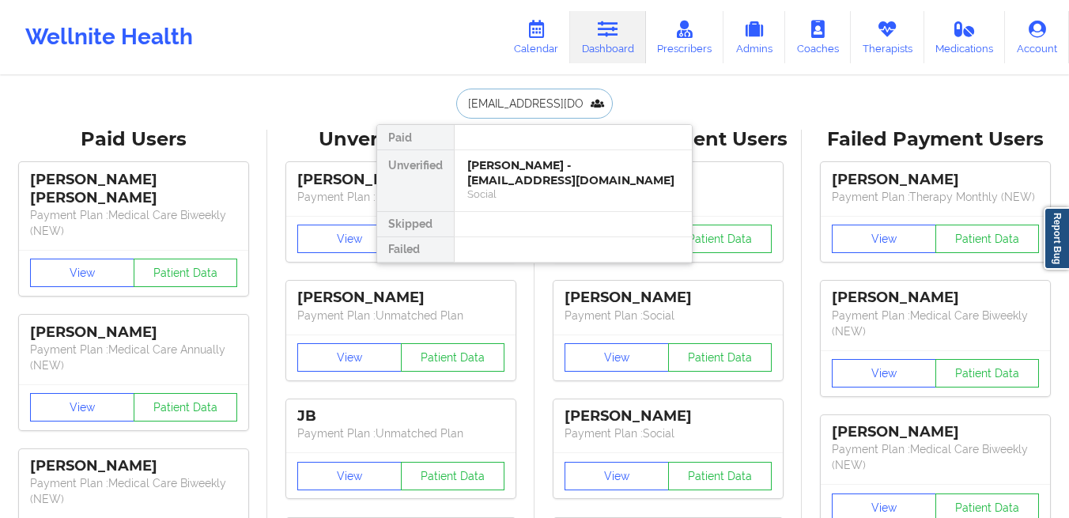
scroll to position [0, 21]
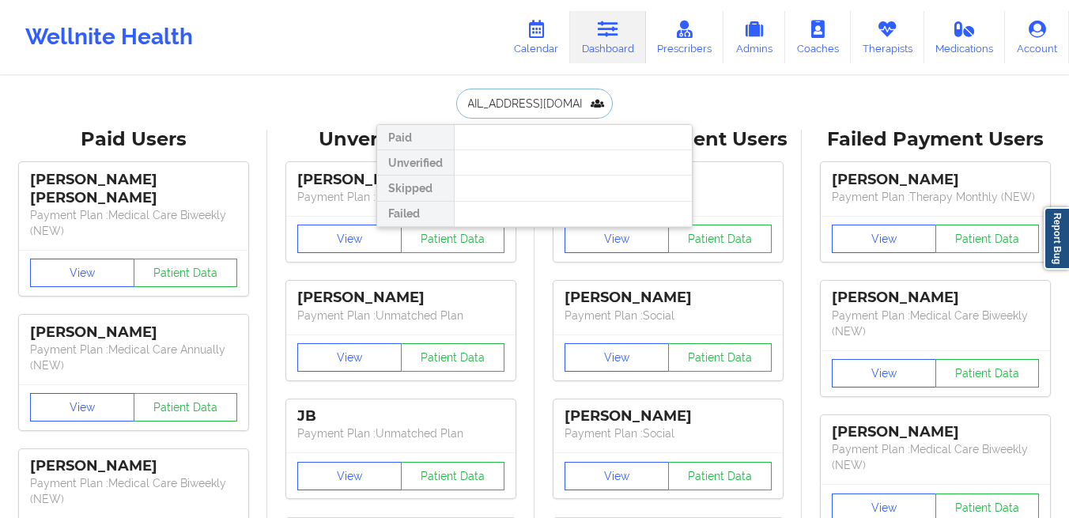
type input "u"
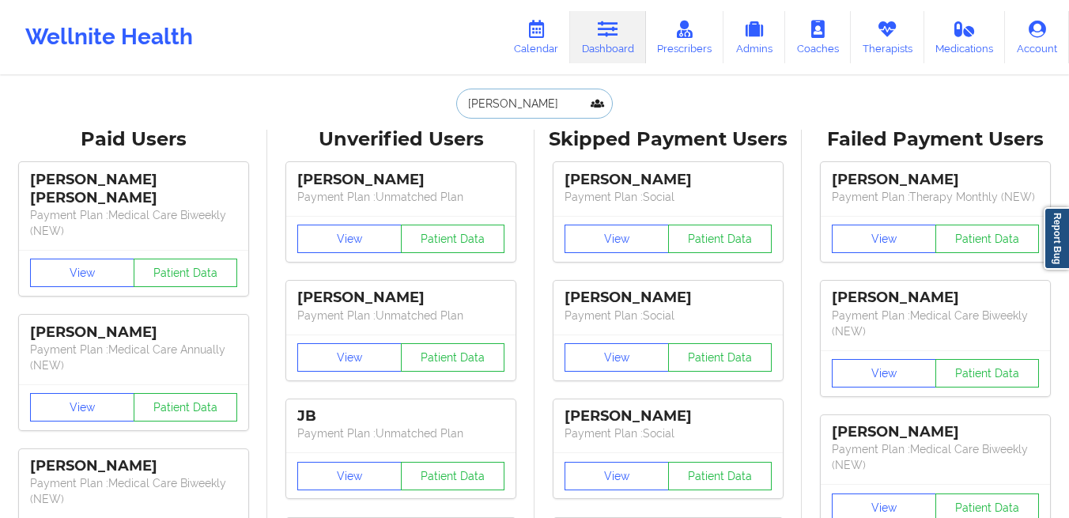
type input "audrey quick"
